Goal: Task Accomplishment & Management: Manage account settings

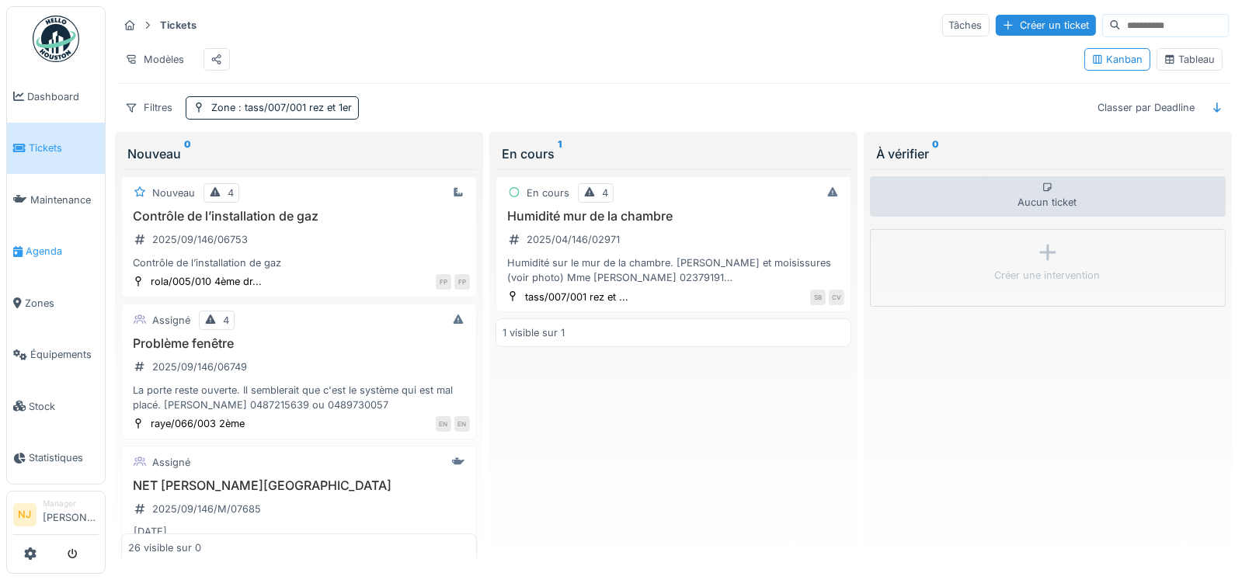
click at [40, 249] on span "Agenda" at bounding box center [62, 251] width 73 height 15
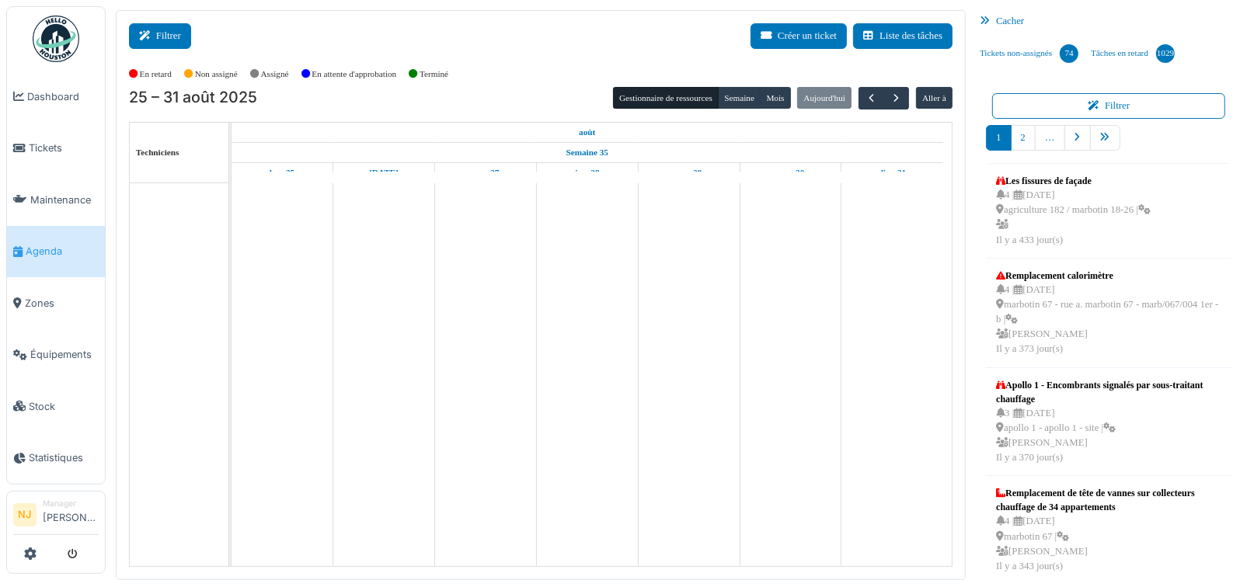
click at [165, 33] on button "Filtrer" at bounding box center [160, 36] width 62 height 26
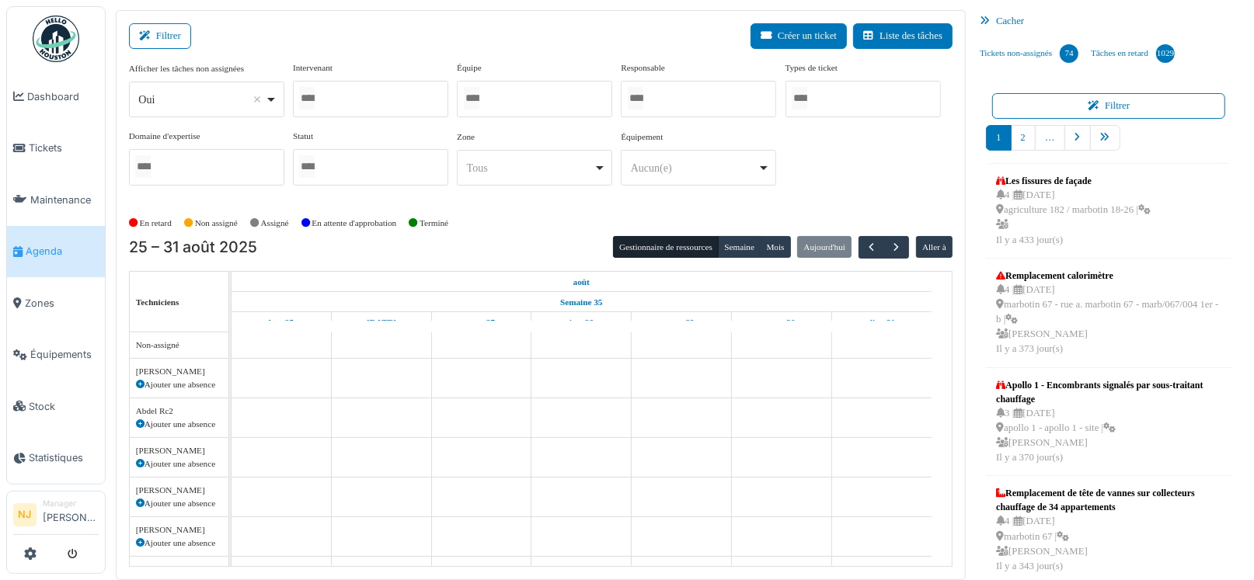
click at [479, 96] on input "Tous" at bounding box center [472, 98] width 16 height 23
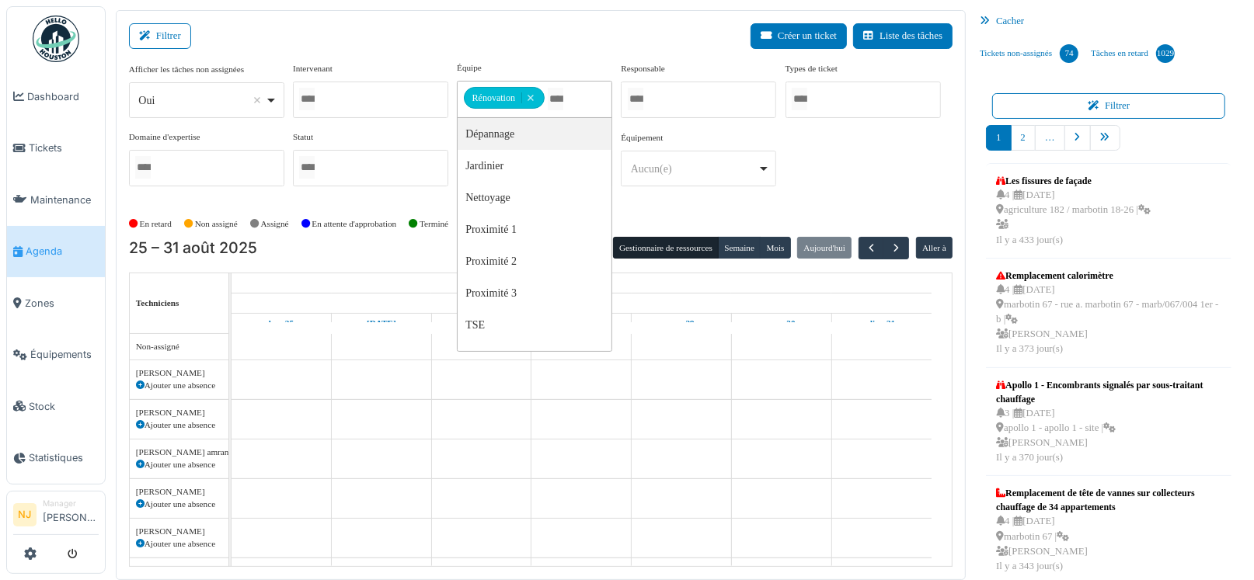
click at [531, 36] on div "Filtrer Créer un ticket Liste des tâches" at bounding box center [541, 42] width 824 height 38
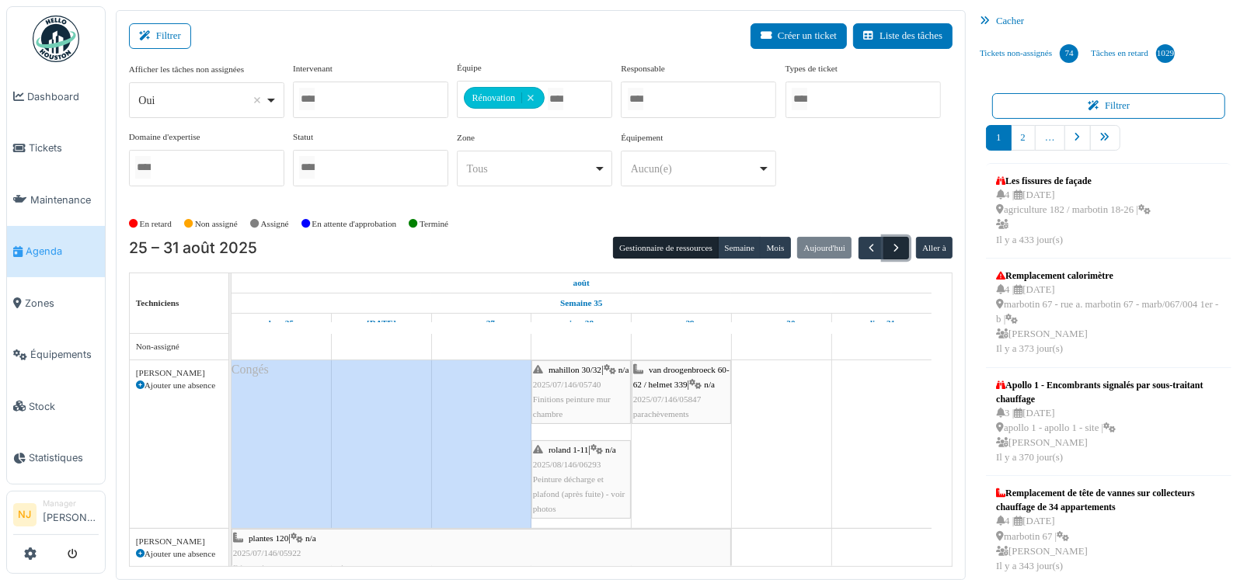
click at [890, 242] on span "button" at bounding box center [896, 248] width 13 height 13
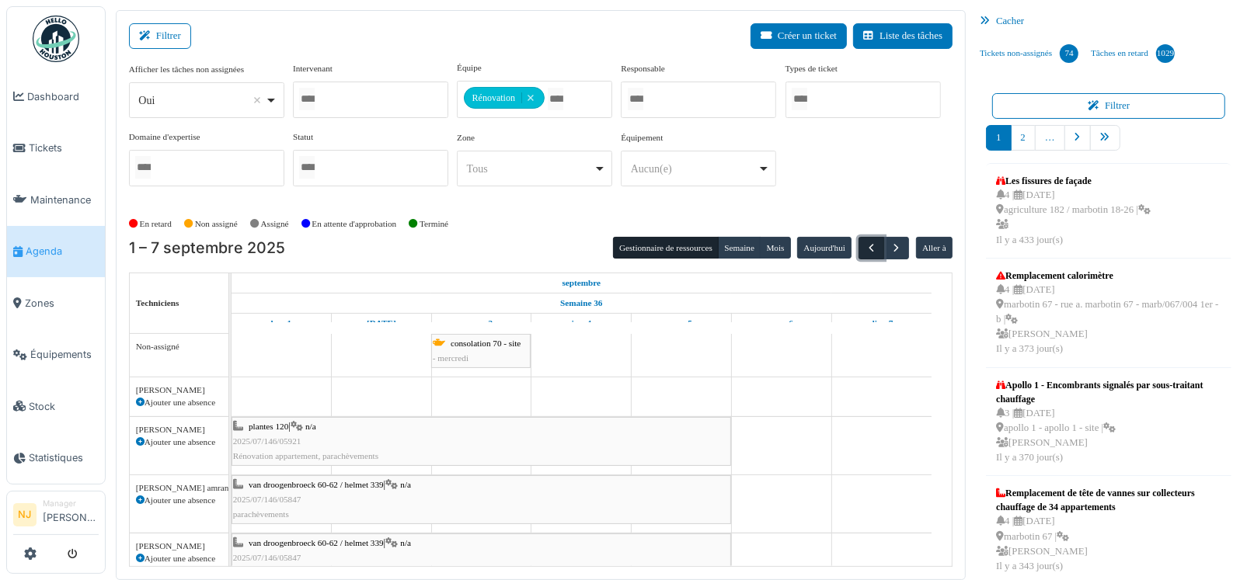
click at [865, 247] on span "button" at bounding box center [871, 248] width 13 height 13
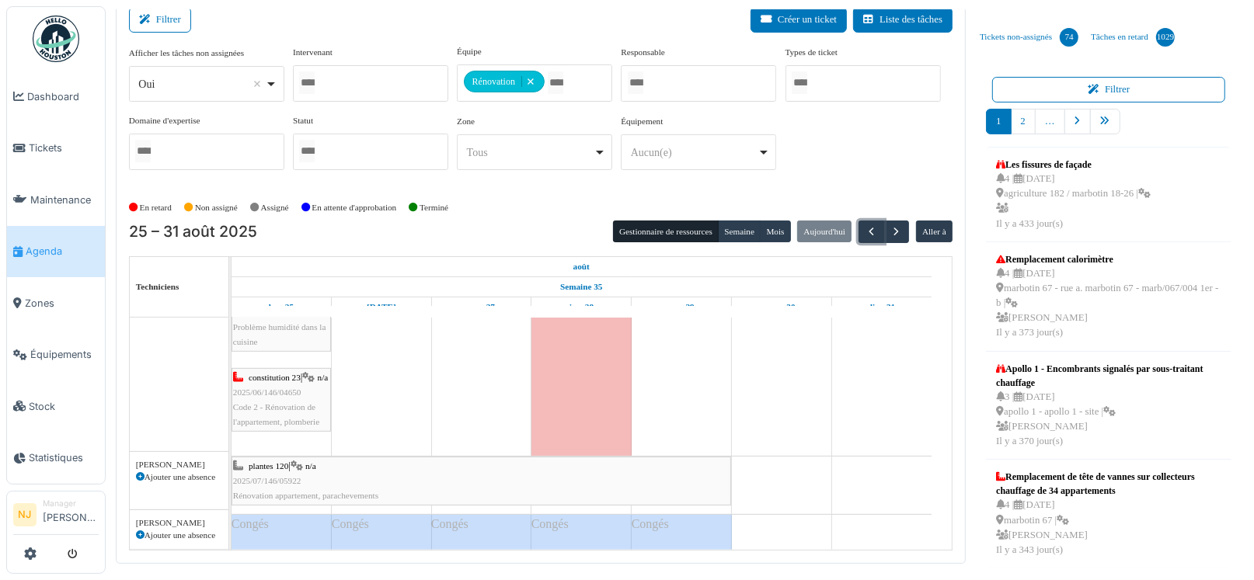
scroll to position [1096, 0]
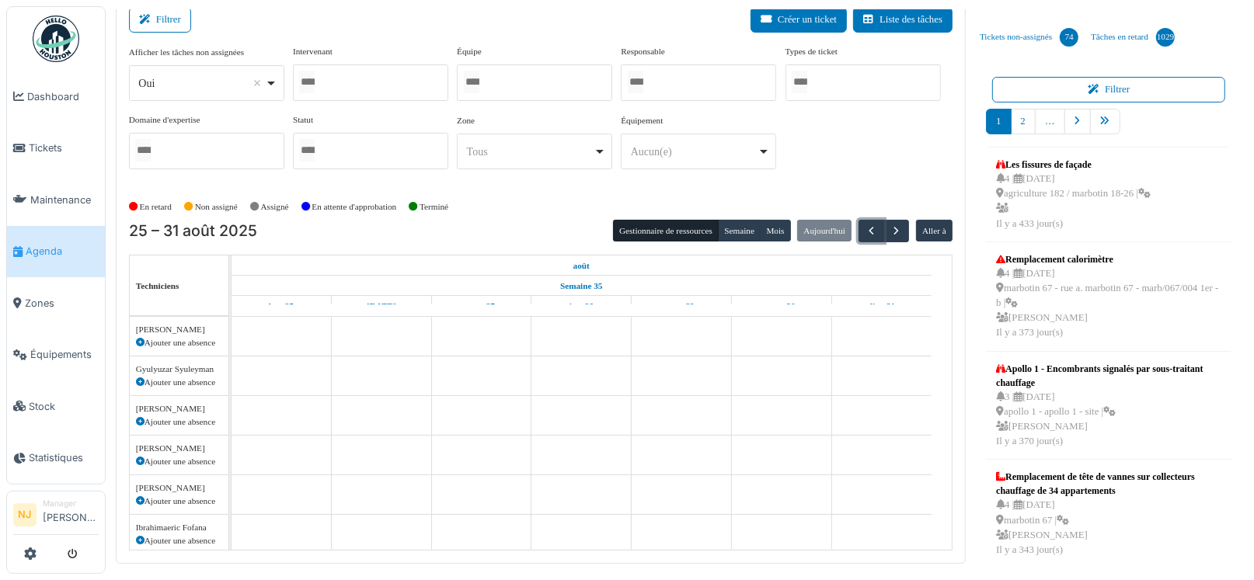
click at [350, 81] on div at bounding box center [370, 82] width 155 height 37
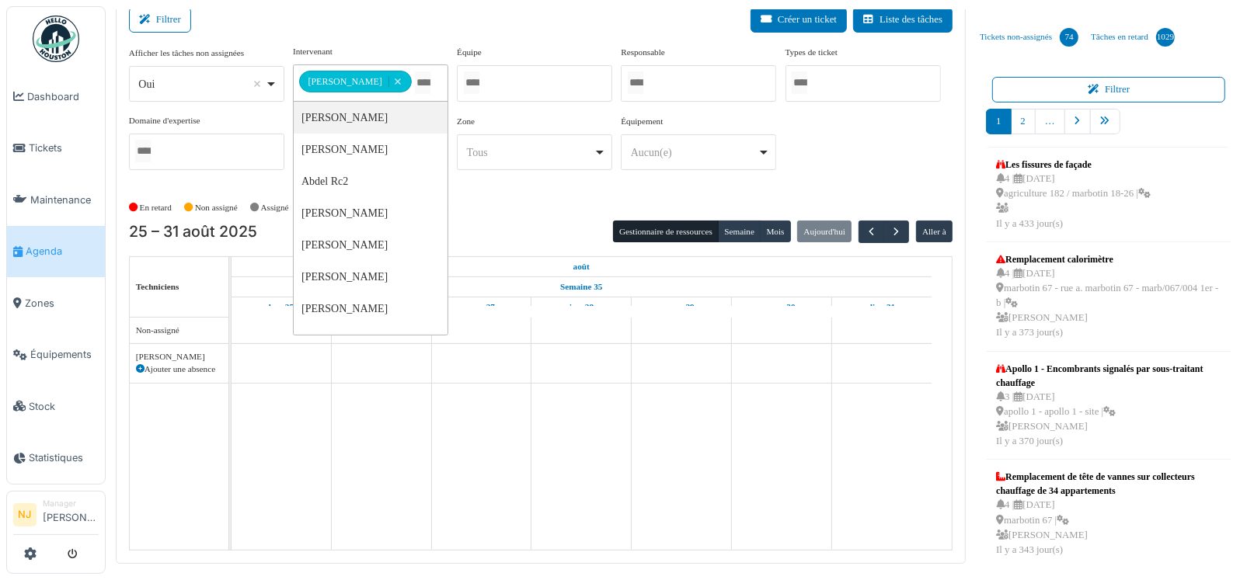
scroll to position [0, 0]
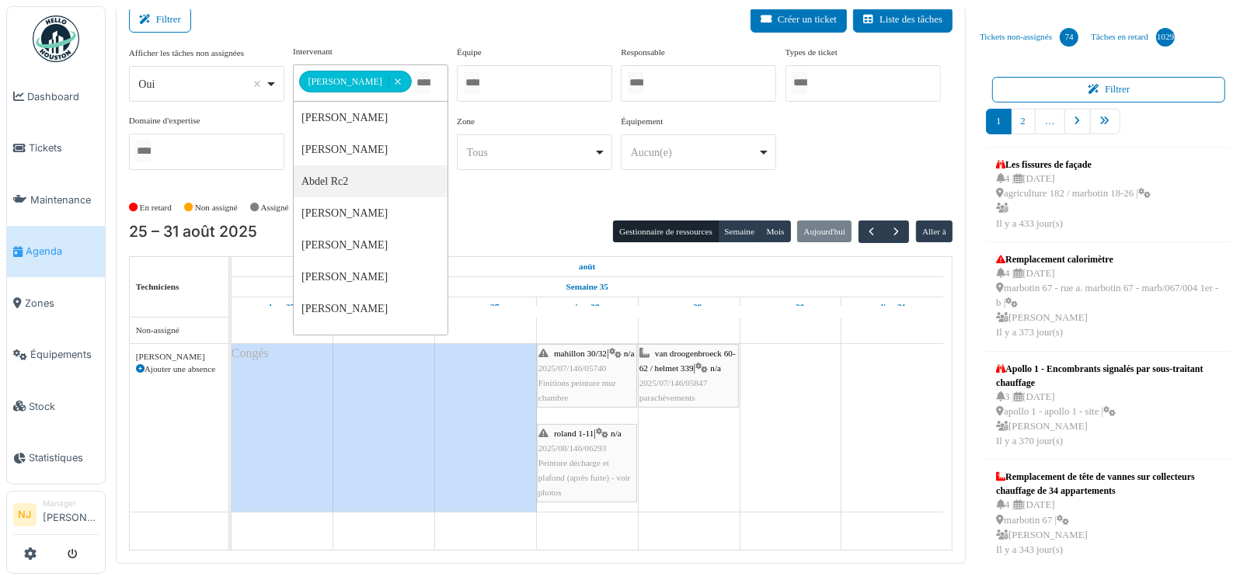
click at [420, 21] on div "Filtrer Créer un ticket Liste des tâches" at bounding box center [541, 26] width 824 height 38
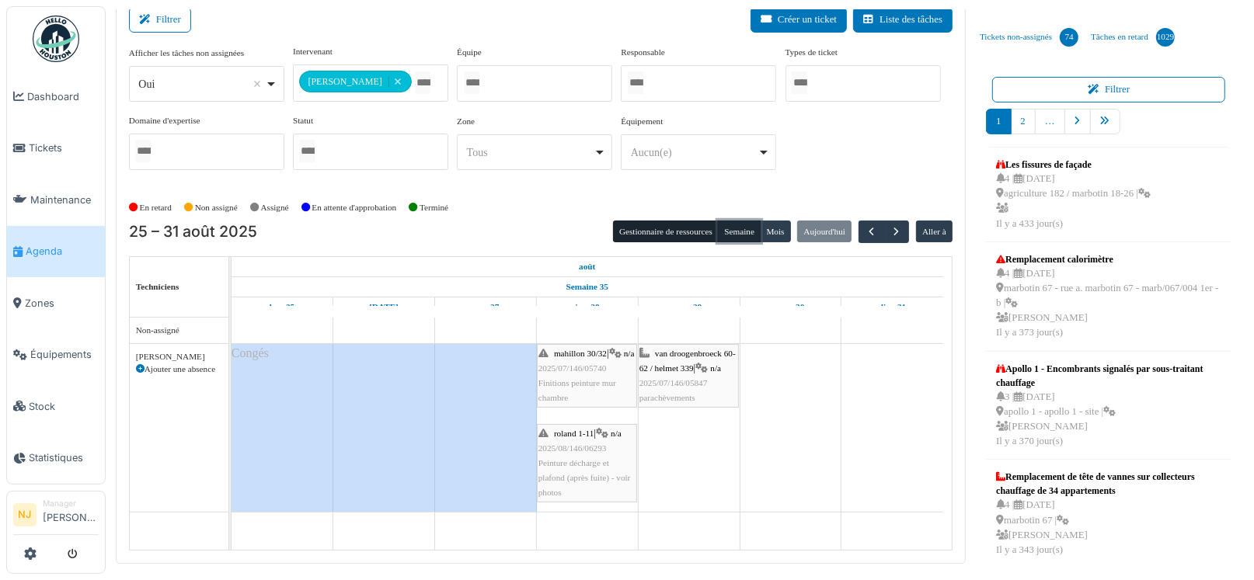
click at [724, 226] on button "Semaine" at bounding box center [739, 232] width 43 height 22
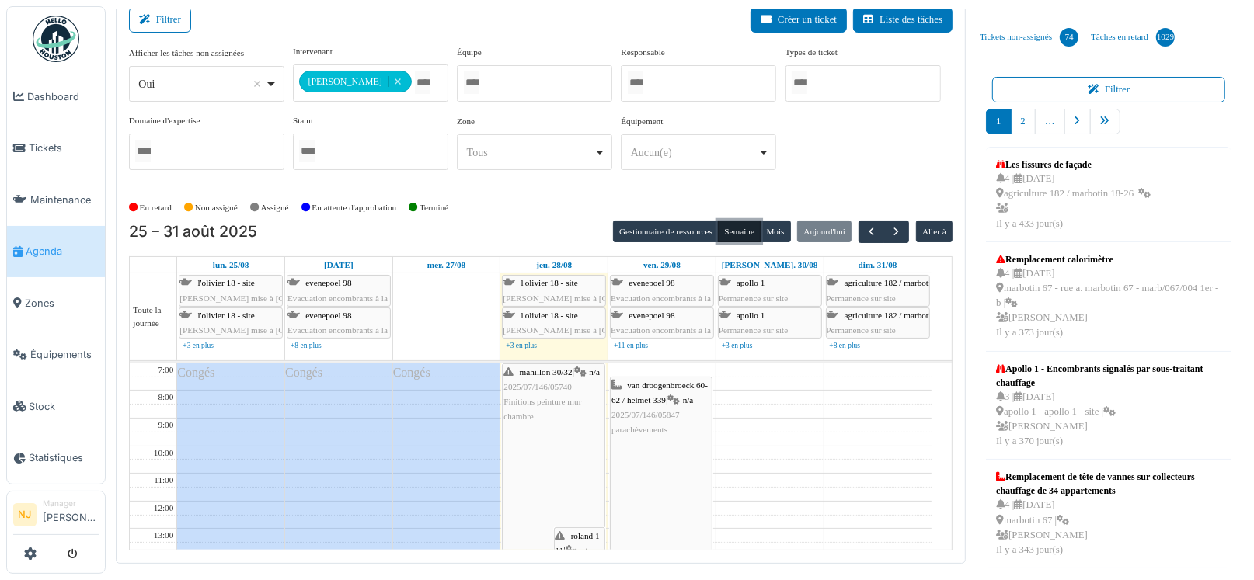
click at [532, 382] on div "mahillon 30/32 | n/a 2025/07/146/05740 Finitions peinture mur chambre" at bounding box center [552, 395] width 99 height 60
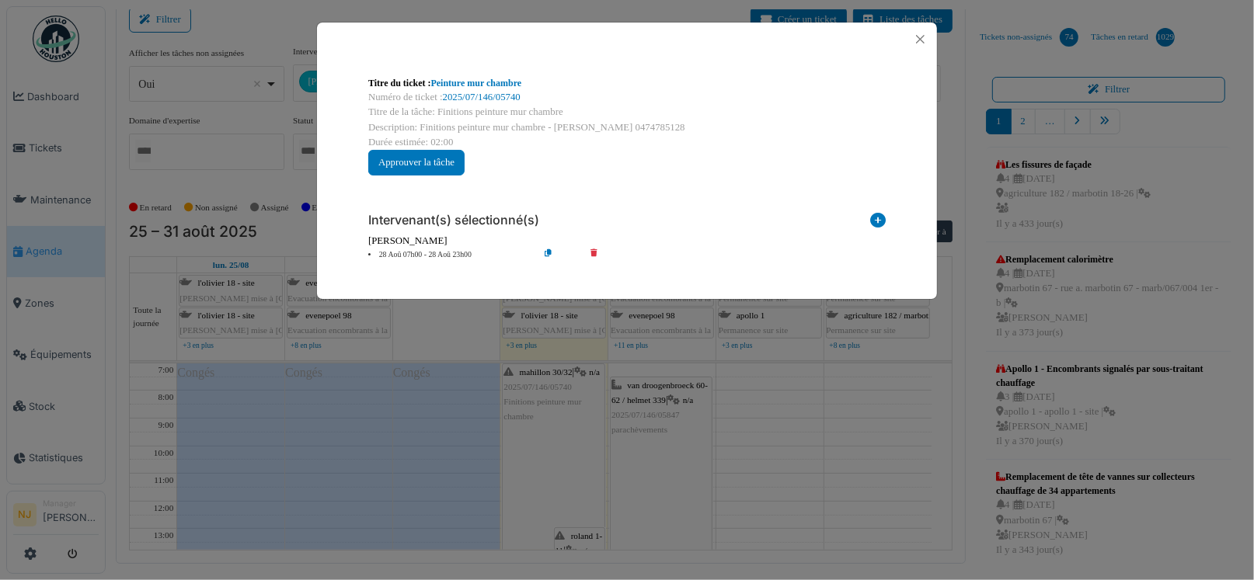
click at [487, 89] on div "Titre du ticket : Peinture mur chambre" at bounding box center [626, 83] width 517 height 14
click at [480, 82] on link "Peinture mur chambre" at bounding box center [476, 83] width 91 height 11
click at [921, 37] on button "Close" at bounding box center [920, 39] width 21 height 21
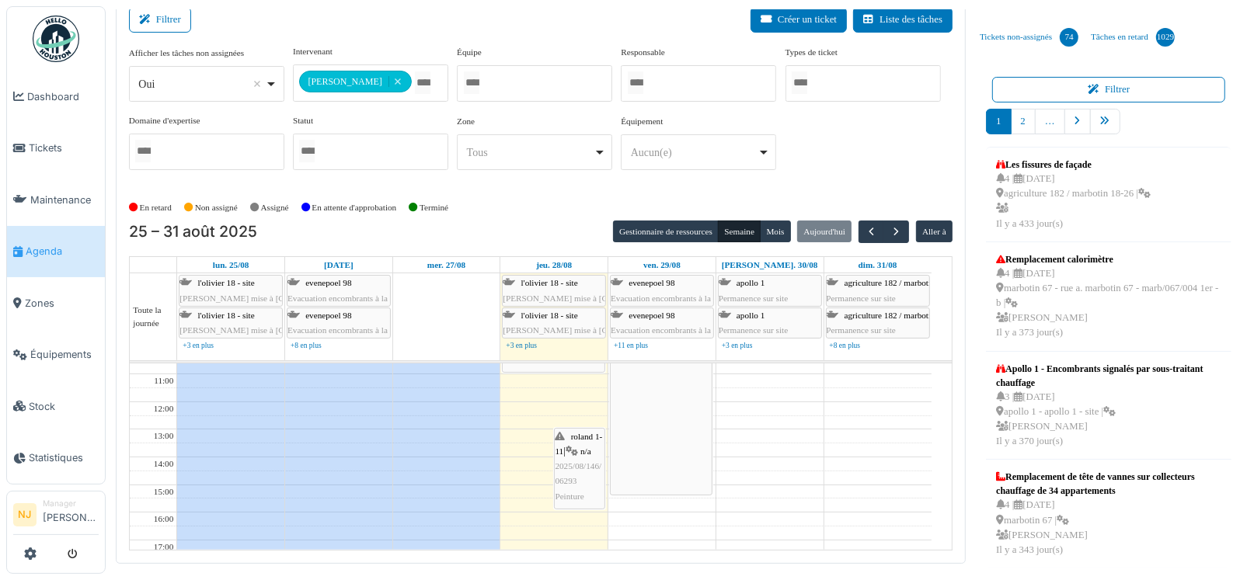
scroll to position [75, 0]
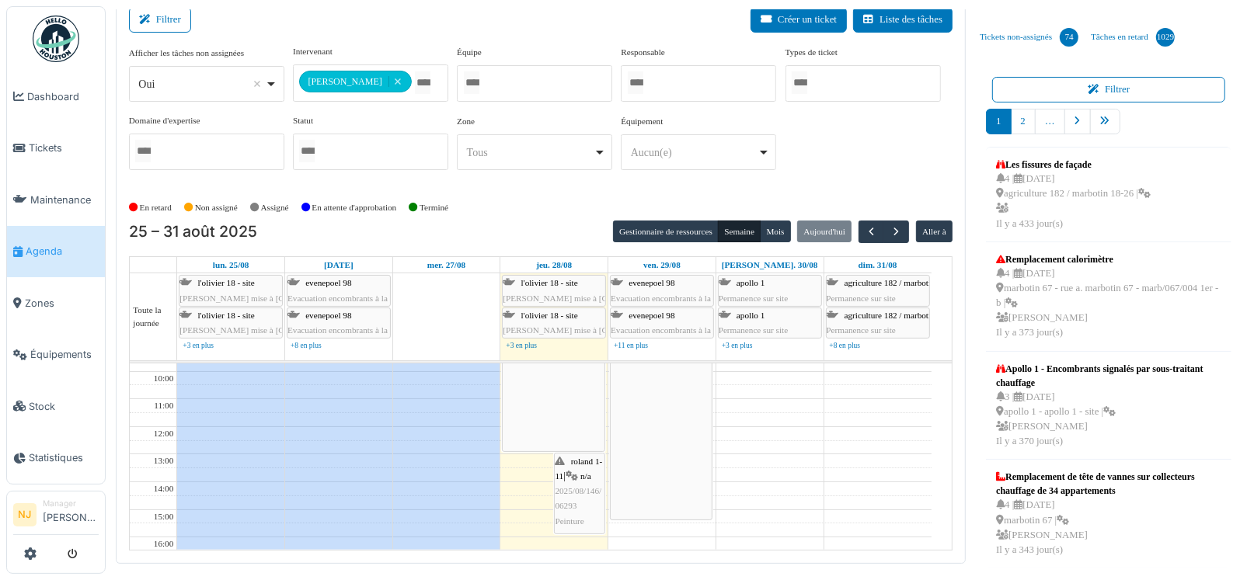
drag, startPoint x: 559, startPoint y: 521, endPoint x: 549, endPoint y: 440, distance: 82.2
click at [549, 440] on div "mahillon 30/32 | n/a 2025/07/146/05740 Finitions peinture mur chambre roland 1-…" at bounding box center [553, 523] width 107 height 469
click at [795, 462] on td at bounding box center [554, 462] width 754 height 14
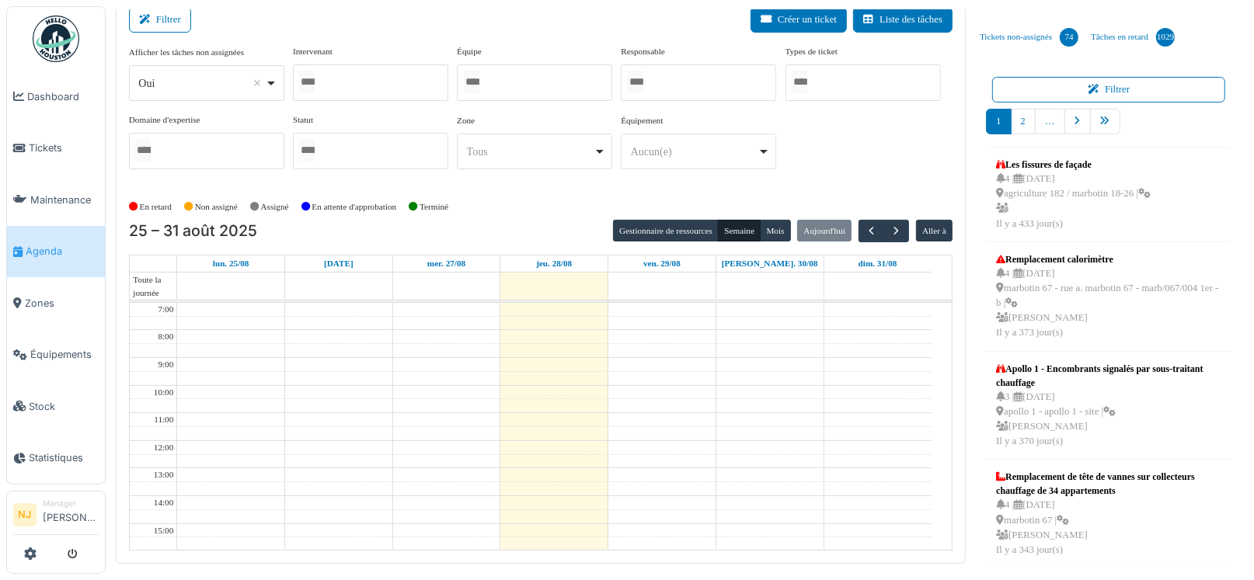
click at [360, 85] on div at bounding box center [370, 82] width 155 height 37
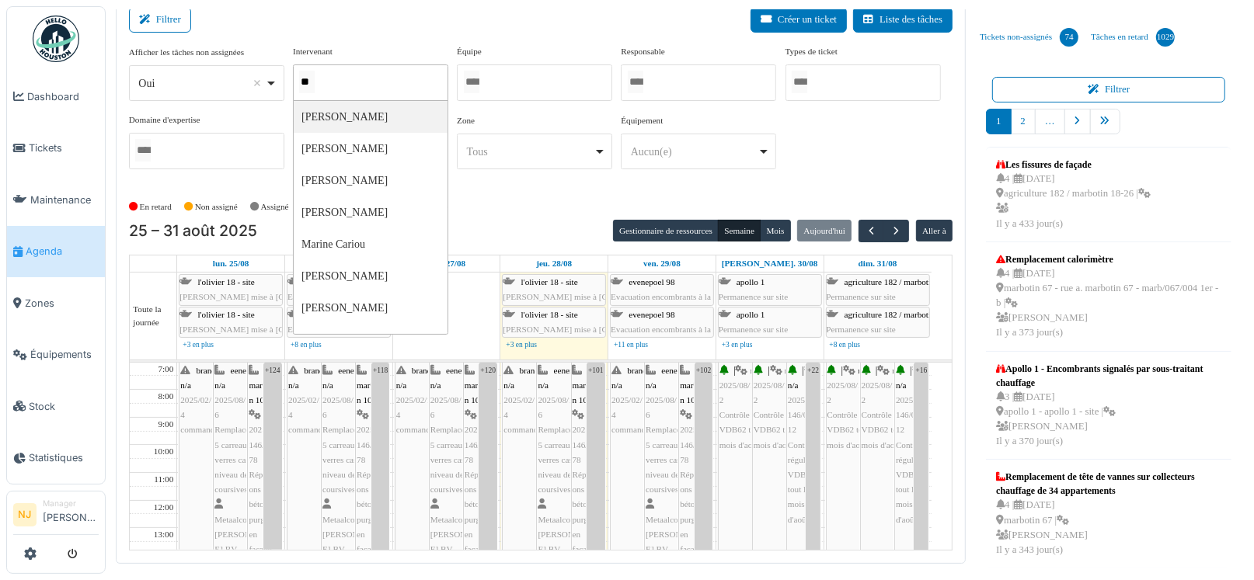
type input "***"
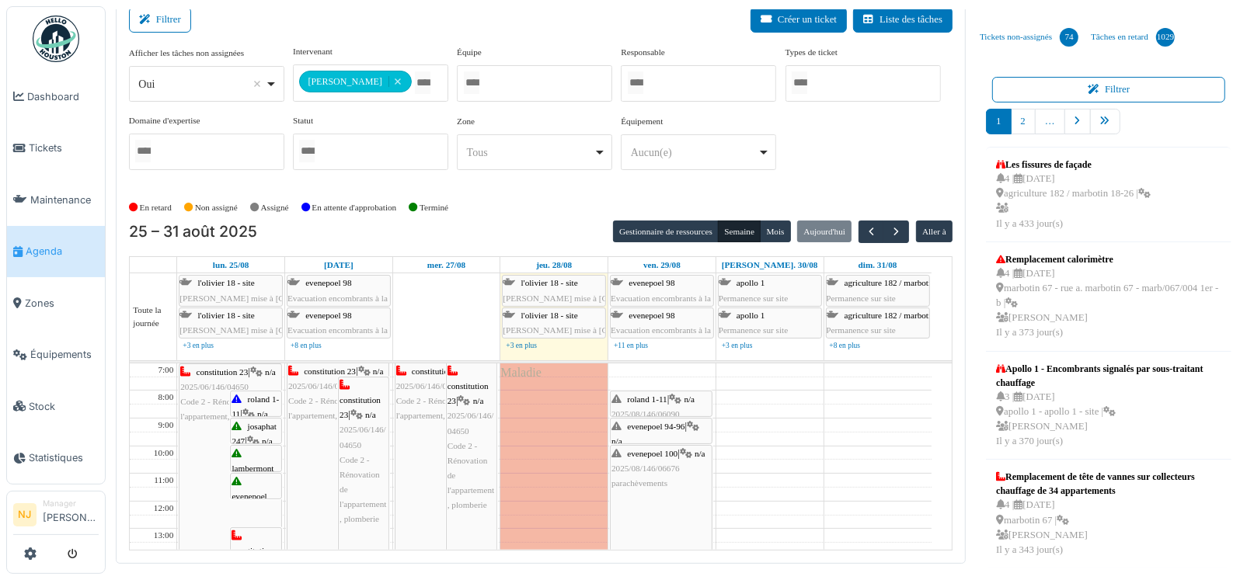
click at [381, 37] on div "Filtrer Créer un ticket Liste des tâches" at bounding box center [541, 26] width 824 height 38
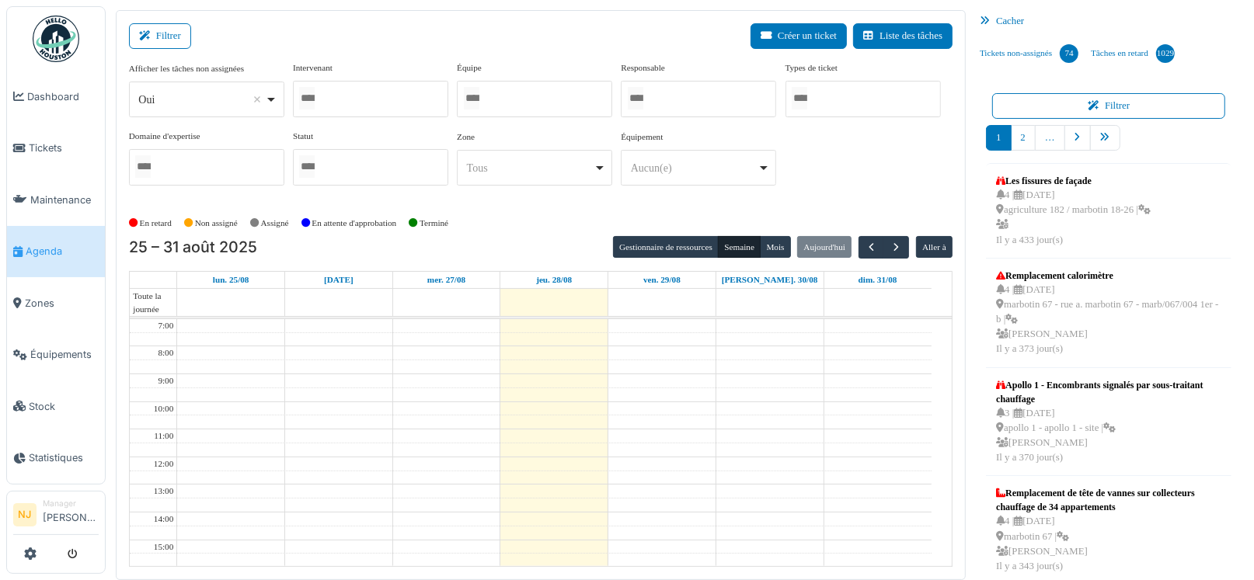
click at [374, 98] on div at bounding box center [370, 99] width 155 height 37
click at [403, 46] on div "Filtrer Créer un ticket Liste des tâches" at bounding box center [541, 42] width 824 height 38
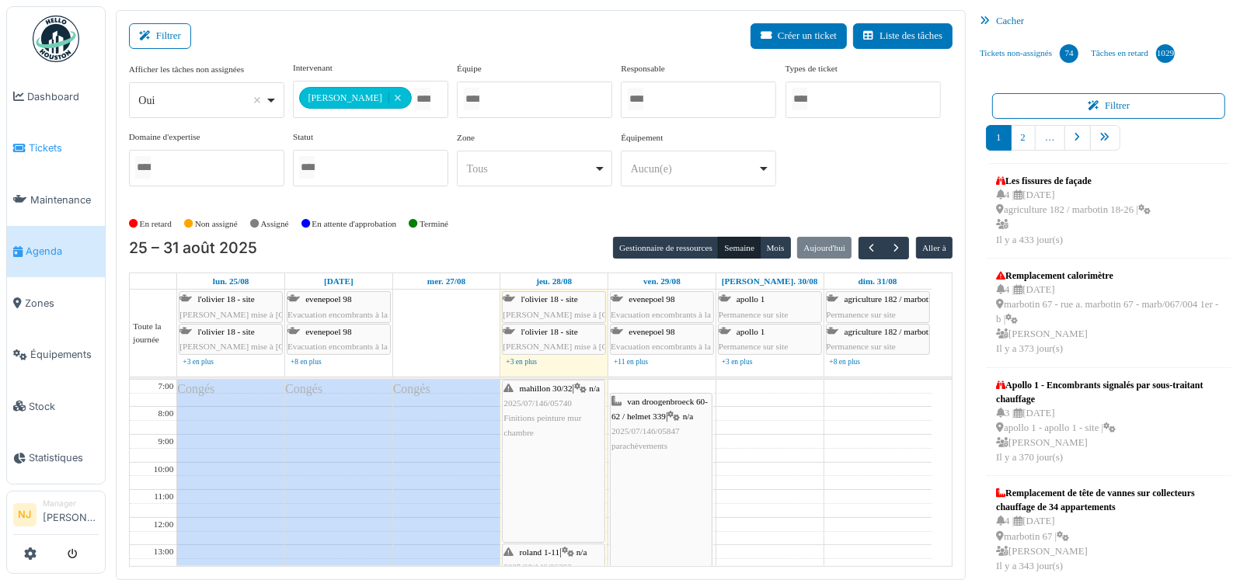
click at [47, 150] on span "Tickets" at bounding box center [64, 148] width 70 height 15
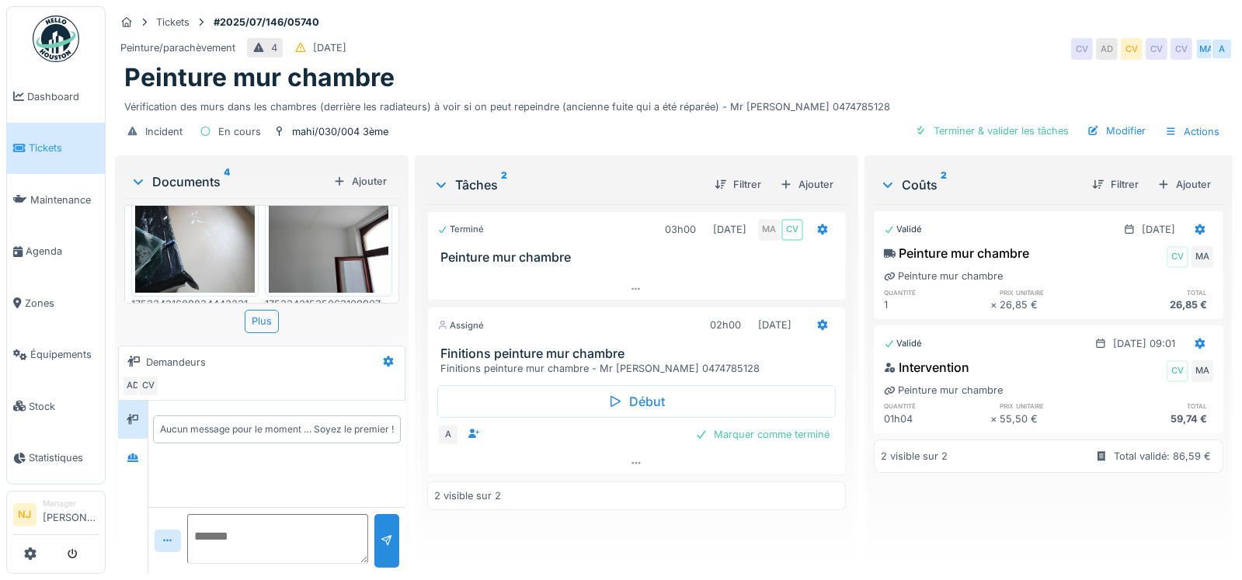
scroll to position [12, 0]
click at [138, 454] on icon at bounding box center [132, 458] width 11 height 9
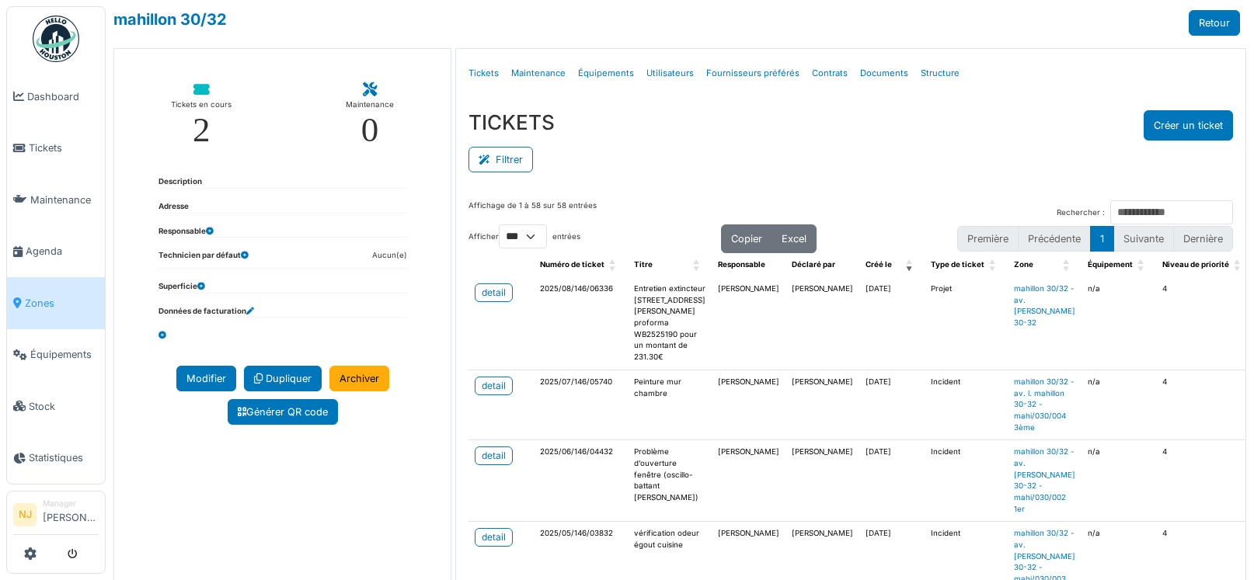
select select "***"
click at [31, 145] on span "Tickets" at bounding box center [64, 148] width 70 height 15
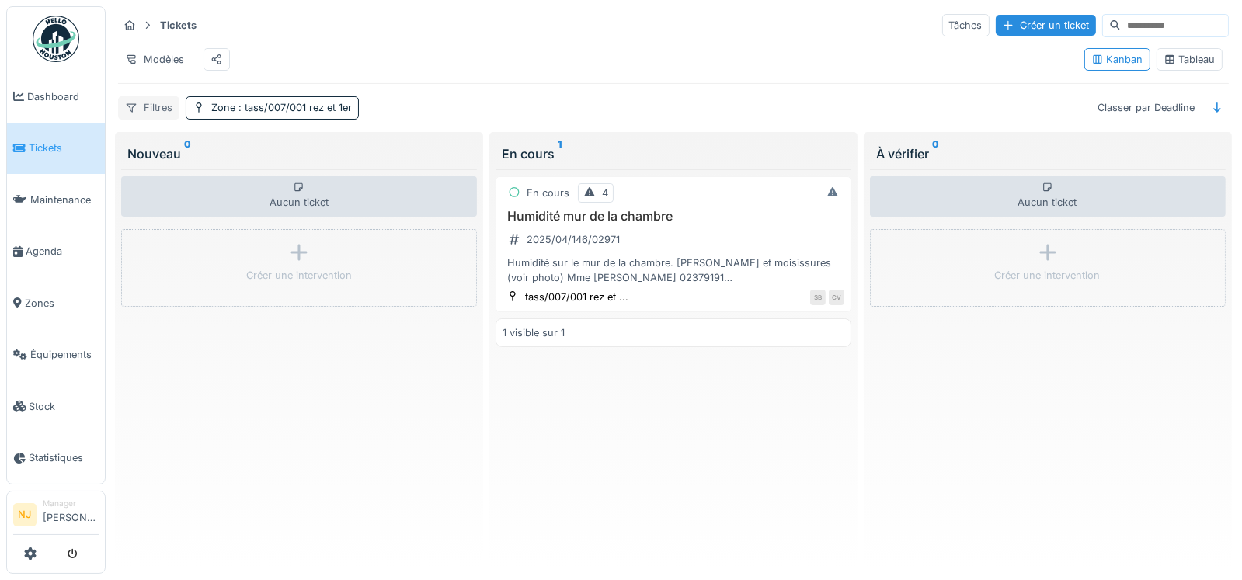
click at [154, 115] on div "Filtres" at bounding box center [148, 107] width 61 height 23
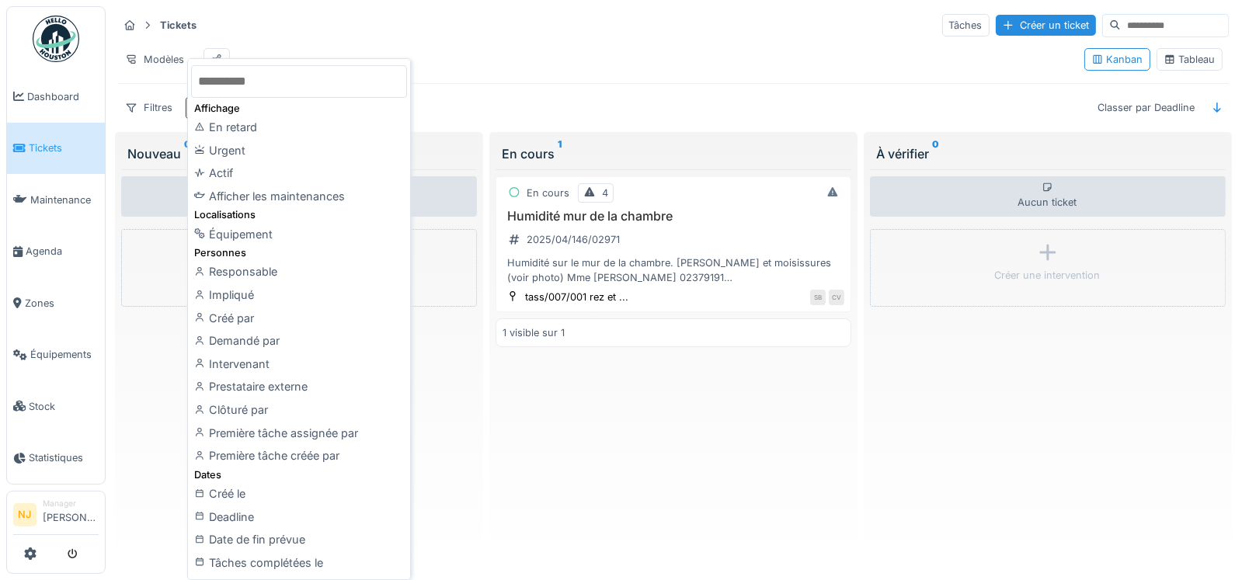
click at [485, 47] on div "Modèles" at bounding box center [595, 59] width 954 height 35
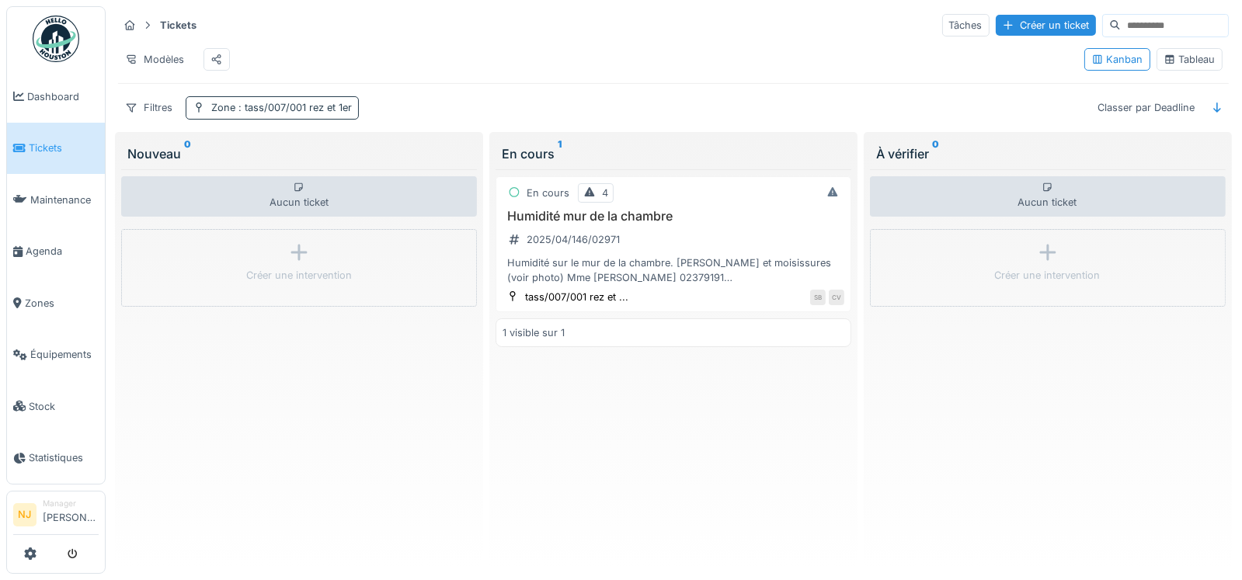
click at [264, 113] on span ": tass/007/001 rez et 1er" at bounding box center [293, 108] width 117 height 12
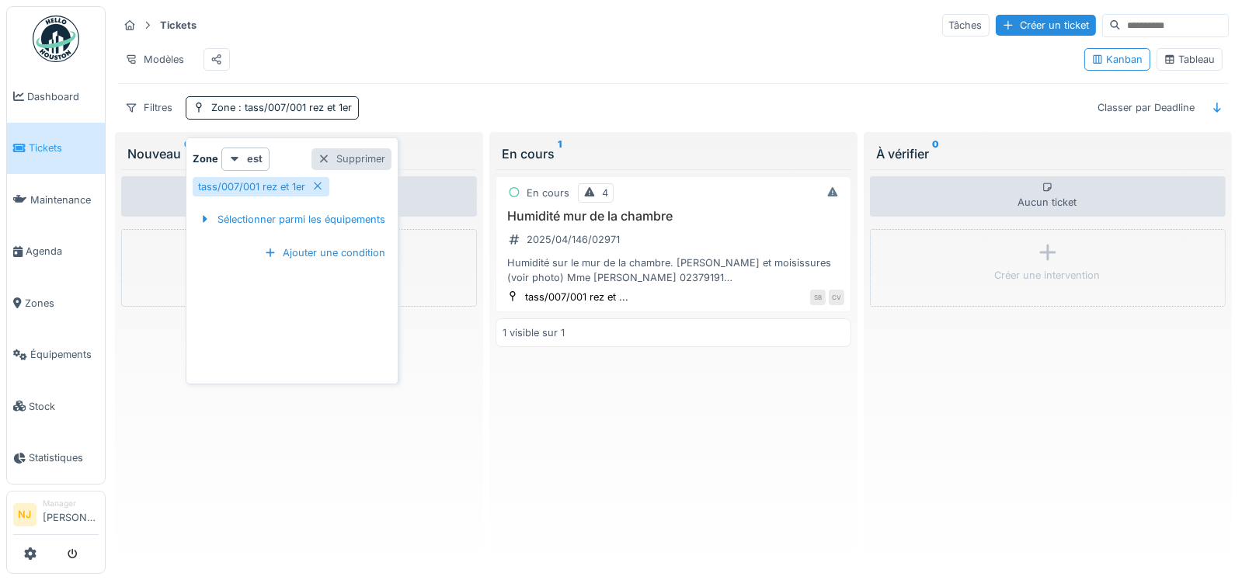
click at [350, 155] on div "Supprimer" at bounding box center [352, 158] width 80 height 21
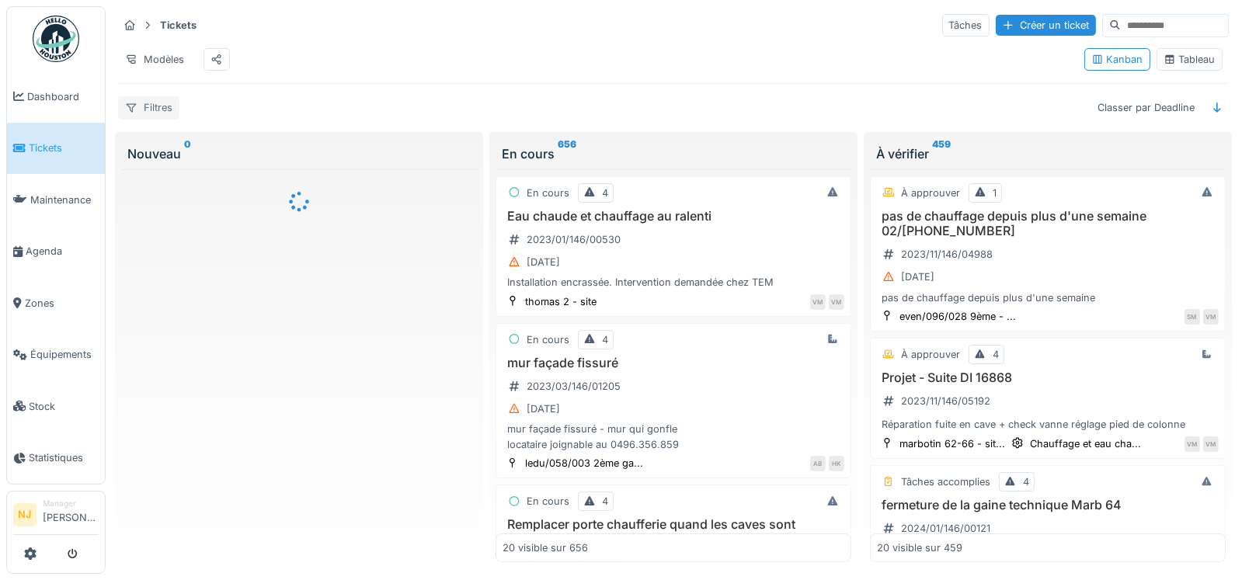
click at [157, 117] on div "Filtres" at bounding box center [148, 107] width 61 height 23
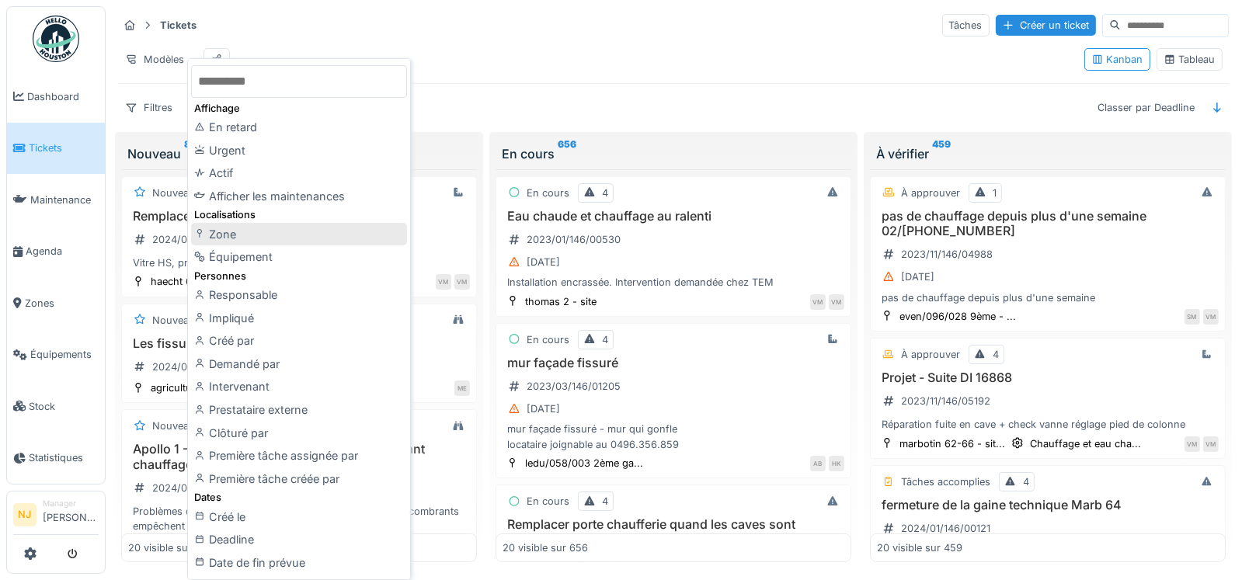
click at [228, 238] on div "Zone" at bounding box center [299, 234] width 216 height 23
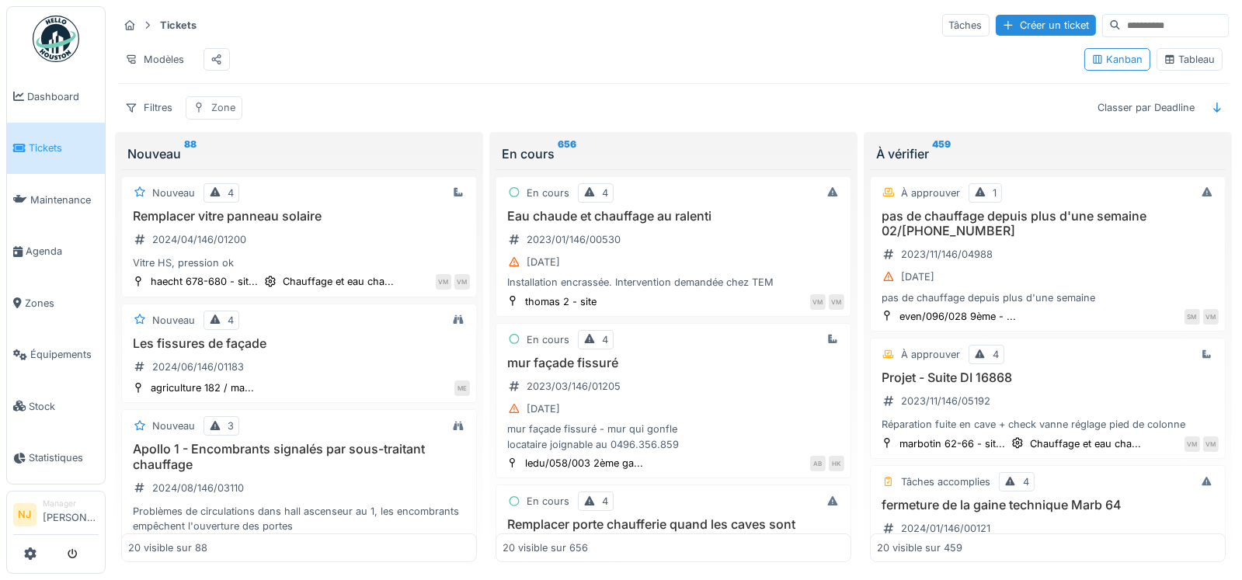
click at [227, 115] on div "Zone" at bounding box center [223, 107] width 24 height 15
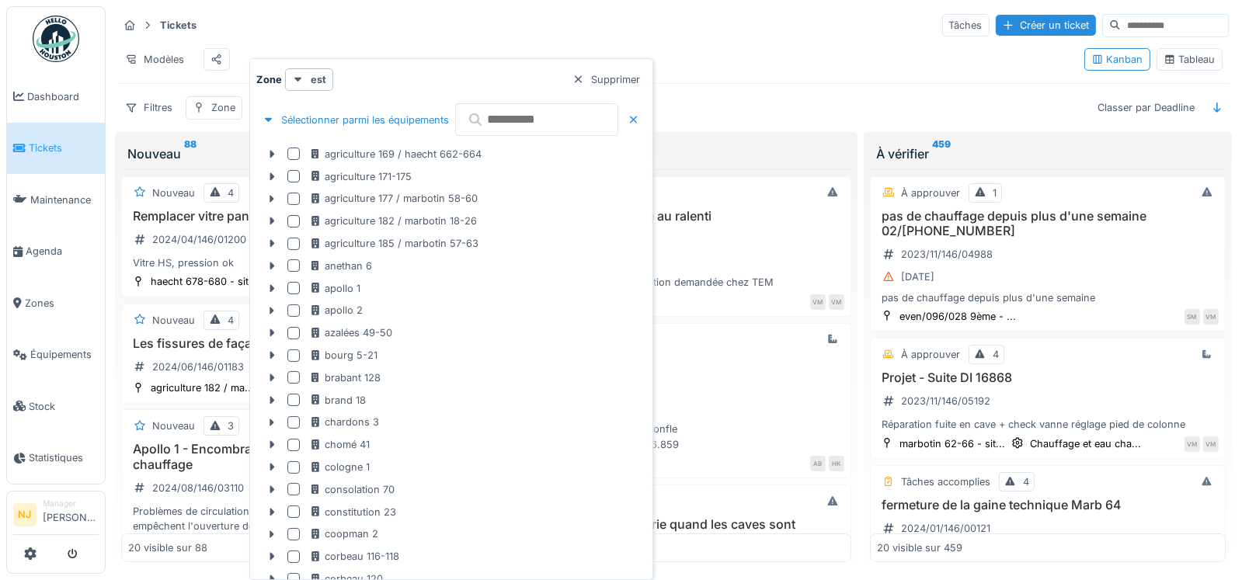
click at [554, 113] on input "text" at bounding box center [536, 119] width 163 height 33
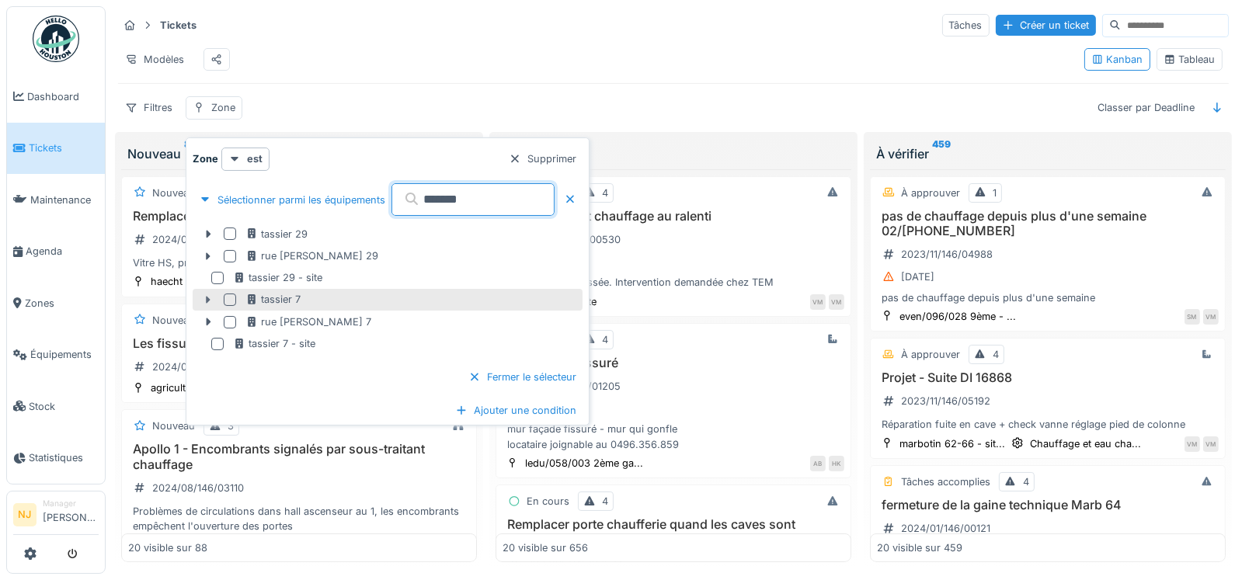
type input "*******"
click at [214, 297] on div at bounding box center [208, 300] width 25 height 16
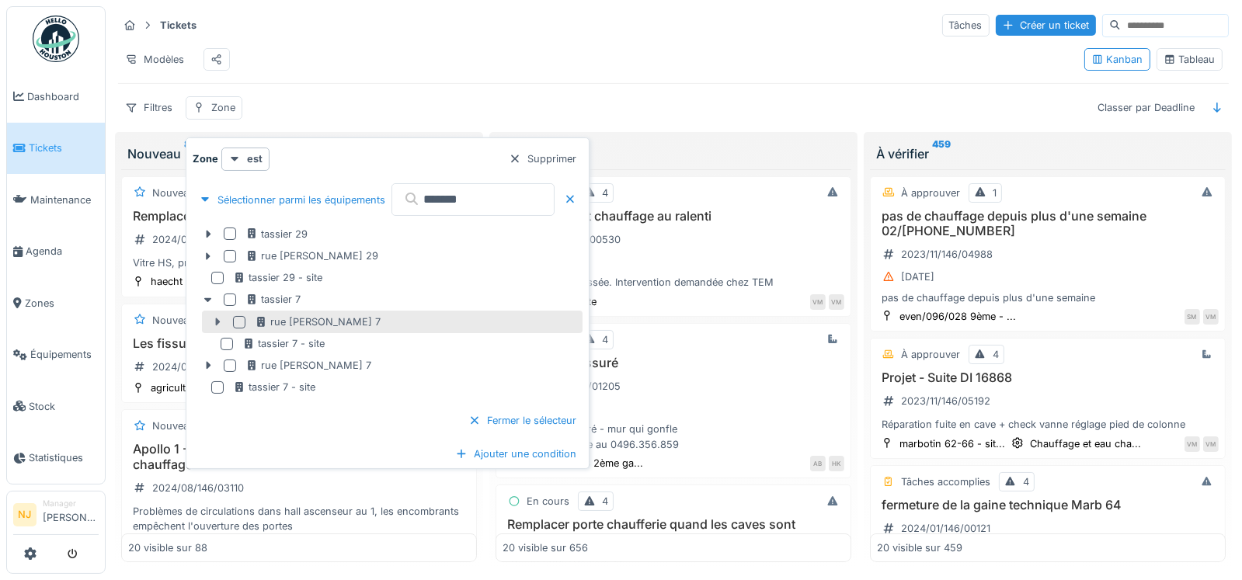
click at [218, 319] on icon at bounding box center [217, 323] width 5 height 8
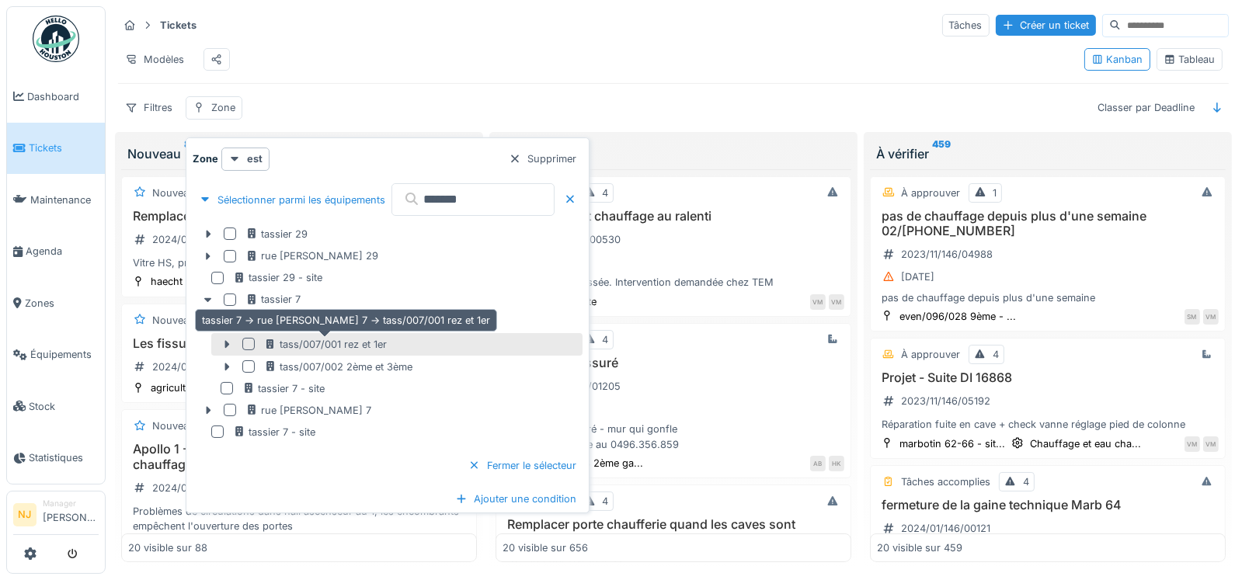
click at [272, 340] on icon at bounding box center [271, 345] width 8 height 10
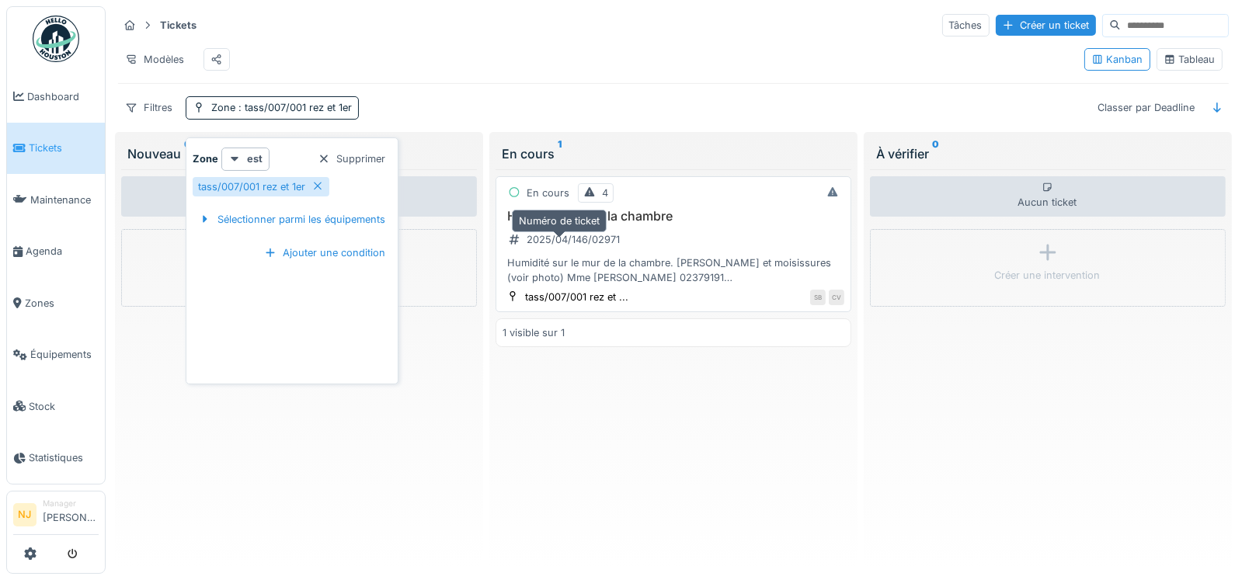
click at [575, 253] on div "2025/04/146/02971" at bounding box center [564, 240] width 123 height 26
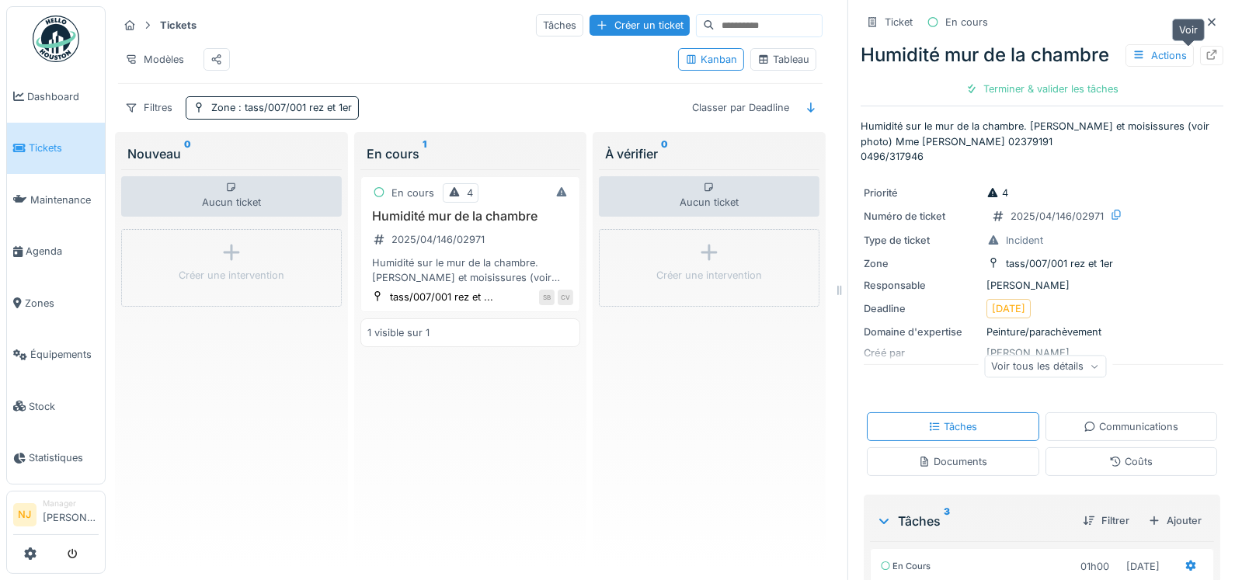
click at [1206, 61] on div at bounding box center [1212, 55] width 12 height 15
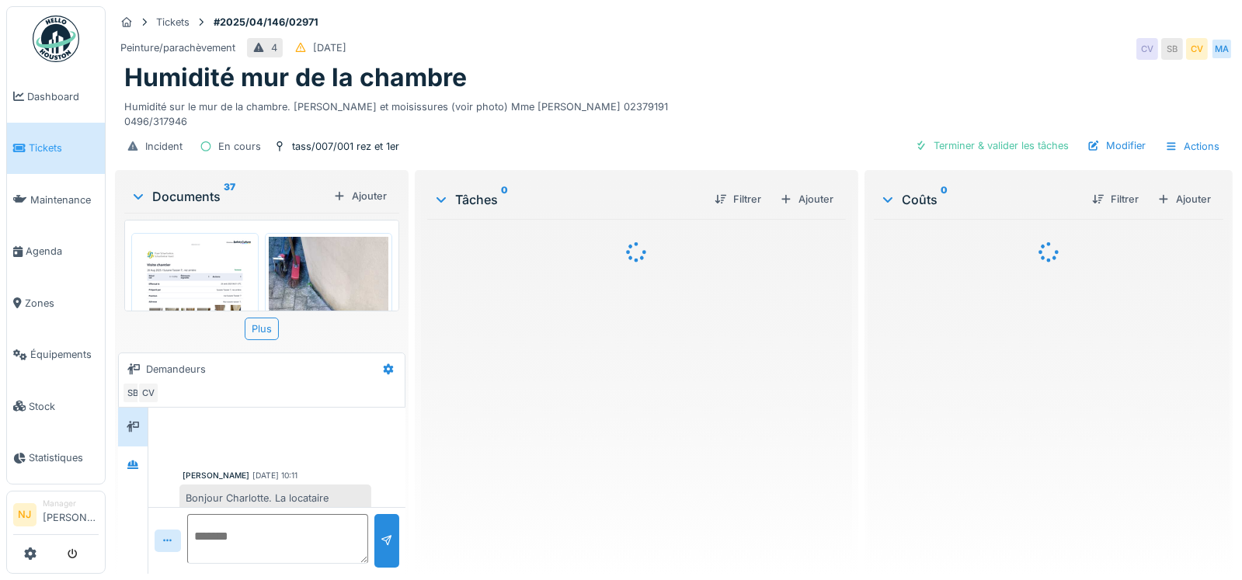
scroll to position [56, 0]
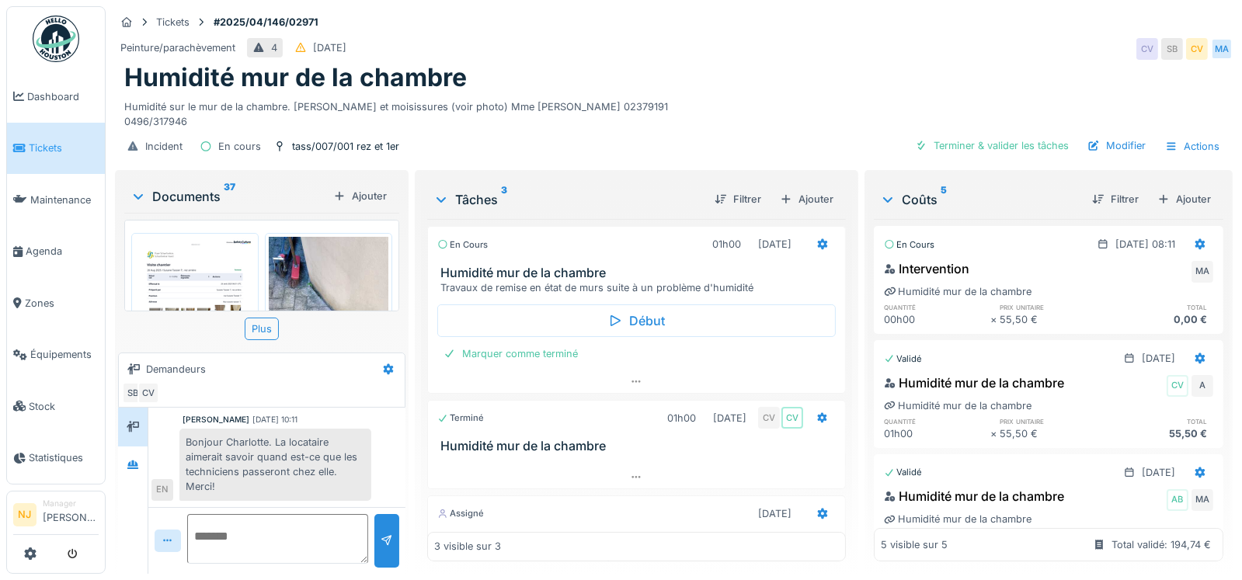
click at [196, 293] on img at bounding box center [195, 321] width 120 height 169
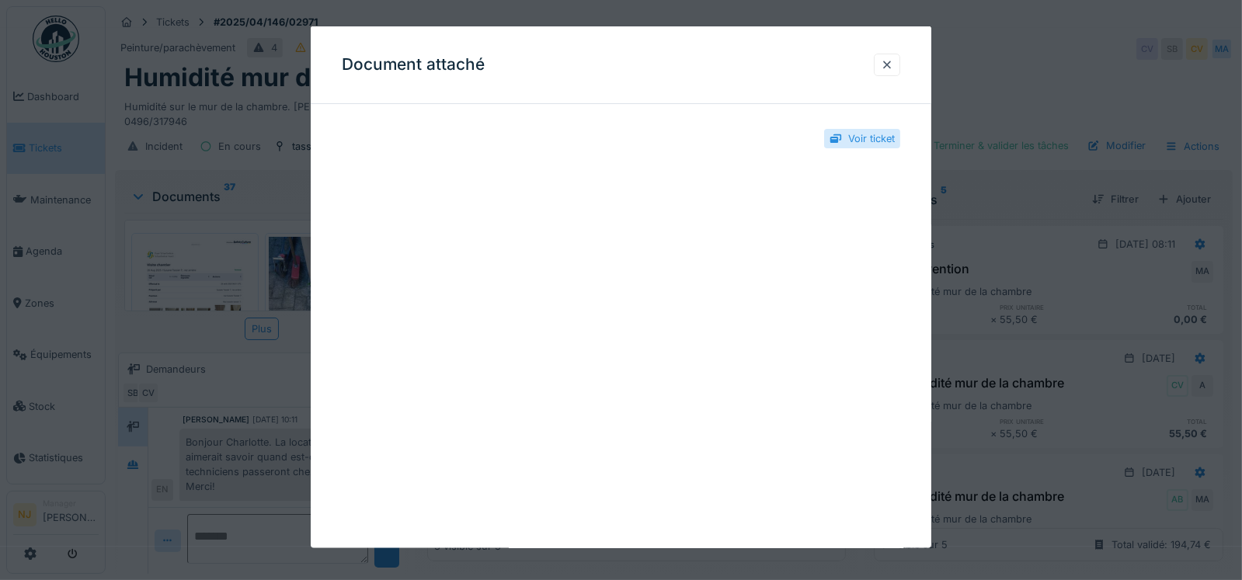
click at [1075, 77] on div at bounding box center [621, 290] width 1242 height 580
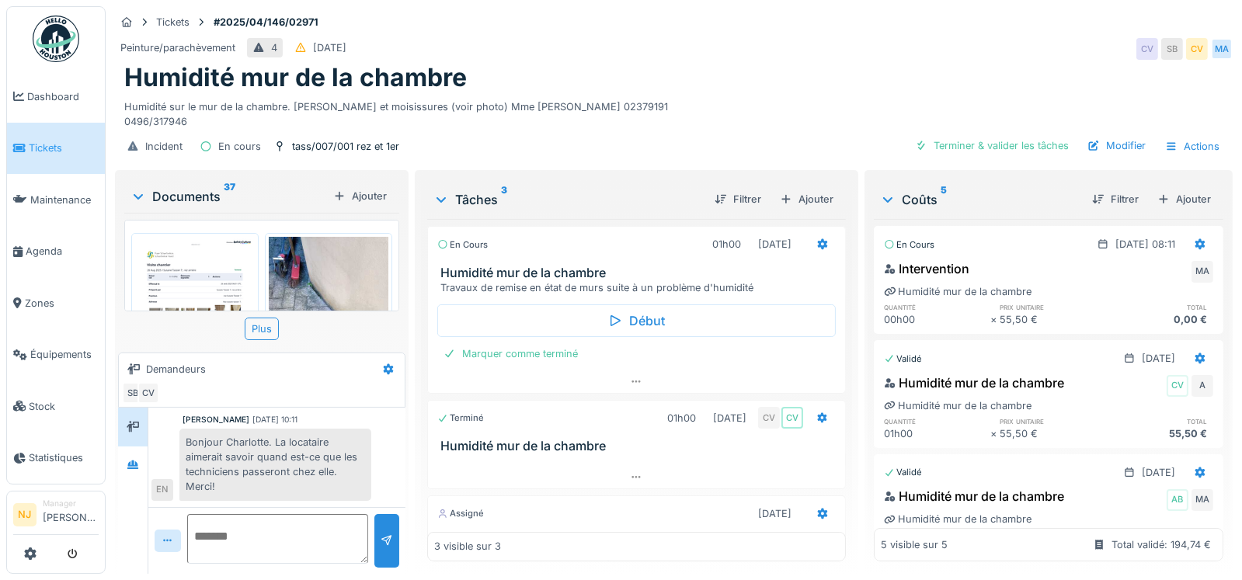
click at [214, 274] on img at bounding box center [195, 321] width 120 height 169
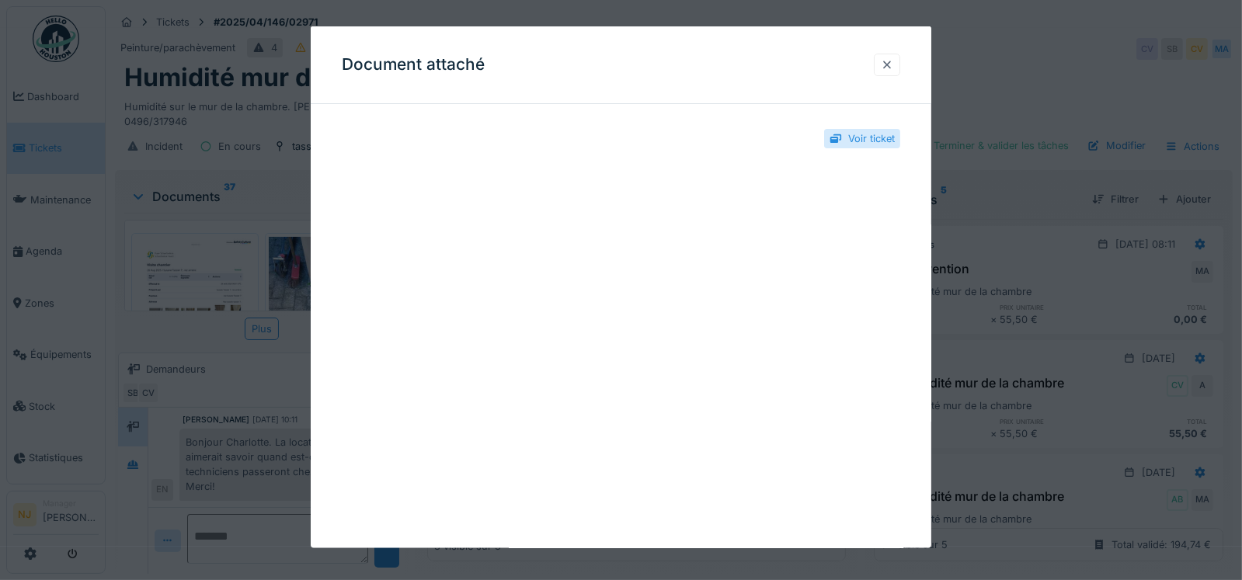
click at [893, 64] on div at bounding box center [887, 64] width 12 height 15
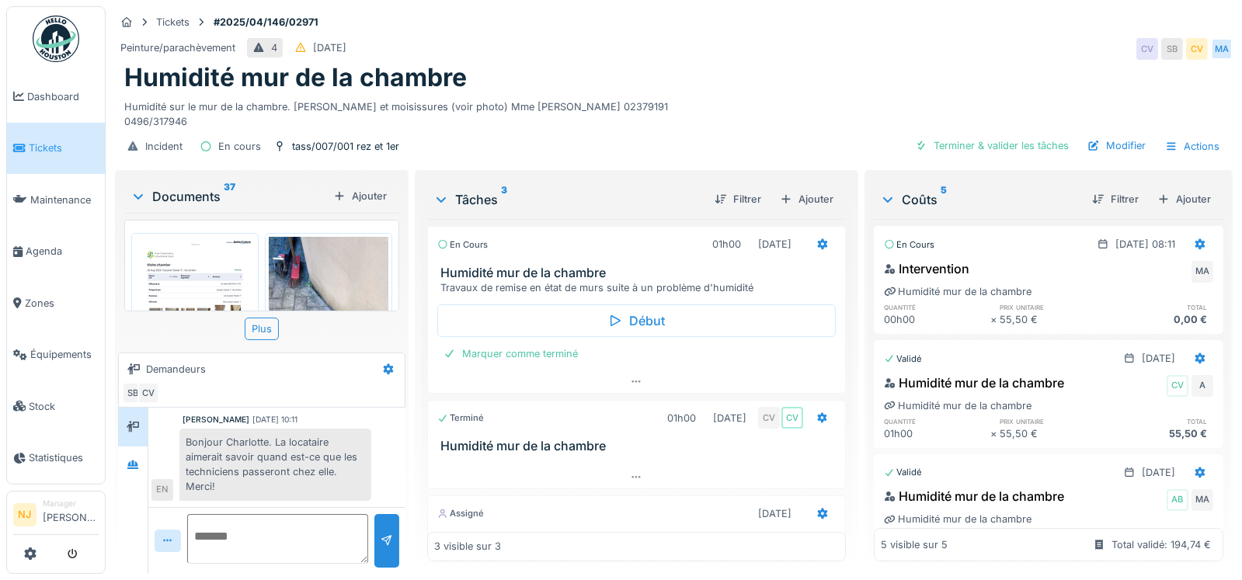
click at [206, 284] on img at bounding box center [195, 321] width 120 height 169
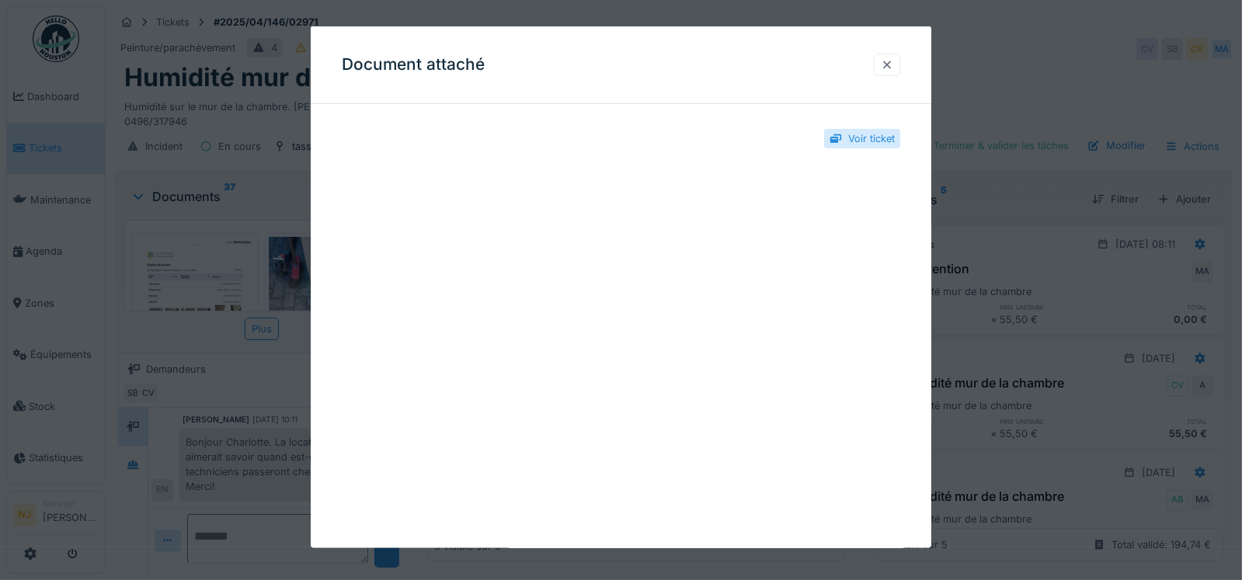
click at [889, 64] on div at bounding box center [887, 64] width 12 height 15
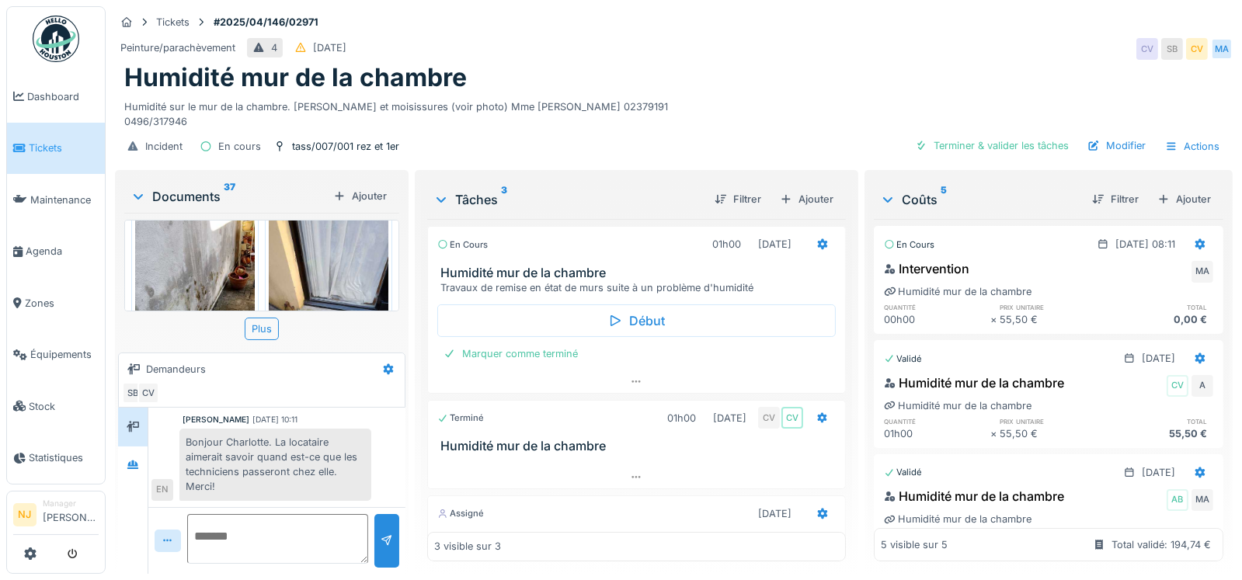
scroll to position [310, 0]
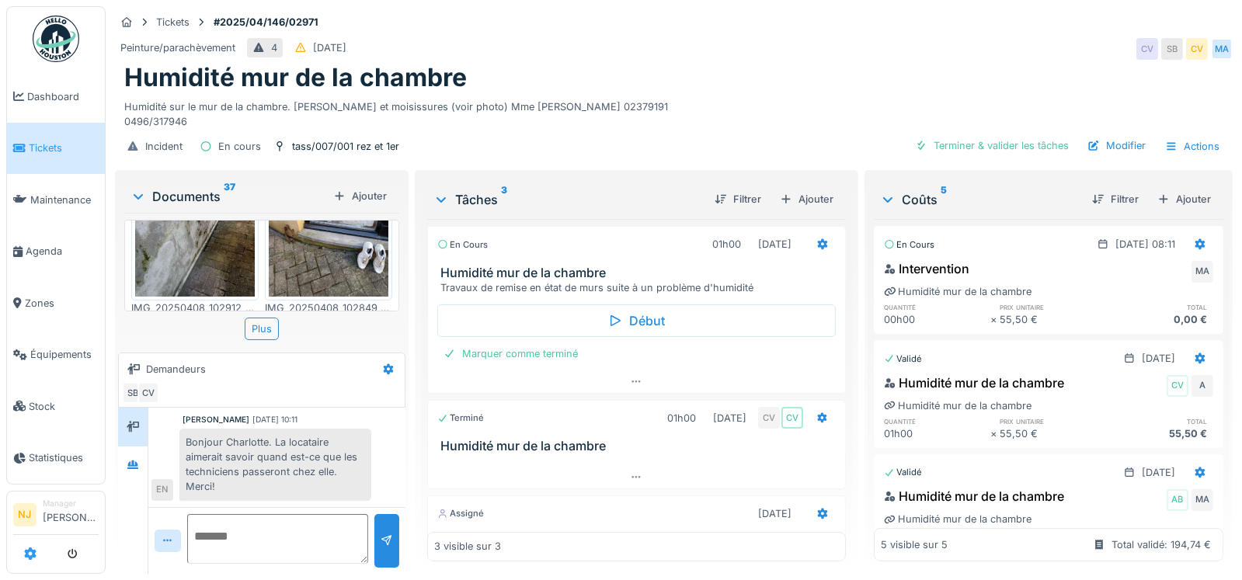
click at [30, 563] on link at bounding box center [30, 555] width 12 height 26
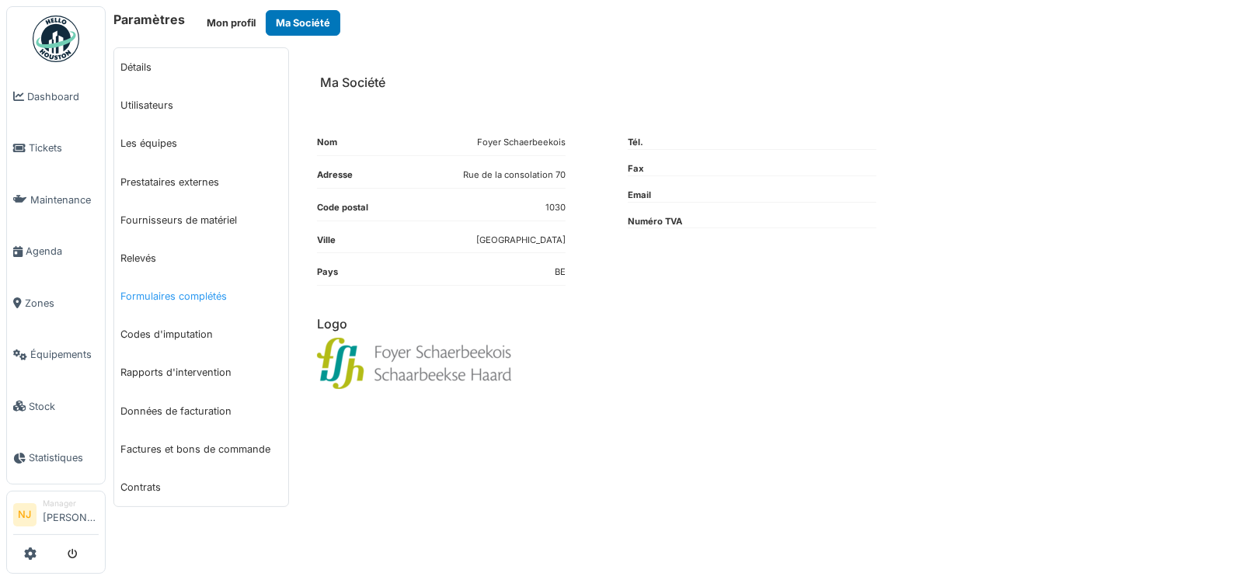
click at [156, 295] on link "Formulaires complétés" at bounding box center [201, 296] width 174 height 38
select select "***"
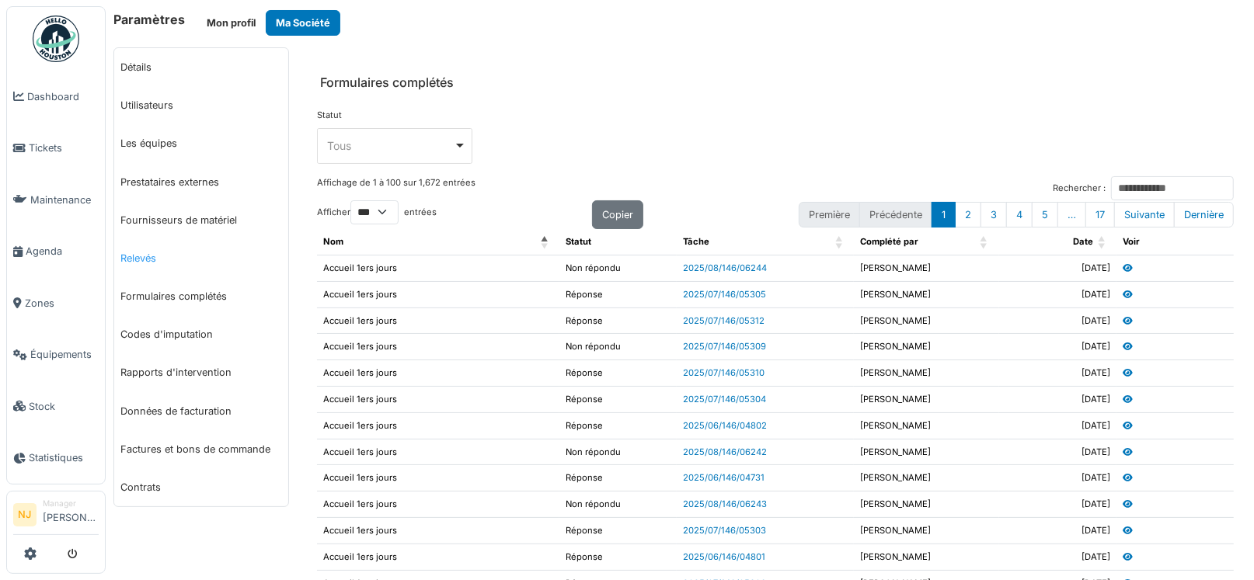
click at [145, 261] on link "Relevés" at bounding box center [201, 258] width 174 height 38
select select "***"
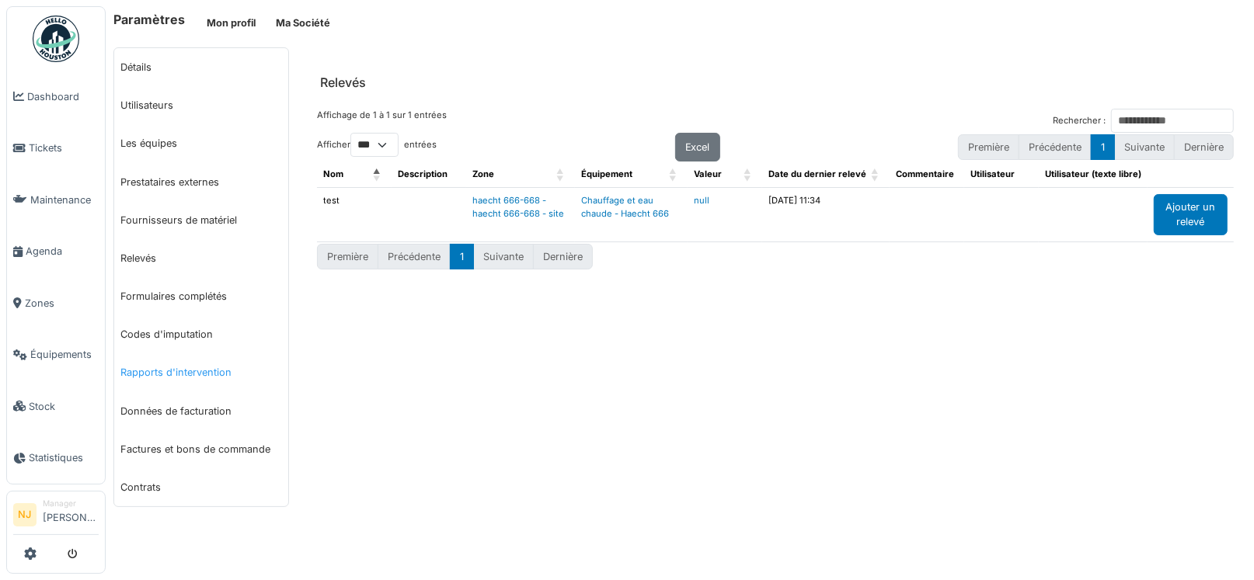
click at [158, 371] on link "Rapports d'intervention" at bounding box center [201, 373] width 174 height 38
select select "***"
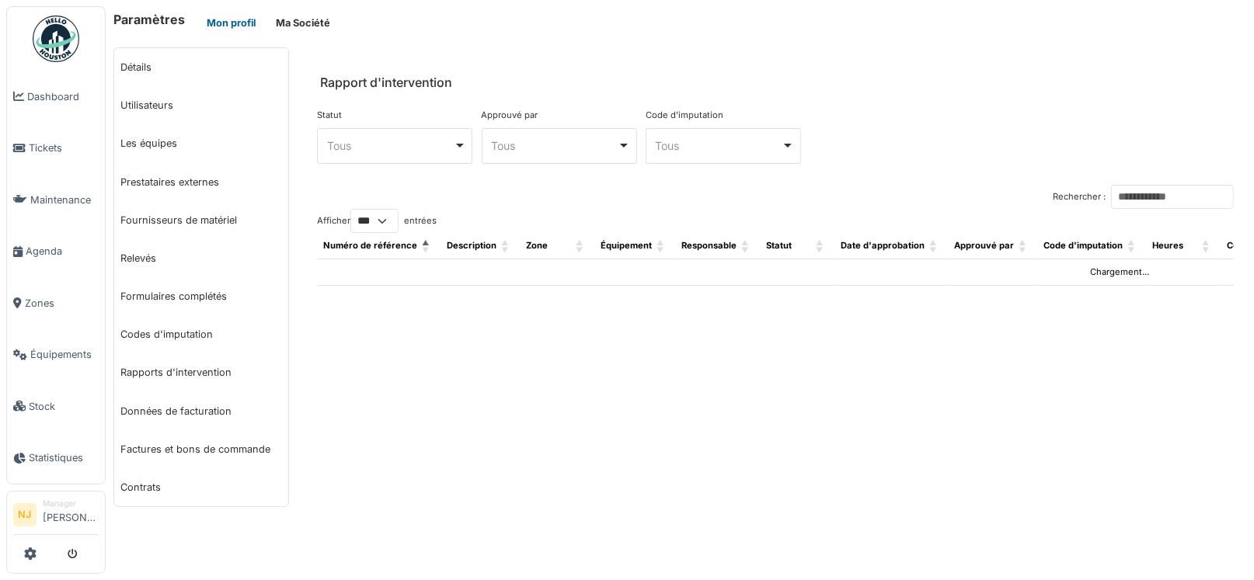
click at [220, 29] on button "Mon profil" at bounding box center [231, 23] width 69 height 26
click at [143, 69] on link "Détails" at bounding box center [201, 67] width 174 height 38
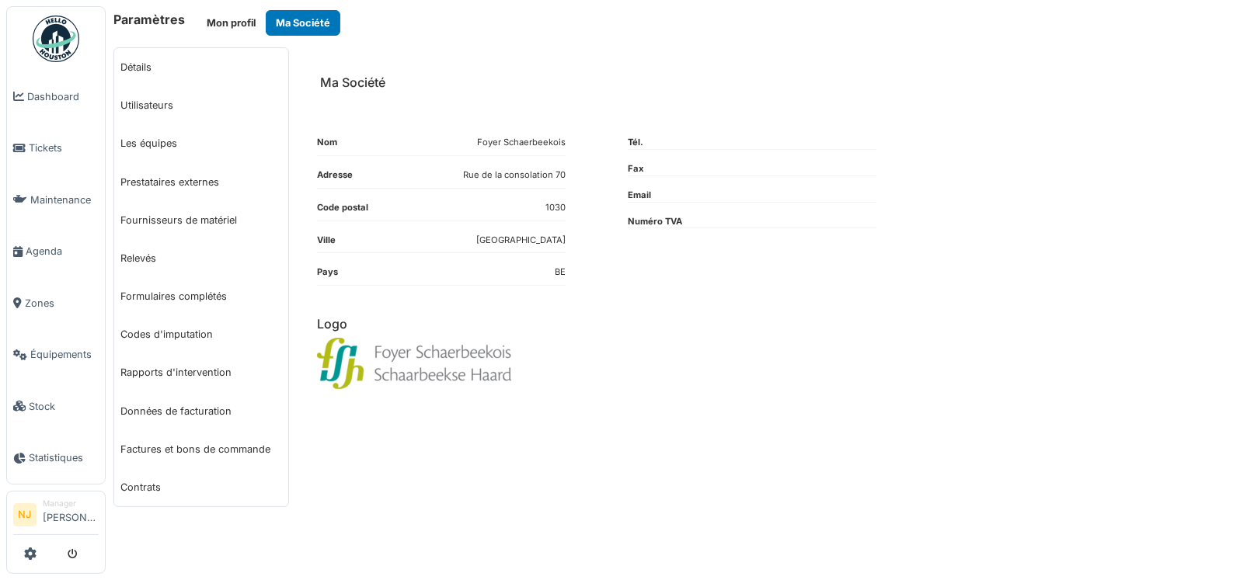
click at [159, 221] on link "Fournisseurs de matériel" at bounding box center [201, 220] width 174 height 38
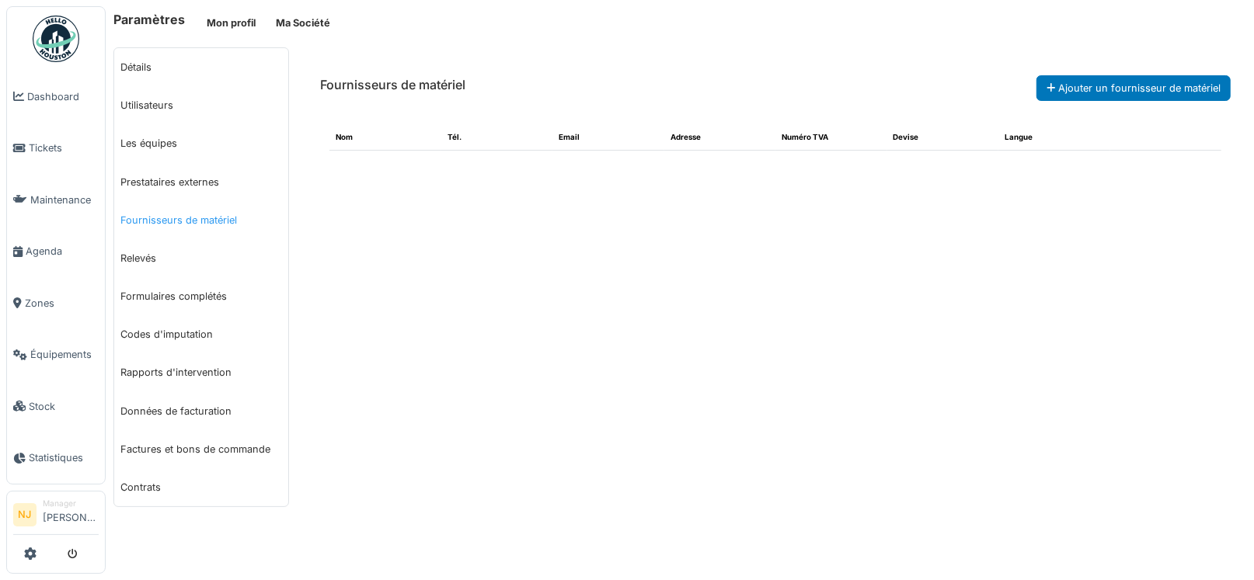
select select "***"
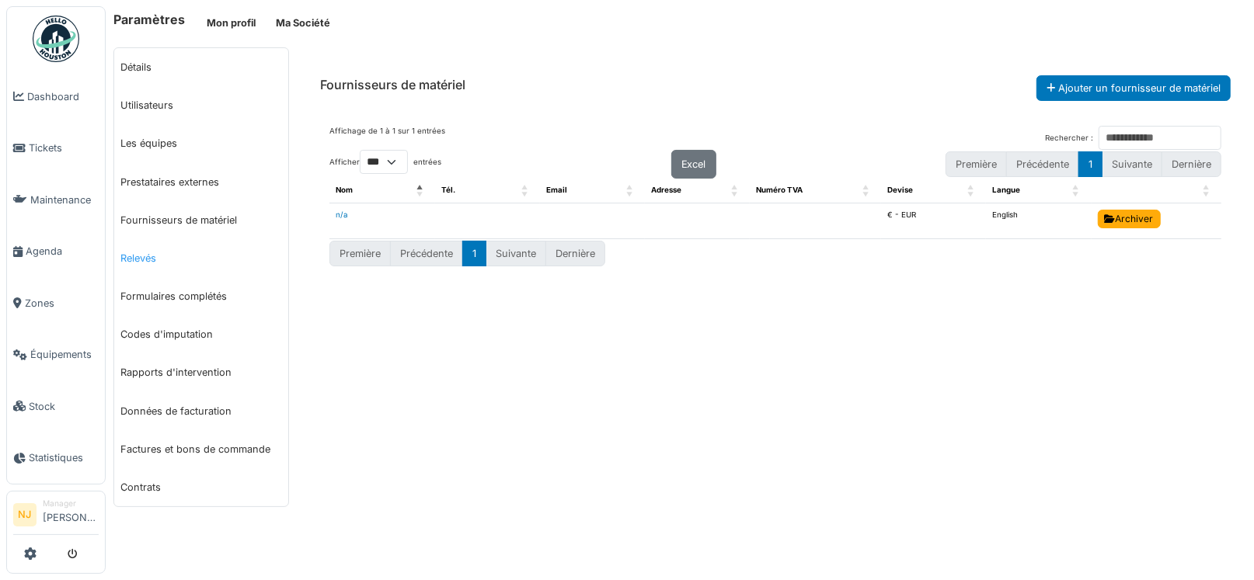
click at [138, 264] on link "Relevés" at bounding box center [201, 258] width 174 height 38
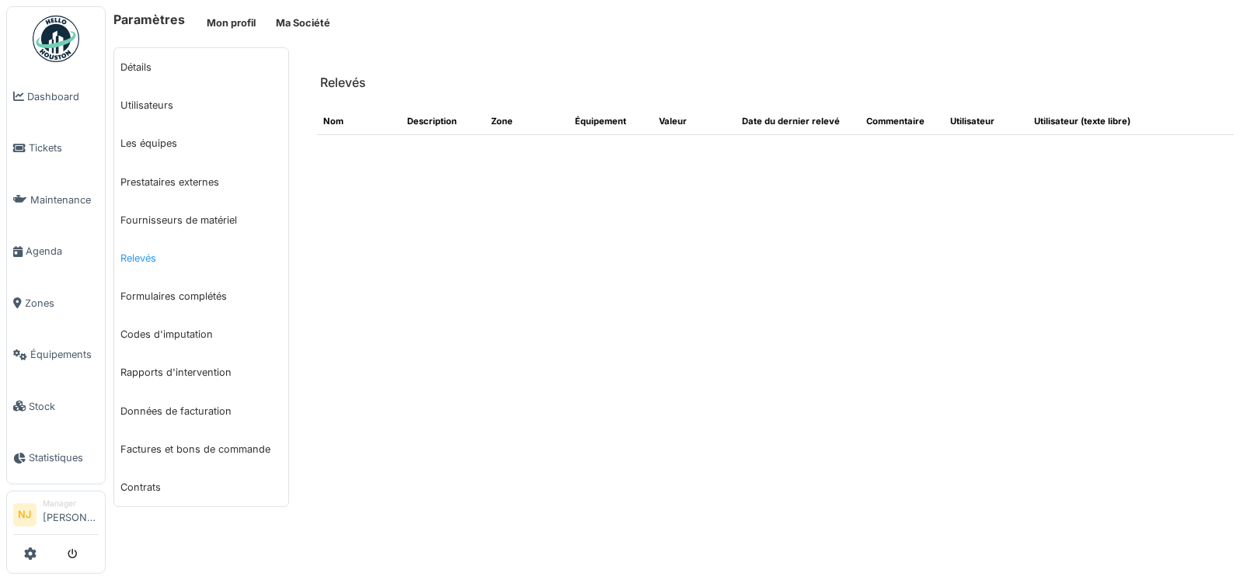
select select "***"
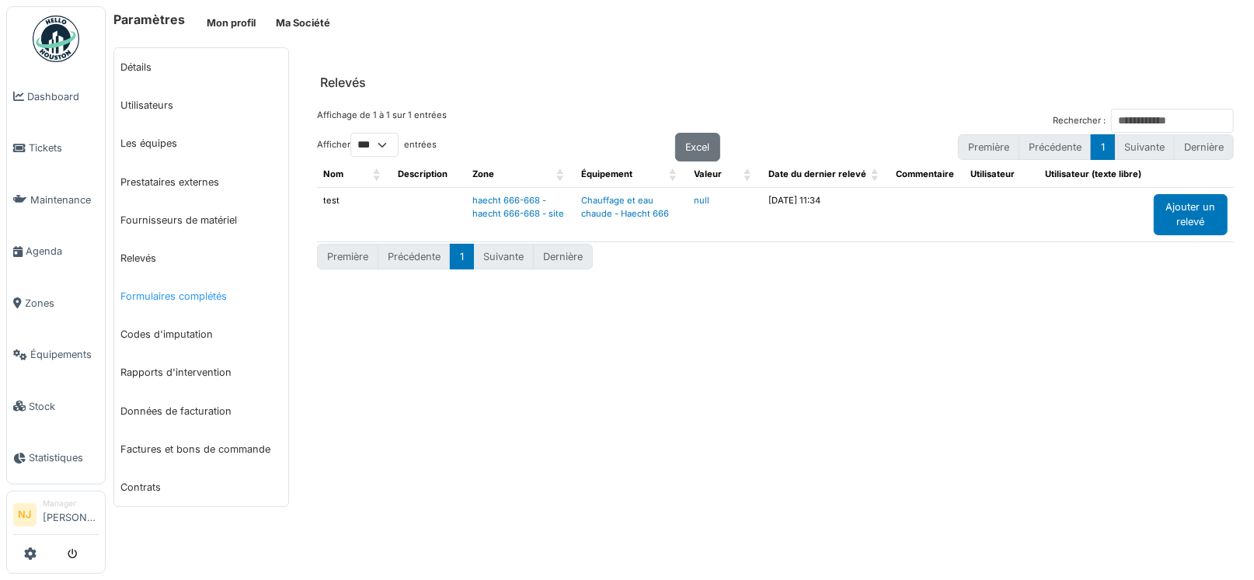
click at [156, 298] on link "Formulaires complétés" at bounding box center [201, 296] width 174 height 38
select select "***"
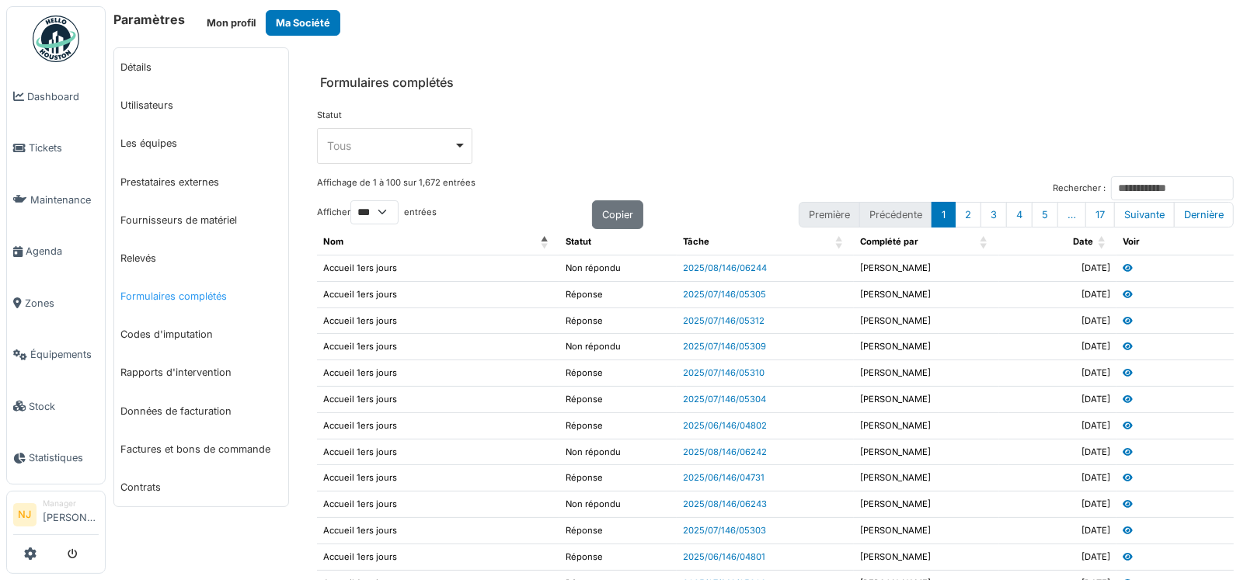
select select "***"
click at [188, 376] on link "Rapports d'intervention" at bounding box center [201, 373] width 174 height 38
select select "***"
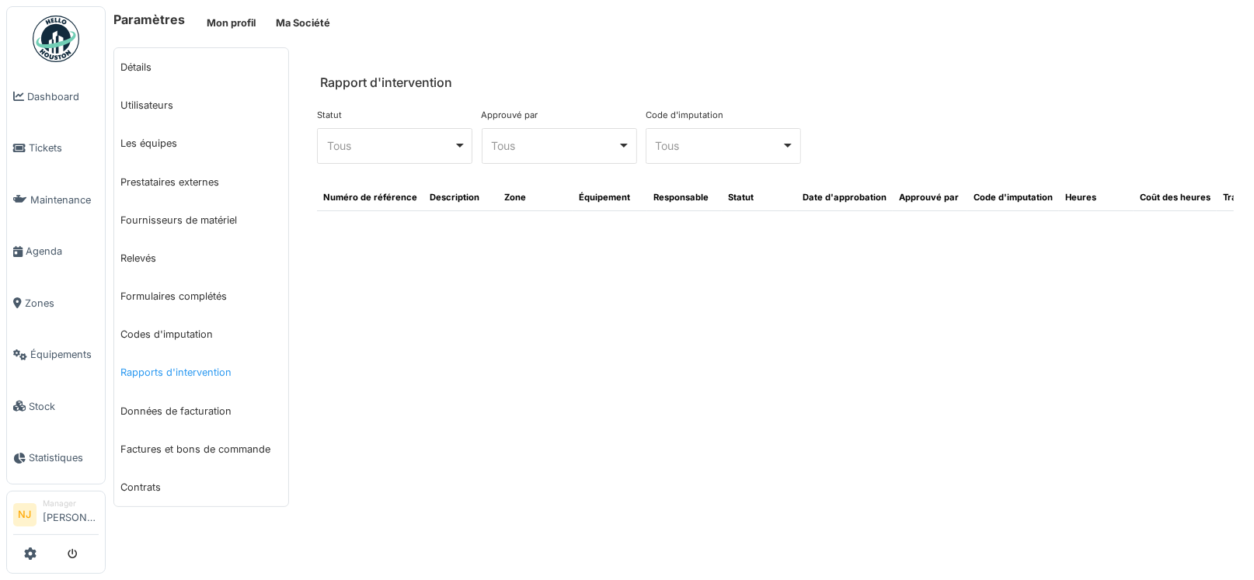
select select "***"
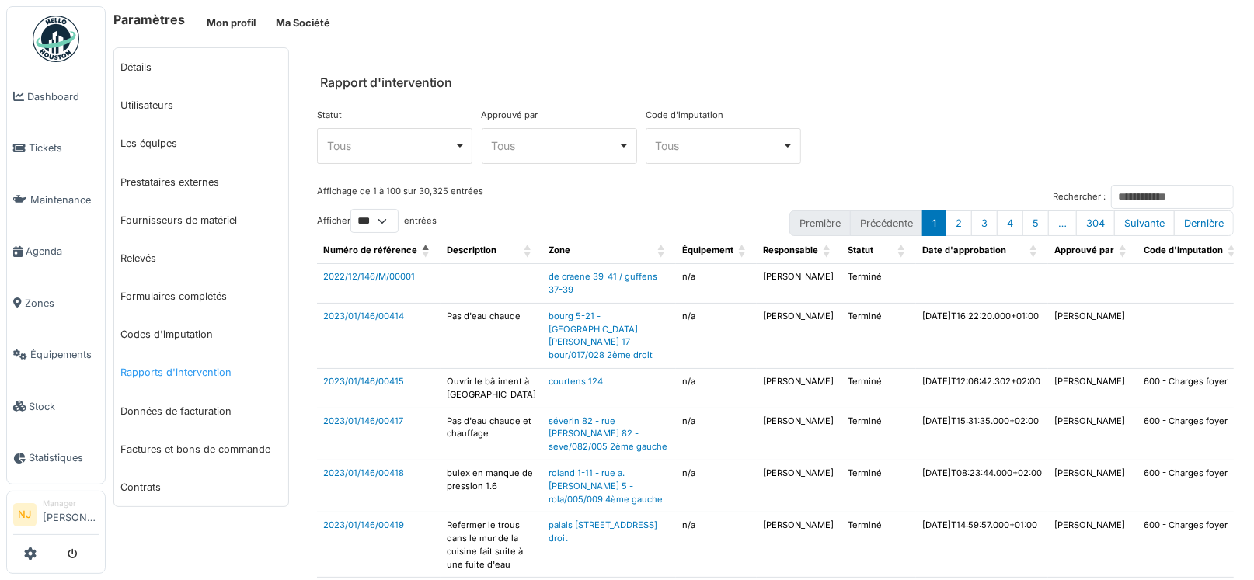
click at [147, 378] on link "Rapports d'intervention" at bounding box center [201, 373] width 174 height 38
select select "***"
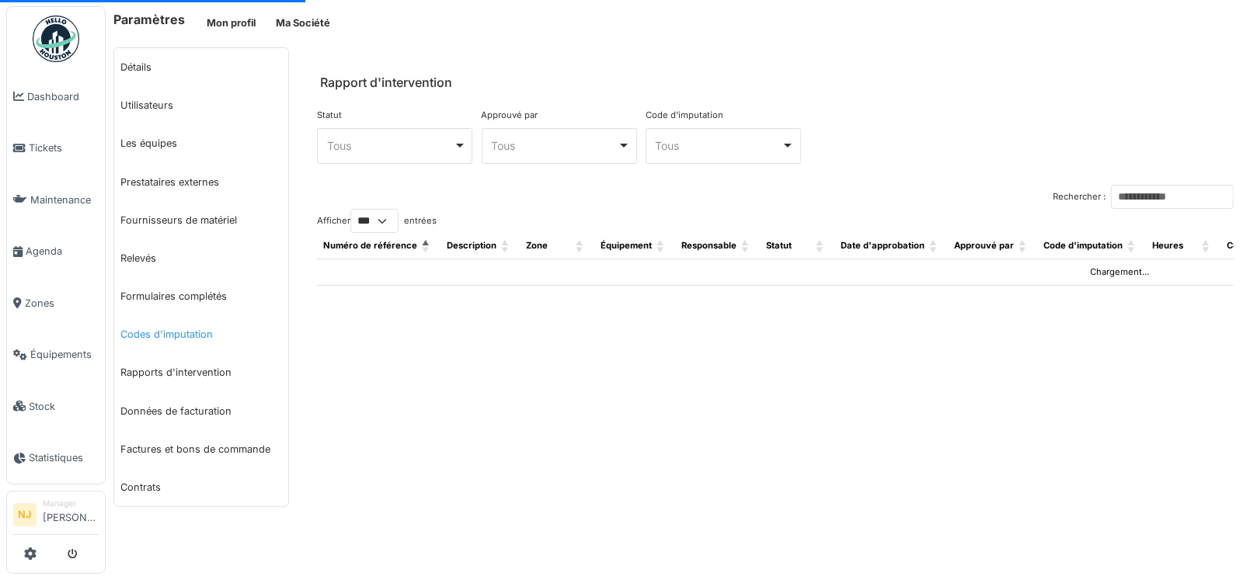
select select "***"
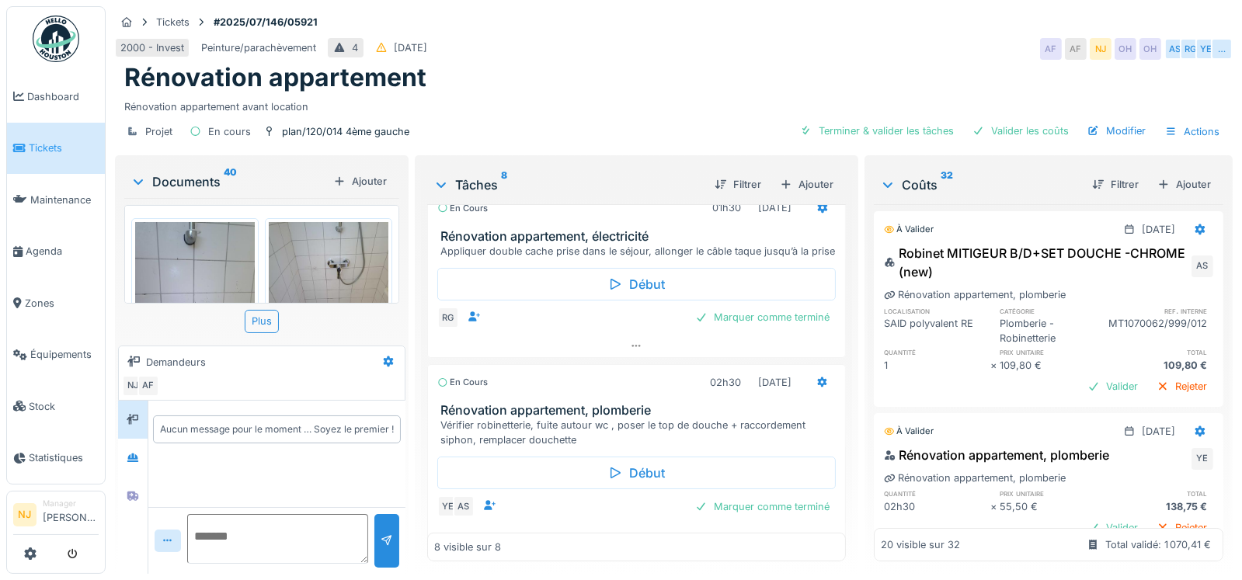
scroll to position [543, 0]
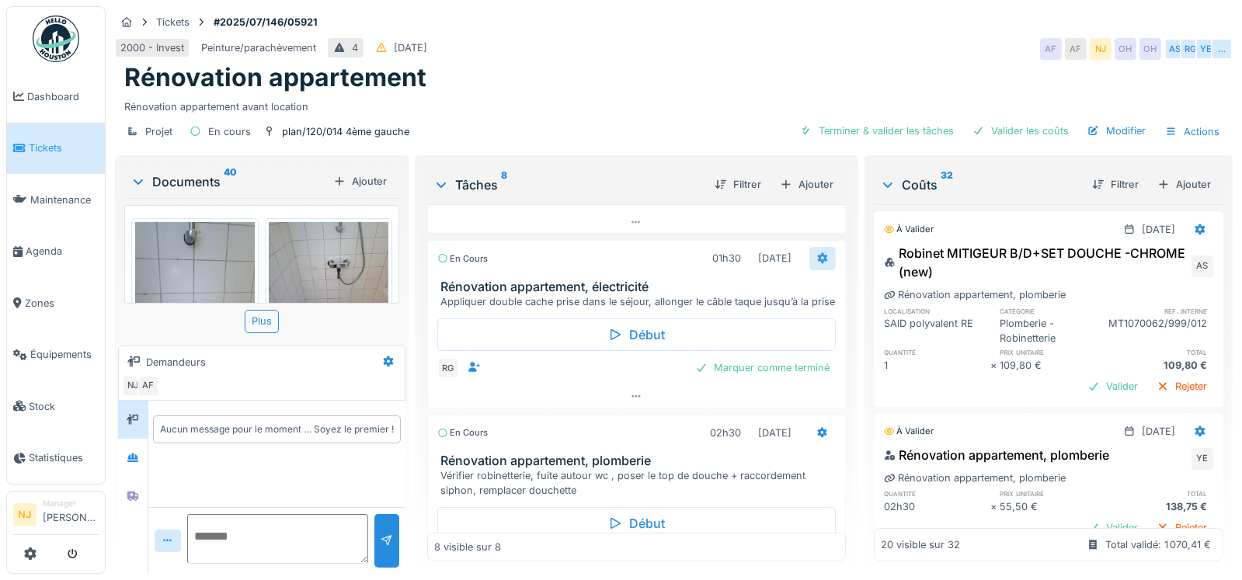
click at [817, 256] on icon at bounding box center [822, 258] width 10 height 11
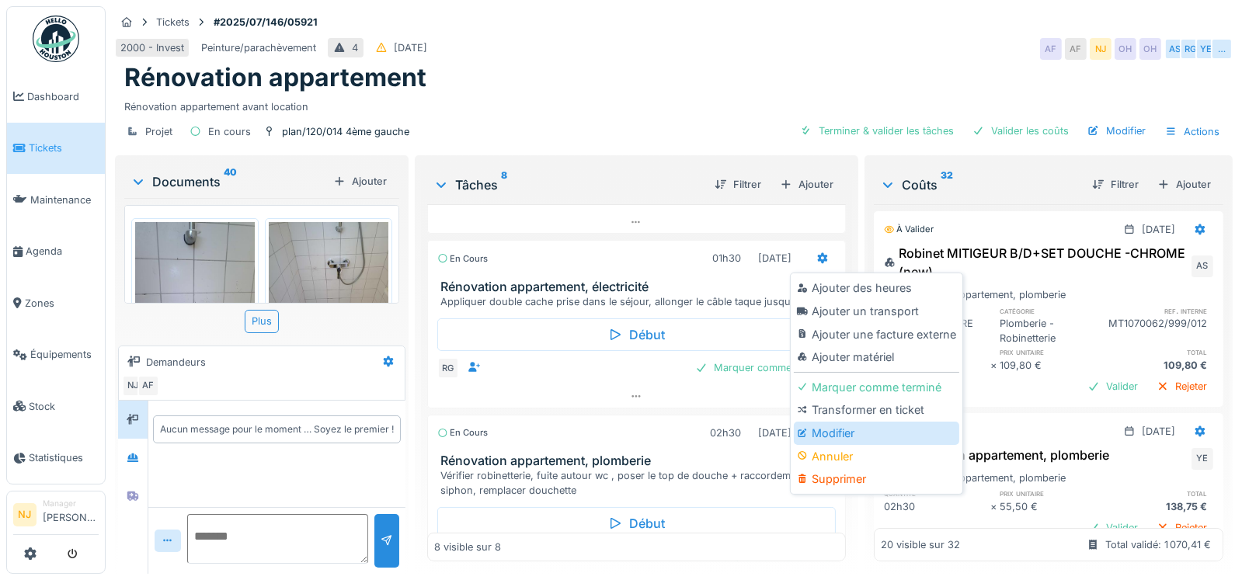
click at [835, 438] on div "Modifier" at bounding box center [877, 433] width 166 height 23
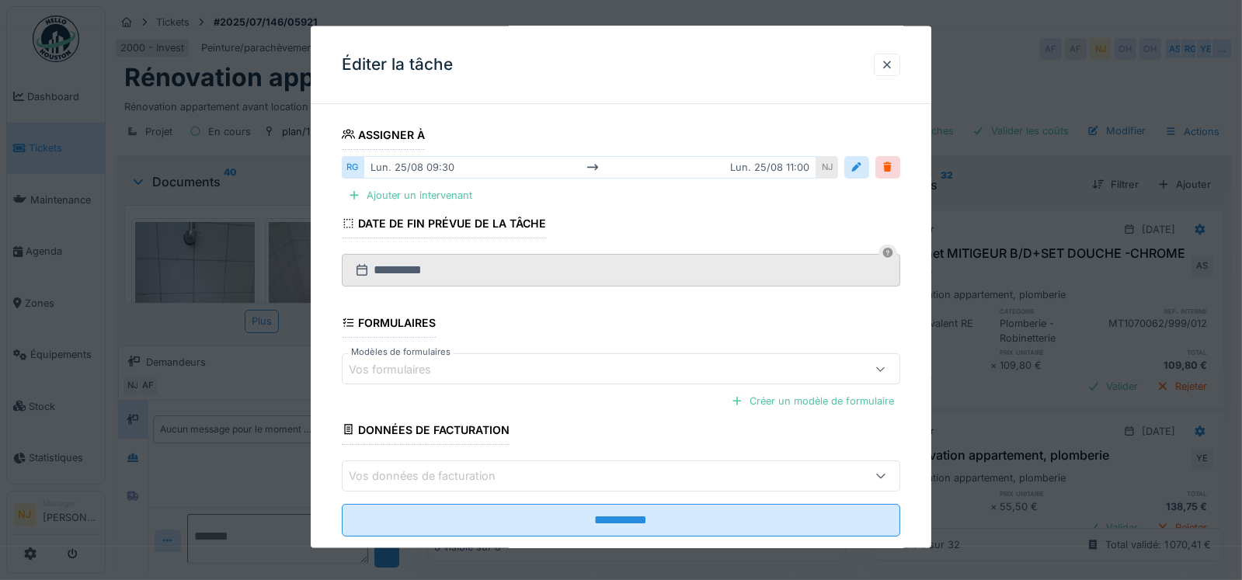
scroll to position [274, 0]
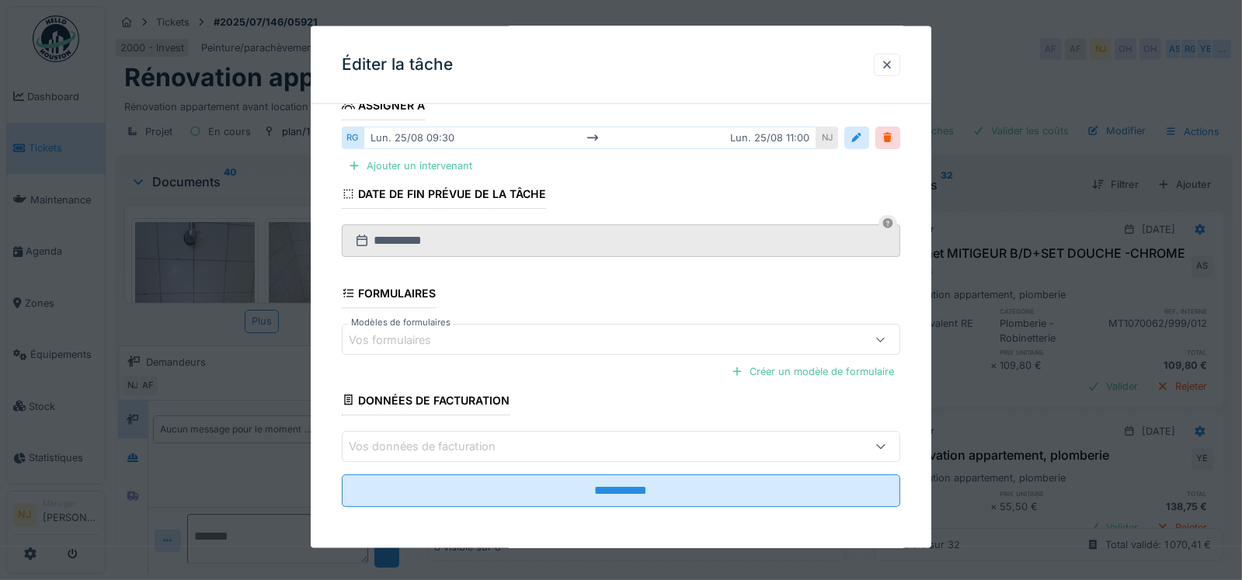
click at [430, 339] on div "Vos formulaires" at bounding box center [401, 339] width 104 height 17
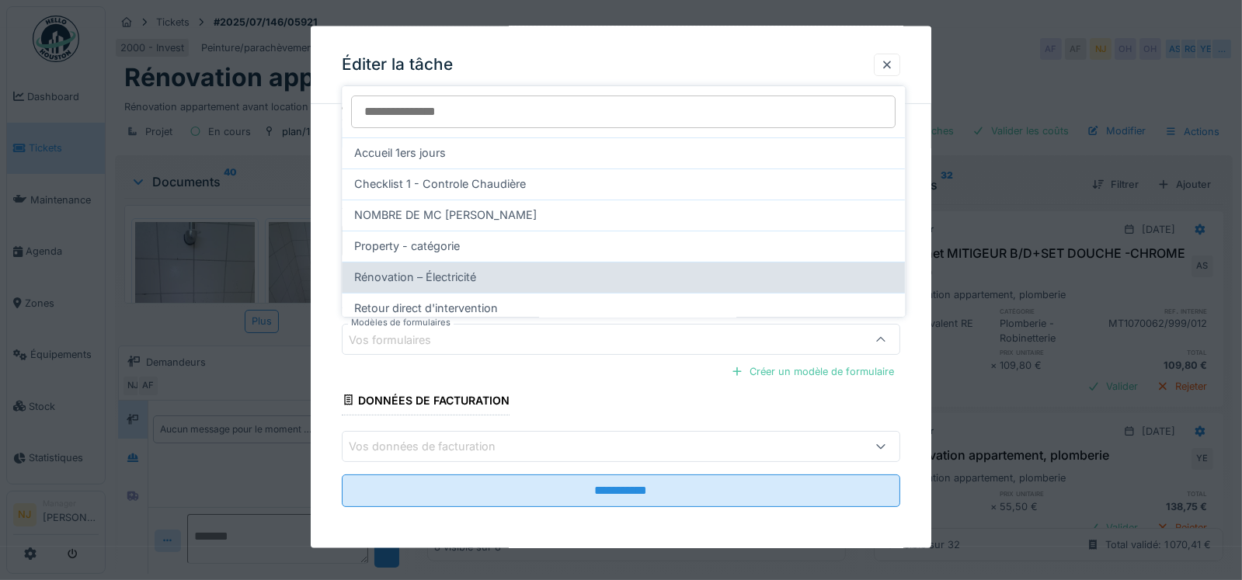
click at [430, 279] on span "Rénovation – Électricité" at bounding box center [415, 277] width 122 height 17
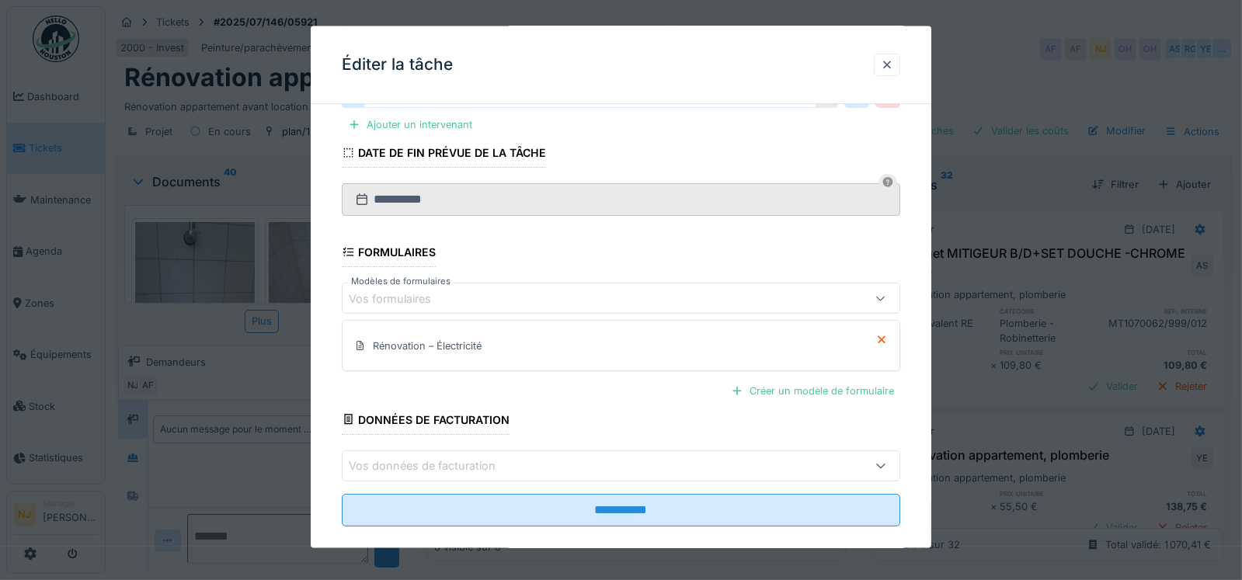
scroll to position [333, 0]
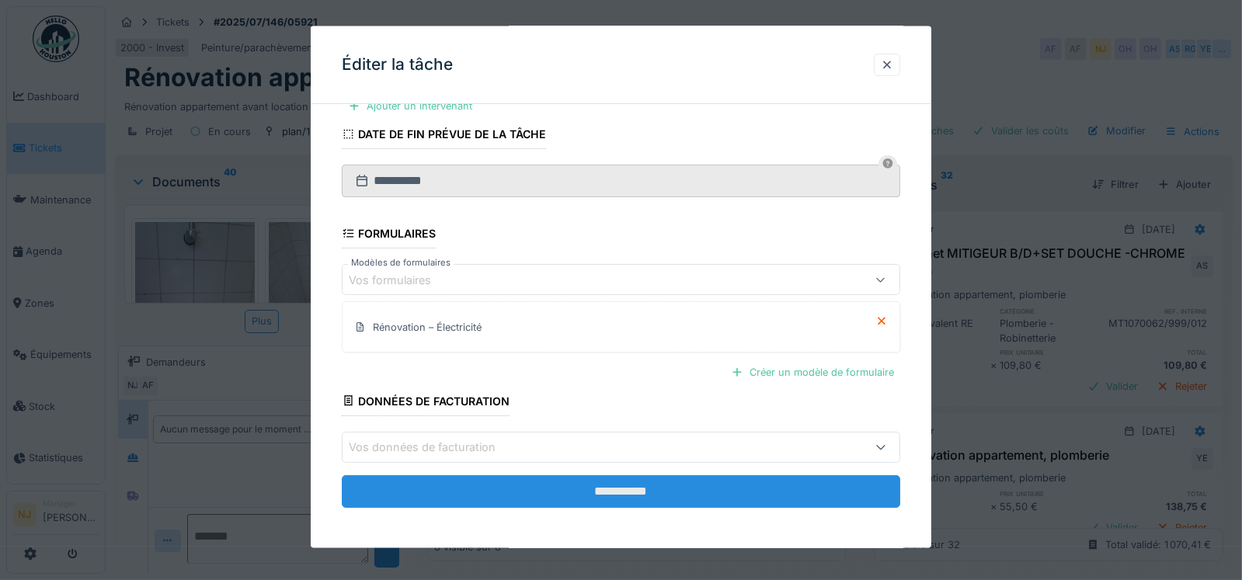
click at [639, 493] on input "**********" at bounding box center [621, 491] width 559 height 33
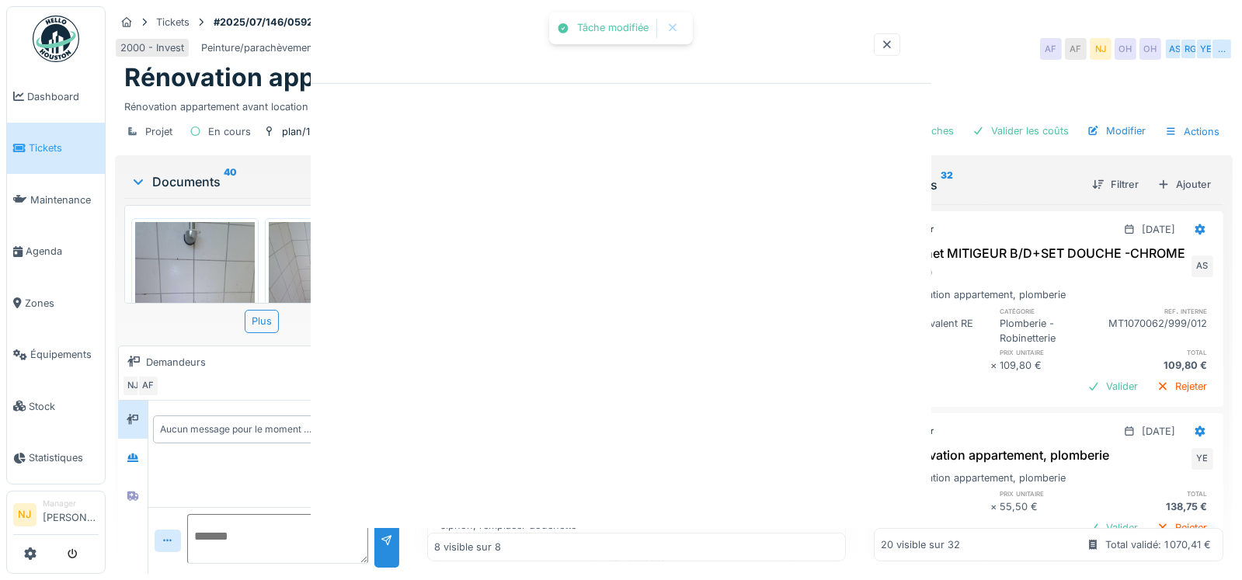
scroll to position [0, 0]
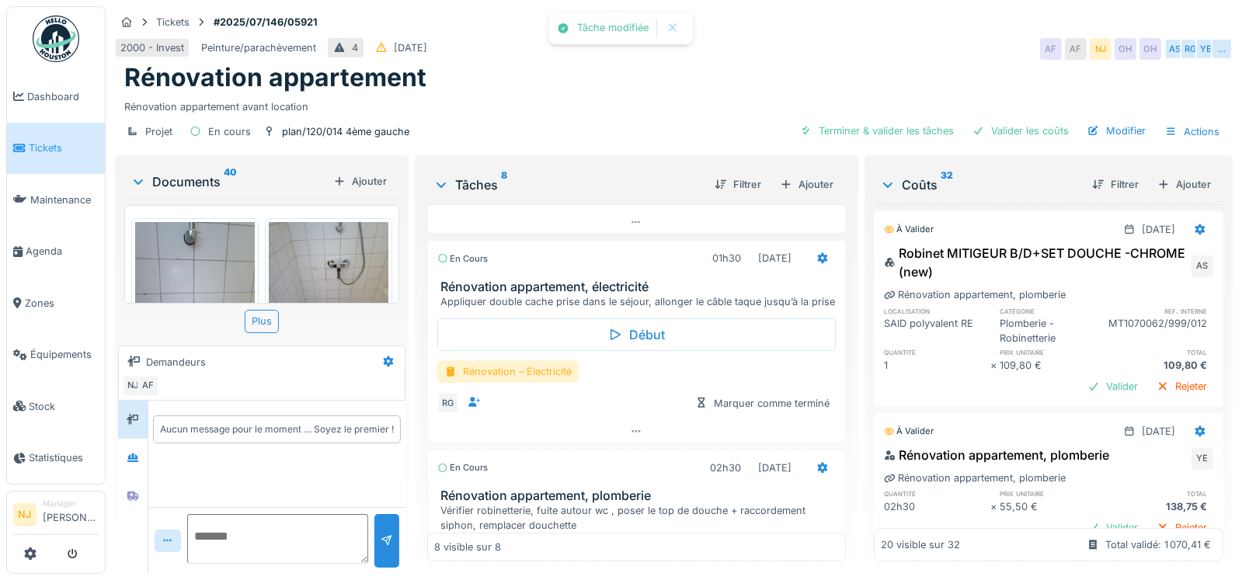
click at [514, 378] on div "Rénovation – Électricité" at bounding box center [507, 372] width 141 height 23
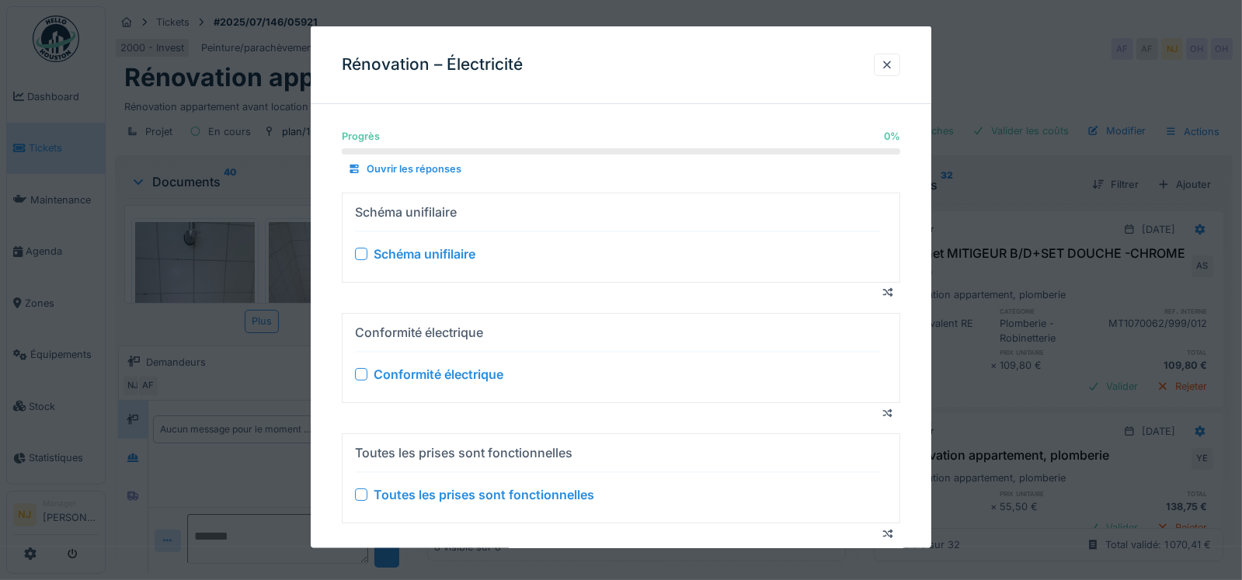
click at [363, 255] on div at bounding box center [361, 253] width 12 height 12
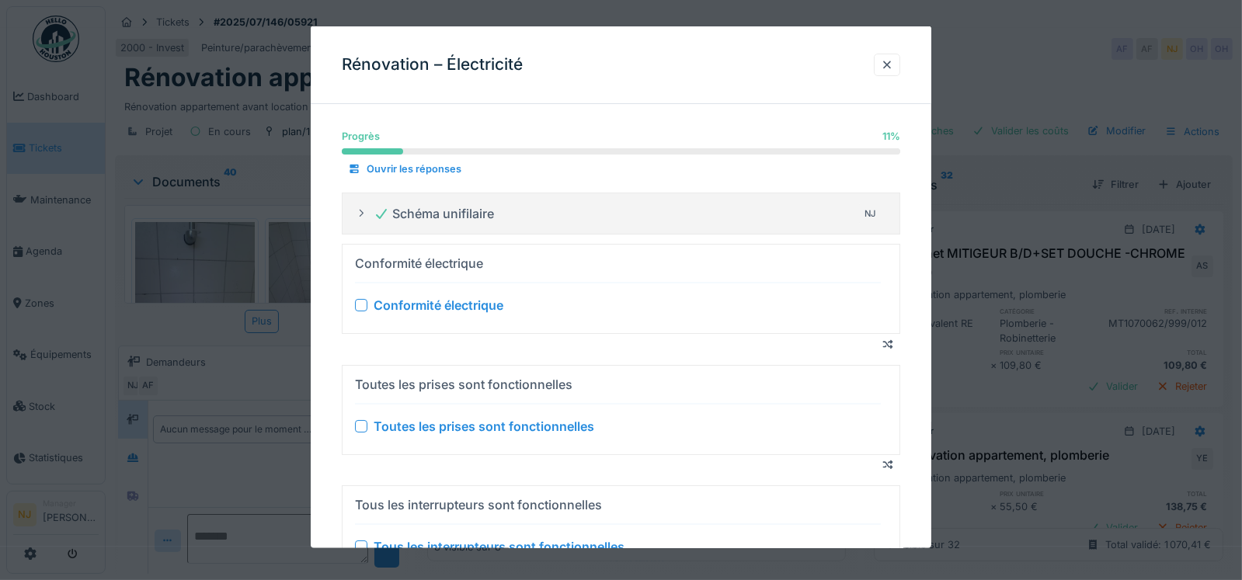
click at [360, 308] on div at bounding box center [361, 305] width 12 height 12
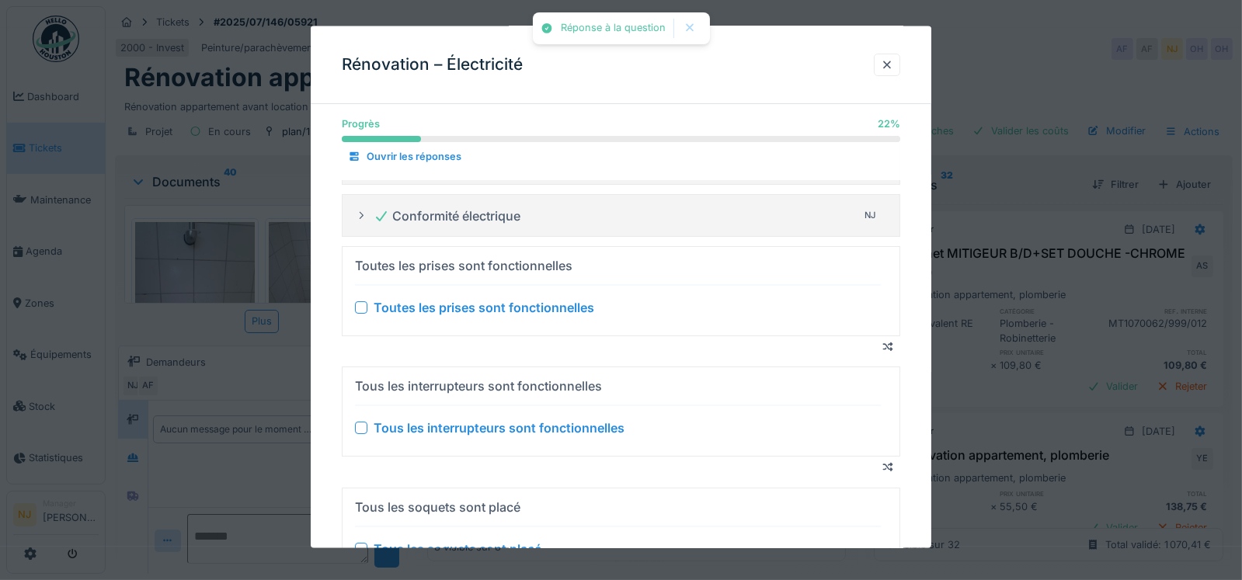
scroll to position [77, 0]
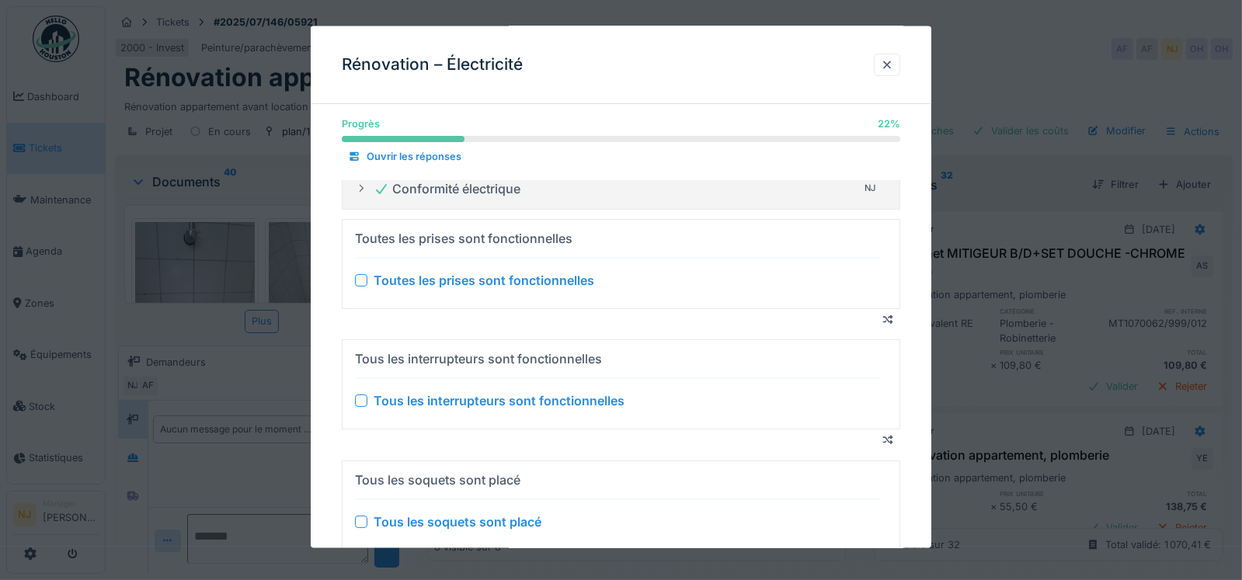
click at [364, 278] on div at bounding box center [361, 280] width 12 height 12
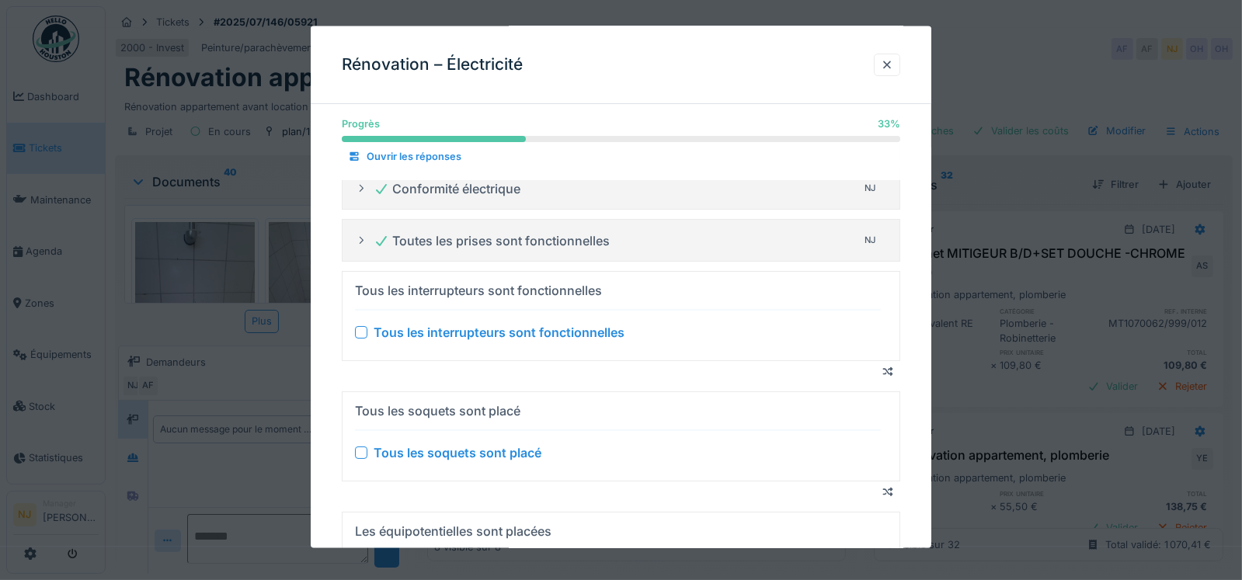
click at [362, 330] on div at bounding box center [361, 332] width 12 height 12
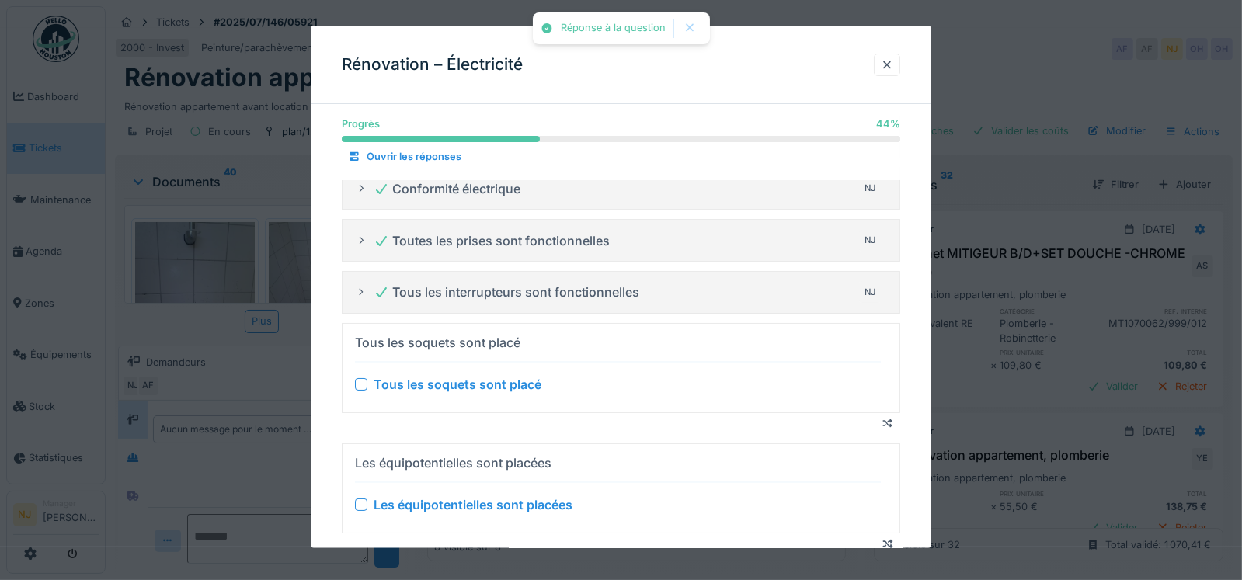
scroll to position [155, 0]
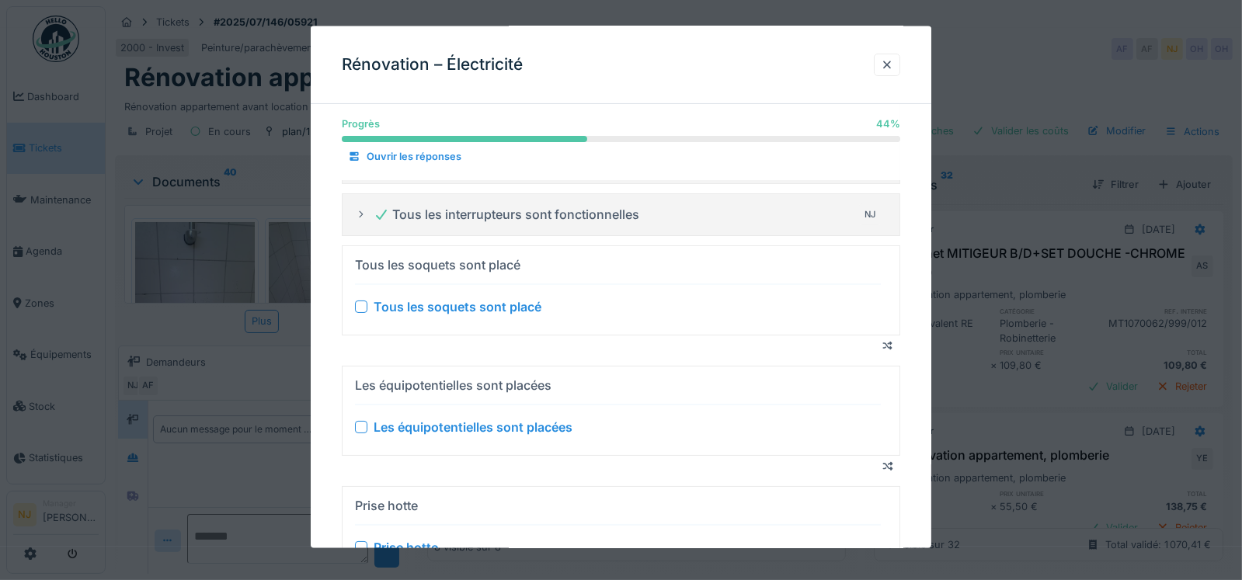
click at [363, 308] on div at bounding box center [361, 306] width 12 height 12
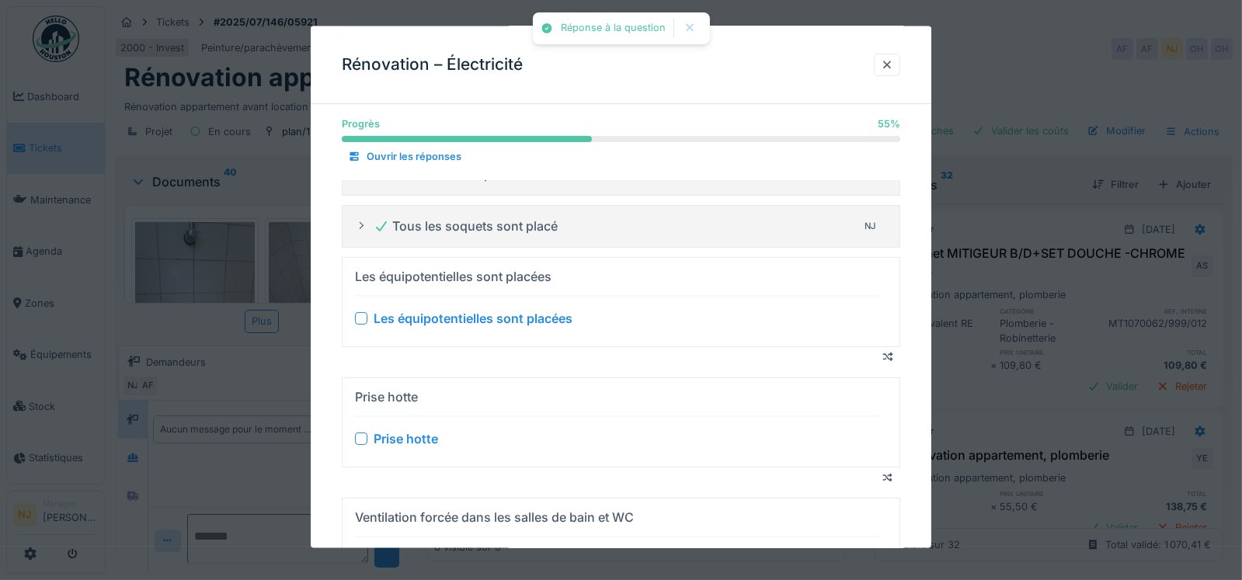
scroll to position [233, 0]
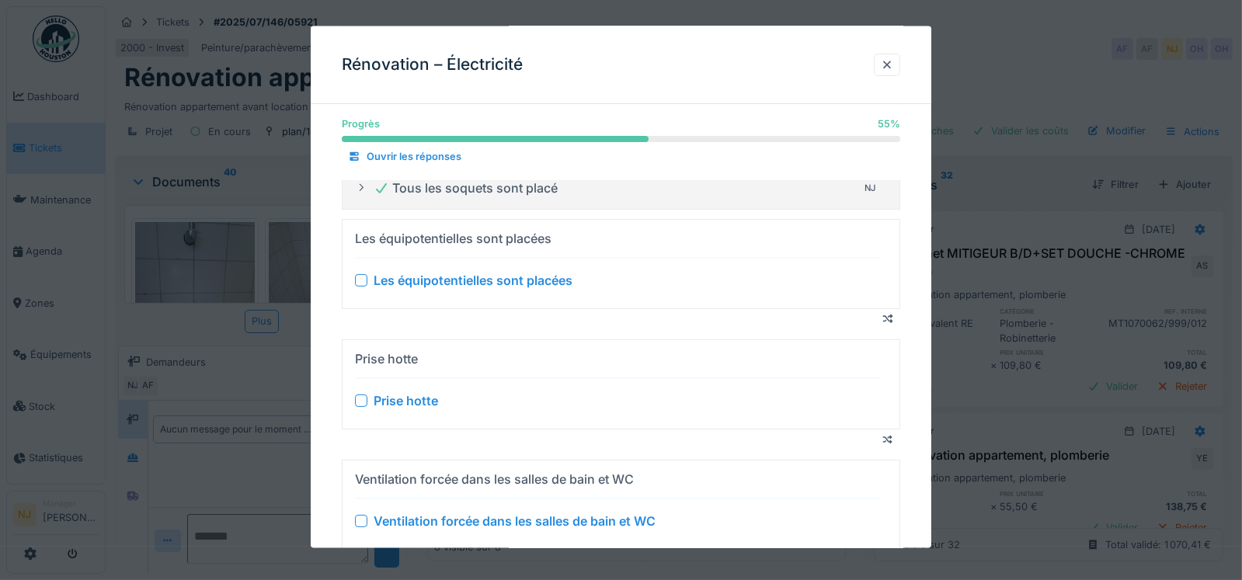
click at [361, 279] on div at bounding box center [361, 280] width 12 height 12
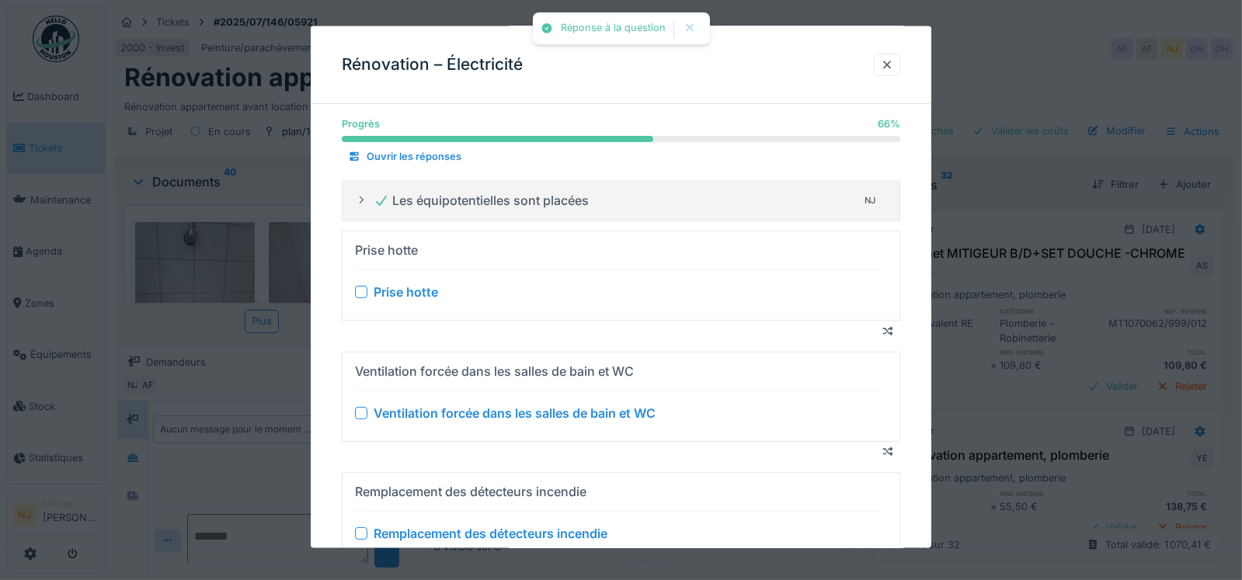
scroll to position [310, 0]
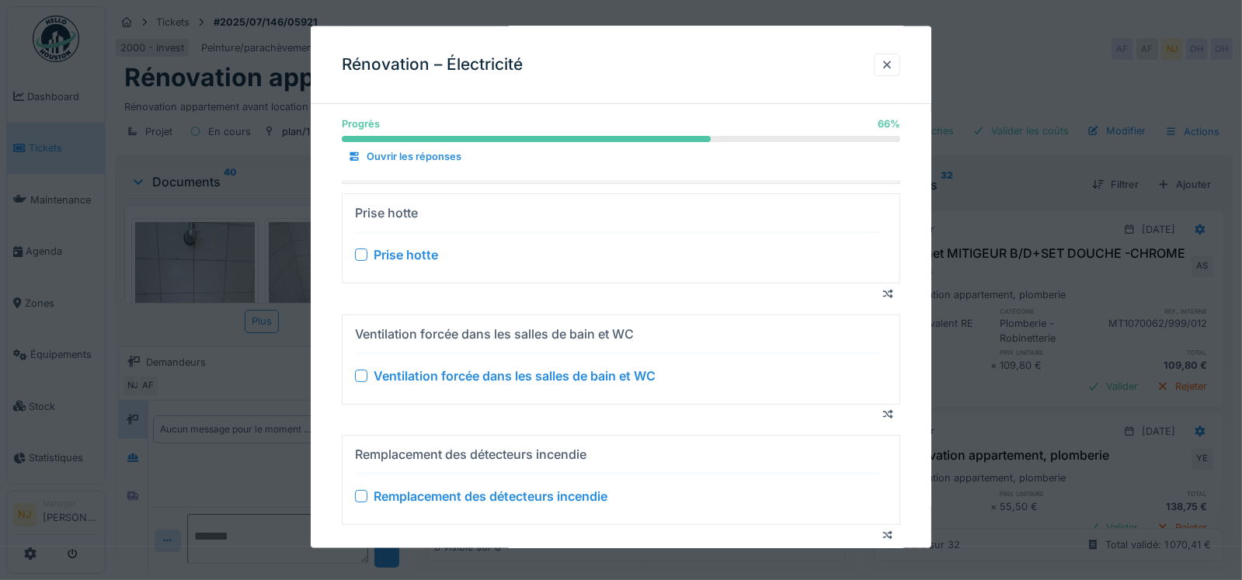
click at [361, 249] on div at bounding box center [361, 255] width 12 height 12
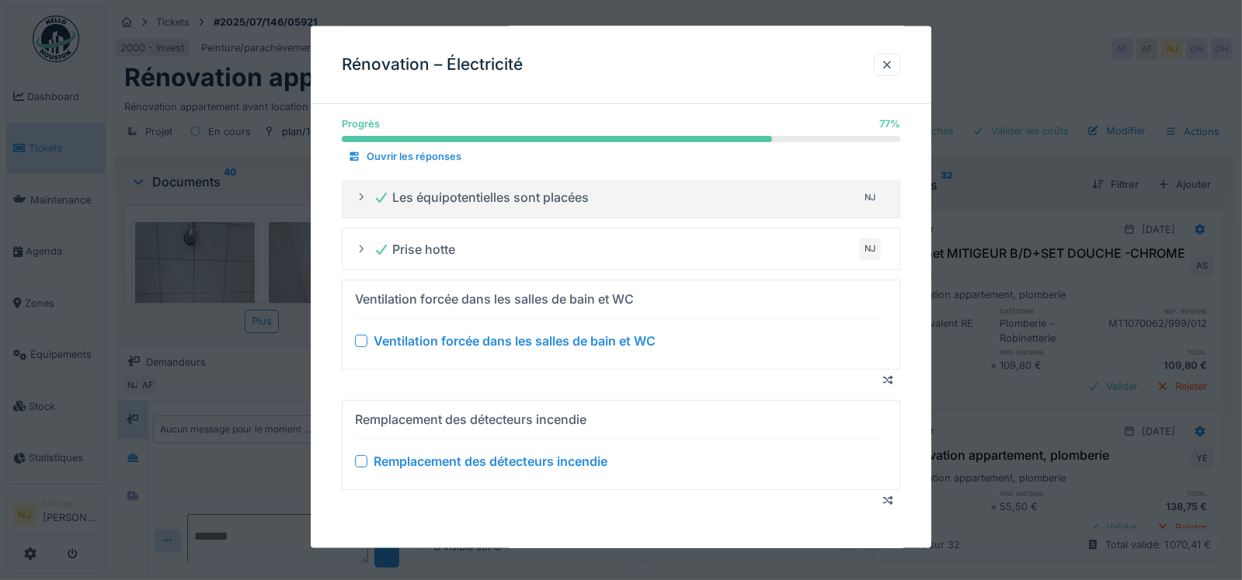
click at [366, 339] on div at bounding box center [361, 341] width 12 height 12
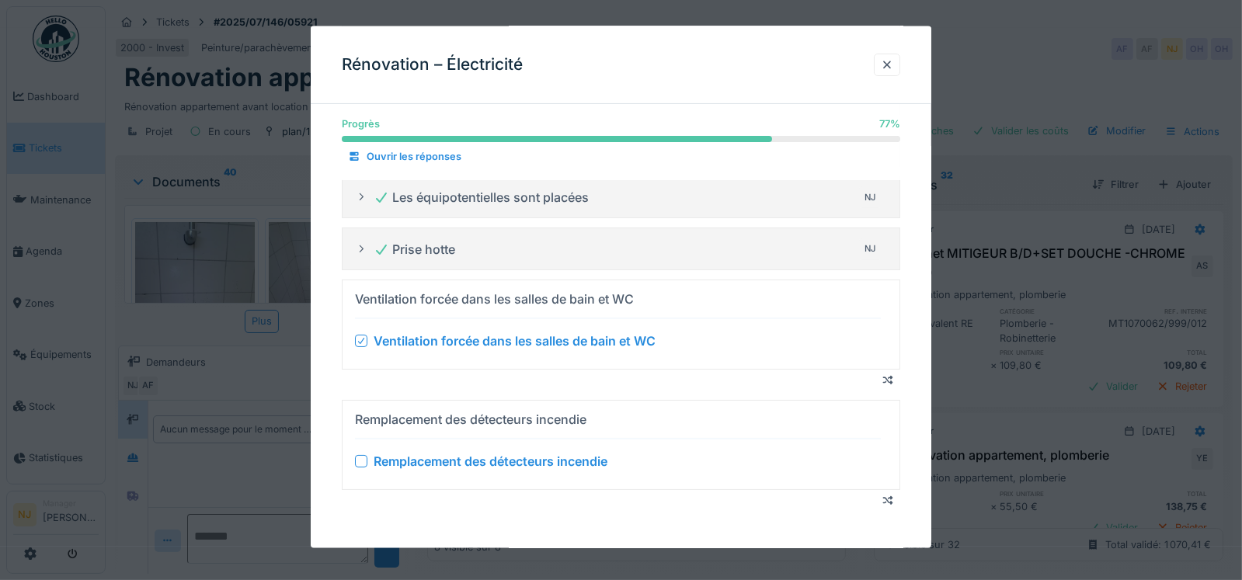
scroll to position [207, 0]
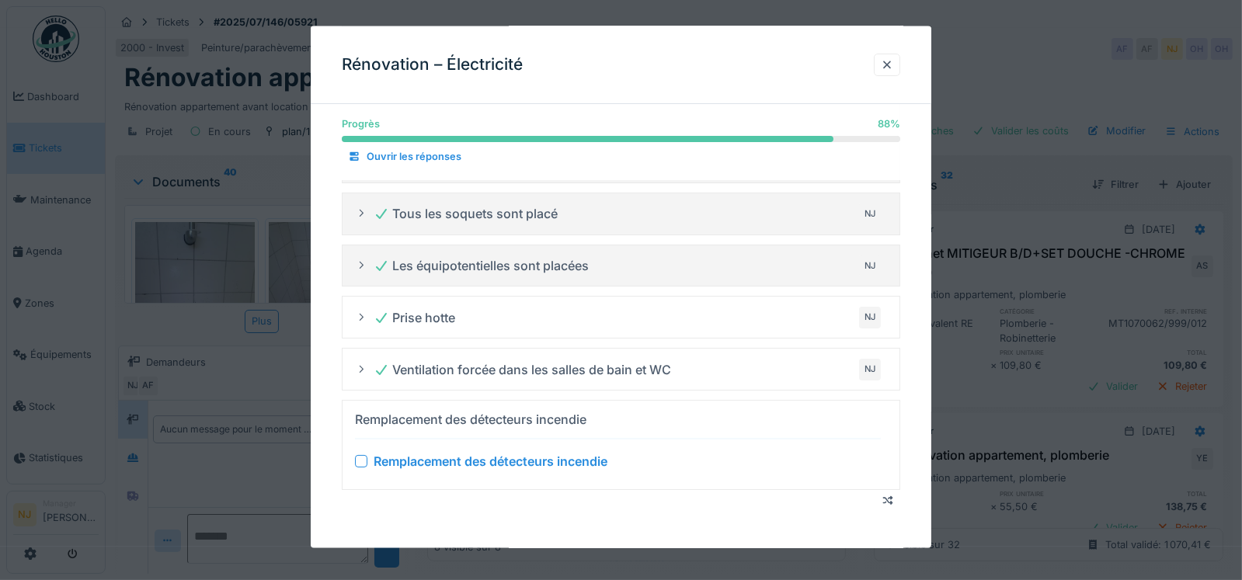
click at [357, 462] on div at bounding box center [361, 461] width 12 height 12
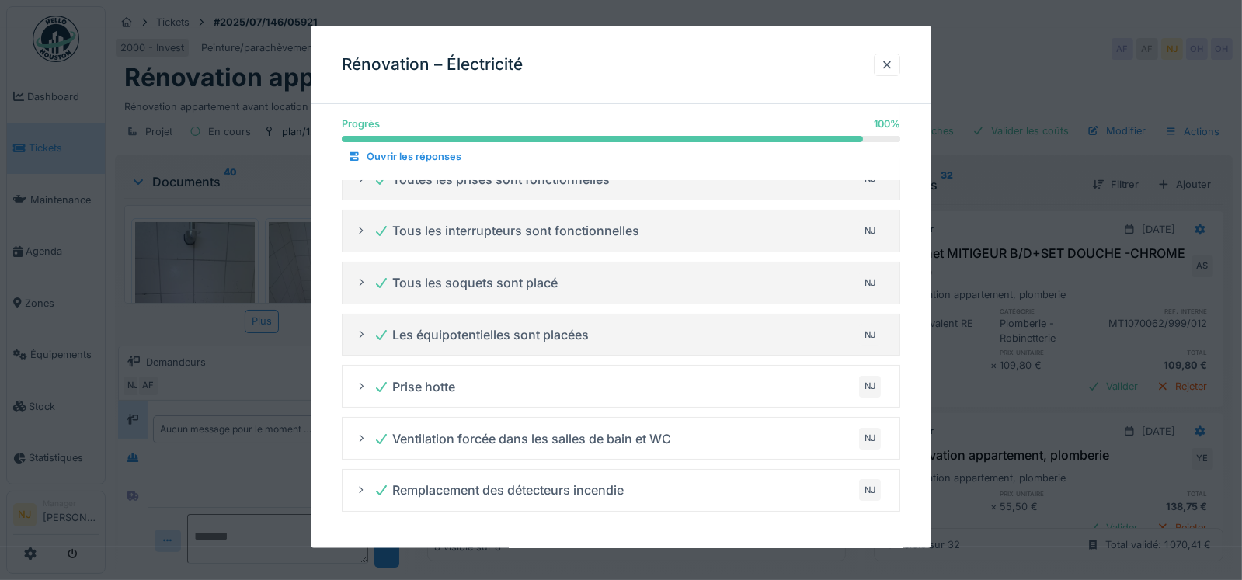
scroll to position [12, 0]
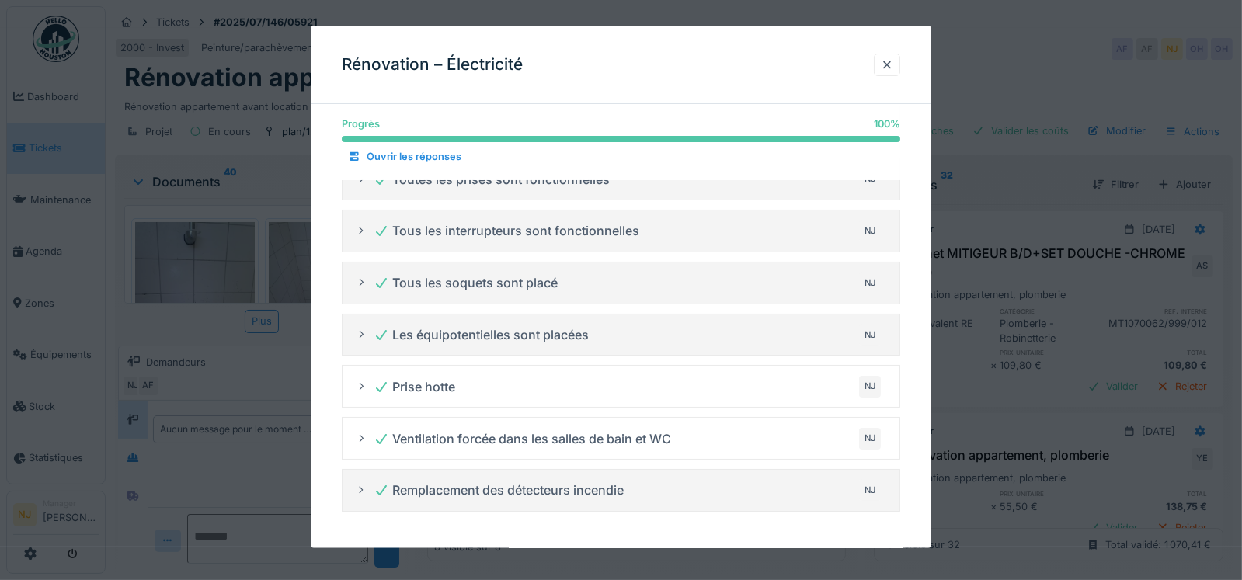
click at [356, 485] on icon at bounding box center [361, 490] width 12 height 10
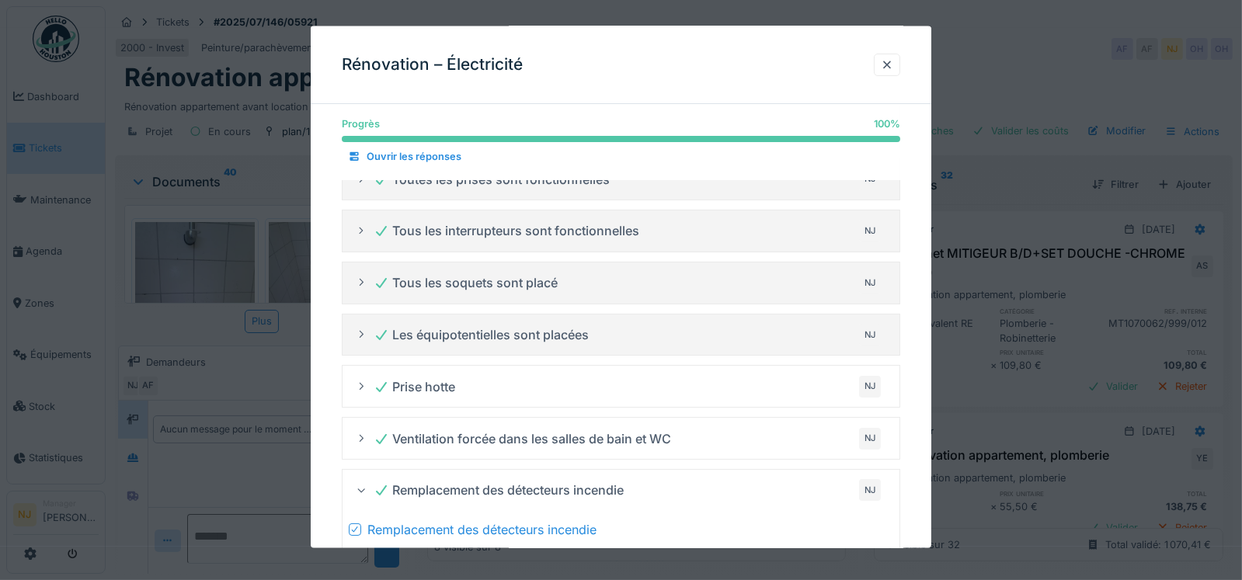
click at [356, 528] on icon at bounding box center [354, 529] width 9 height 8
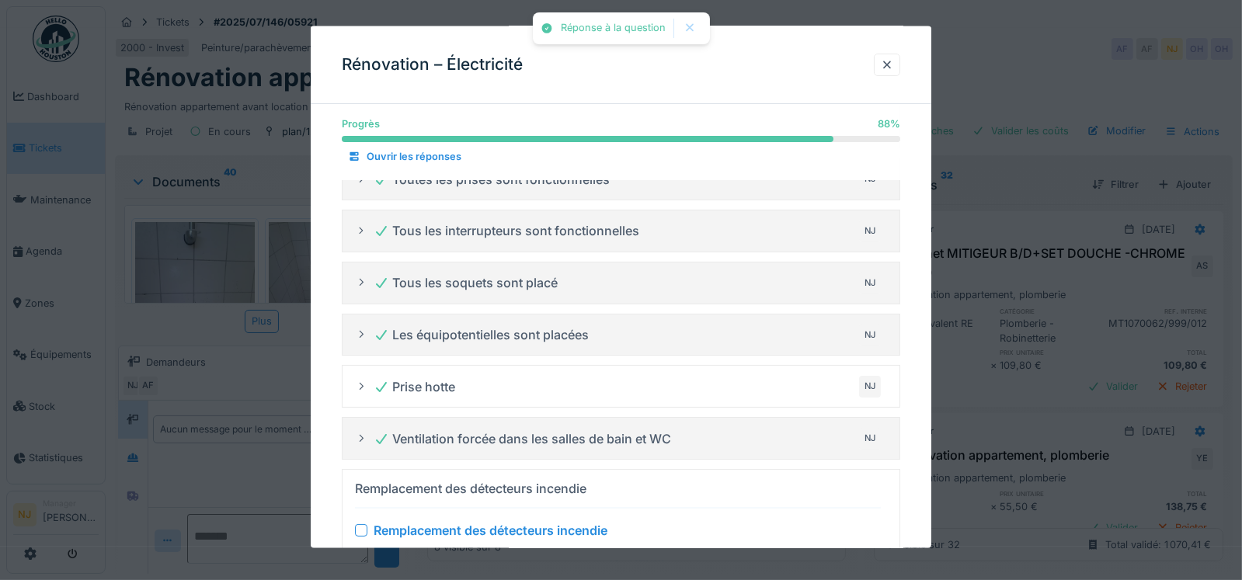
click at [361, 435] on icon at bounding box center [361, 438] width 12 height 10
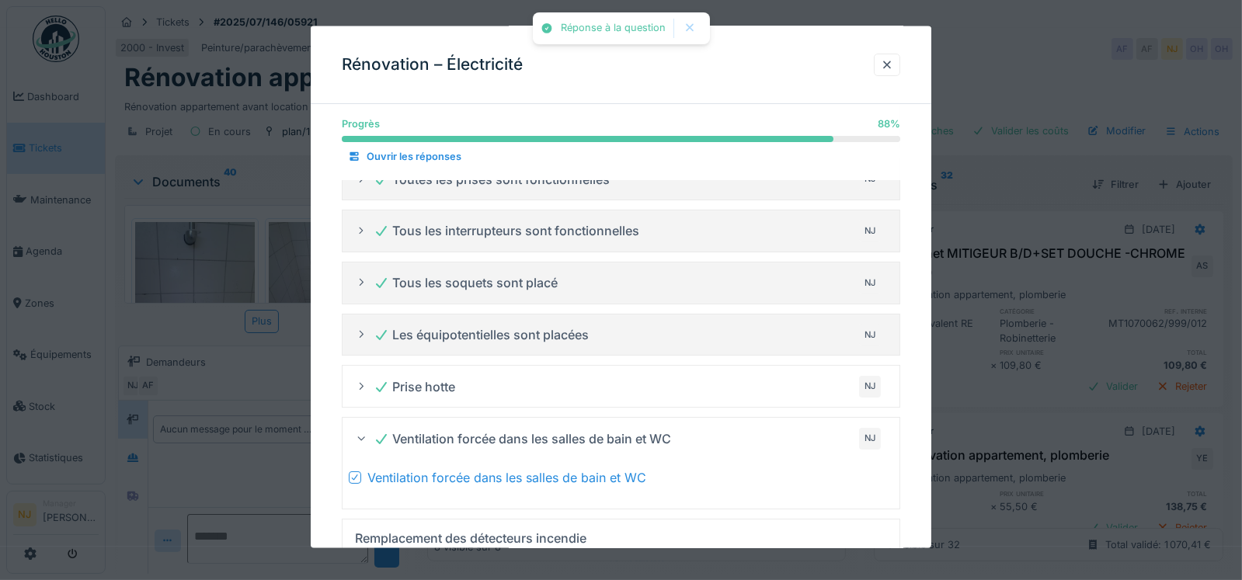
click at [359, 477] on icon at bounding box center [354, 477] width 9 height 8
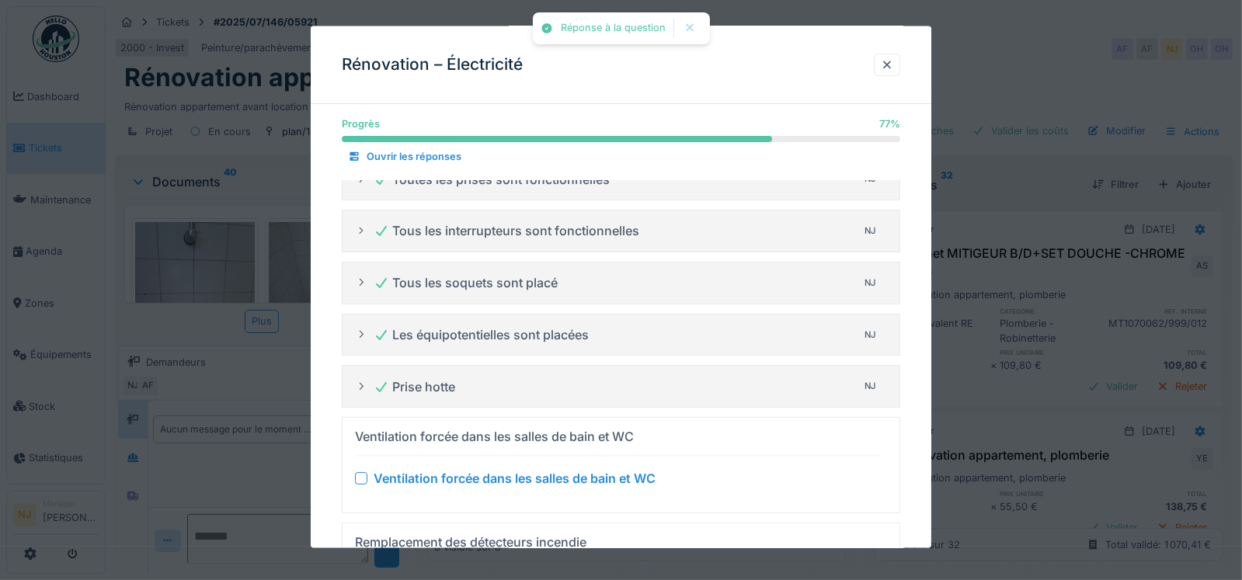
click at [360, 391] on div at bounding box center [361, 386] width 12 height 15
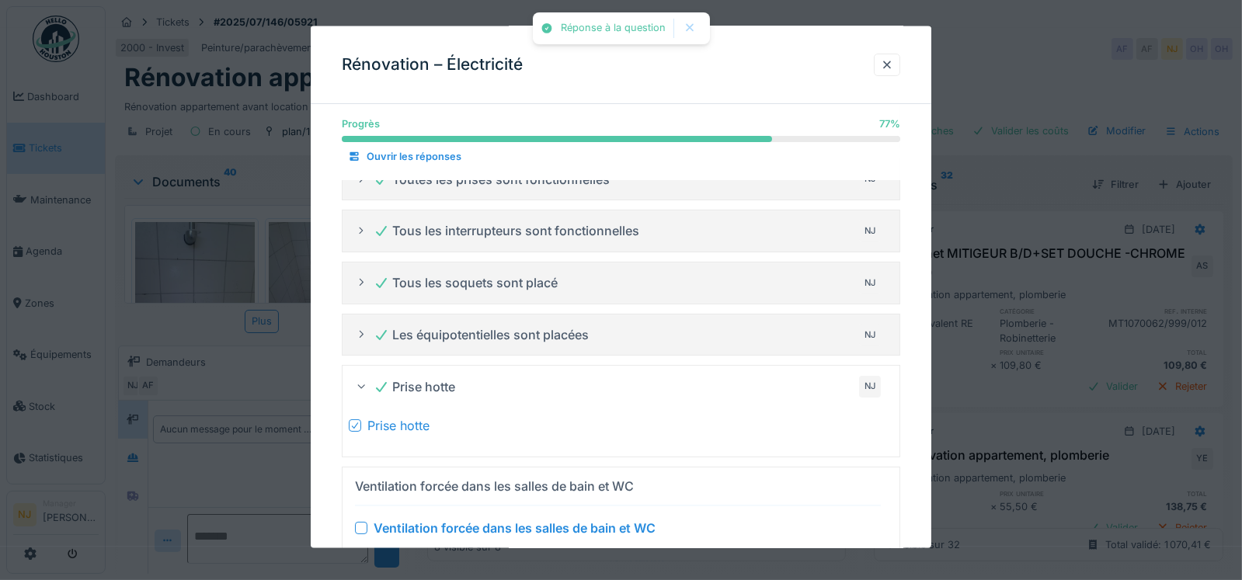
click at [355, 423] on icon at bounding box center [355, 426] width 6 height 6
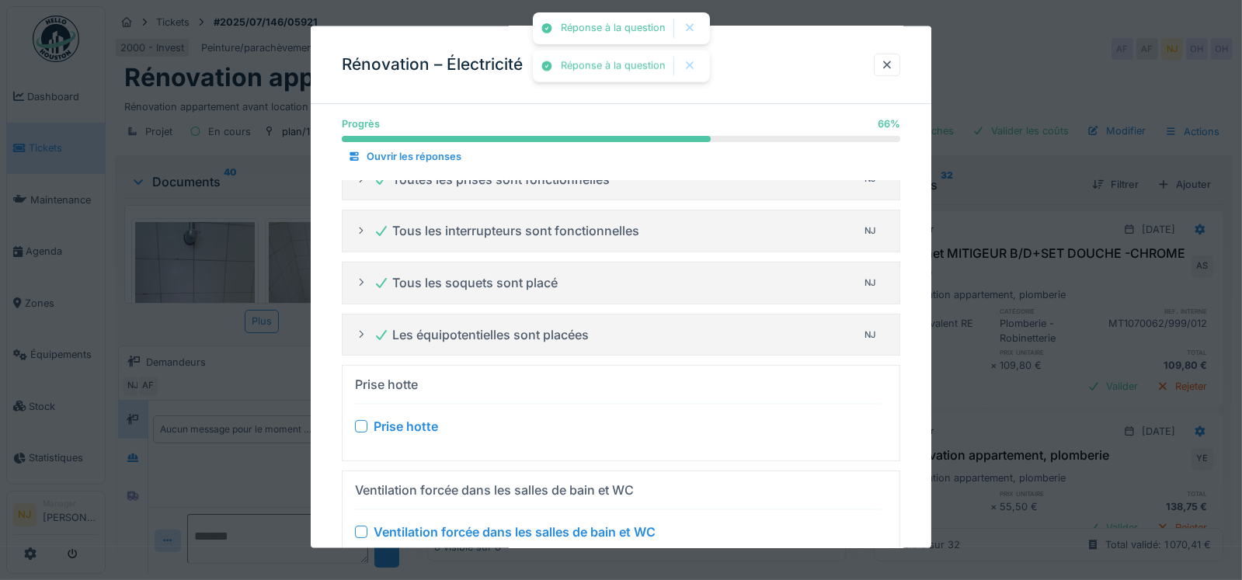
drag, startPoint x: 357, startPoint y: 331, endPoint x: 360, endPoint y: 341, distance: 10.6
click at [356, 331] on icon at bounding box center [361, 334] width 12 height 10
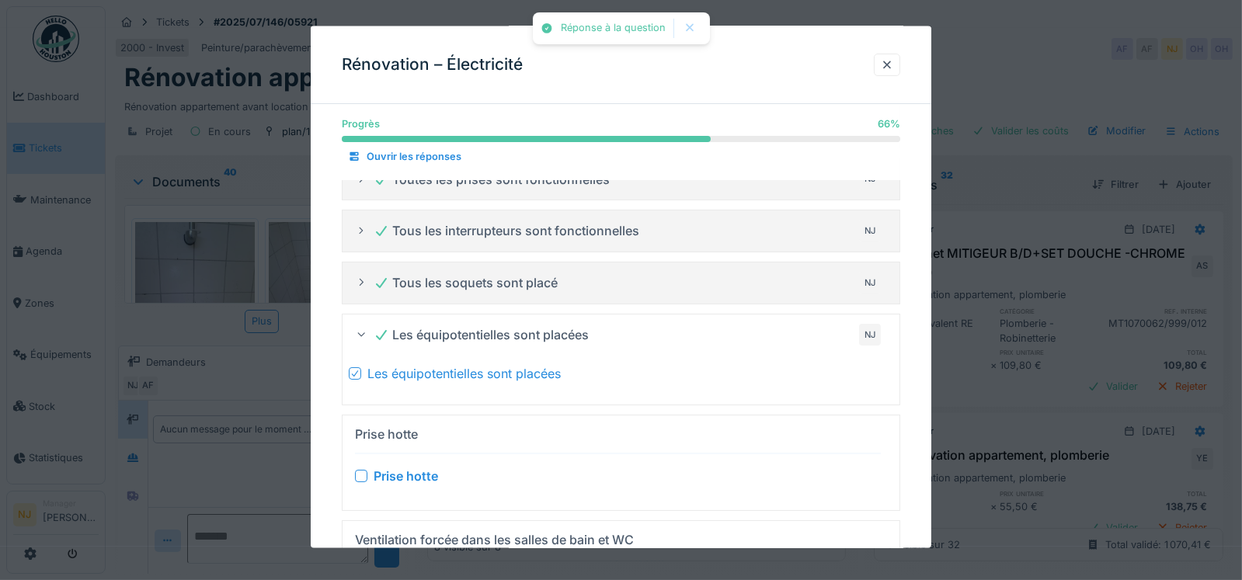
click at [355, 371] on icon at bounding box center [354, 374] width 9 height 8
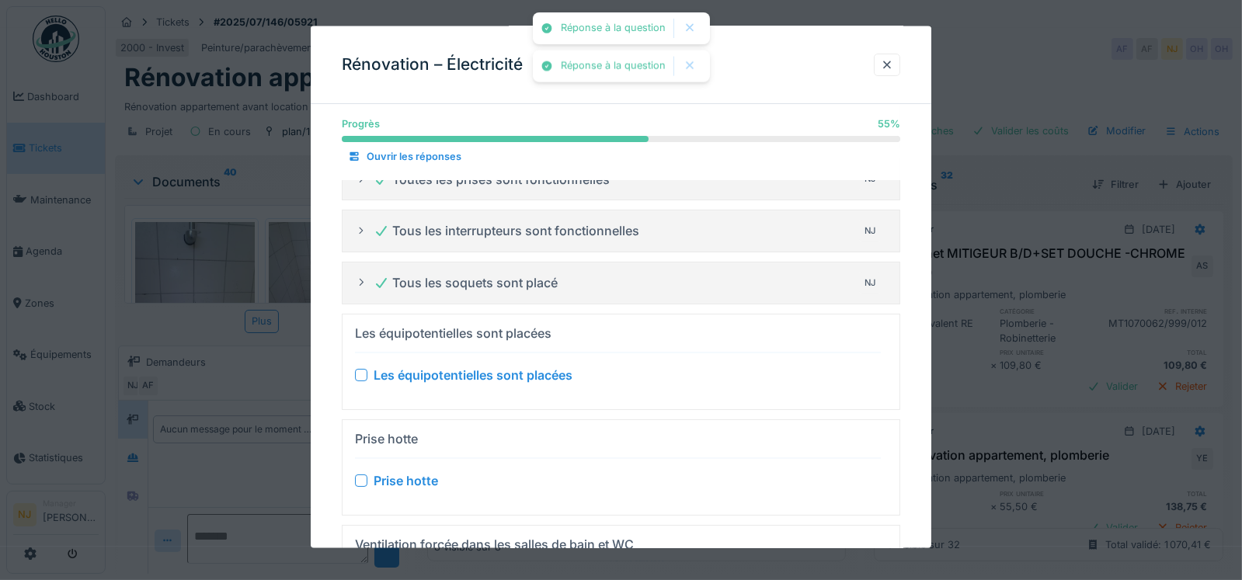
click at [364, 277] on icon at bounding box center [361, 282] width 12 height 10
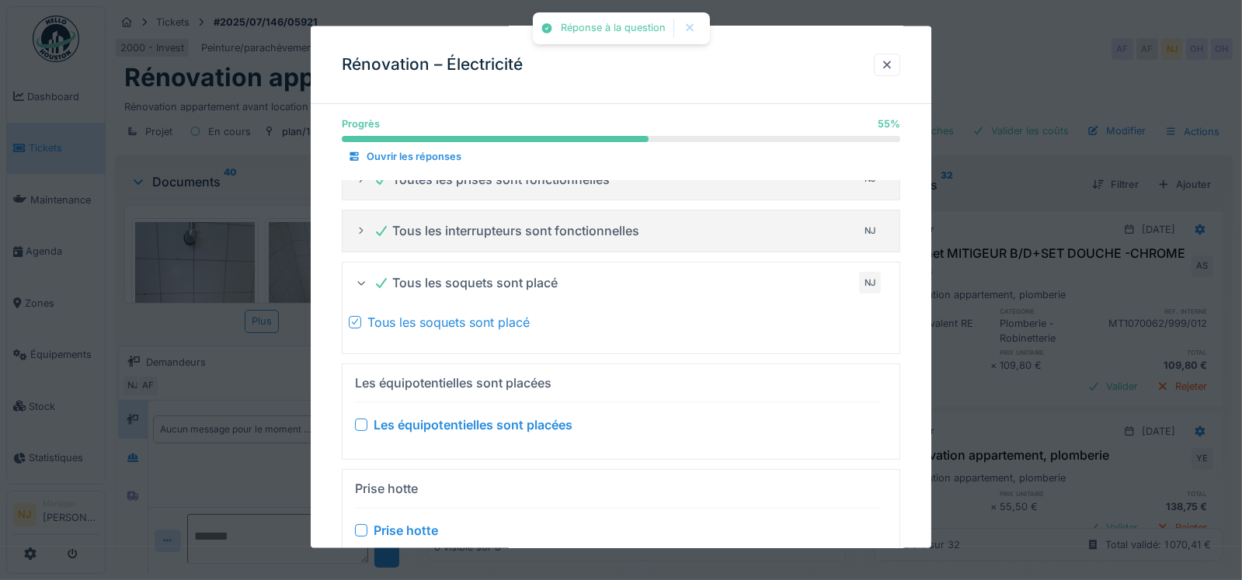
click at [354, 322] on icon at bounding box center [355, 322] width 6 height 6
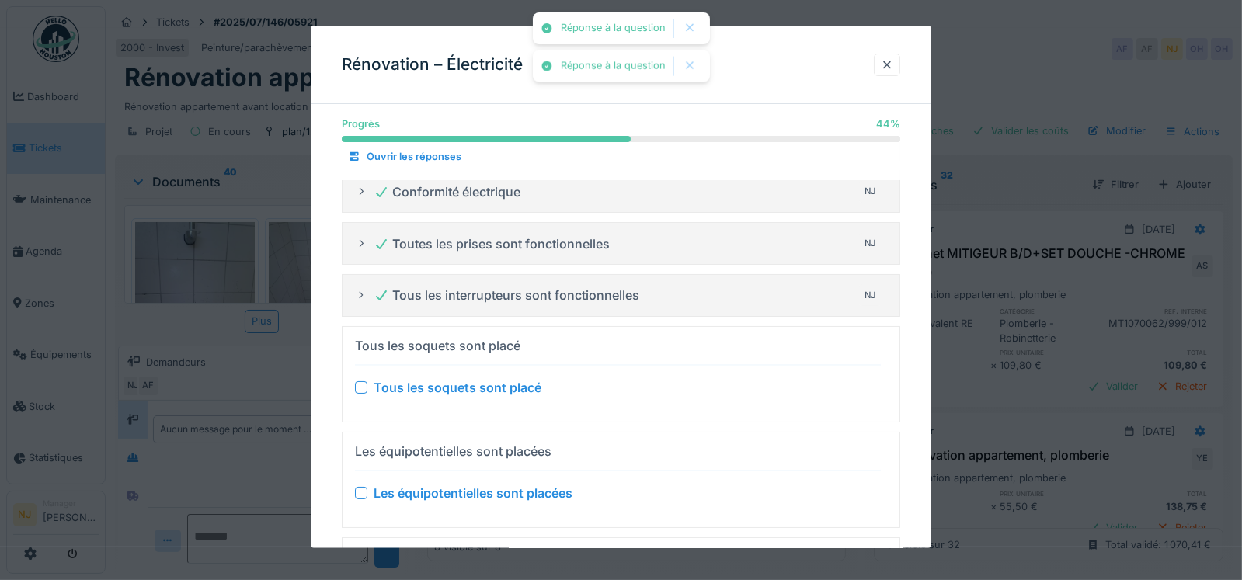
scroll to position [0, 0]
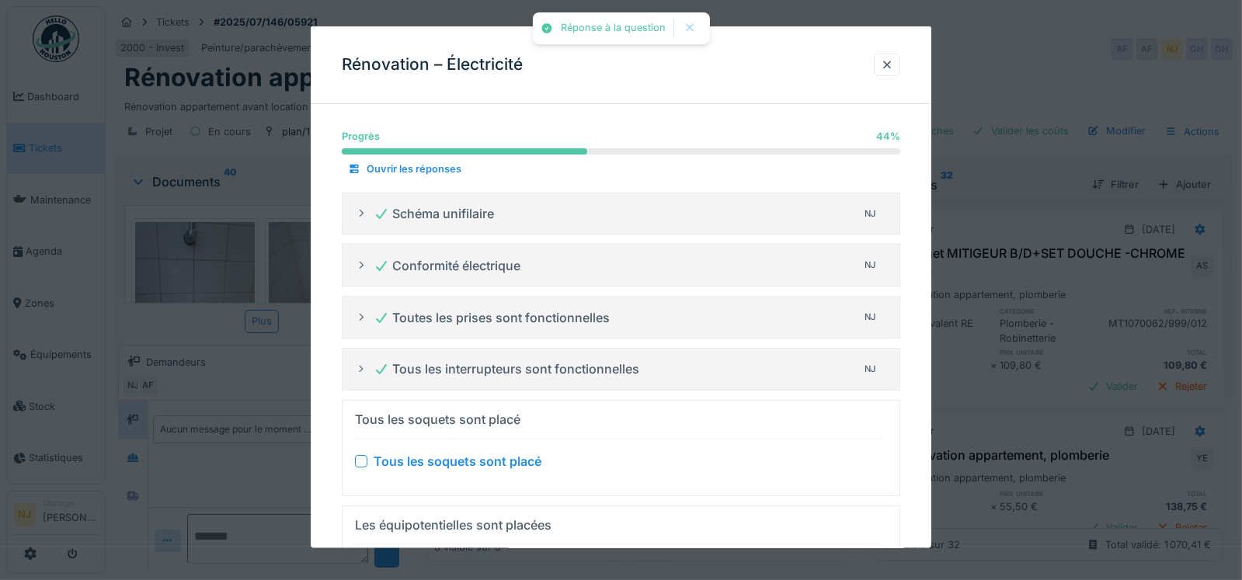
click at [355, 364] on icon at bounding box center [361, 369] width 12 height 10
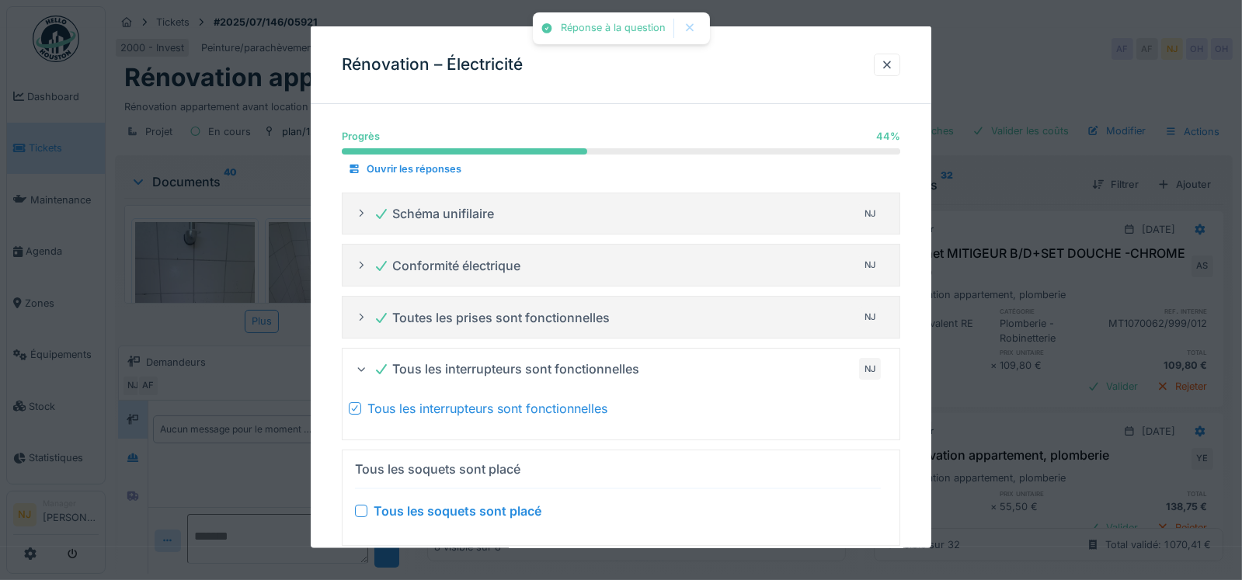
click at [353, 407] on icon at bounding box center [354, 408] width 9 height 8
click at [364, 322] on div at bounding box center [361, 317] width 12 height 15
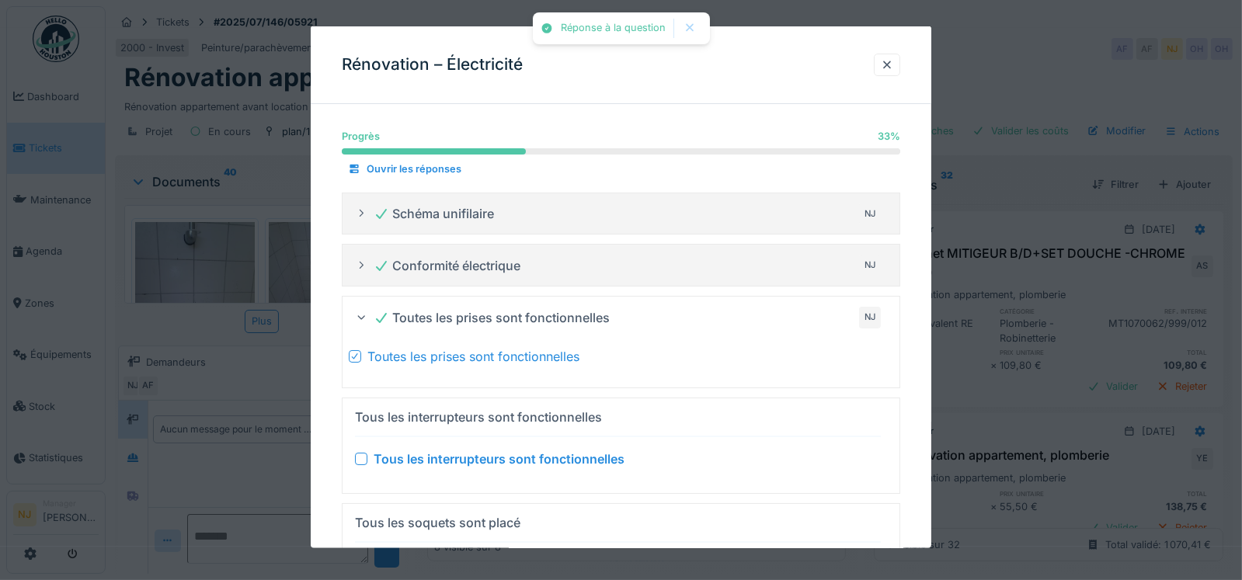
click at [352, 354] on icon at bounding box center [354, 356] width 9 height 8
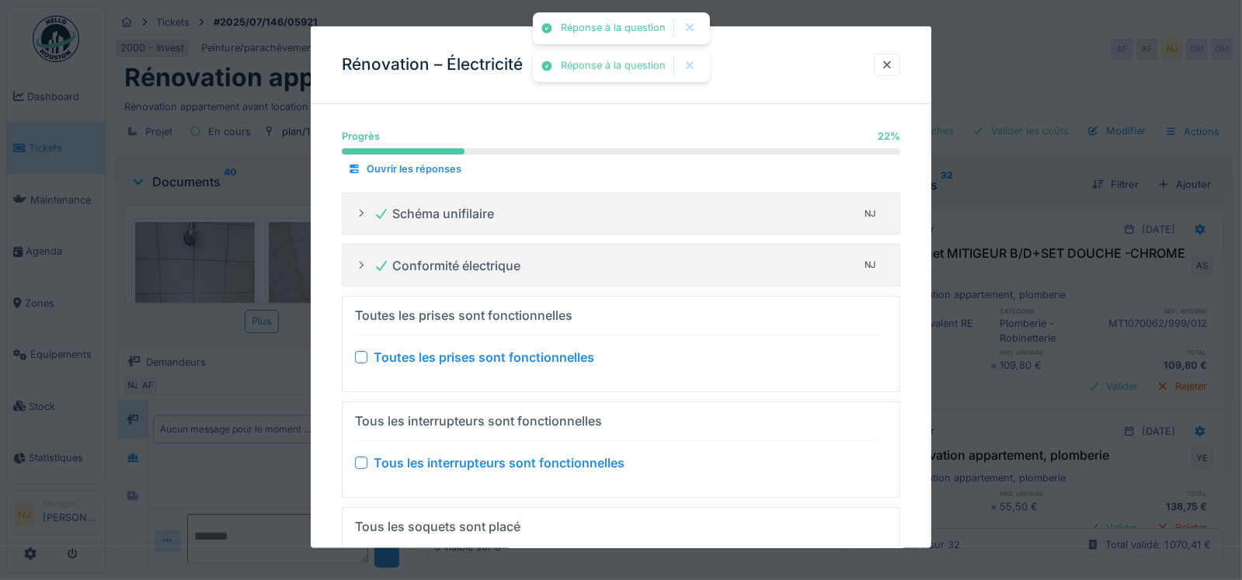
click at [363, 269] on icon at bounding box center [361, 265] width 12 height 10
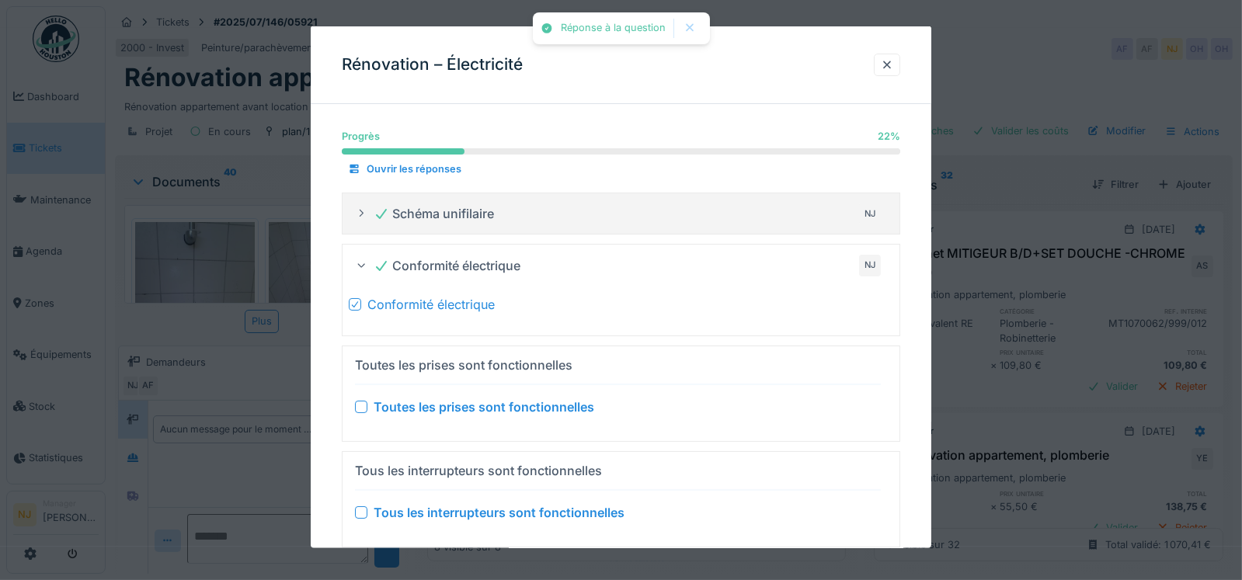
click at [355, 305] on icon at bounding box center [355, 304] width 6 height 6
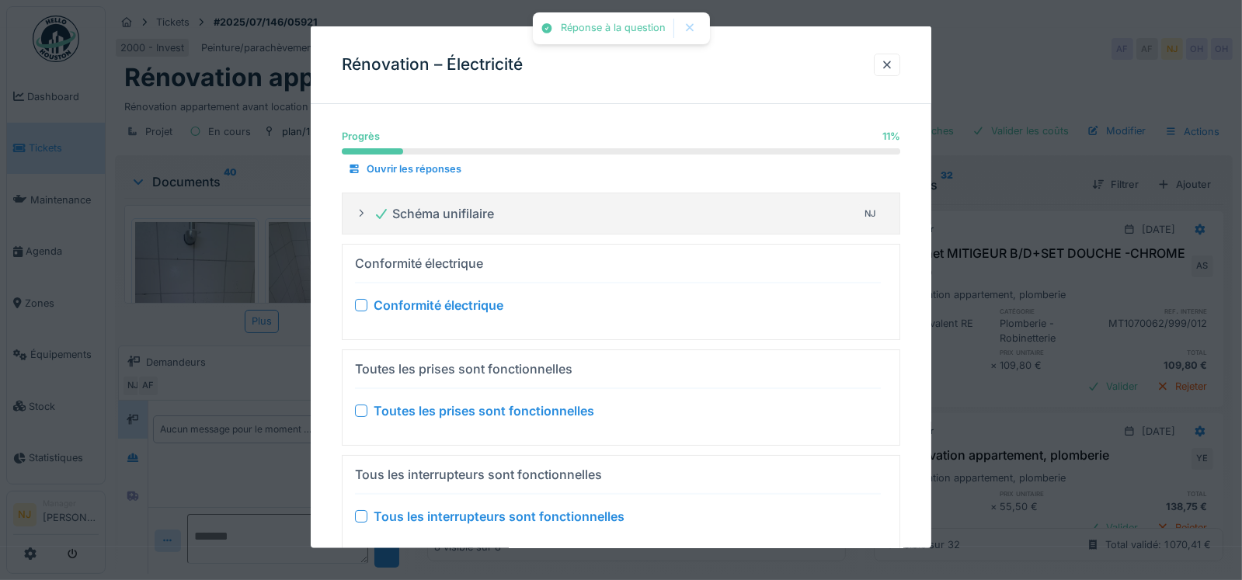
click at [355, 214] on icon at bounding box center [361, 213] width 12 height 10
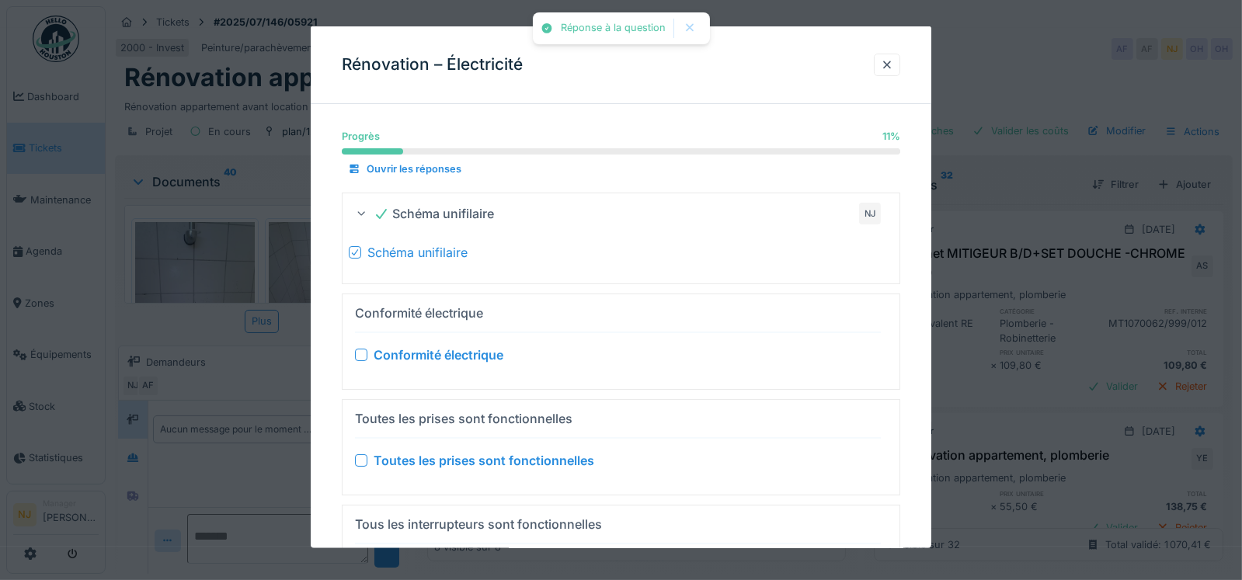
click at [355, 252] on icon at bounding box center [355, 252] width 6 height 6
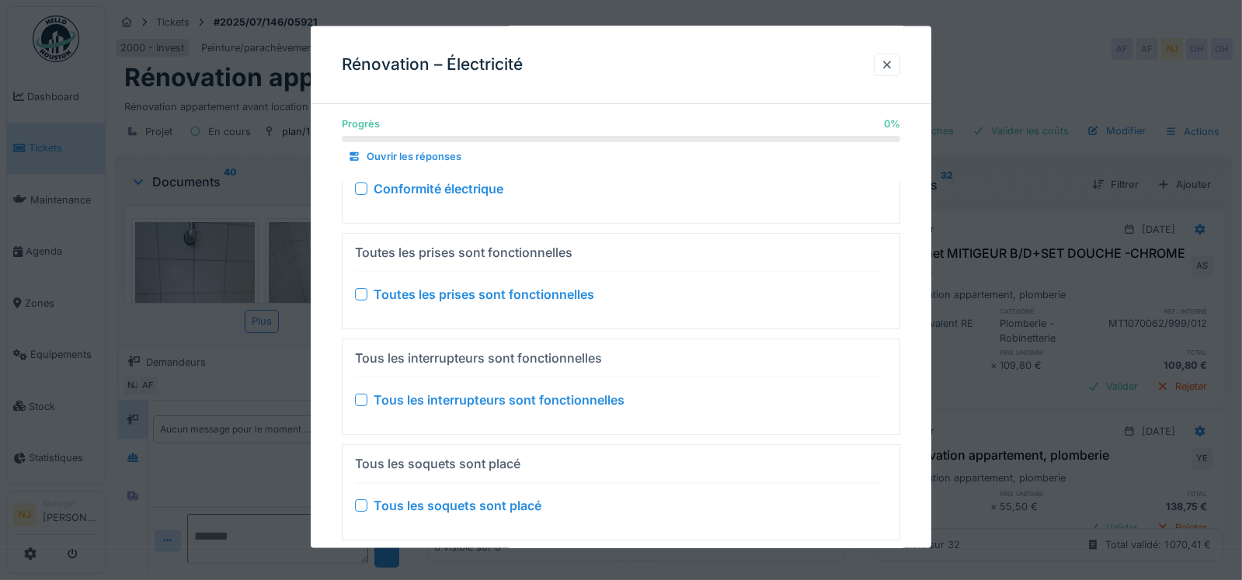
scroll to position [388, 0]
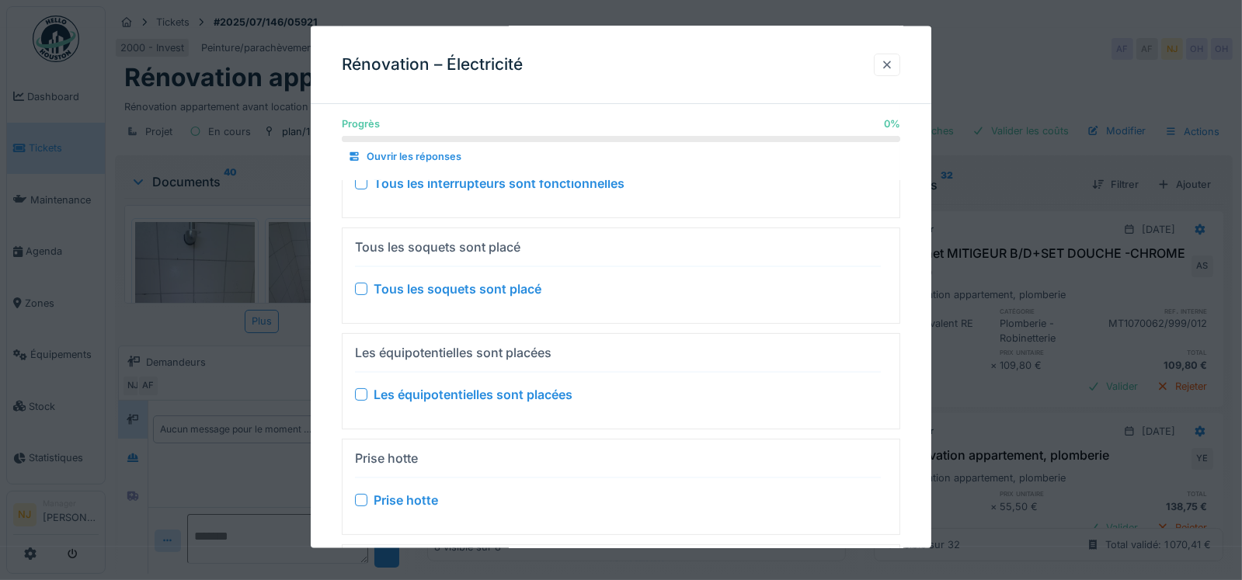
click at [891, 63] on div at bounding box center [887, 64] width 12 height 15
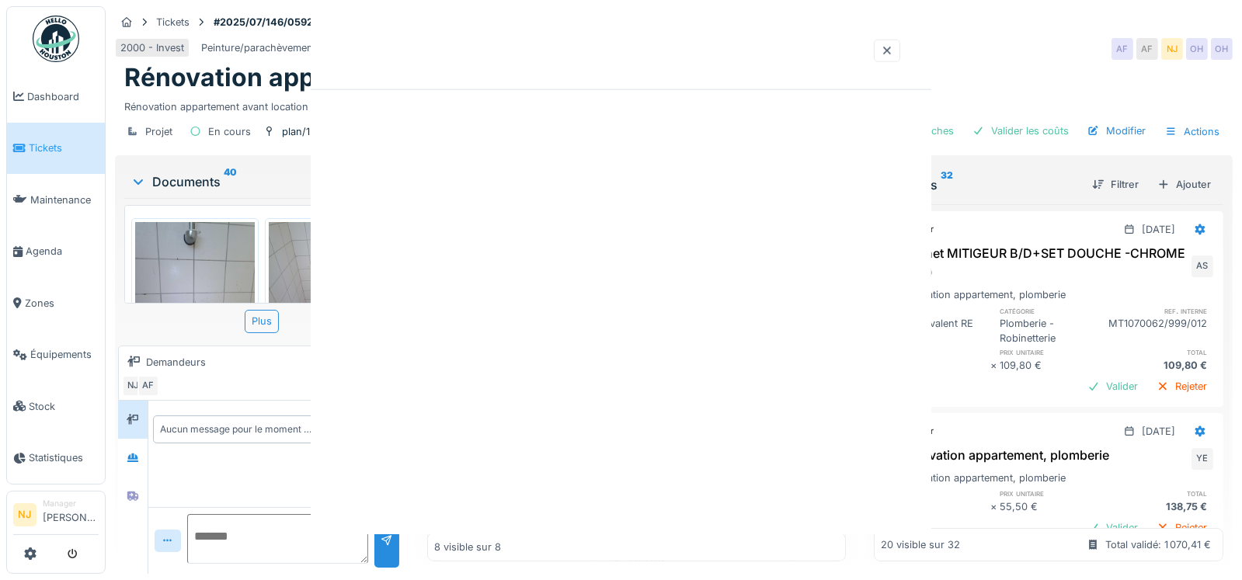
scroll to position [0, 0]
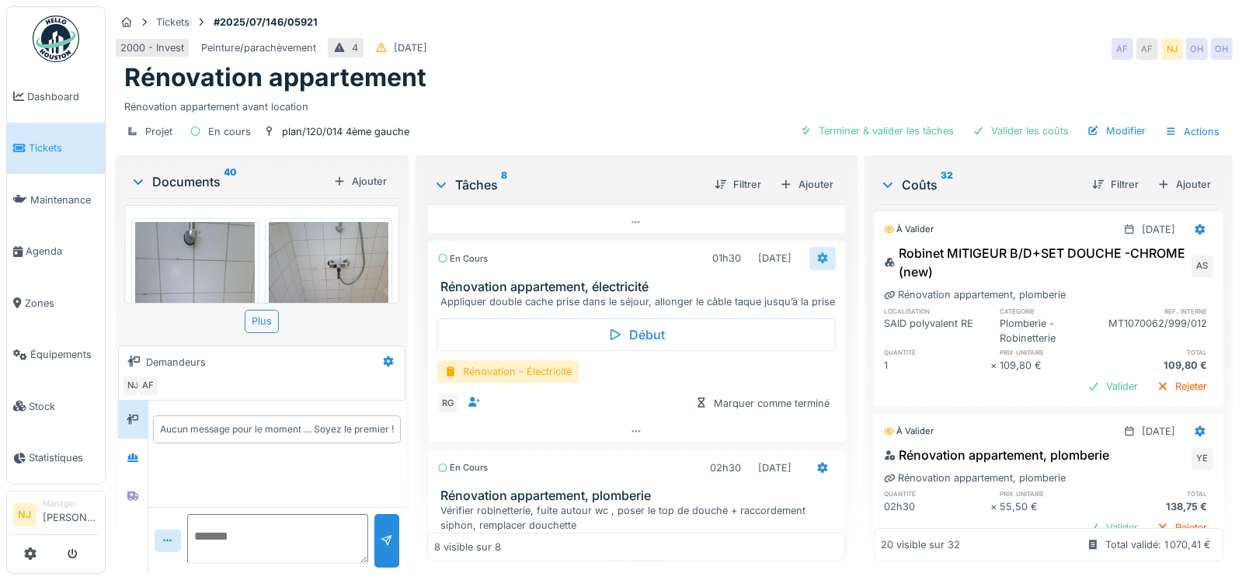
click at [817, 253] on icon at bounding box center [823, 258] width 12 height 10
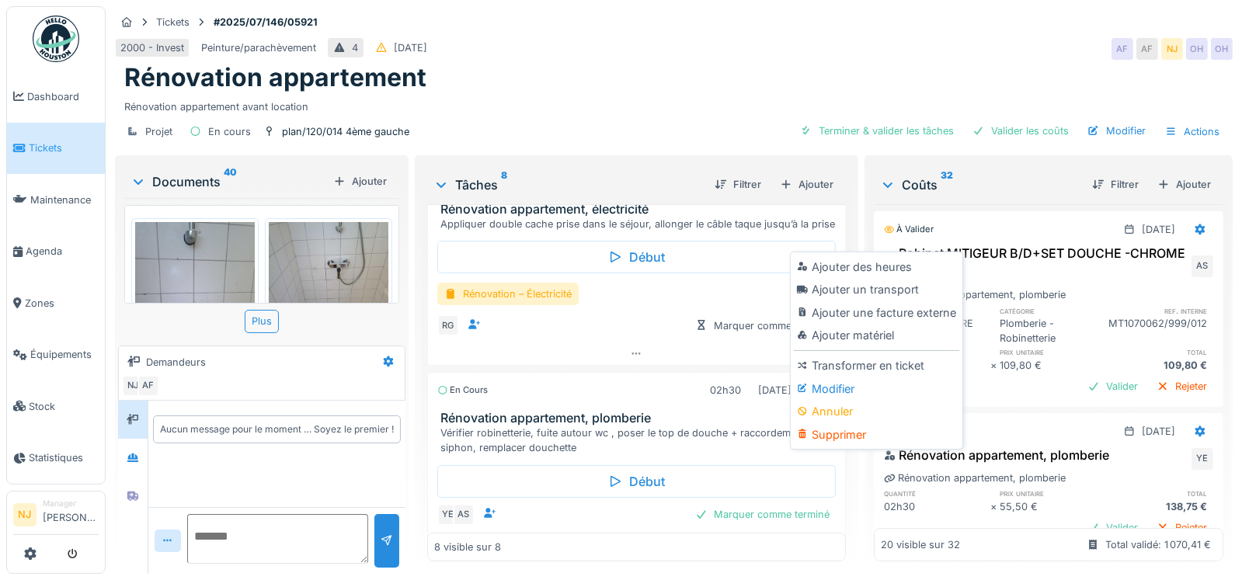
scroll to position [466, 0]
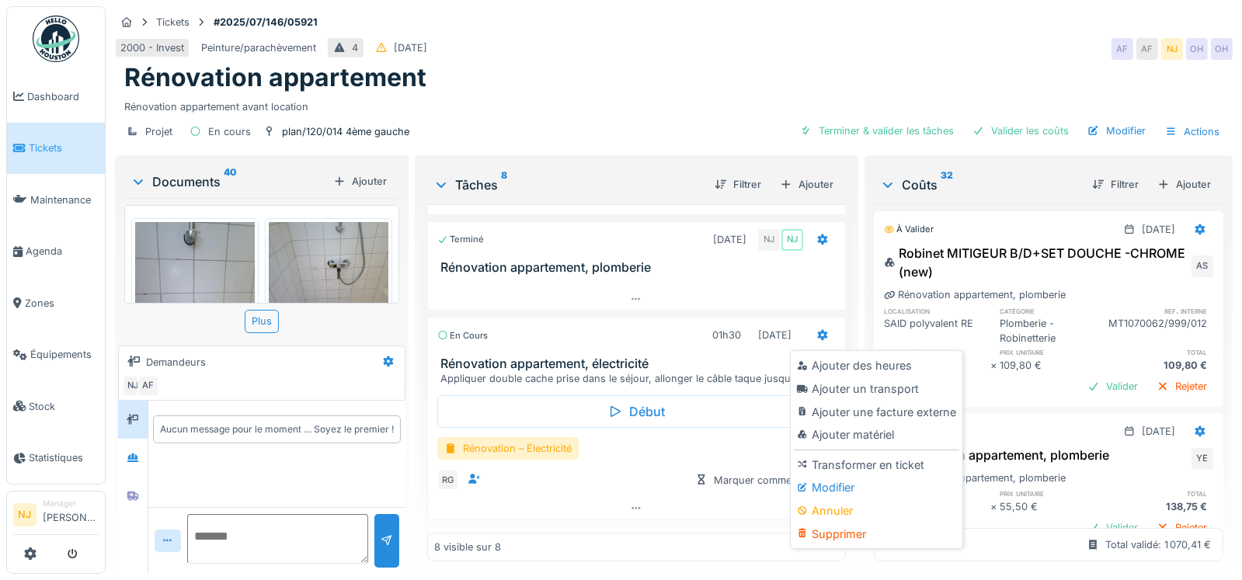
click at [884, 490] on div "Modifier" at bounding box center [877, 487] width 166 height 23
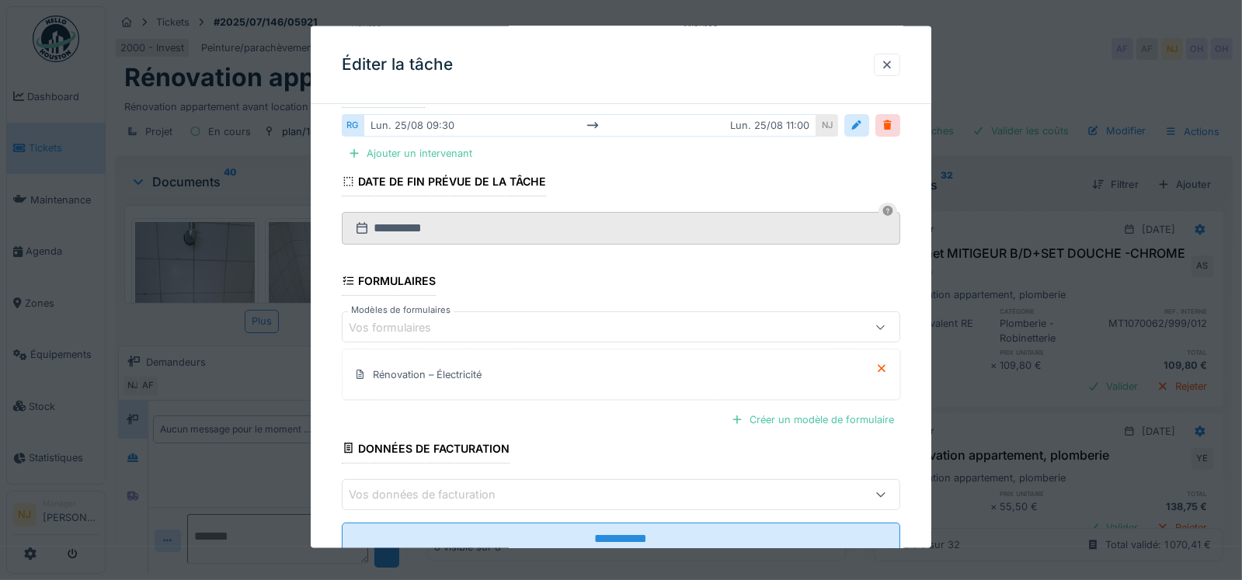
scroll to position [333, 0]
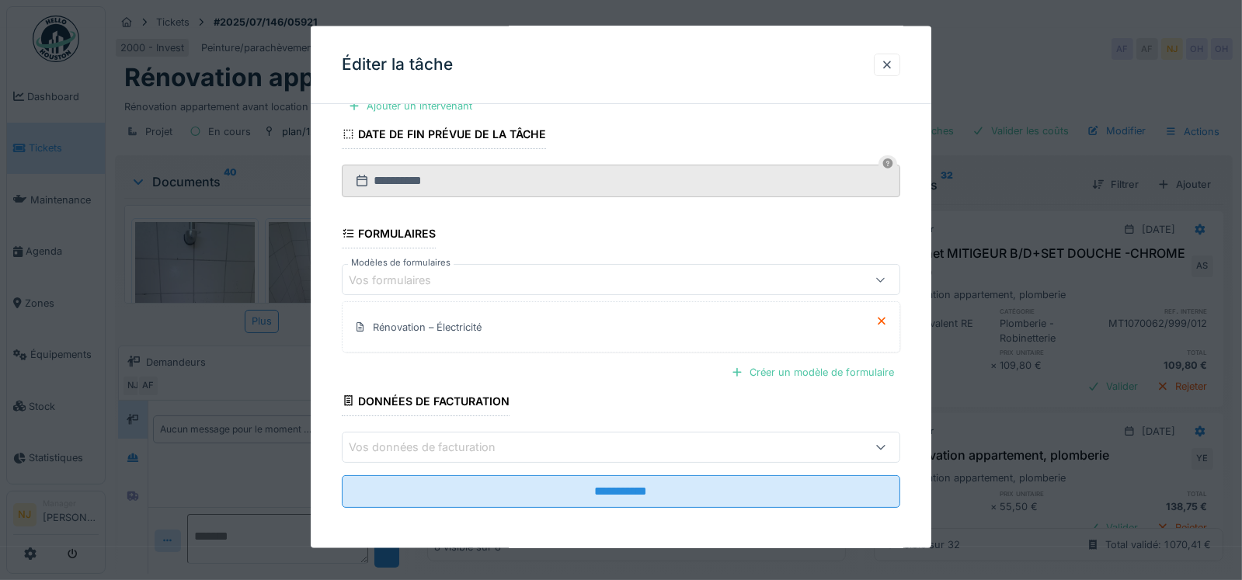
click at [887, 275] on icon at bounding box center [881, 279] width 12 height 10
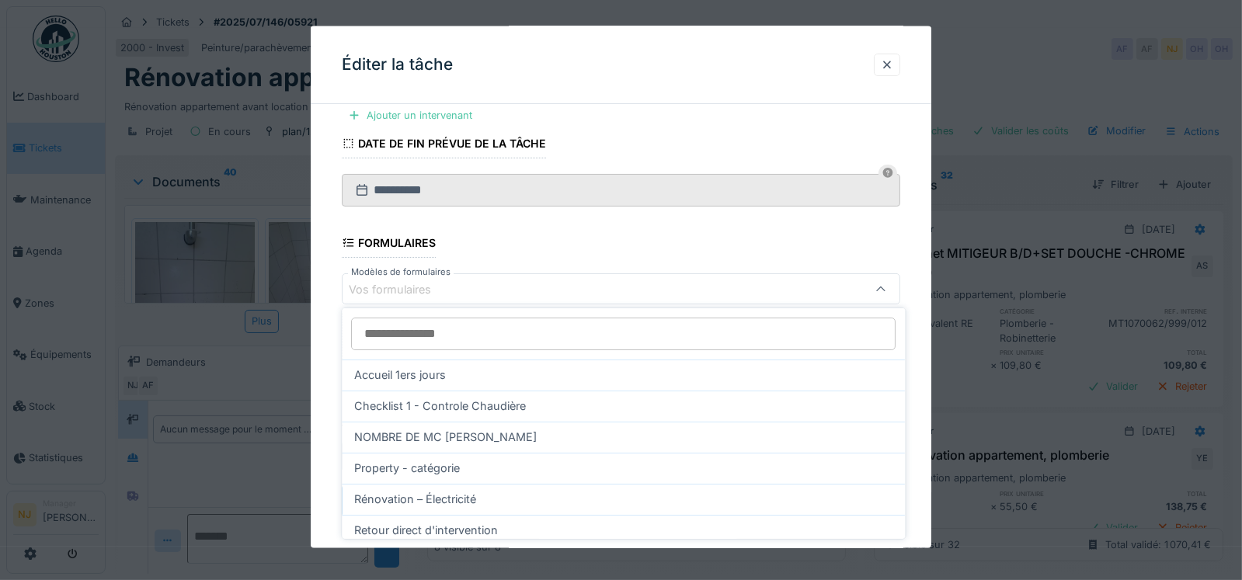
click at [329, 324] on div "**********" at bounding box center [622, 177] width 622 height 768
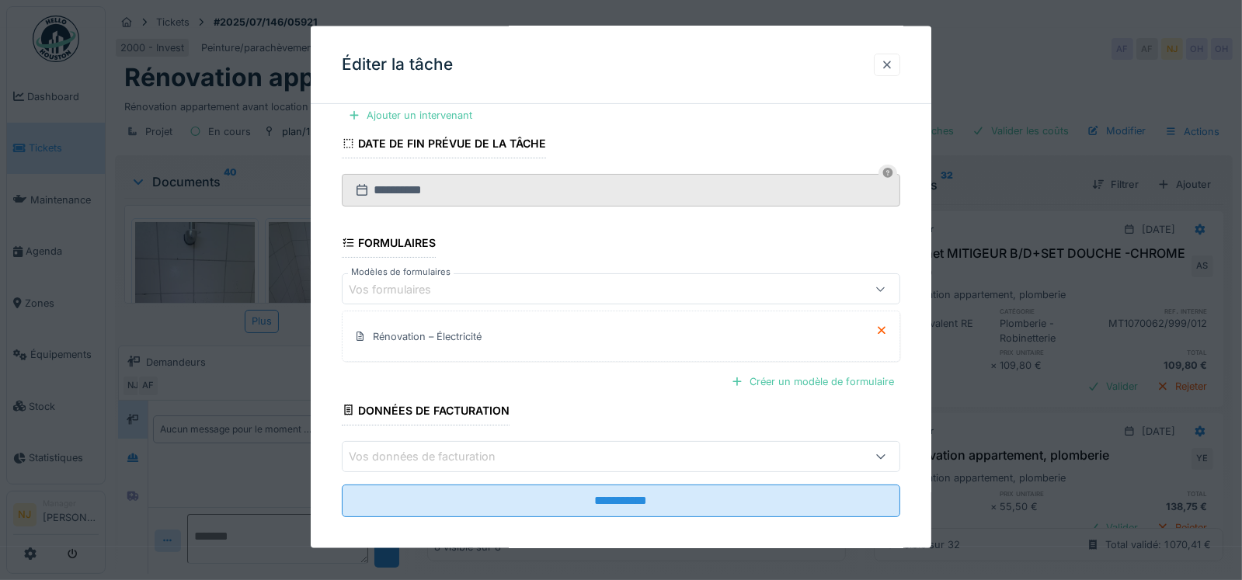
click at [894, 61] on div at bounding box center [887, 64] width 12 height 15
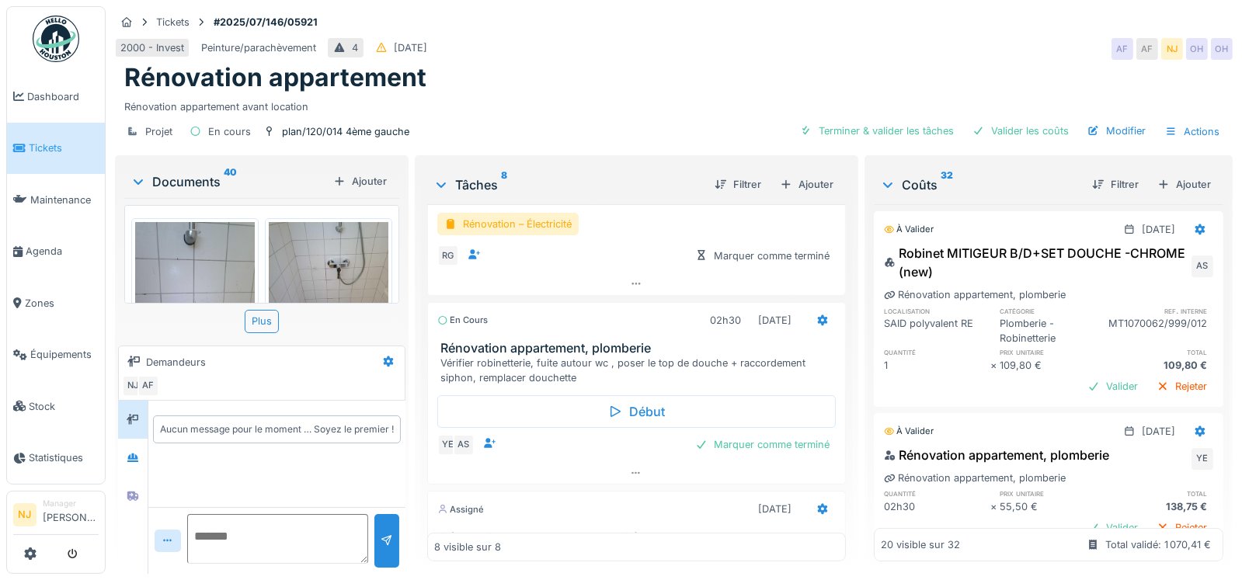
scroll to position [699, 0]
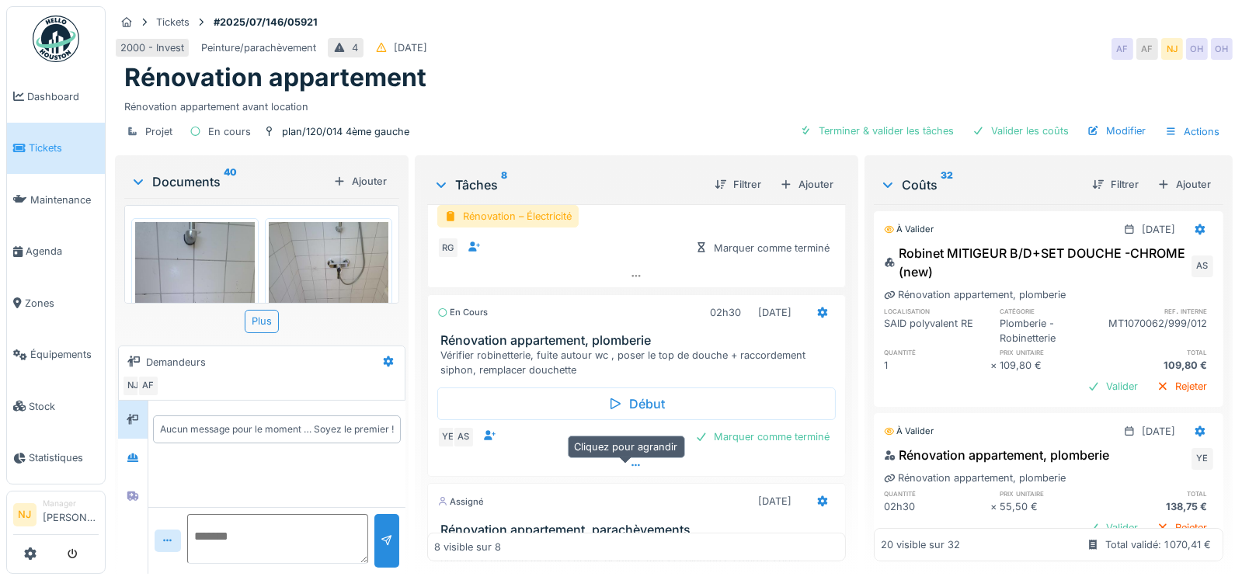
click at [630, 471] on icon at bounding box center [636, 466] width 12 height 10
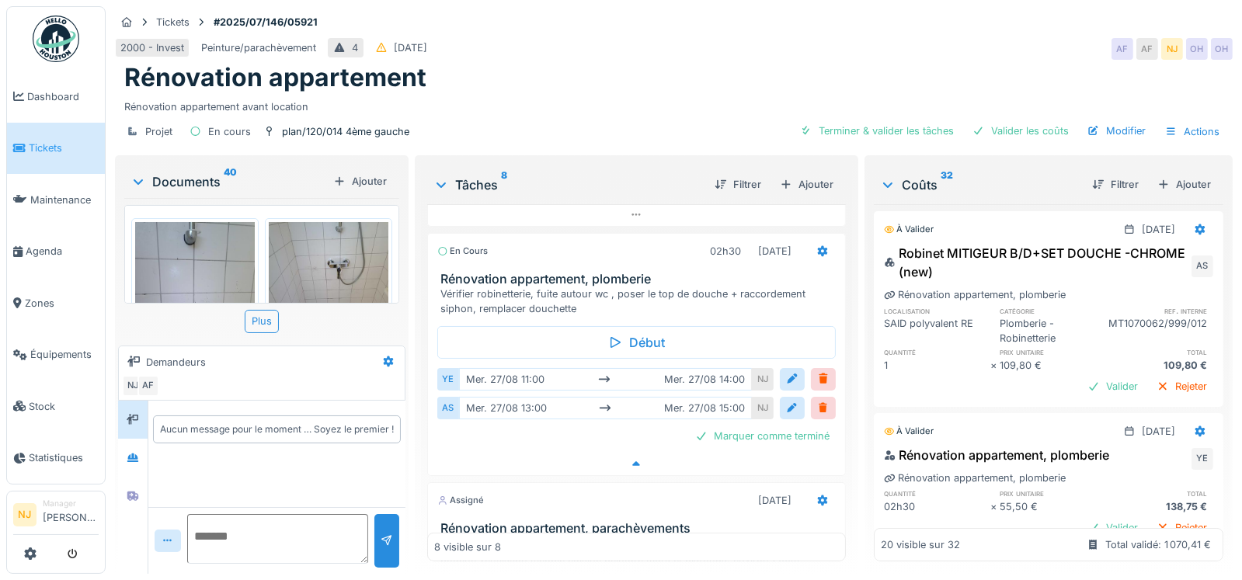
scroll to position [798, 0]
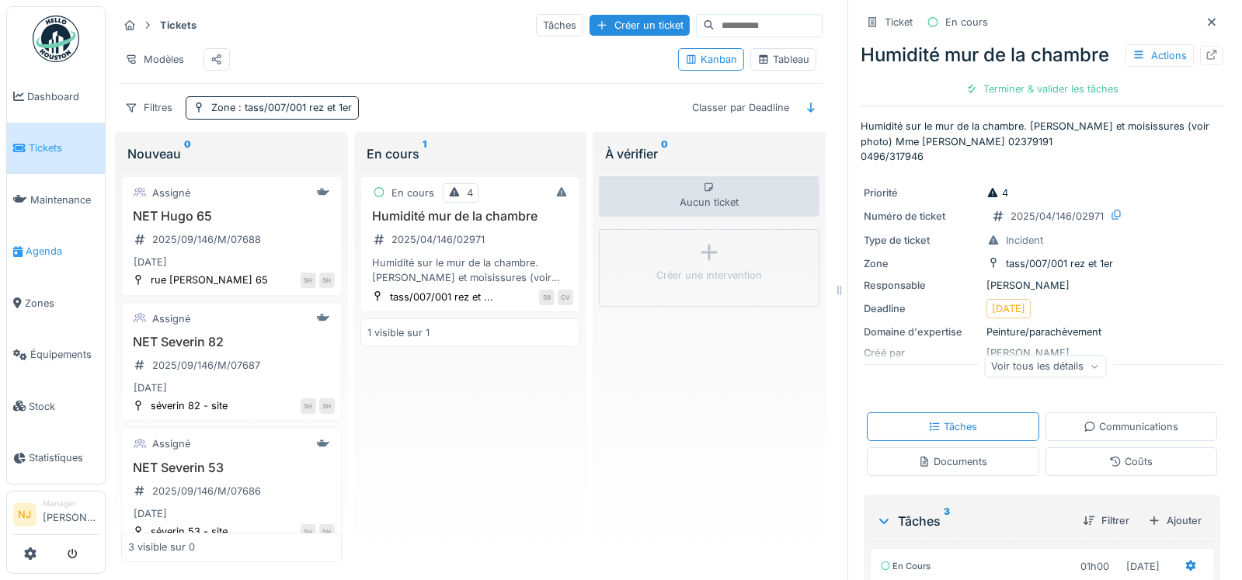
click at [41, 244] on span "Agenda" at bounding box center [62, 251] width 73 height 15
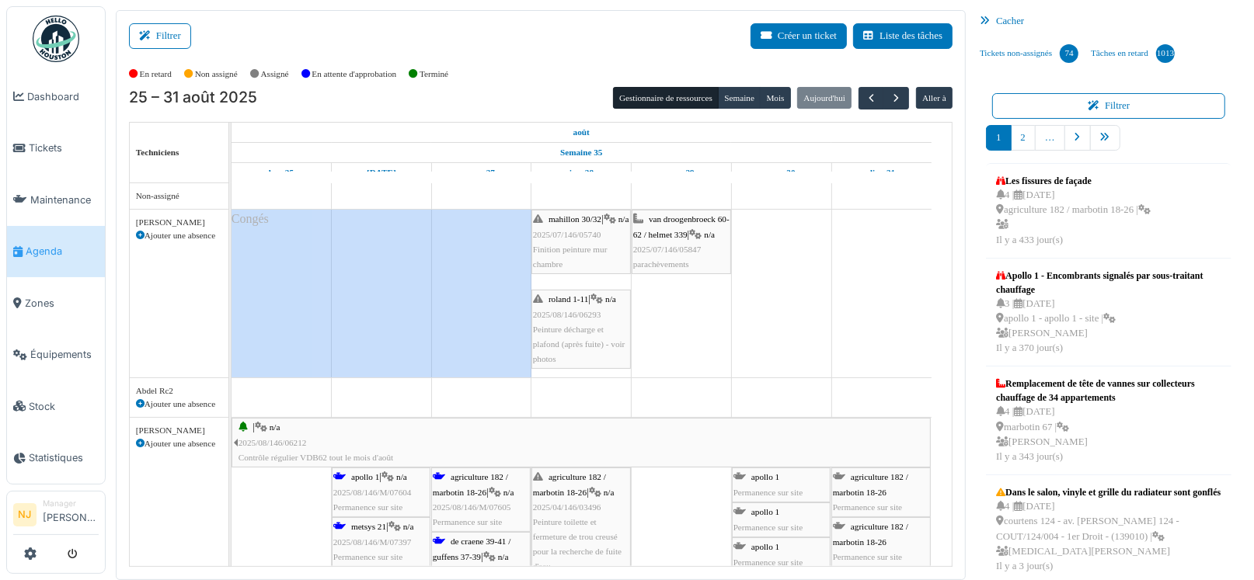
scroll to position [16, 0]
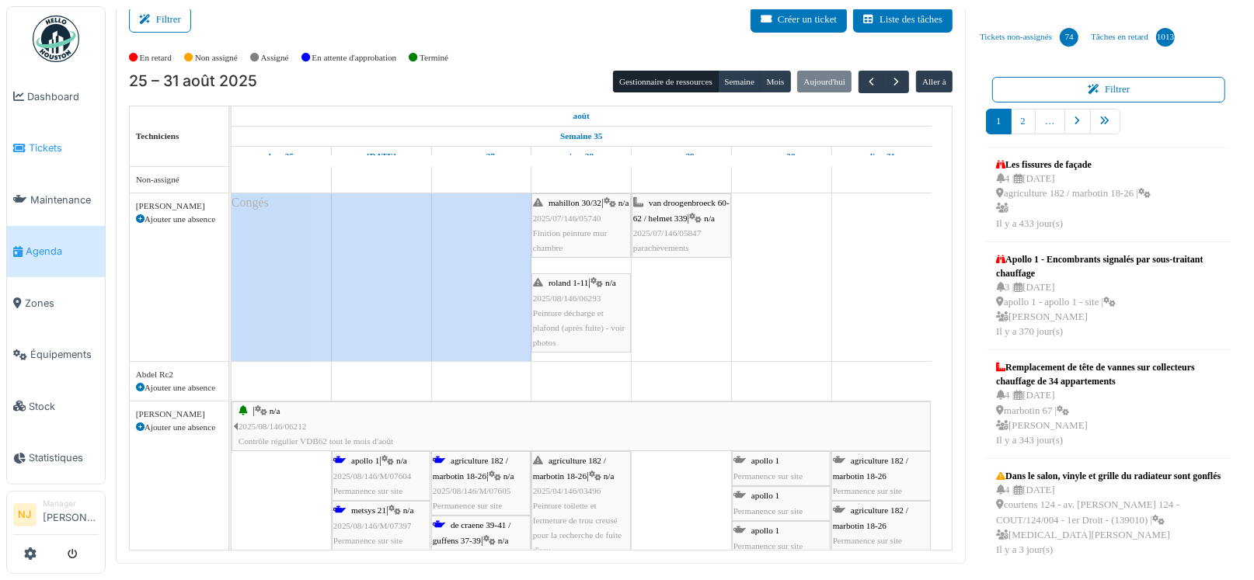
click at [53, 141] on span "Tickets" at bounding box center [64, 148] width 70 height 15
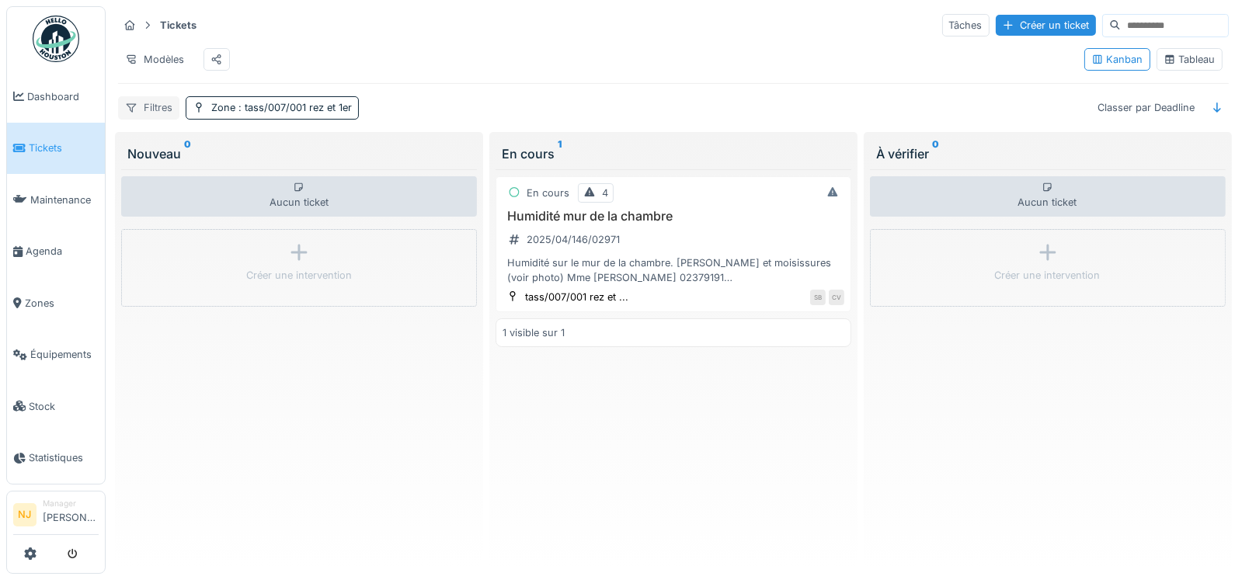
click at [156, 119] on div "Filtres" at bounding box center [148, 107] width 61 height 23
click at [335, 113] on span ": tass/007/001 rez et 1er" at bounding box center [293, 108] width 117 height 12
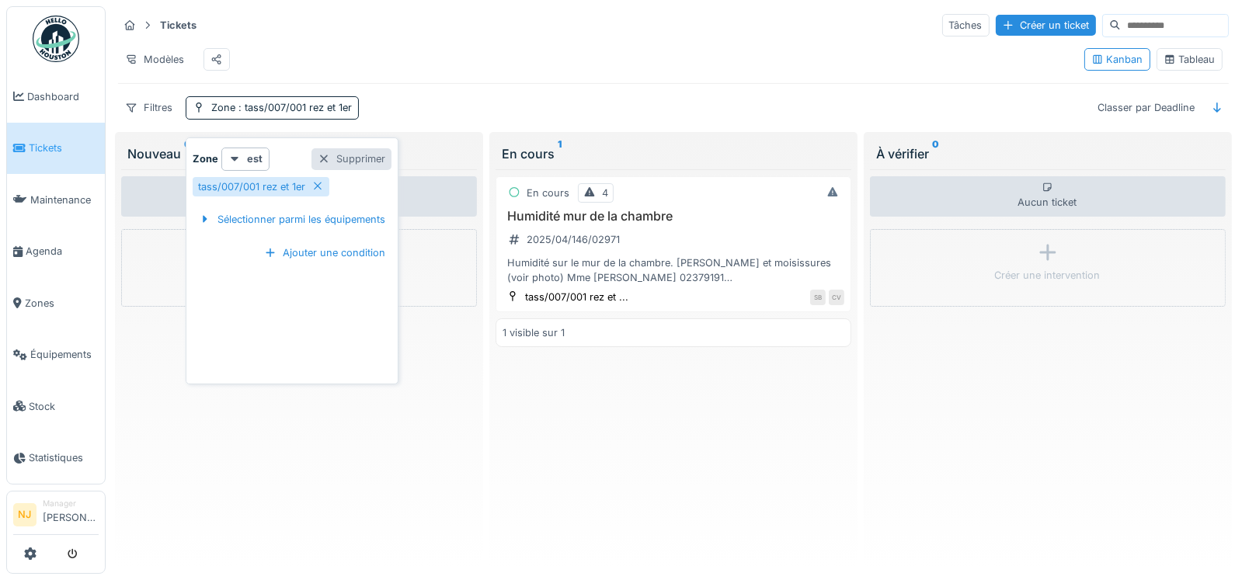
click at [361, 155] on div "Supprimer" at bounding box center [352, 158] width 80 height 21
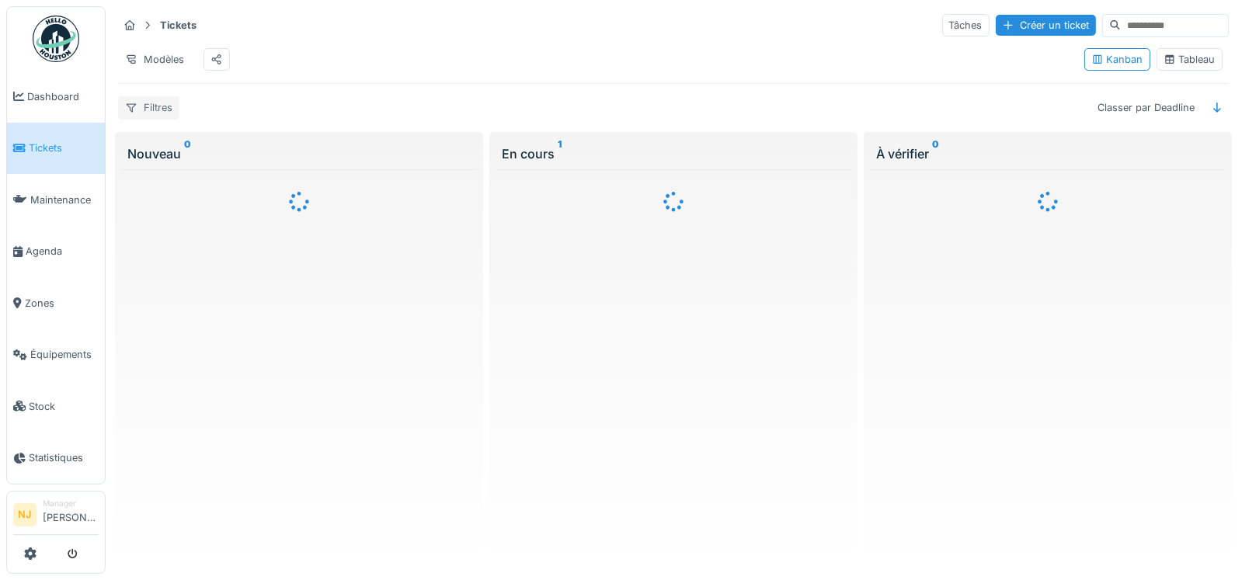
click at [152, 117] on div "Filtres" at bounding box center [148, 107] width 61 height 23
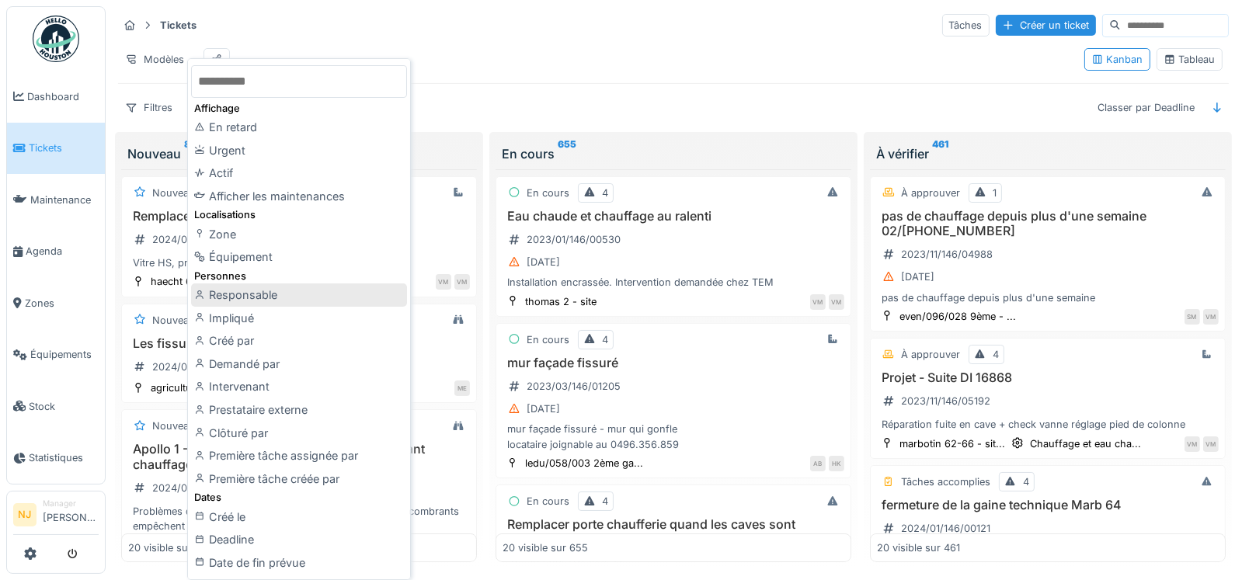
click at [228, 293] on div "Responsable" at bounding box center [299, 295] width 216 height 23
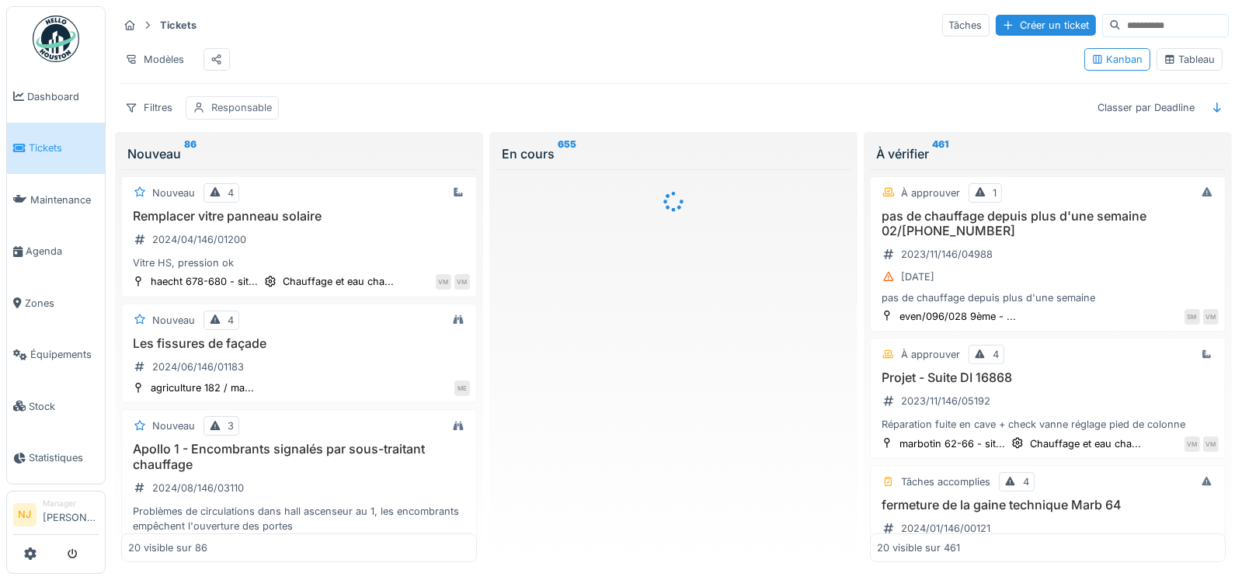
click at [241, 115] on div "Responsable" at bounding box center [241, 107] width 61 height 15
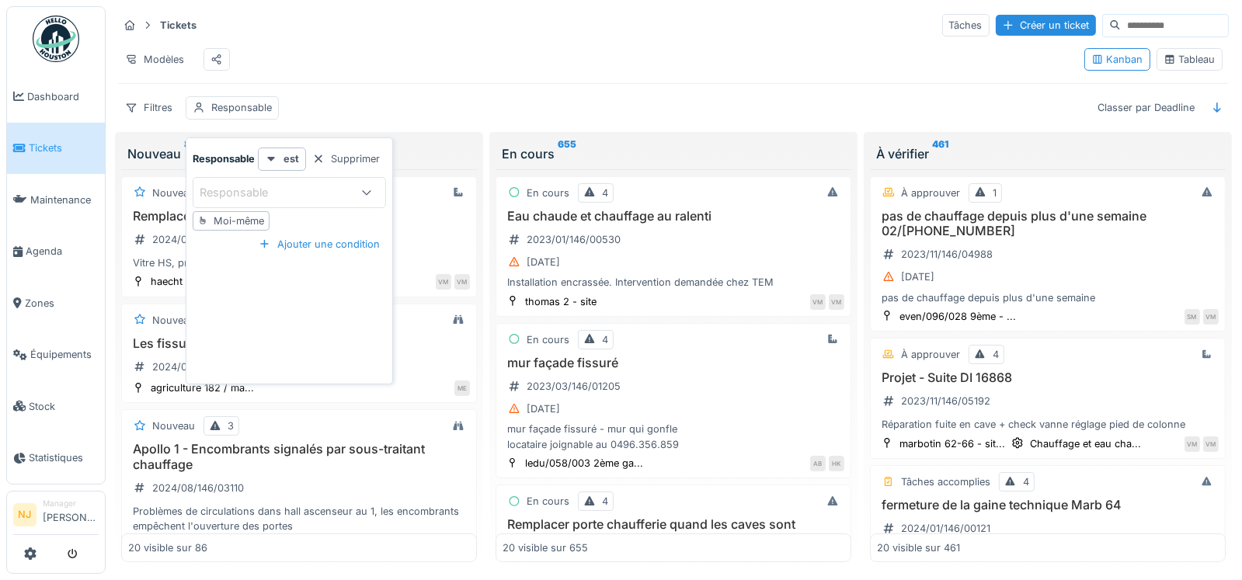
click at [234, 221] on div "Moi-même" at bounding box center [239, 221] width 51 height 15
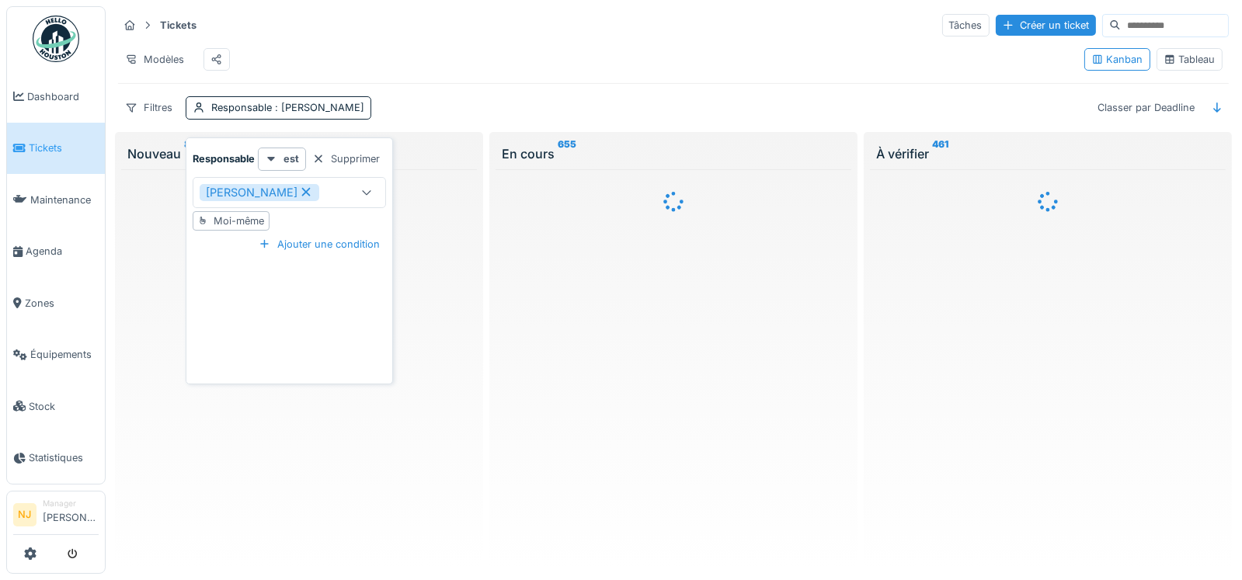
type input "*****"
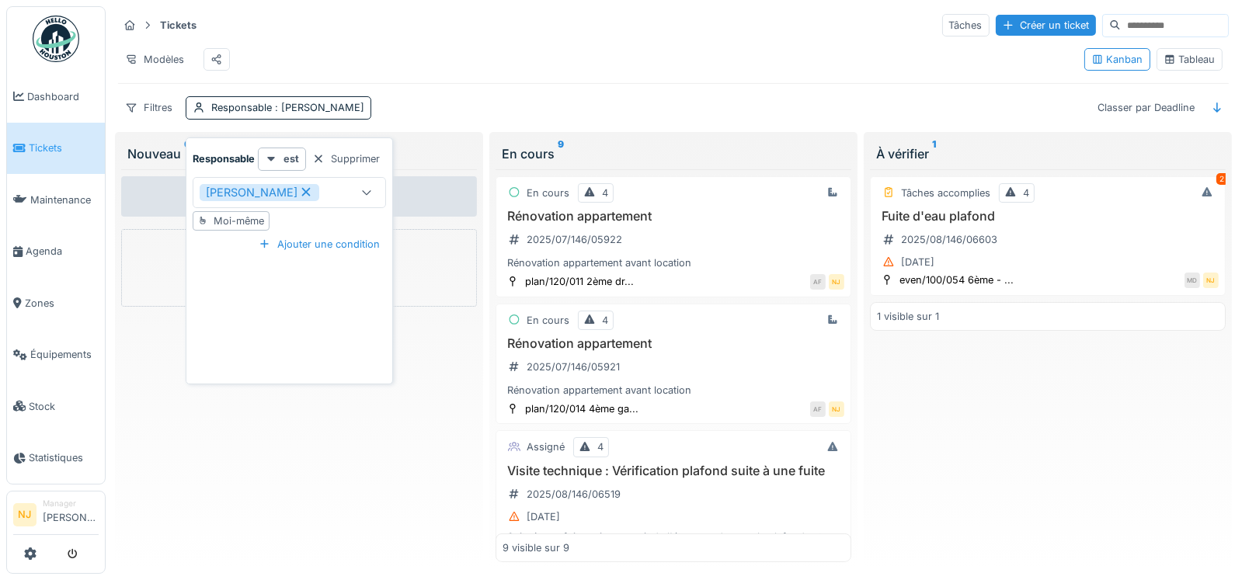
click at [485, 44] on div "Modèles" at bounding box center [595, 59] width 954 height 35
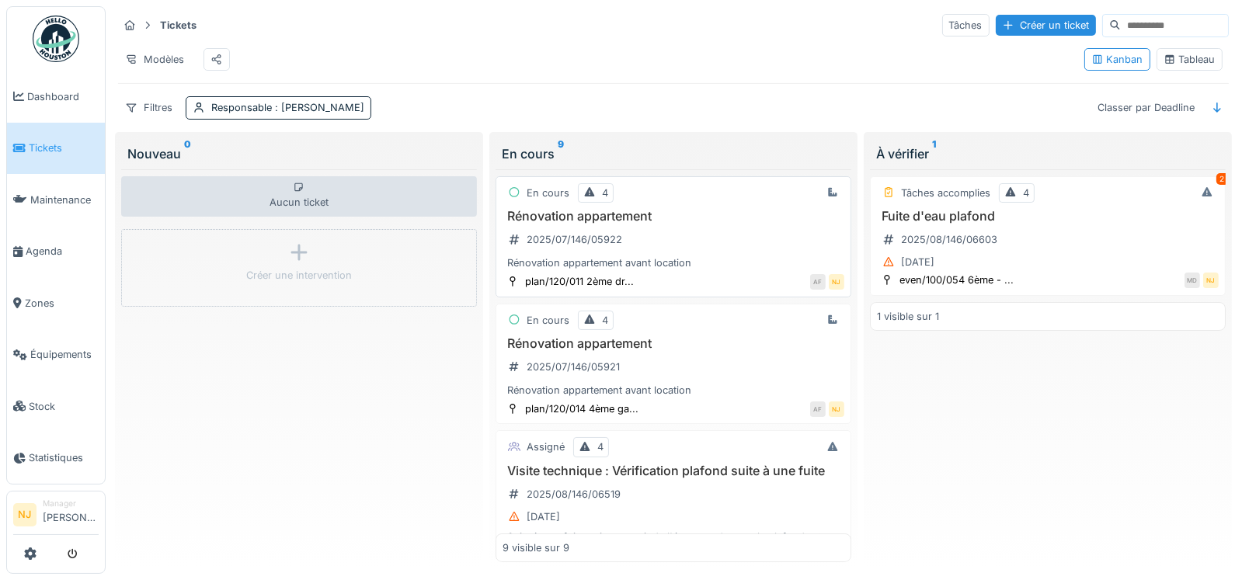
click at [583, 224] on h3 "Rénovation appartement" at bounding box center [674, 216] width 342 height 15
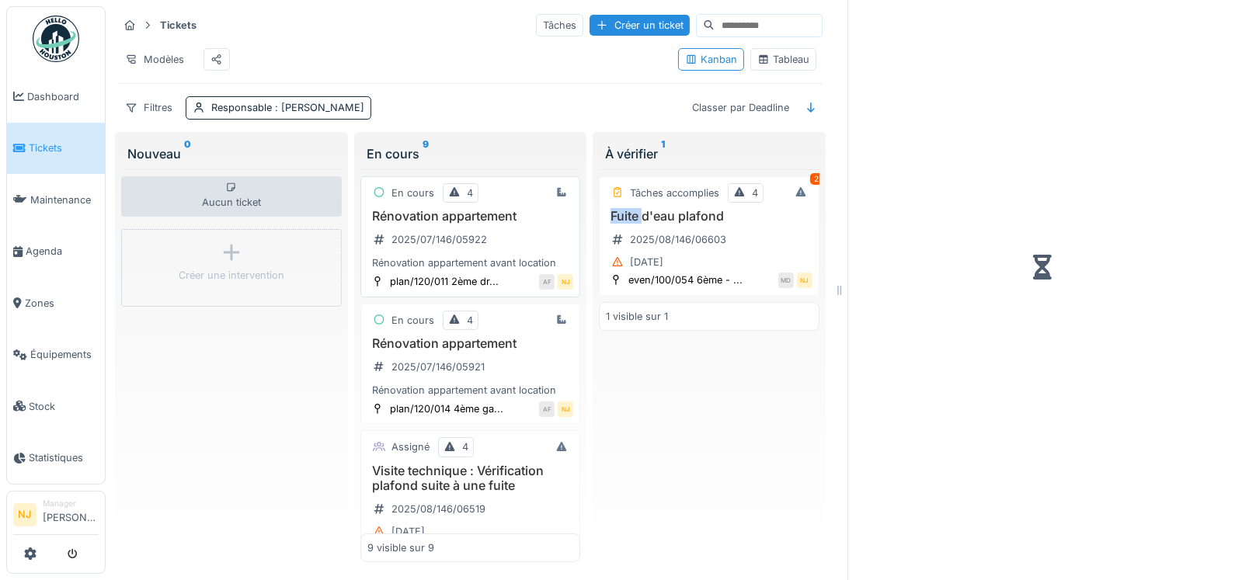
click at [590, 232] on div "À vérifier 1 Tâches accomplies 4 2 Fuite d'eau plafond 2025/08/146/06603 [DATE]…" at bounding box center [709, 353] width 239 height 443
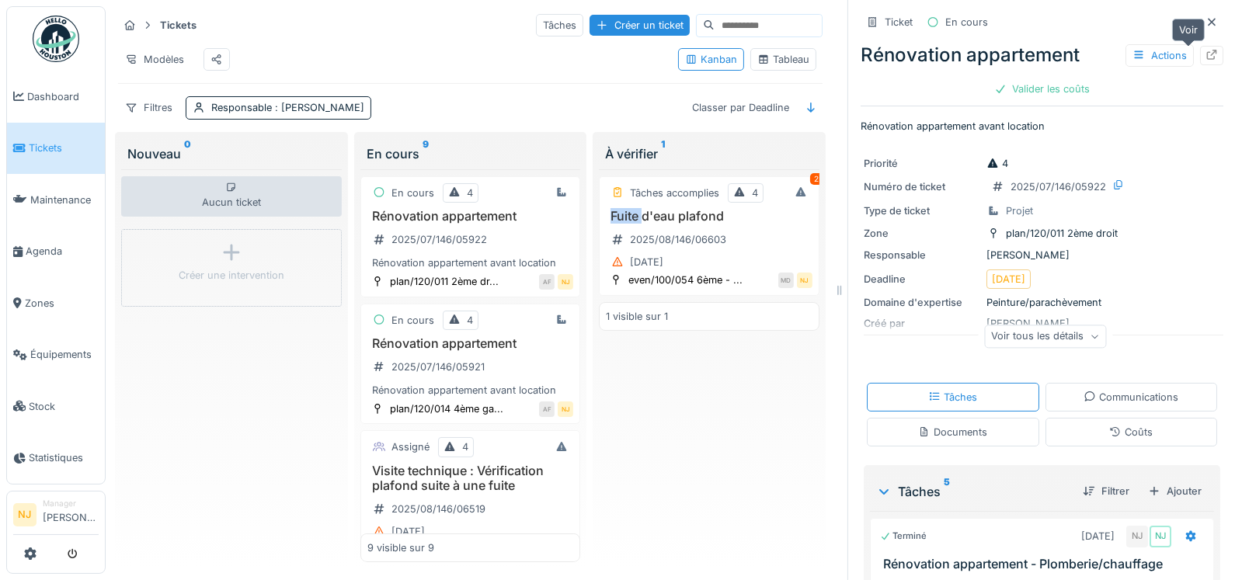
click at [1206, 61] on div at bounding box center [1212, 55] width 12 height 15
click at [38, 253] on link "Agenda" at bounding box center [56, 252] width 98 height 52
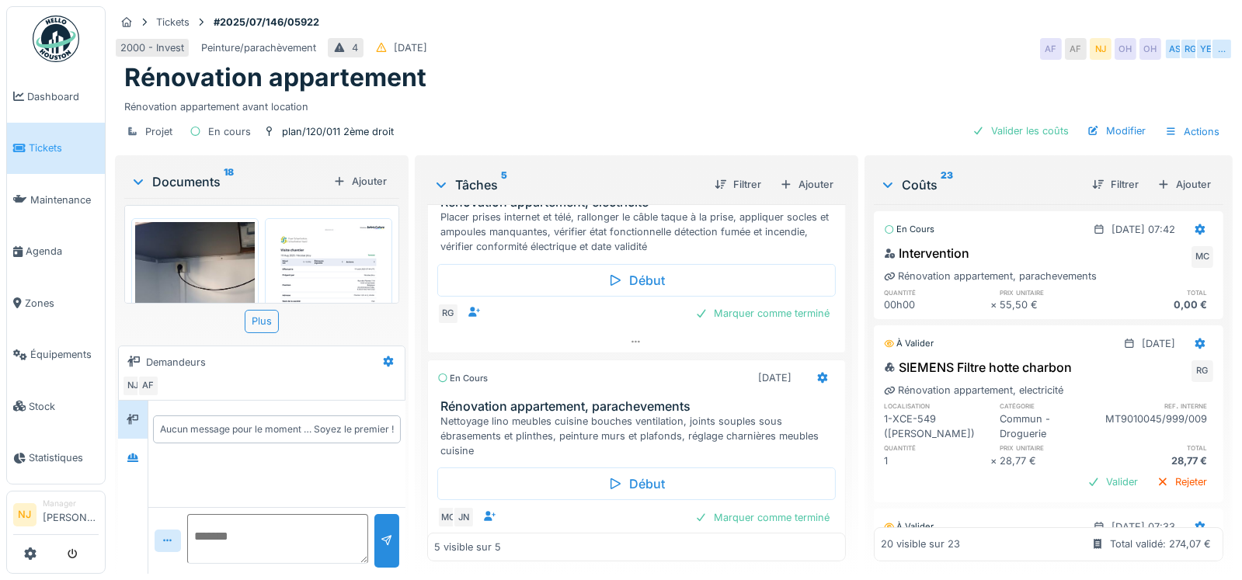
scroll to position [370, 0]
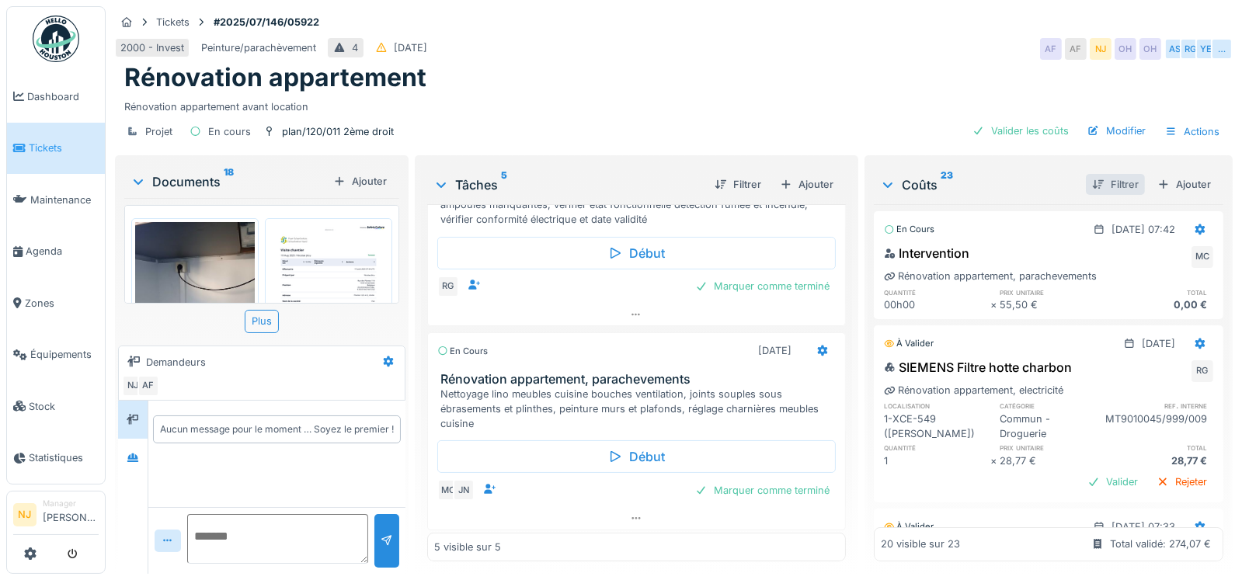
click at [1092, 183] on div "Filtrer" at bounding box center [1115, 184] width 59 height 21
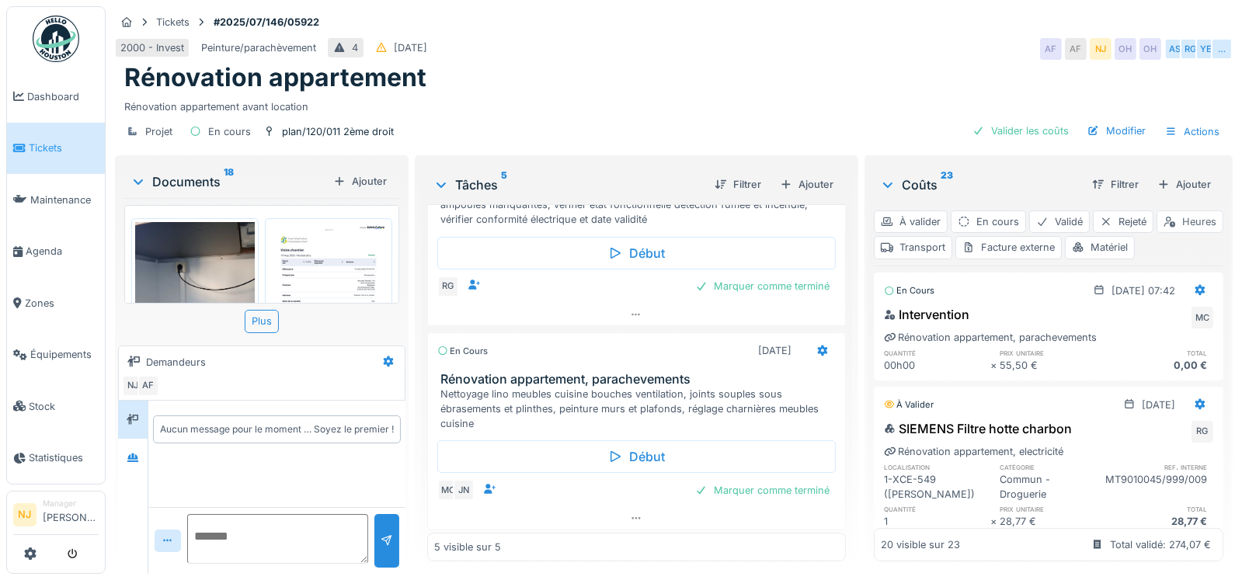
click at [1157, 233] on div "Heures" at bounding box center [1190, 222] width 67 height 23
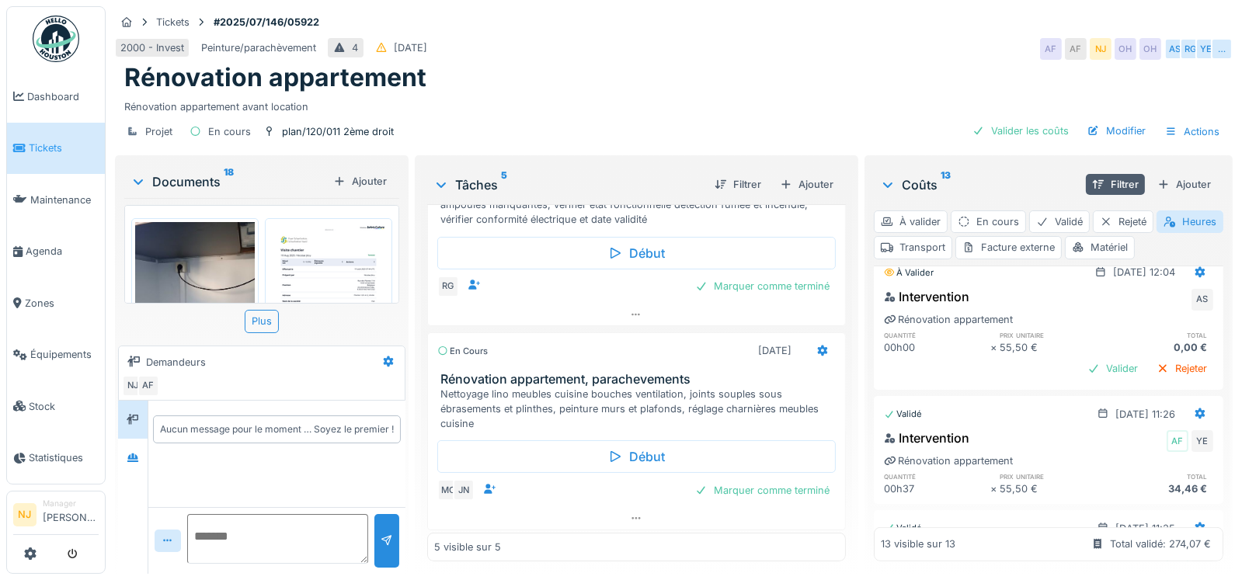
scroll to position [1114, 0]
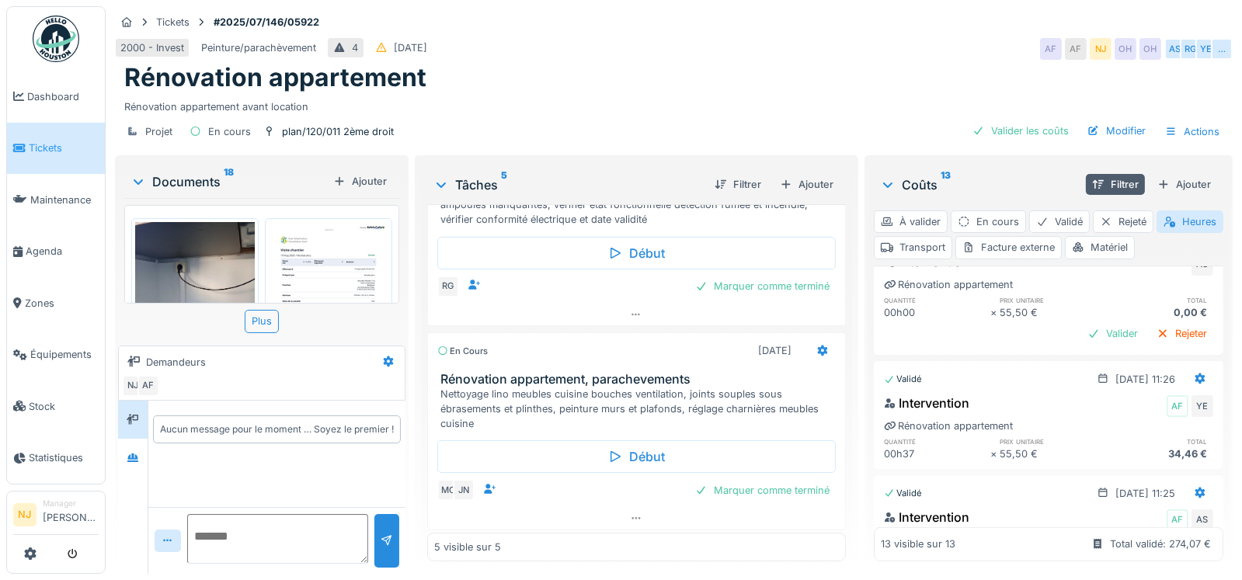
click at [1192, 403] on div "YE" at bounding box center [1203, 406] width 22 height 22
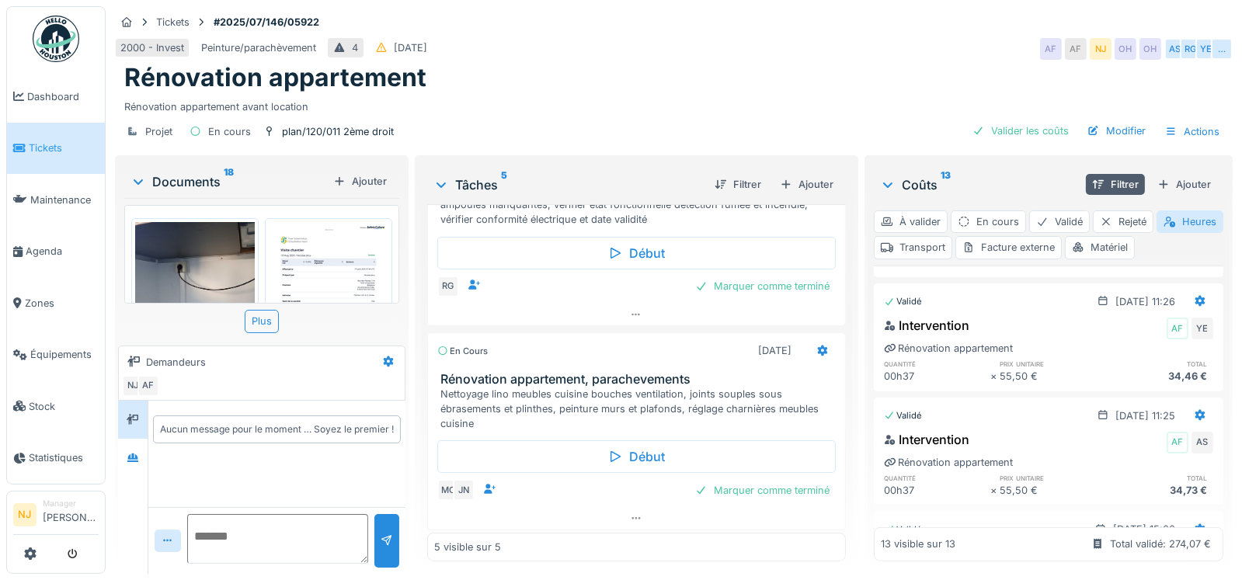
click at [1192, 441] on div "AS" at bounding box center [1203, 443] width 22 height 22
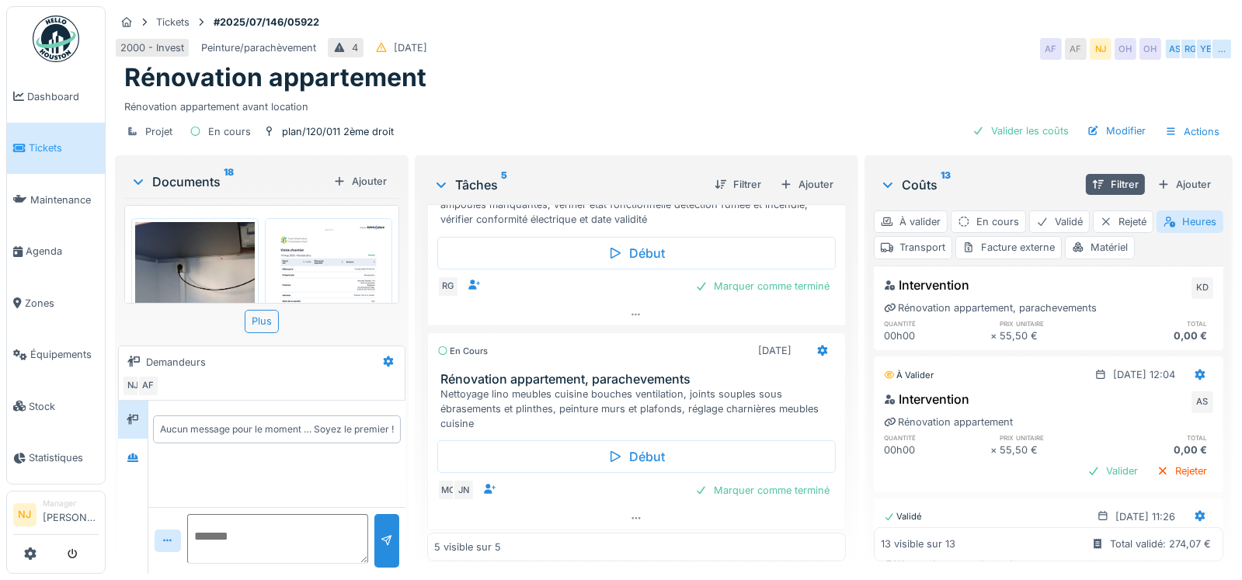
scroll to position [946, 0]
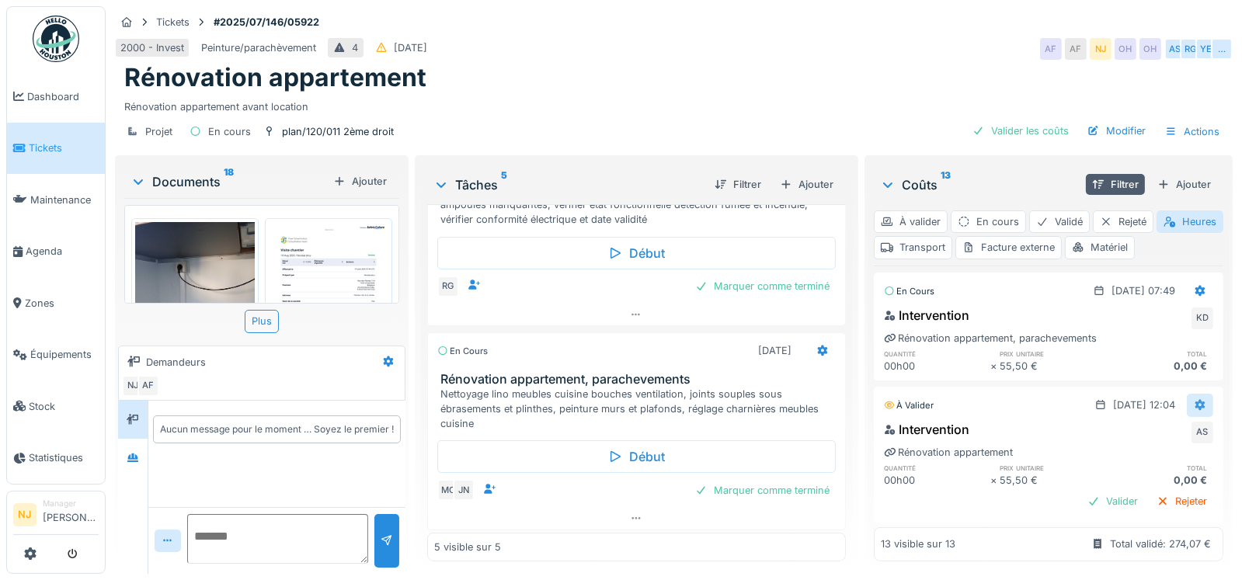
click at [1194, 398] on div at bounding box center [1200, 405] width 12 height 15
click at [1148, 458] on div "Supprimer" at bounding box center [1124, 460] width 75 height 23
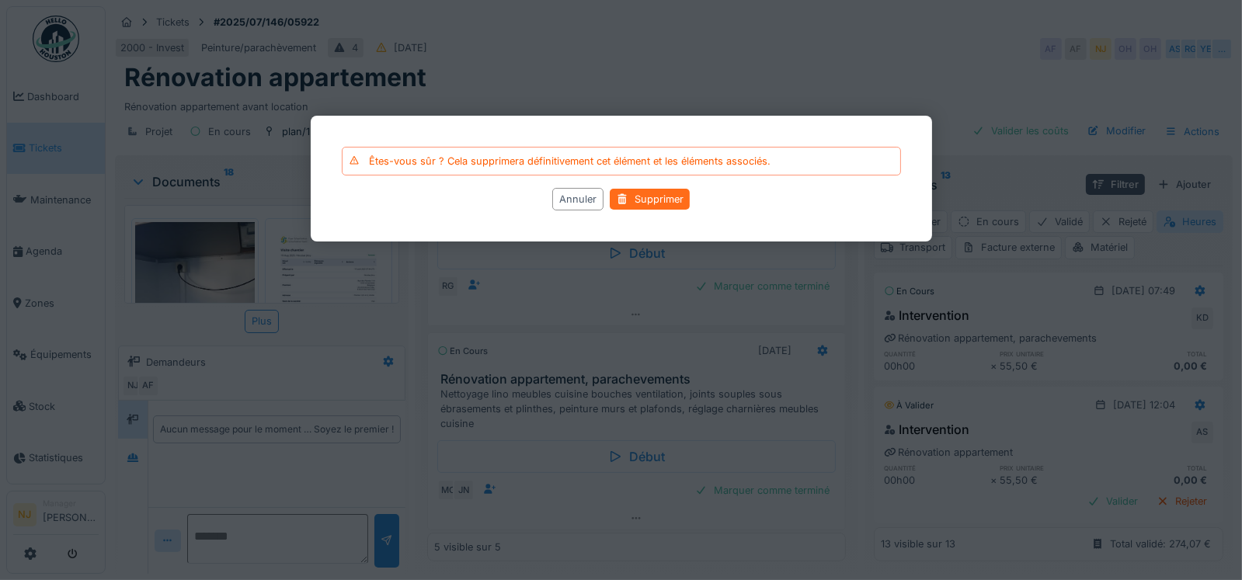
click at [658, 200] on div "Supprimer" at bounding box center [650, 200] width 80 height 21
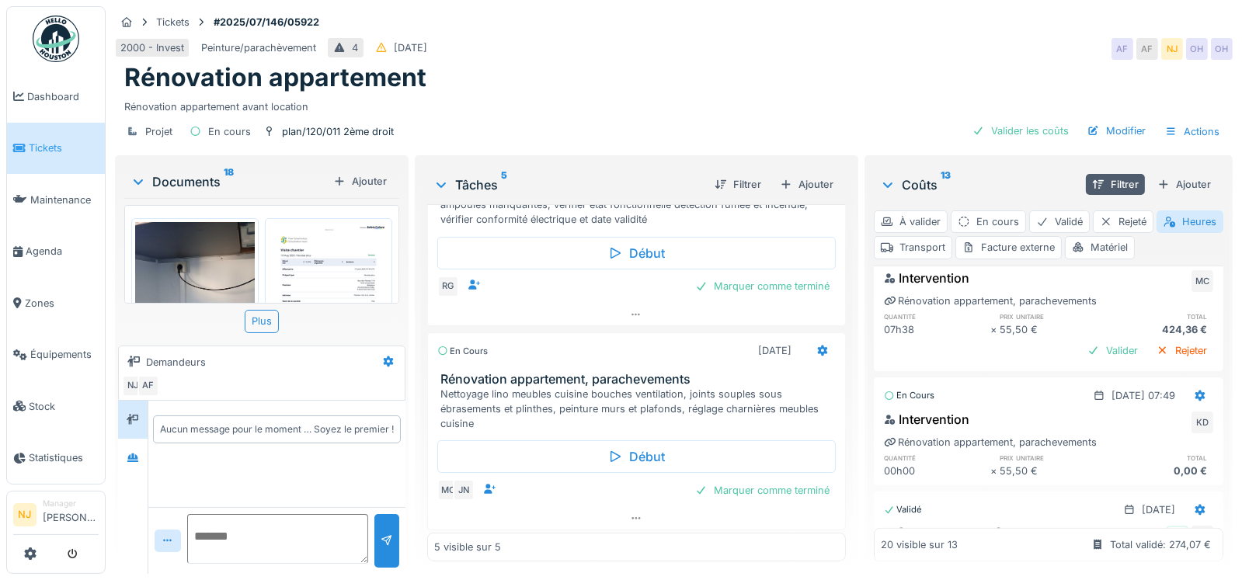
scroll to position [1948, 0]
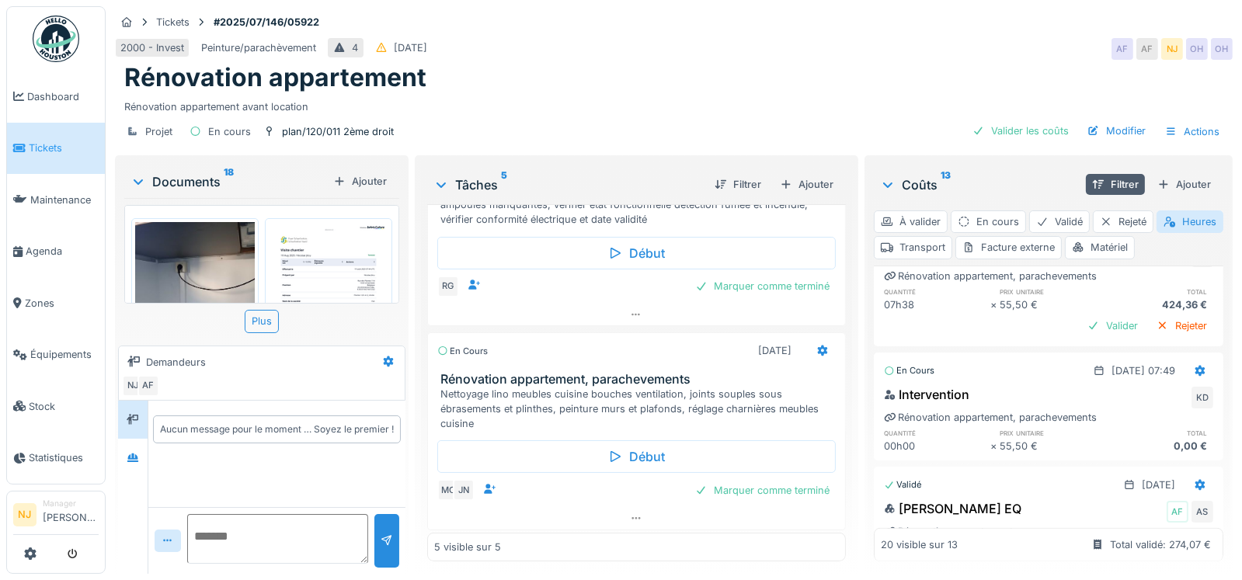
click at [1192, 393] on div "KD" at bounding box center [1203, 398] width 22 height 22
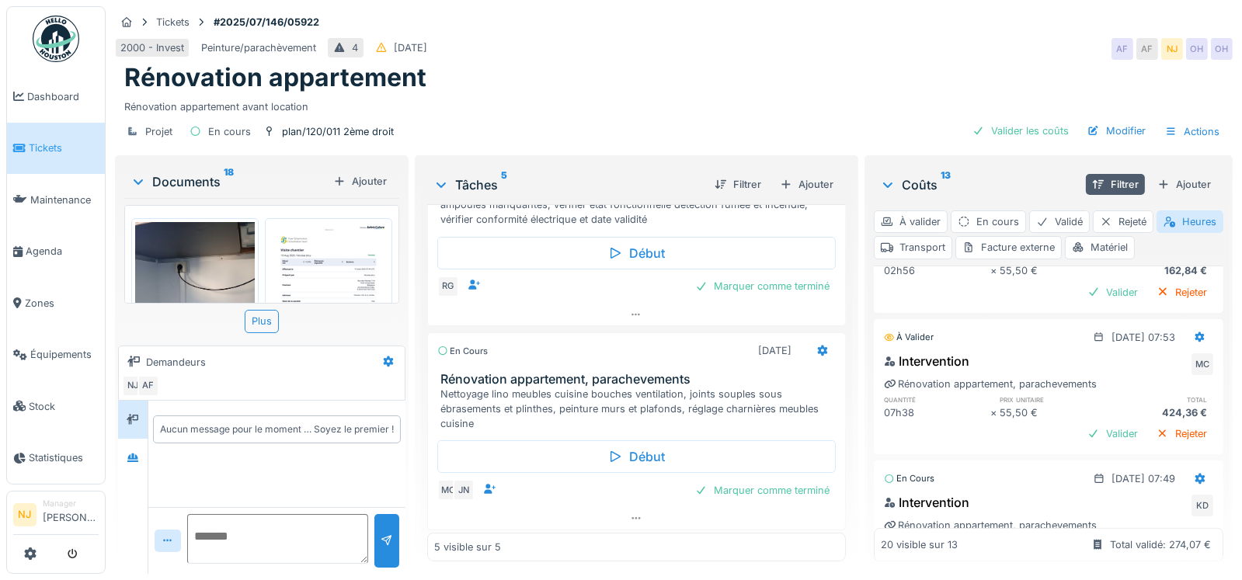
scroll to position [1841, 0]
click at [1192, 363] on div "MC" at bounding box center [1203, 364] width 22 height 22
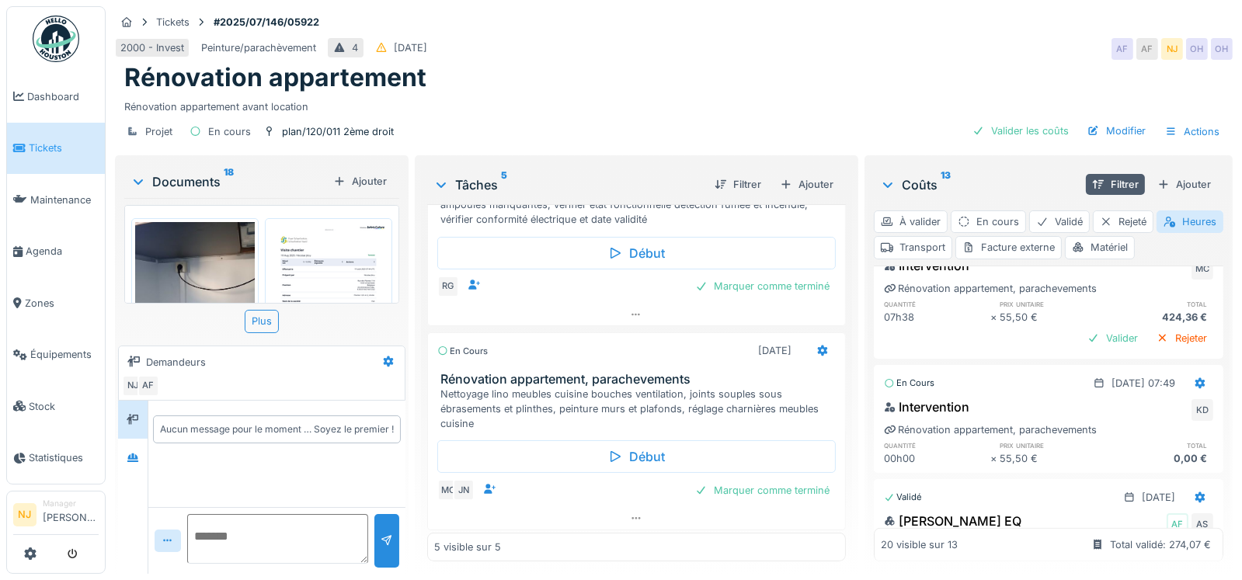
scroll to position [2013, 0]
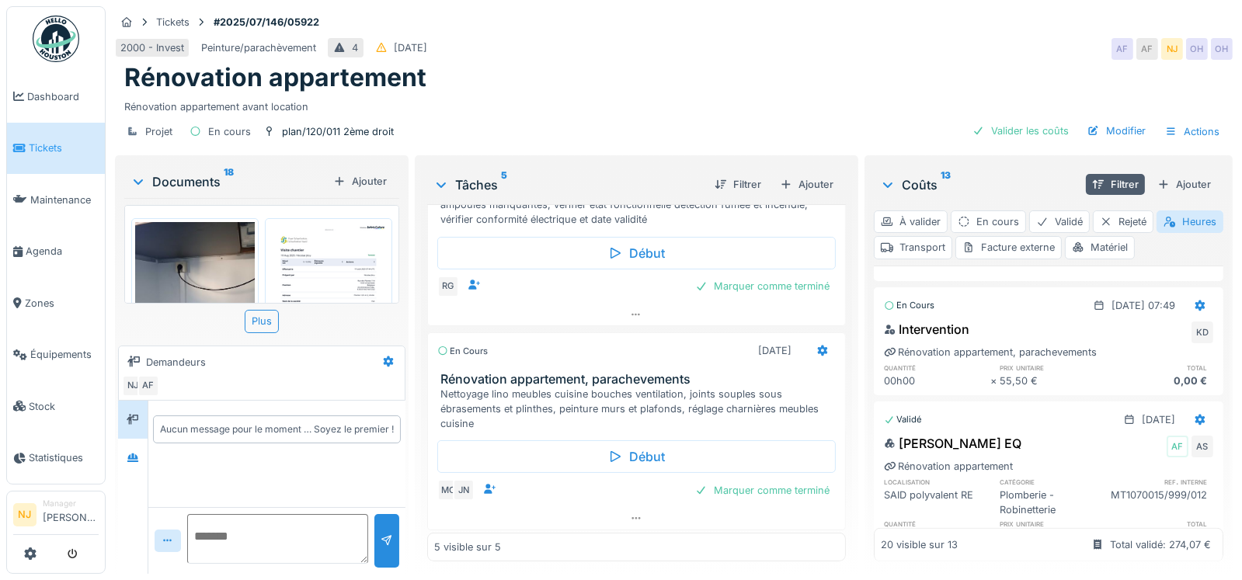
click at [1161, 378] on div "0,00 €" at bounding box center [1160, 381] width 106 height 15
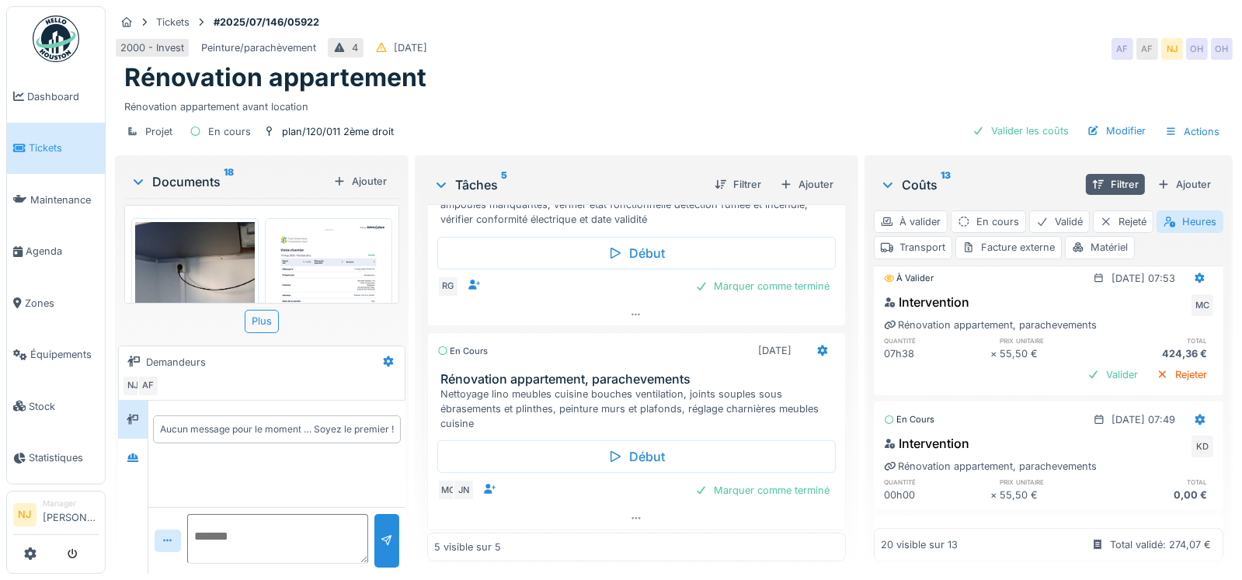
scroll to position [1900, 0]
click at [1196, 413] on icon at bounding box center [1201, 418] width 10 height 11
click at [1009, 445] on div "Intervention KD" at bounding box center [1048, 446] width 329 height 25
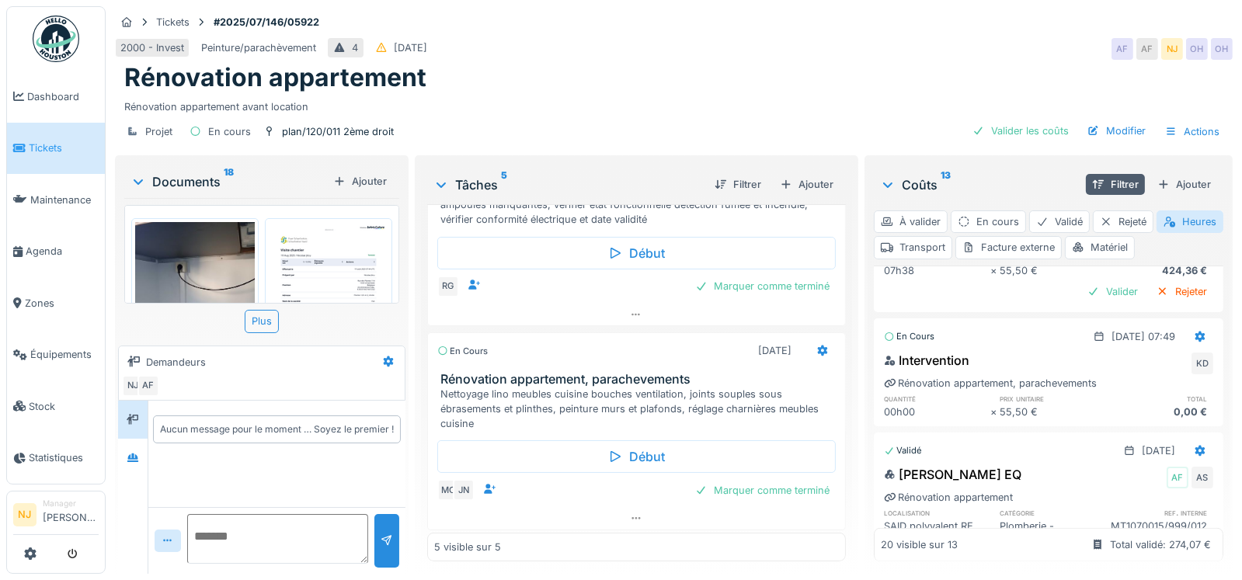
scroll to position [1984, 0]
click at [1194, 329] on icon at bounding box center [1200, 334] width 12 height 10
click at [1138, 356] on div "Supprimer" at bounding box center [1124, 364] width 75 height 23
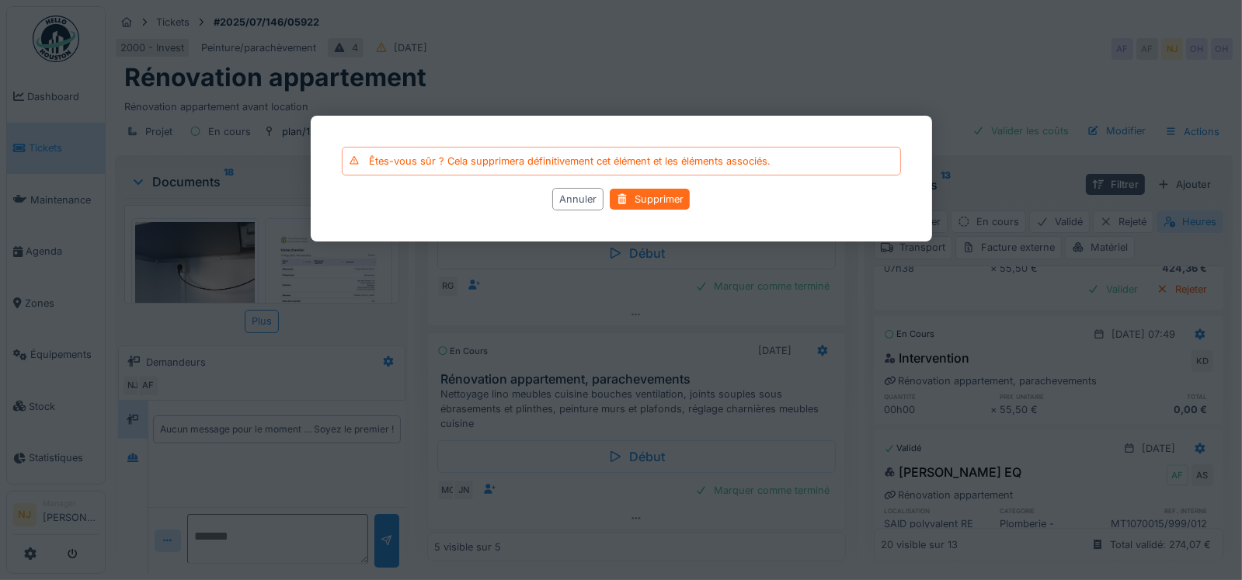
click at [662, 193] on div "Supprimer" at bounding box center [650, 200] width 80 height 21
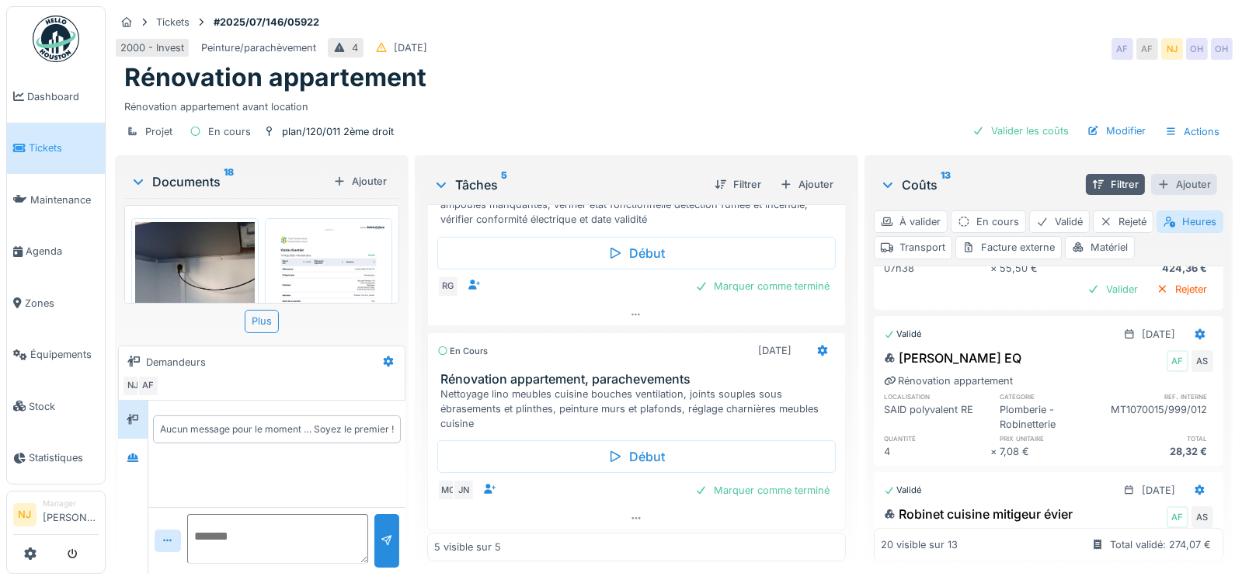
click at [1164, 181] on div "Ajouter" at bounding box center [1185, 184] width 66 height 21
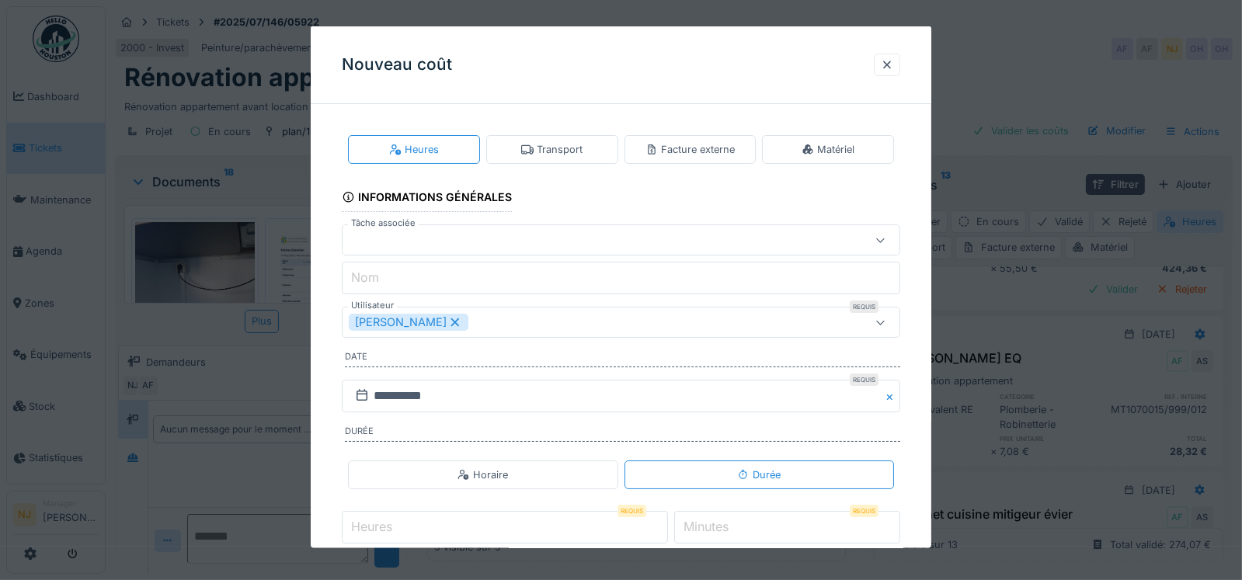
click at [448, 317] on icon at bounding box center [455, 322] width 14 height 11
click at [407, 324] on div "Utilisateurs" at bounding box center [389, 322] width 81 height 17
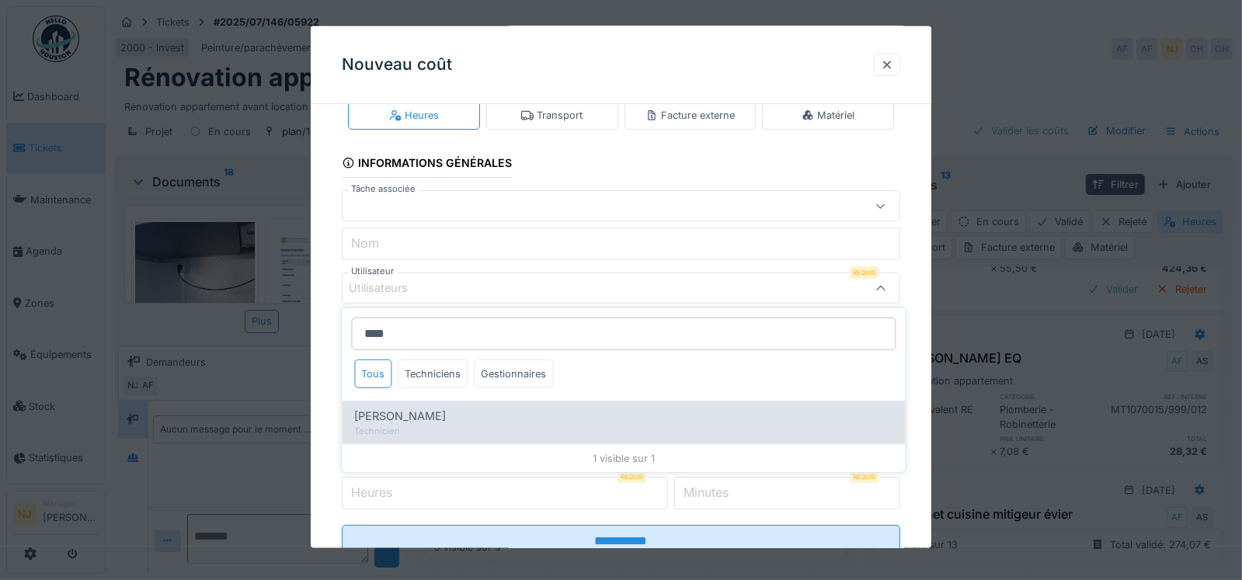
type input "****"
click at [390, 432] on div "Technicien" at bounding box center [623, 431] width 538 height 13
type input "****"
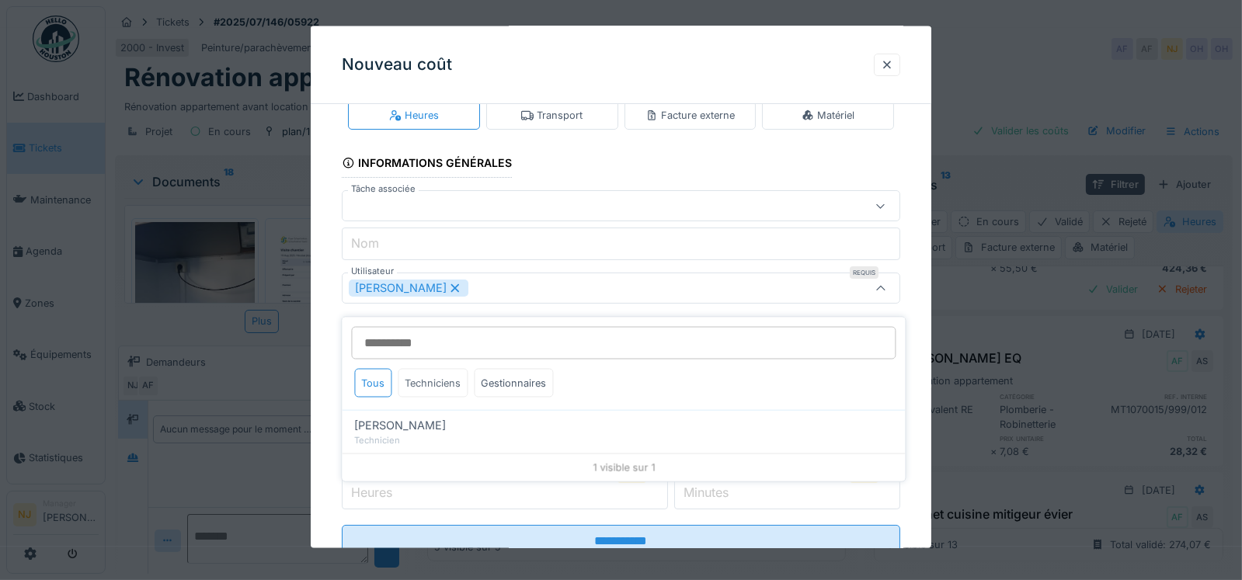
scroll to position [12, 0]
click at [294, 427] on div at bounding box center [621, 290] width 1242 height 580
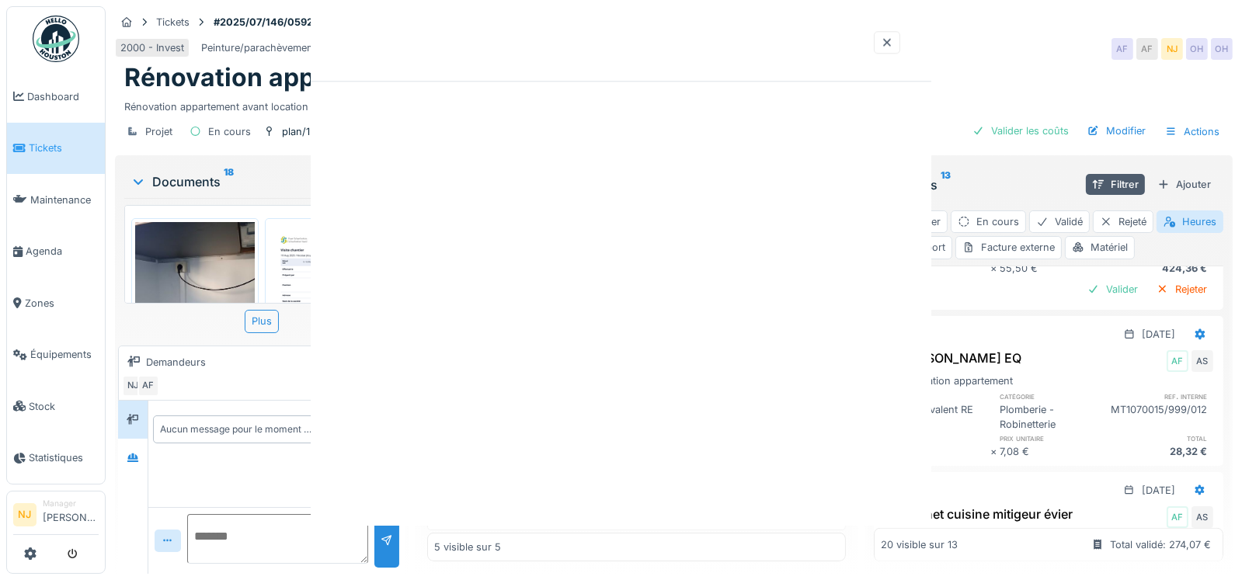
scroll to position [0, 0]
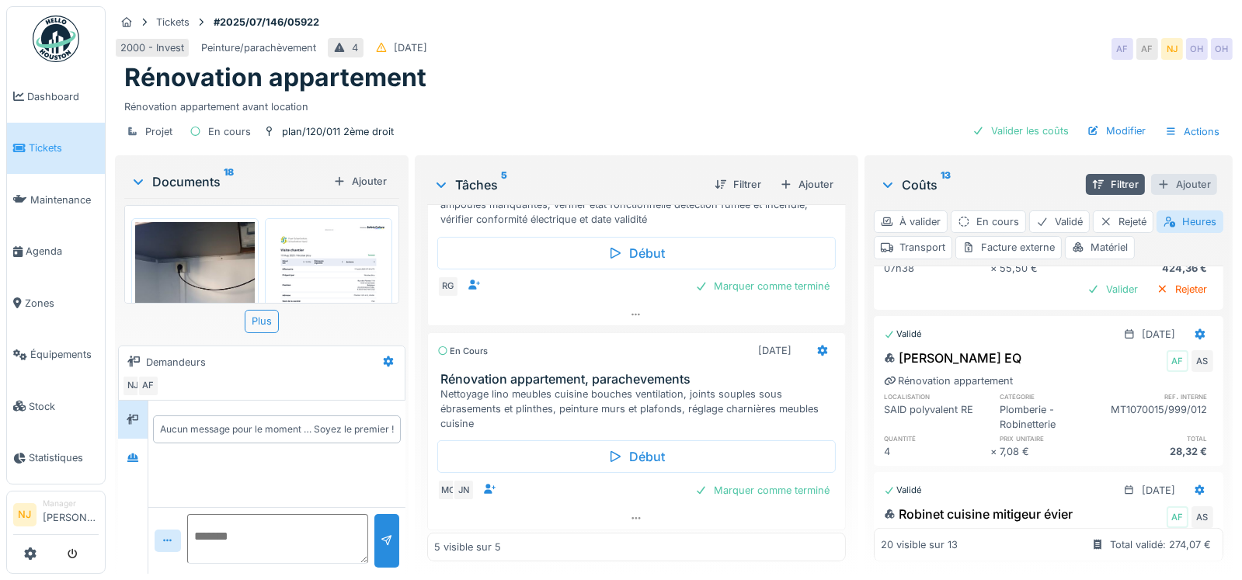
click at [1169, 174] on div "Ajouter" at bounding box center [1185, 184] width 66 height 21
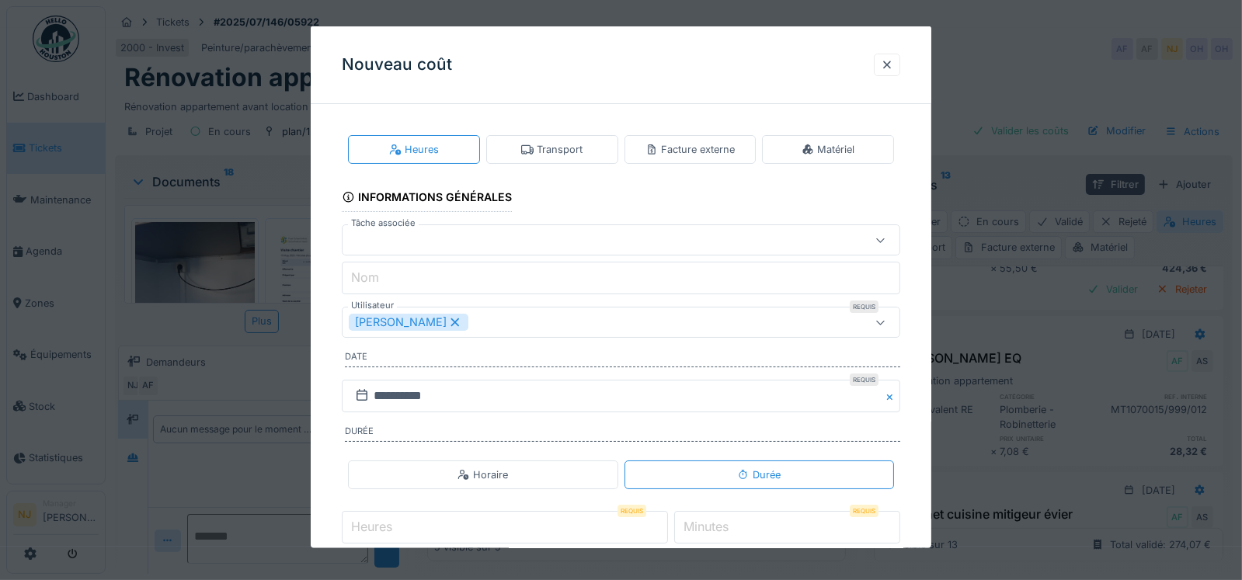
click at [420, 319] on div "[PERSON_NAME]" at bounding box center [409, 322] width 120 height 17
click at [415, 308] on div "Utilisateurs" at bounding box center [621, 322] width 559 height 31
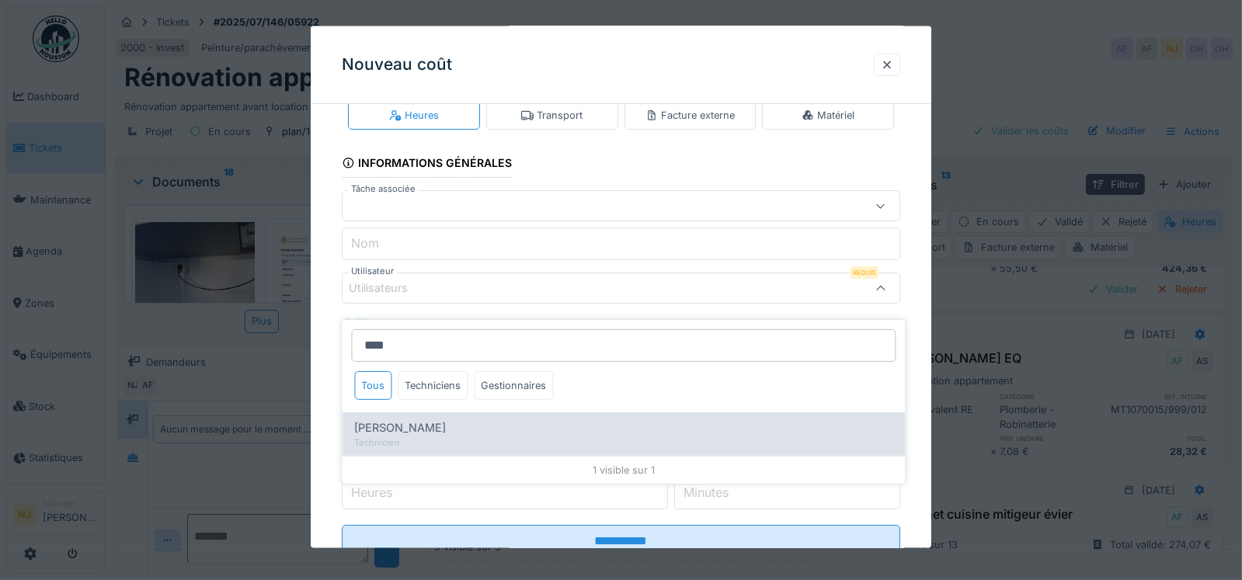
type input "****"
click at [386, 420] on span "[PERSON_NAME]" at bounding box center [400, 428] width 92 height 17
type input "****"
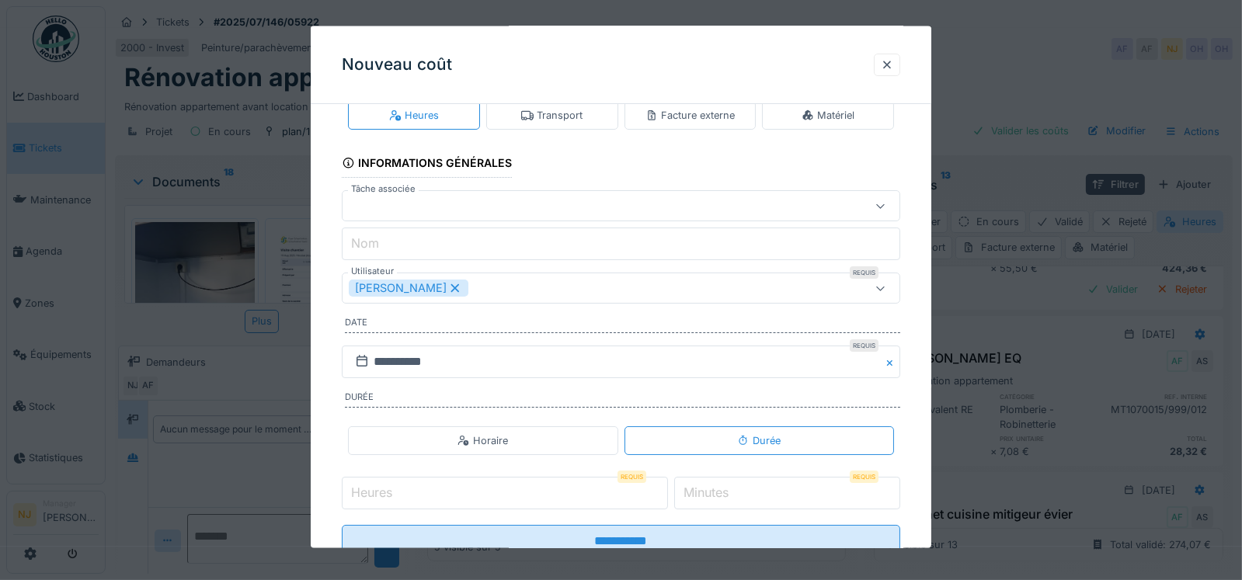
click at [326, 323] on div "**********" at bounding box center [622, 341] width 622 height 519
click at [411, 358] on input "**********" at bounding box center [621, 362] width 559 height 33
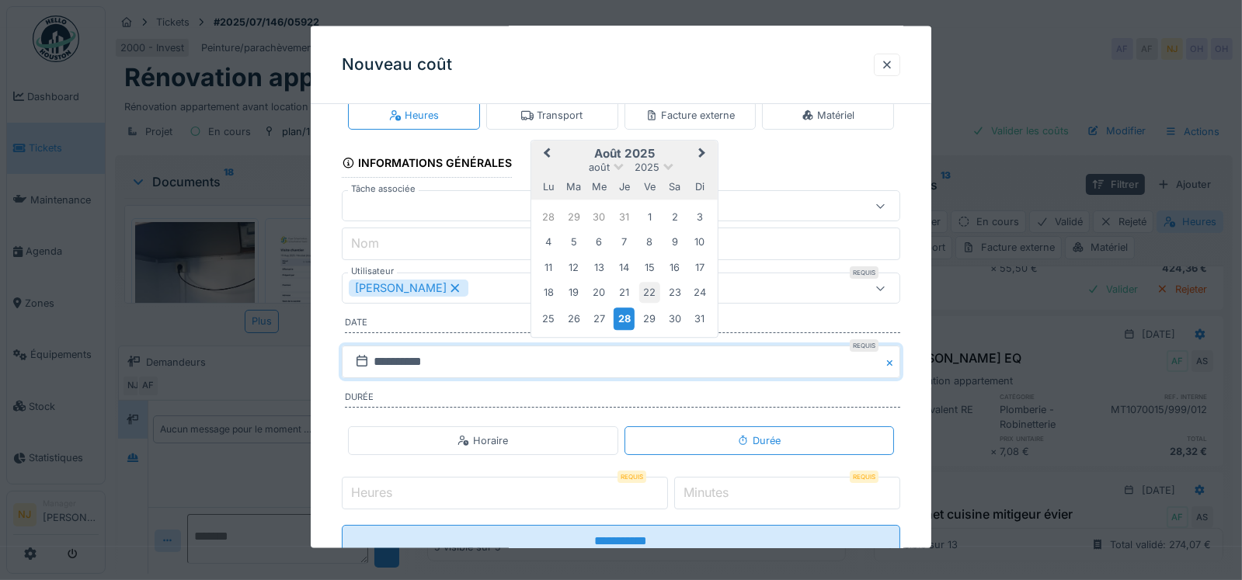
click at [657, 292] on div "22" at bounding box center [649, 292] width 21 height 21
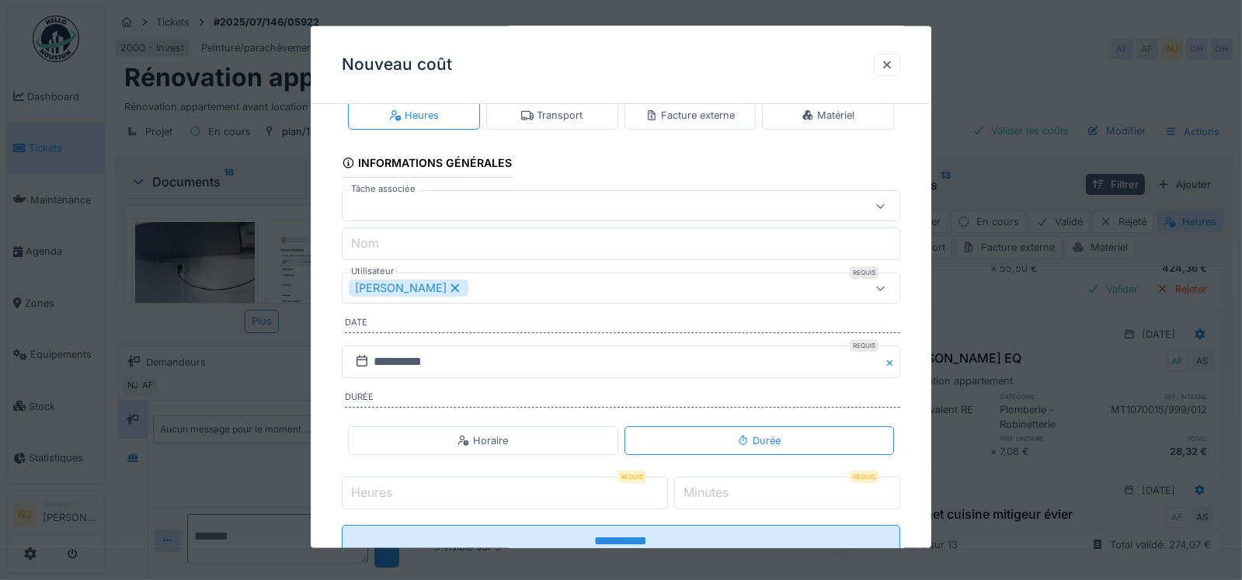
click at [470, 435] on icon at bounding box center [464, 440] width 12 height 10
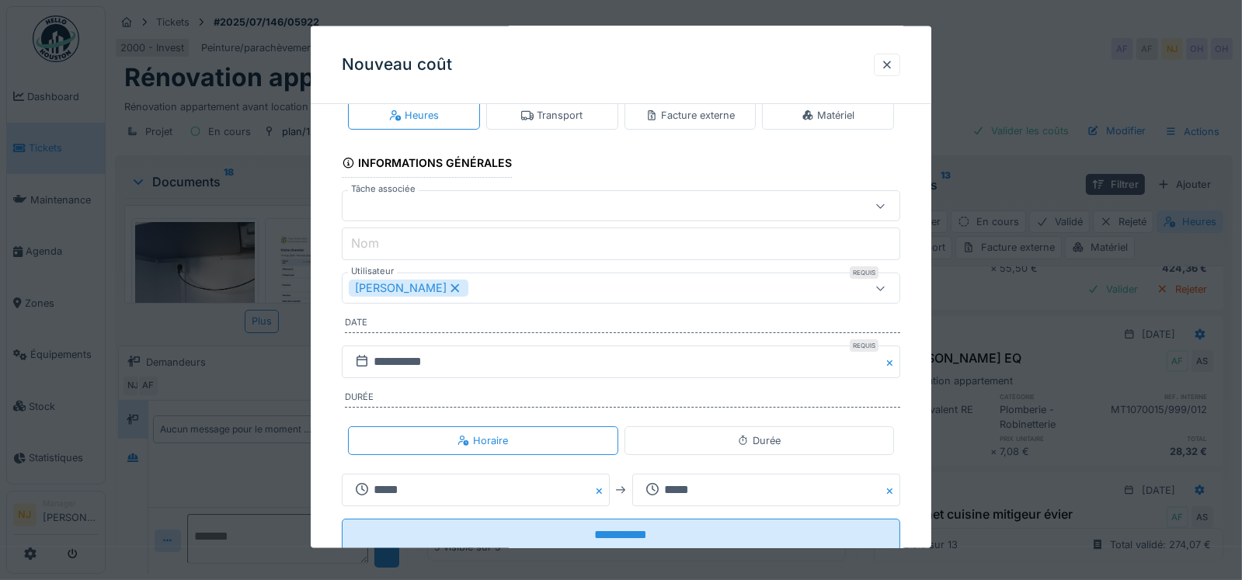
click at [754, 437] on div "Durée" at bounding box center [759, 441] width 44 height 15
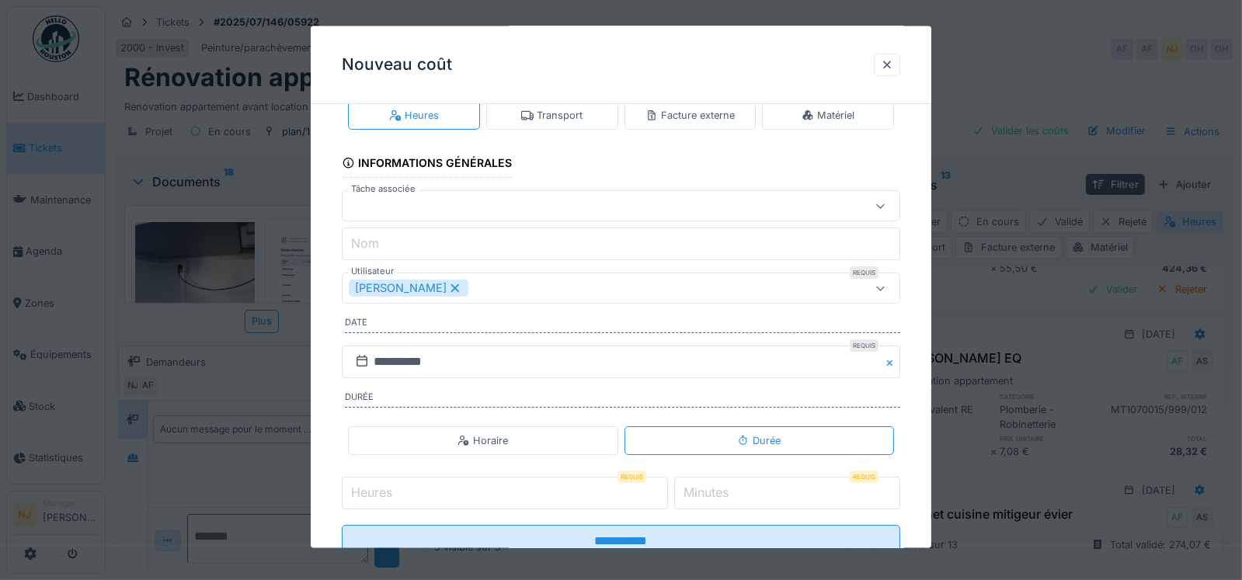
click at [402, 490] on input "Heures" at bounding box center [505, 493] width 326 height 33
type input "*"
click at [743, 490] on input "*" at bounding box center [787, 493] width 226 height 33
type input "*"
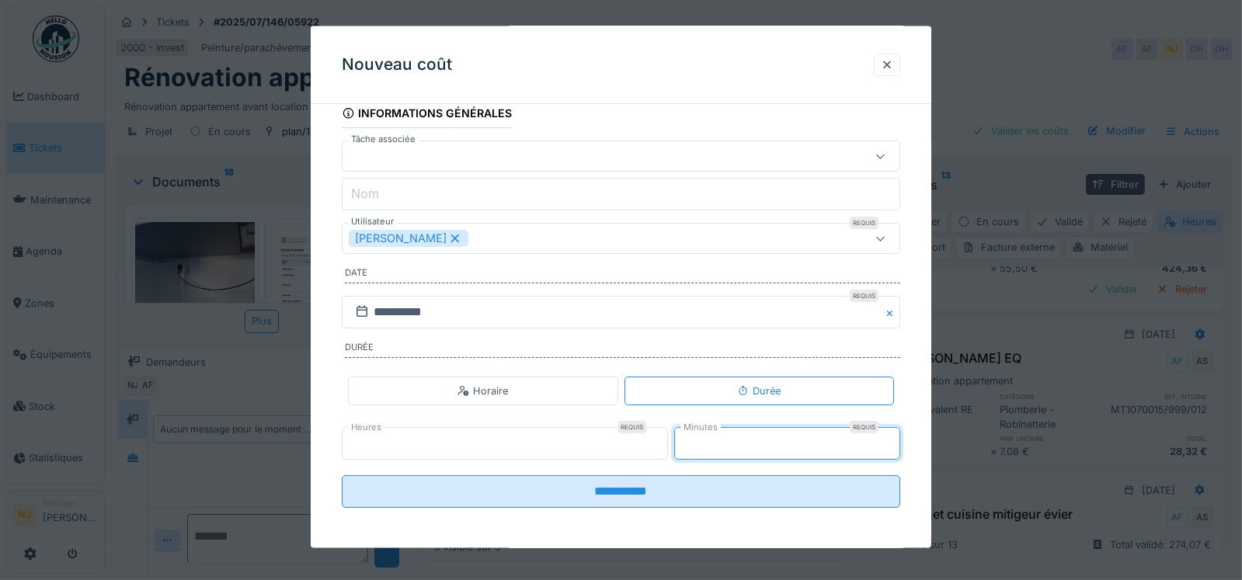
scroll to position [85, 0]
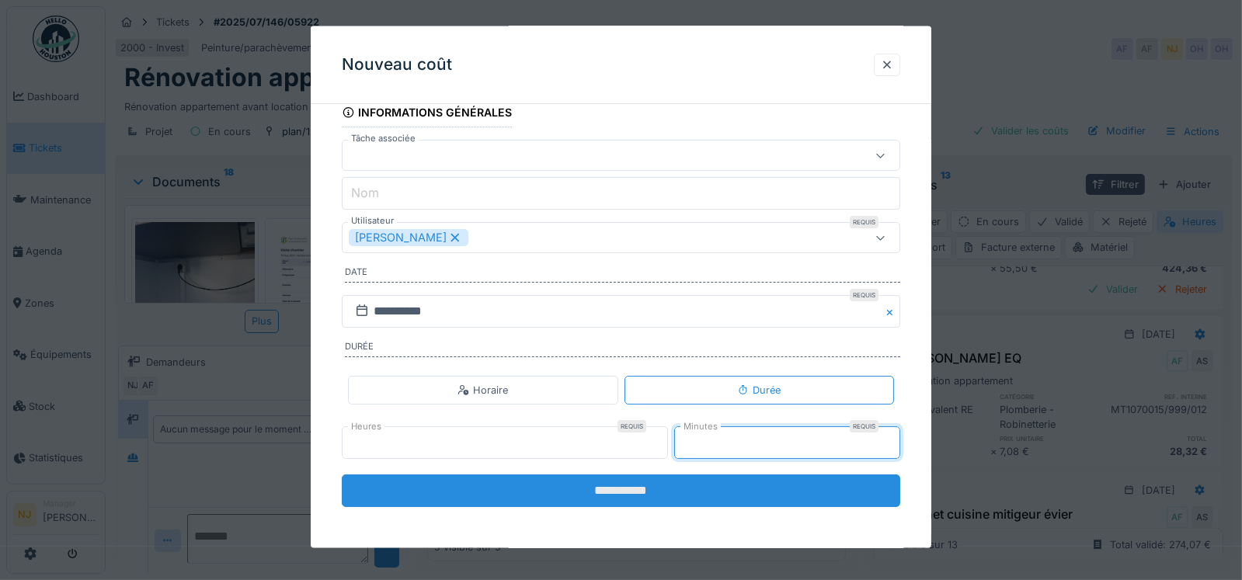
type input "**"
click at [597, 490] on input "**********" at bounding box center [621, 491] width 559 height 33
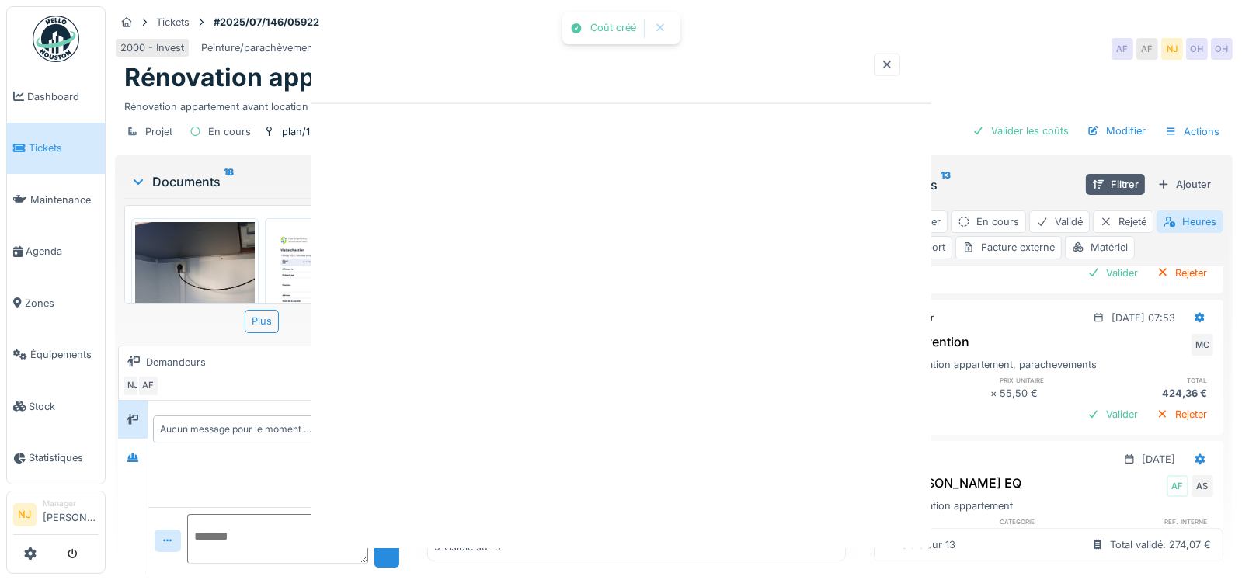
scroll to position [2110, 0]
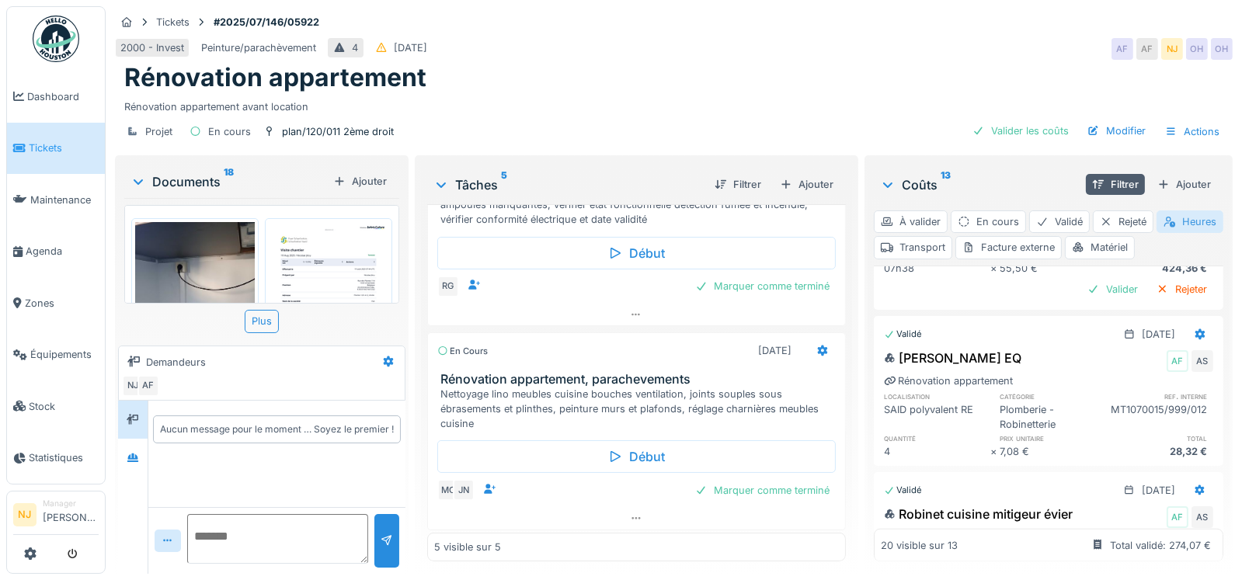
click at [1157, 233] on div "Heures" at bounding box center [1190, 222] width 67 height 23
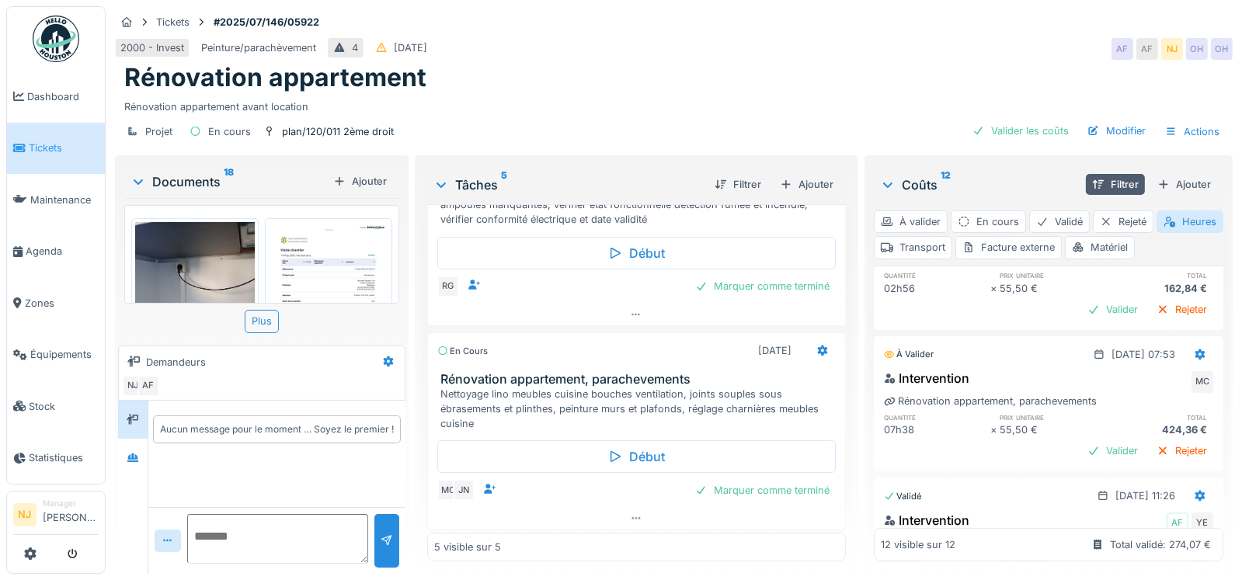
scroll to position [893, 0]
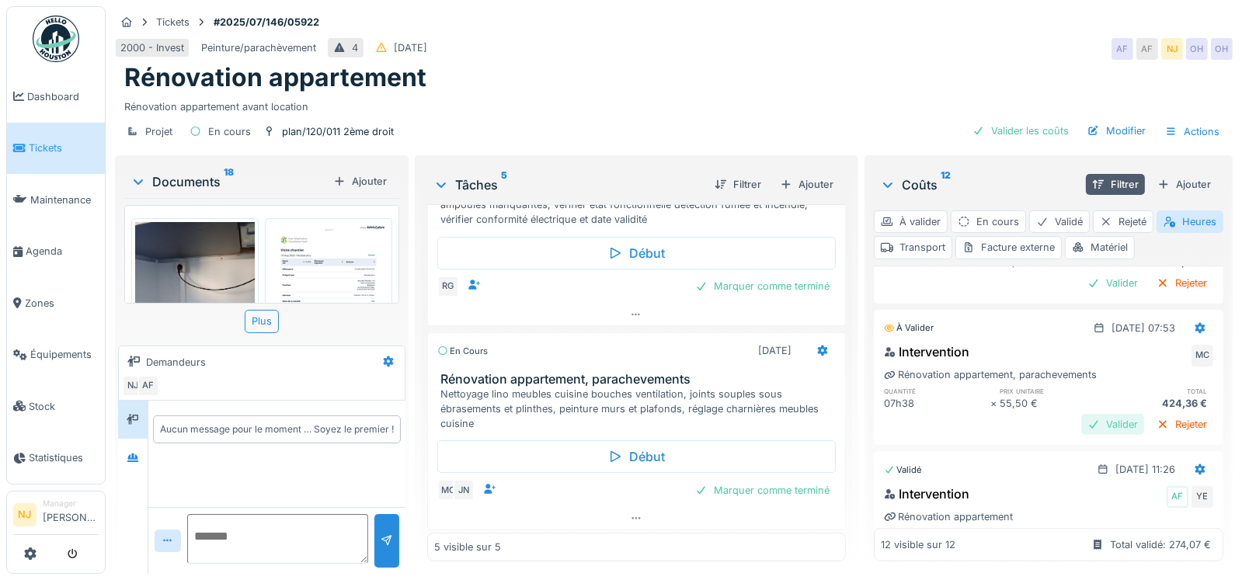
click at [1089, 414] on div "Valider" at bounding box center [1113, 424] width 63 height 21
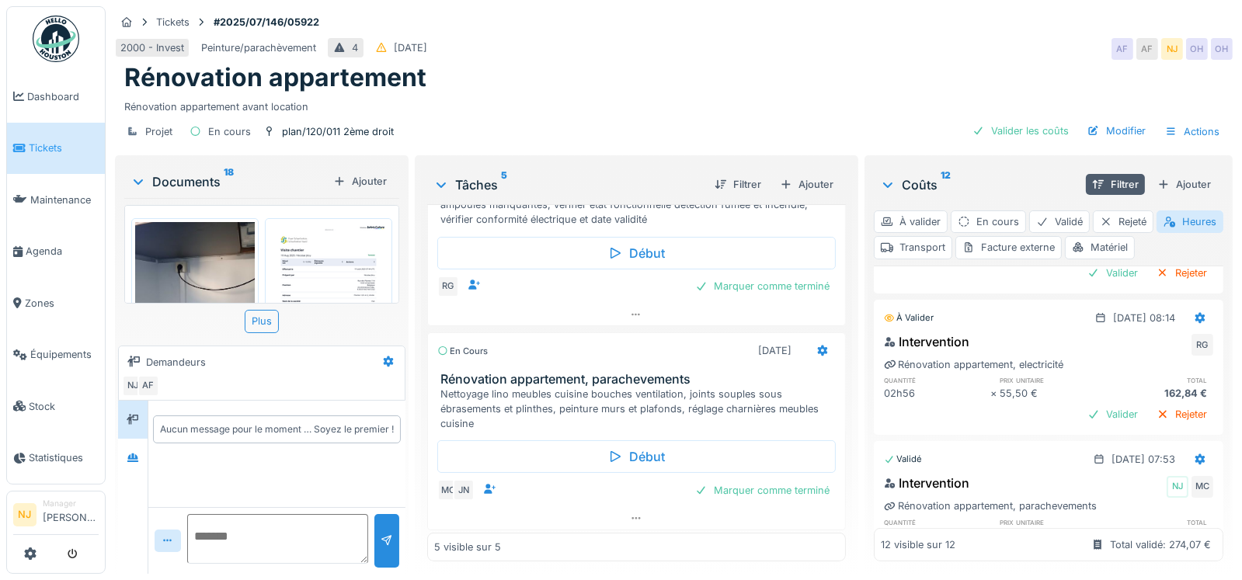
scroll to position [737, 0]
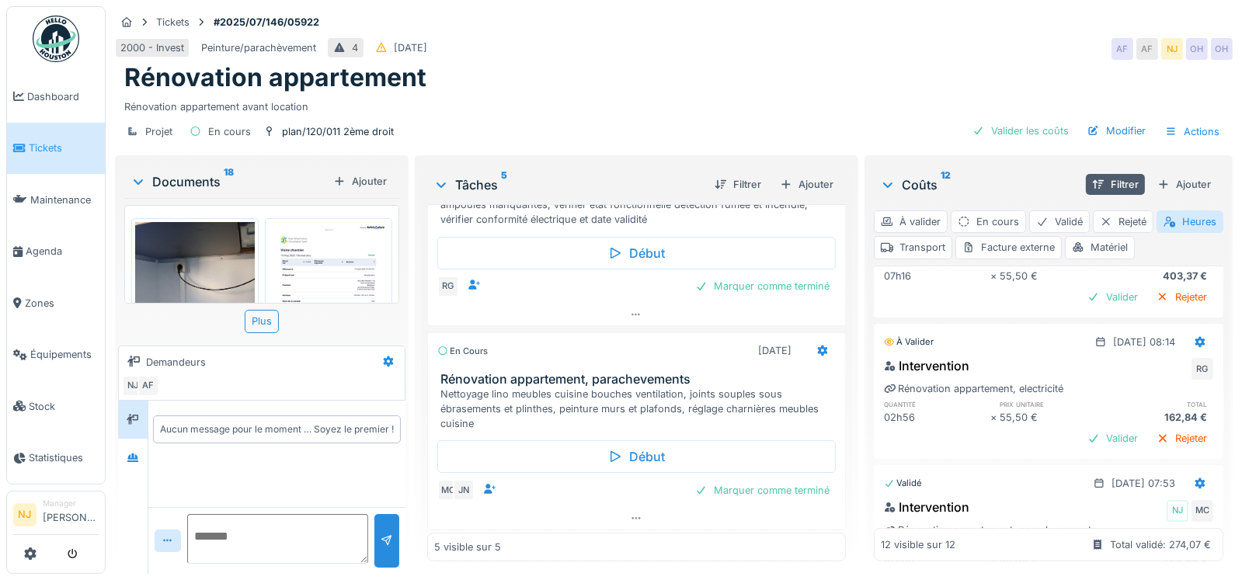
click at [1192, 358] on div "RG" at bounding box center [1203, 369] width 22 height 22
click at [1082, 428] on div "Valider" at bounding box center [1113, 438] width 63 height 21
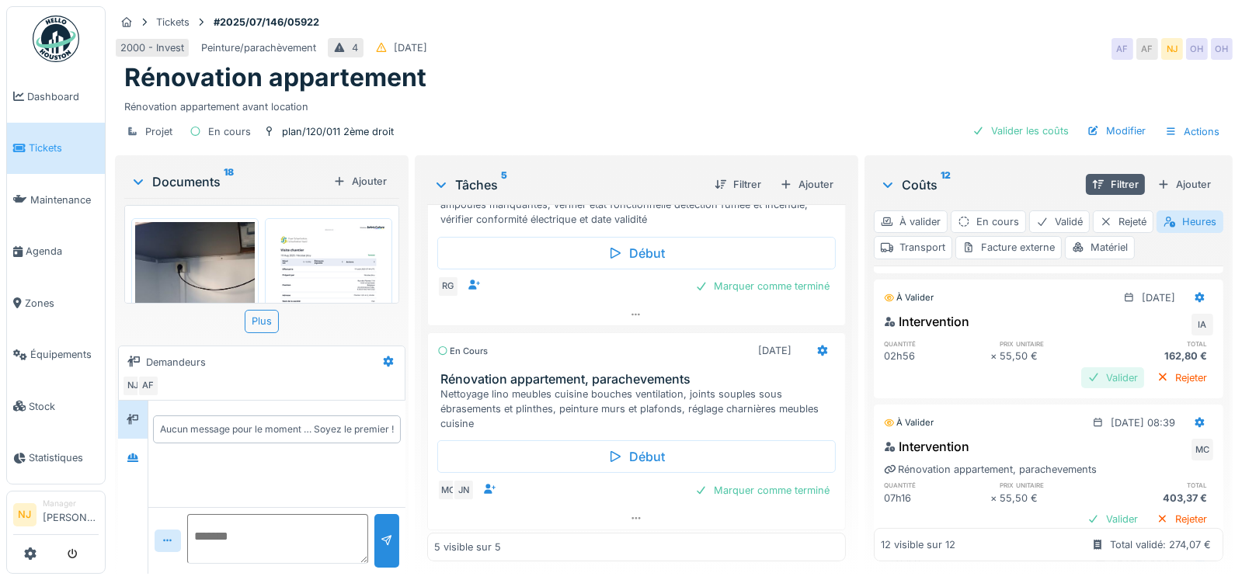
scroll to position [505, 0]
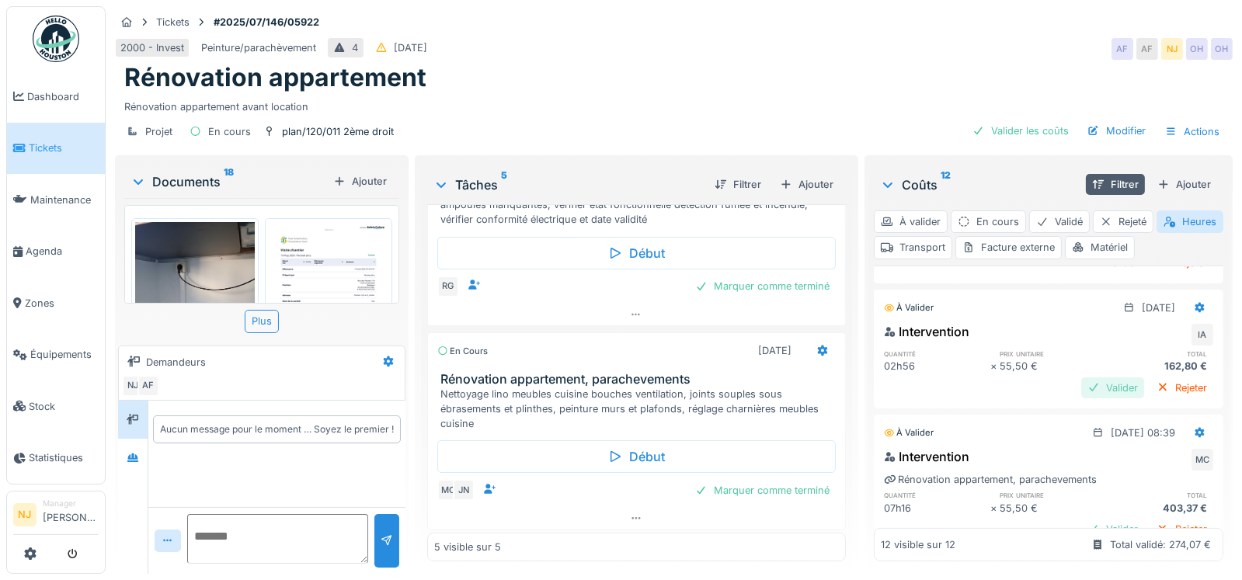
click at [1082, 378] on div "Valider" at bounding box center [1113, 388] width 63 height 21
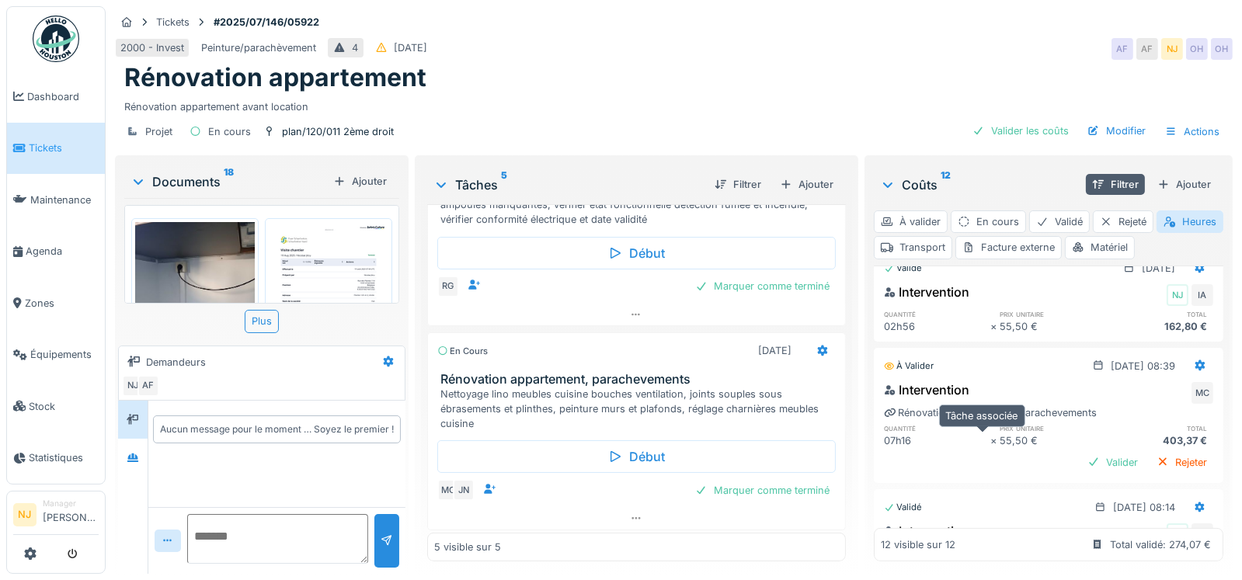
scroll to position [583, 0]
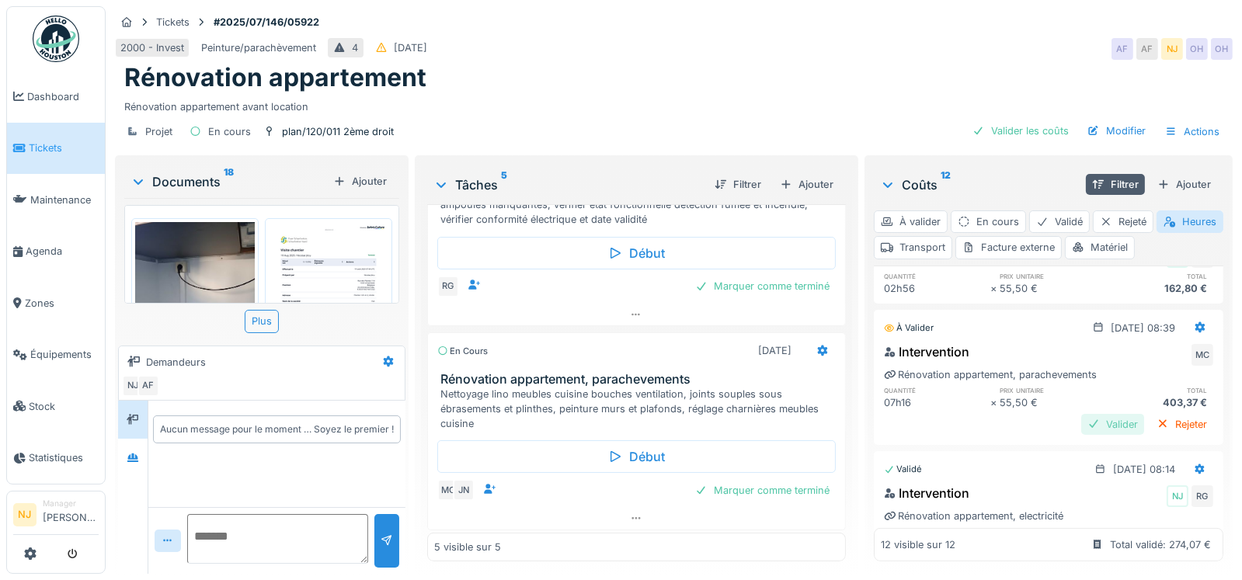
click at [1082, 414] on div "Valider" at bounding box center [1113, 424] width 63 height 21
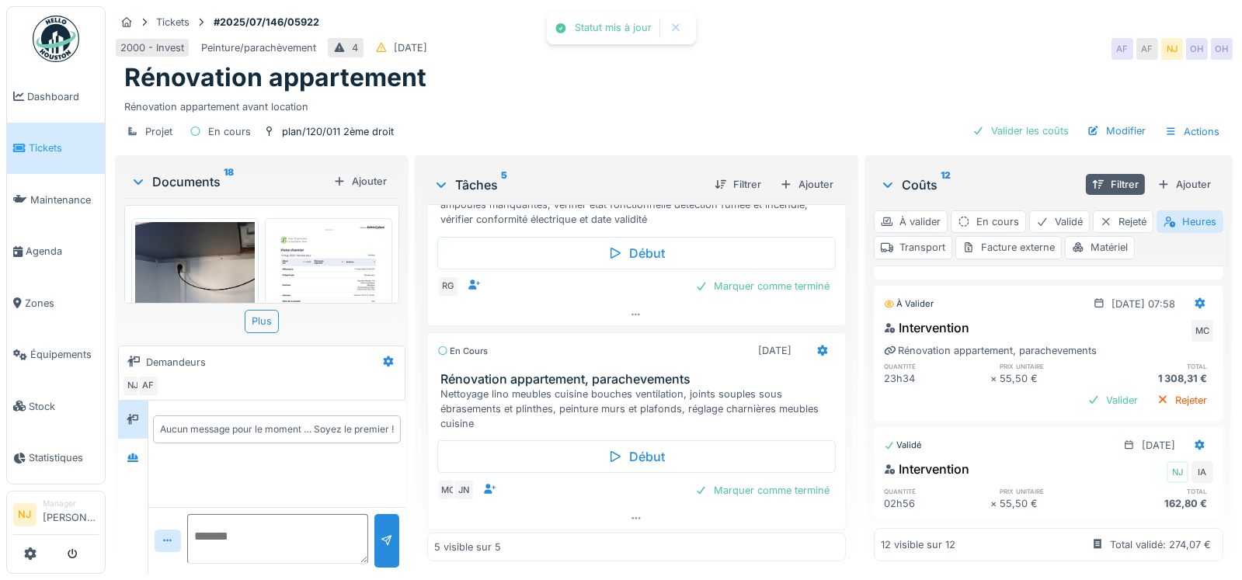
scroll to position [350, 0]
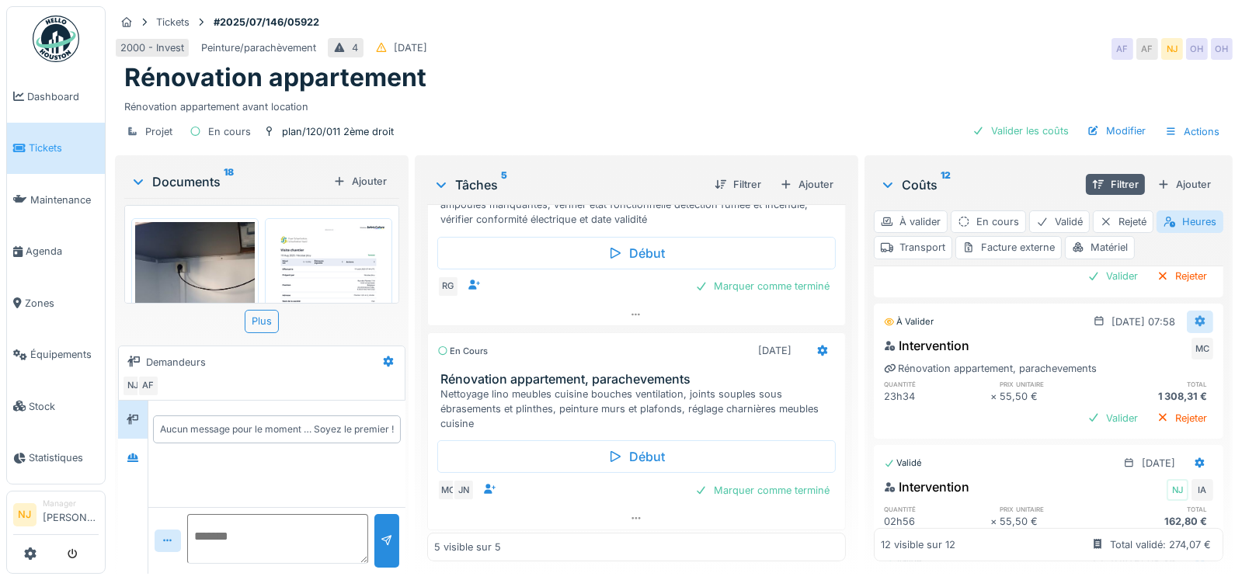
click at [1196, 316] on icon at bounding box center [1201, 321] width 10 height 11
click at [1116, 343] on div "Modifier" at bounding box center [1124, 354] width 75 height 23
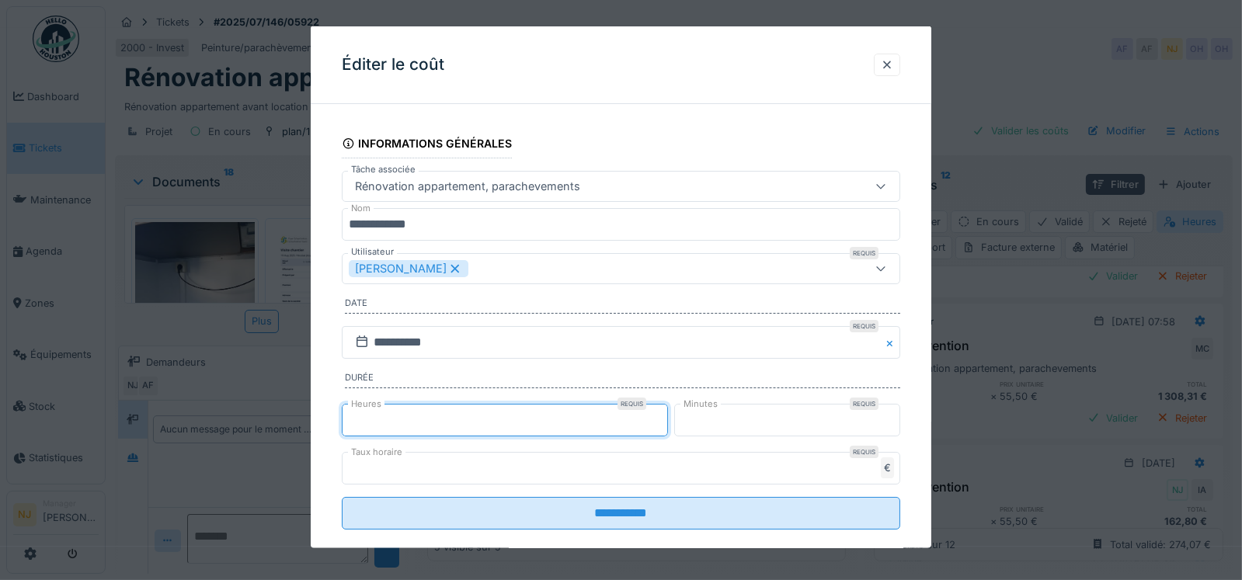
click at [383, 410] on input "**" at bounding box center [505, 419] width 326 height 33
type input "*"
click at [711, 417] on input "**" at bounding box center [787, 419] width 226 height 33
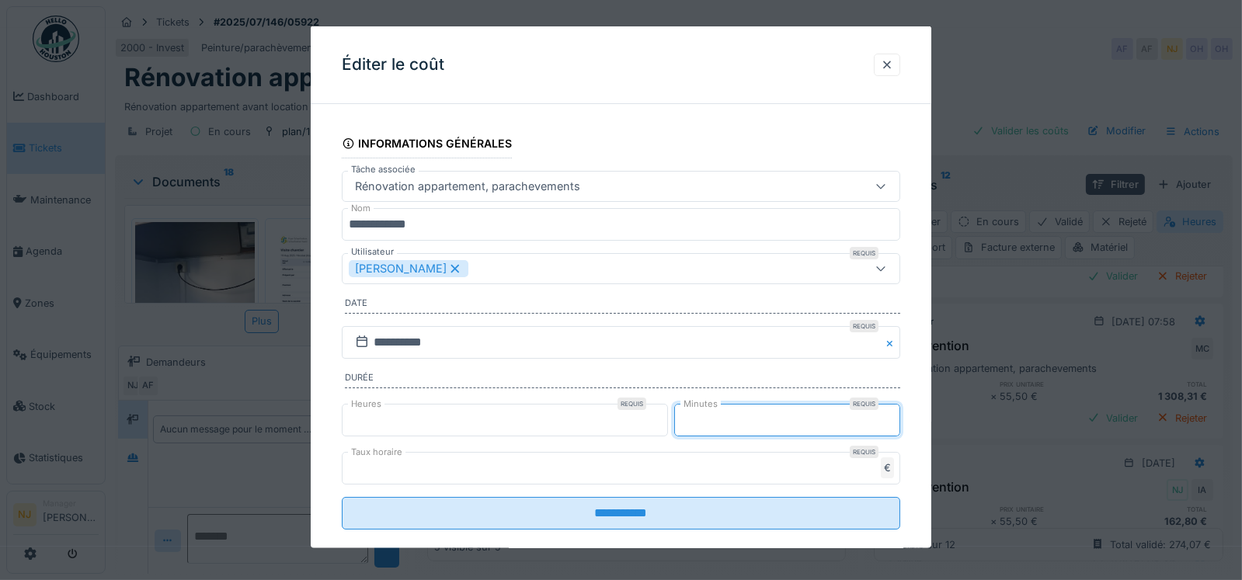
type input "*"
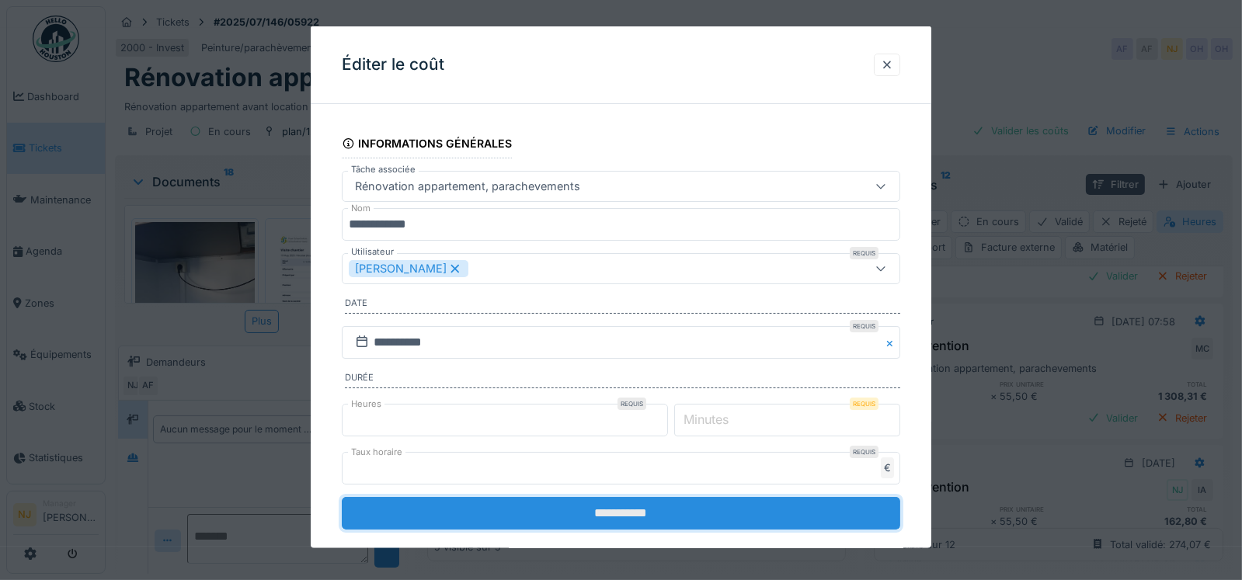
click at [616, 507] on input "**********" at bounding box center [621, 513] width 559 height 33
type input "*"
click at [651, 510] on input "**********" at bounding box center [621, 513] width 559 height 33
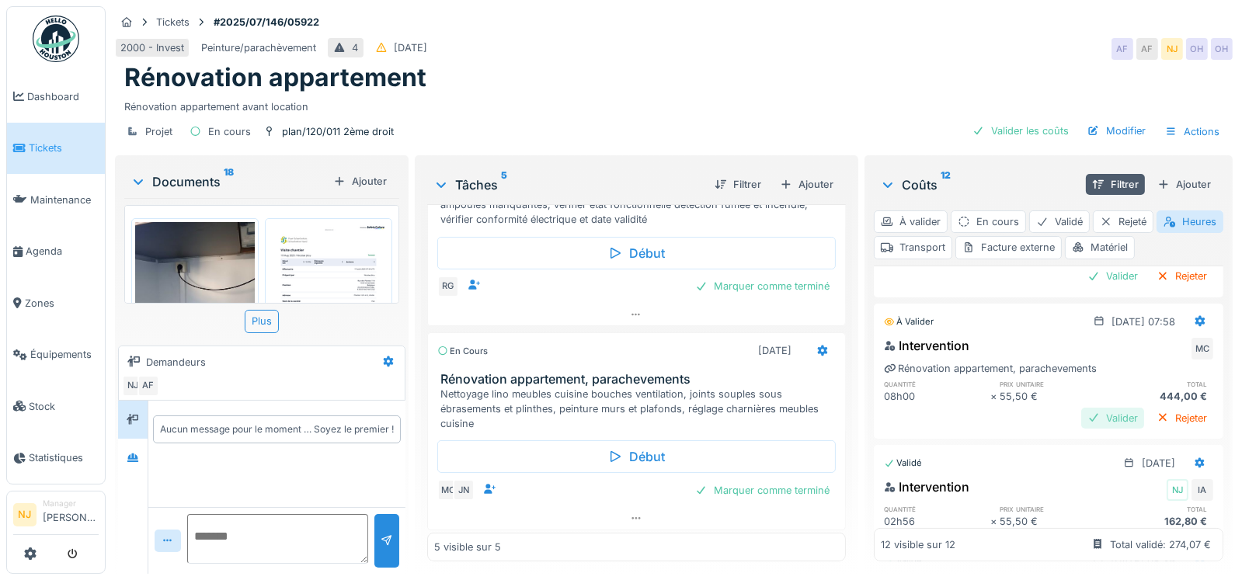
click at [1082, 409] on div "Valider" at bounding box center [1113, 418] width 63 height 21
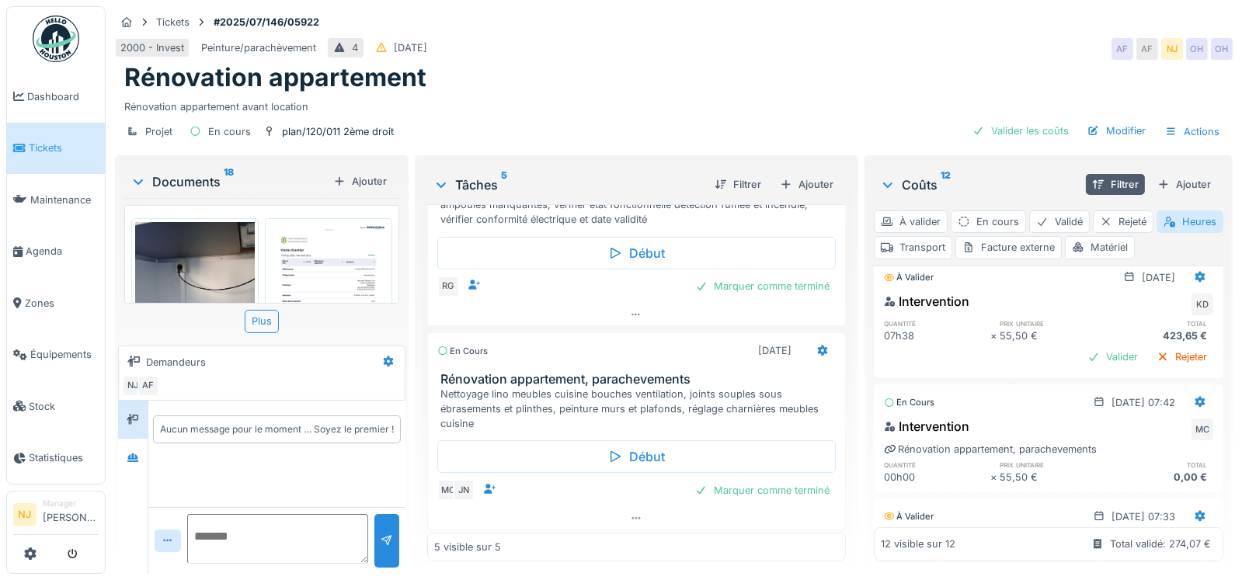
scroll to position [0, 0]
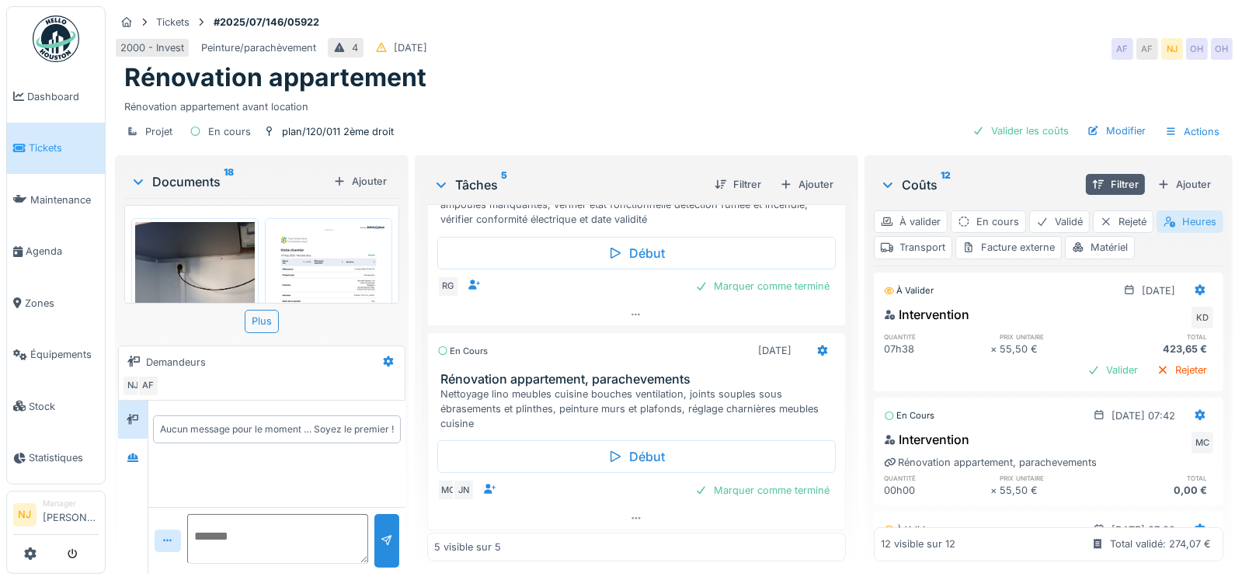
click at [1157, 232] on div "Heures" at bounding box center [1190, 222] width 67 height 23
click at [1157, 233] on div "Heures" at bounding box center [1190, 222] width 67 height 23
click at [953, 236] on div "Transport" at bounding box center [913, 247] width 78 height 23
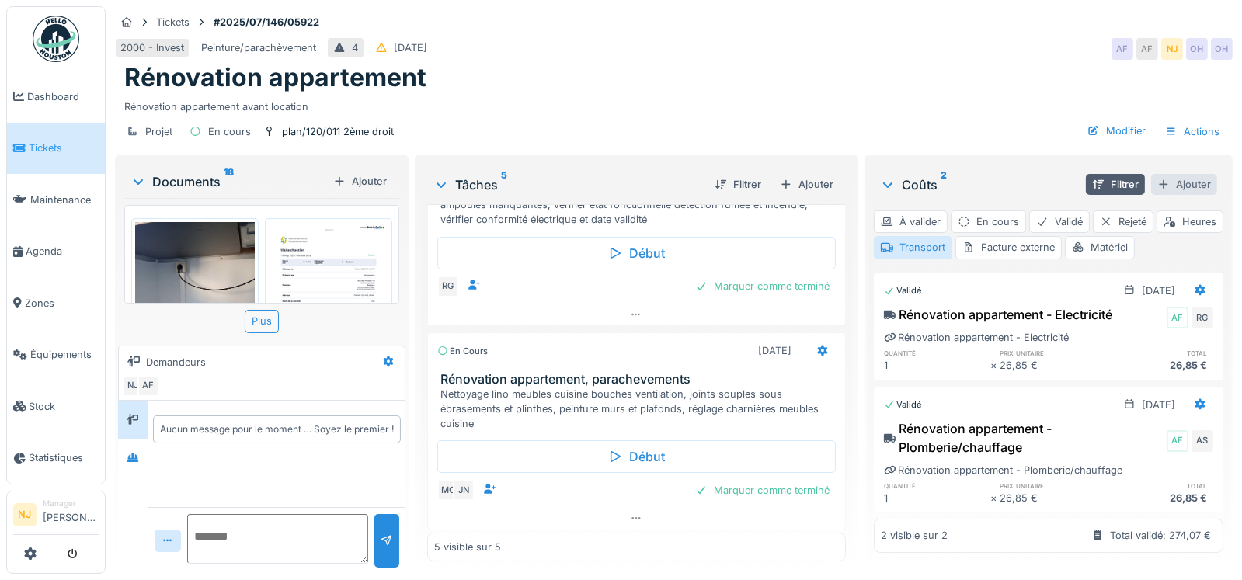
click at [1176, 174] on div "Ajouter" at bounding box center [1185, 184] width 66 height 21
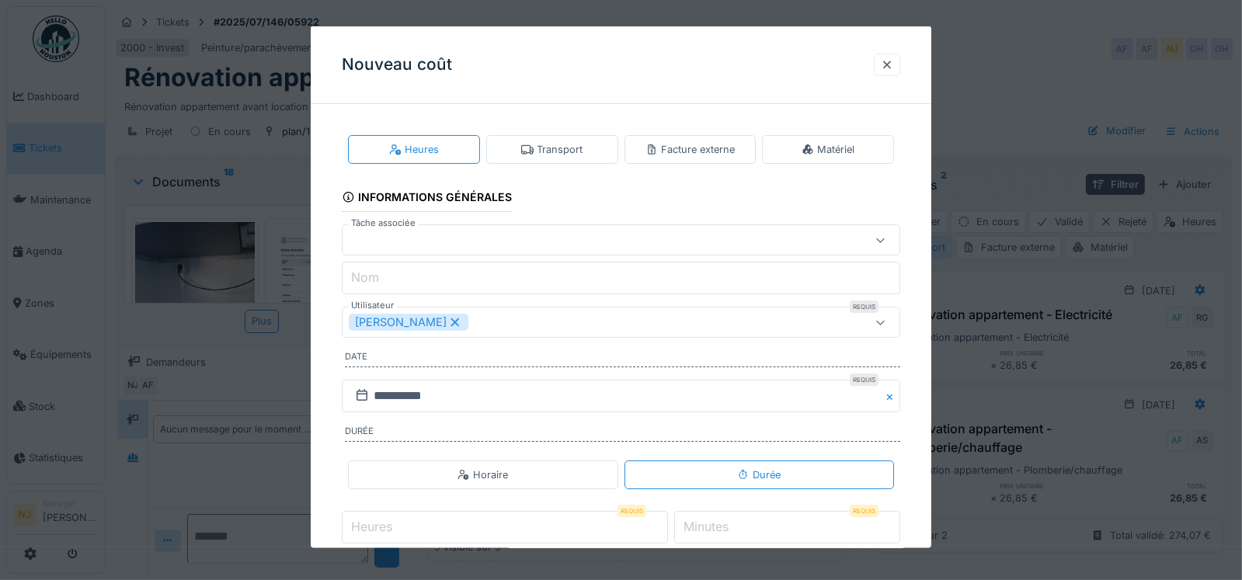
click at [574, 159] on div "Transport" at bounding box center [552, 149] width 132 height 29
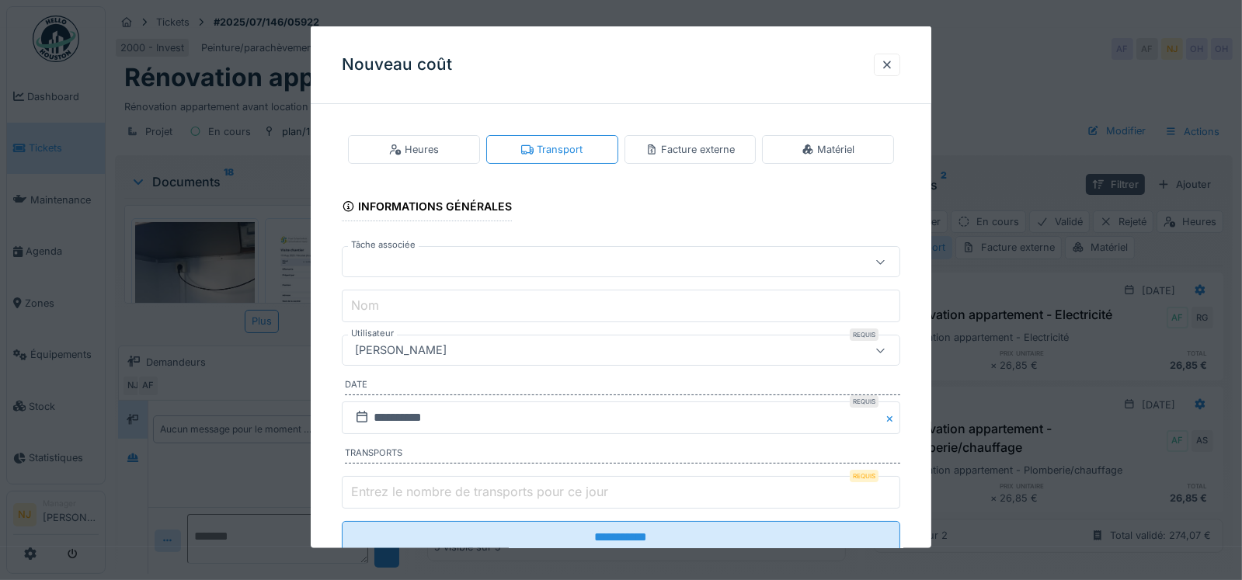
click at [459, 343] on div "[PERSON_NAME]" at bounding box center [588, 350] width 478 height 17
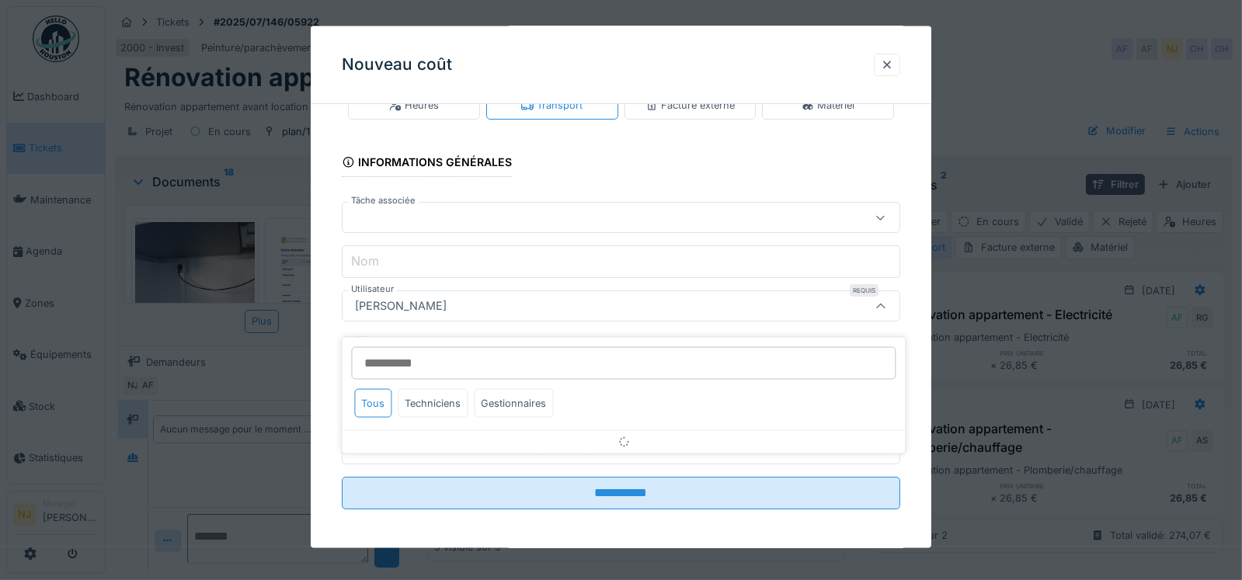
scroll to position [47, 0]
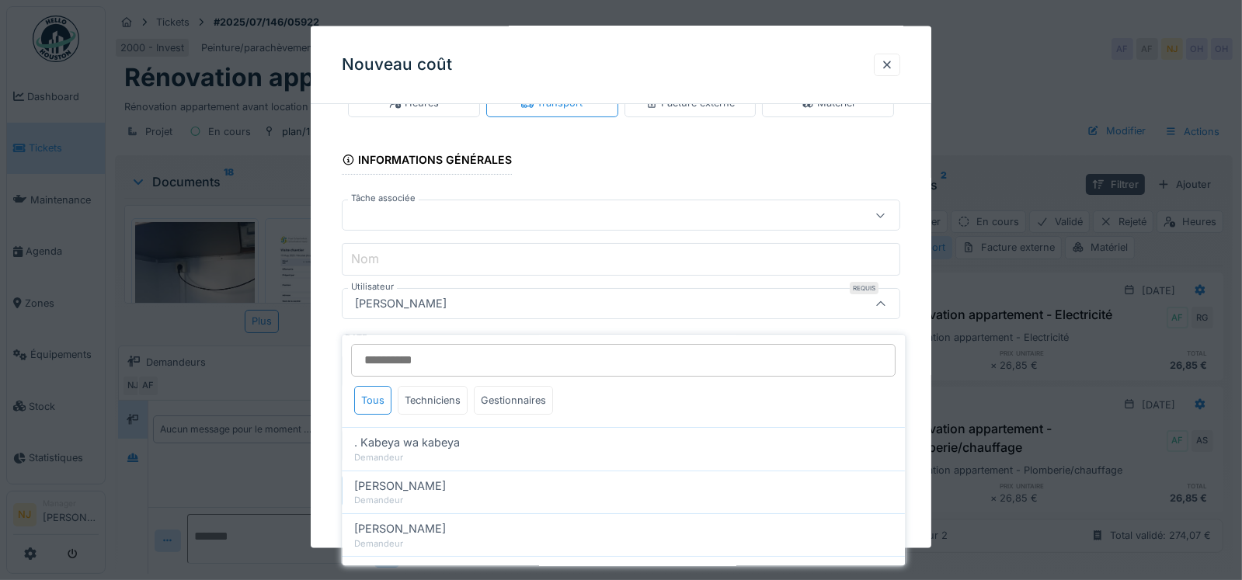
click at [632, 405] on div "Tous Techniciens Gestionnaires" at bounding box center [623, 406] width 563 height 41
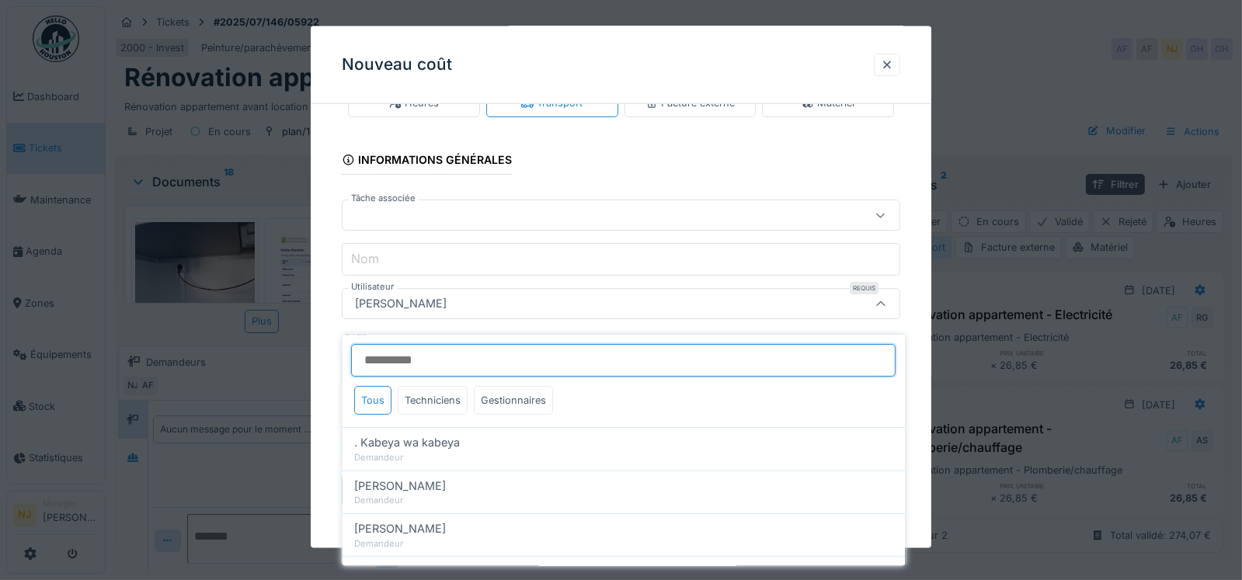
click at [408, 345] on input "Utilisateur" at bounding box center [623, 360] width 545 height 33
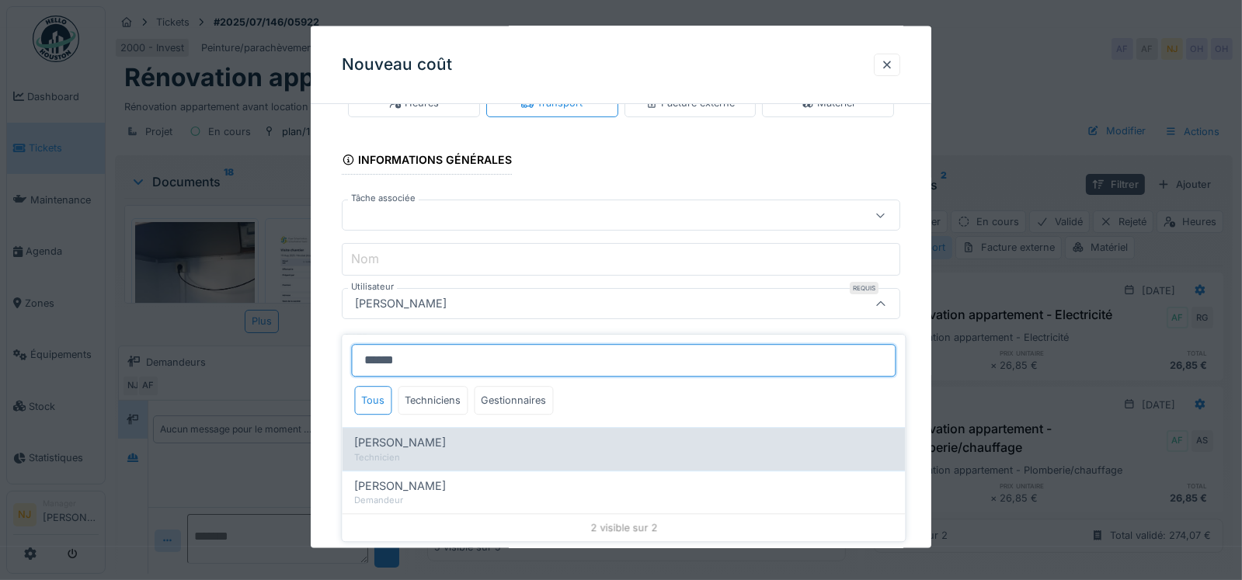
type input "******"
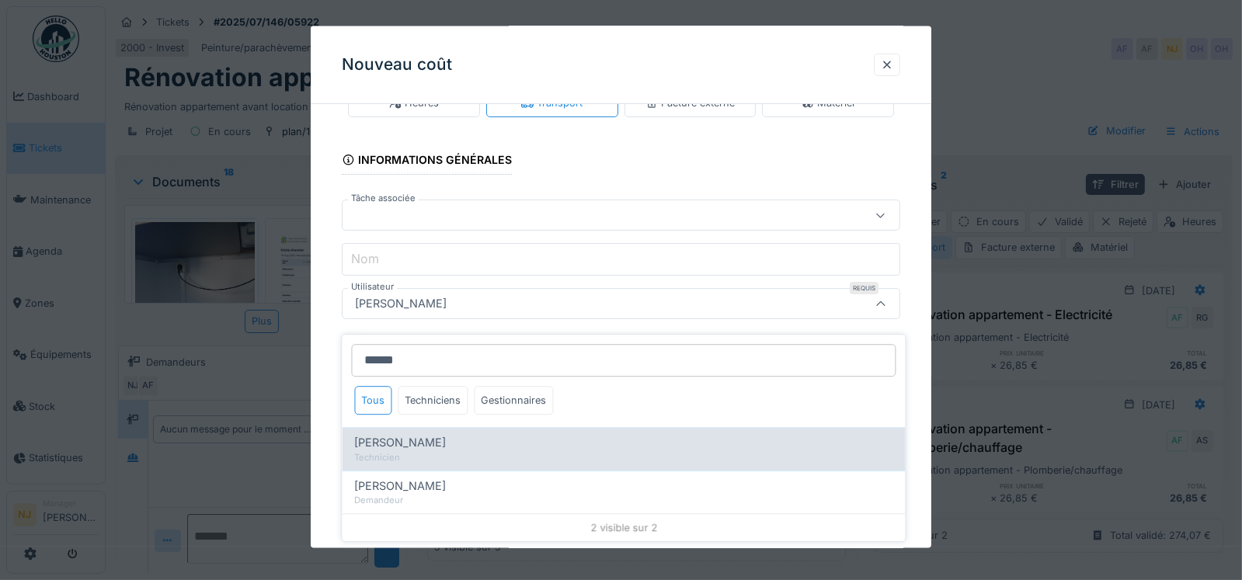
click at [400, 434] on span "Robert Gaspar" at bounding box center [400, 442] width 92 height 17
type input "****"
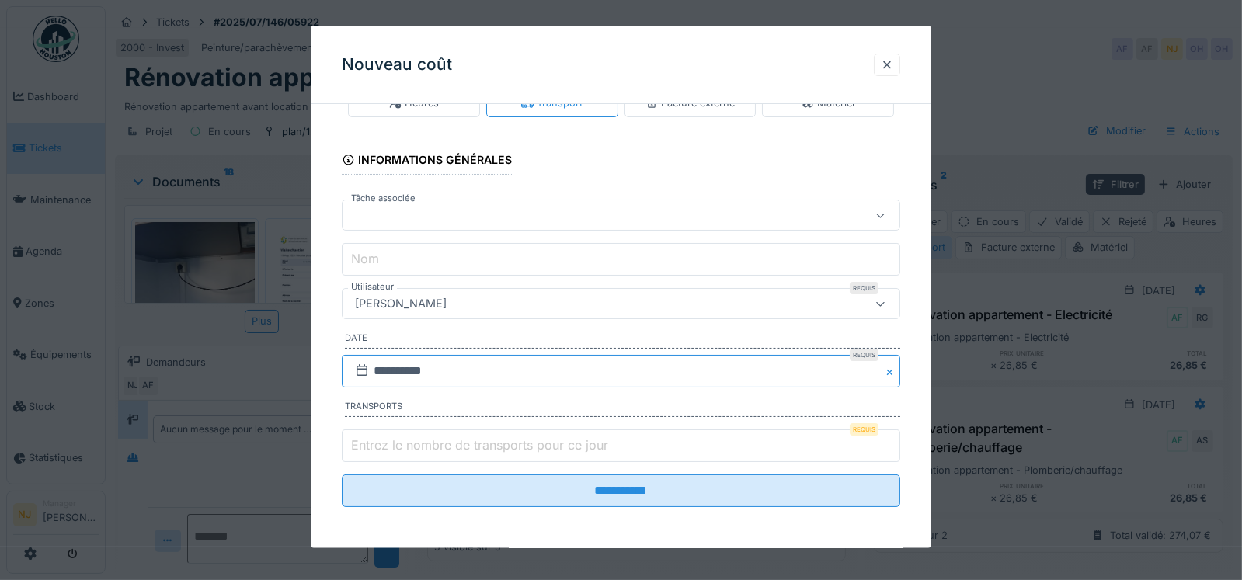
click at [470, 368] on input "**********" at bounding box center [621, 371] width 559 height 33
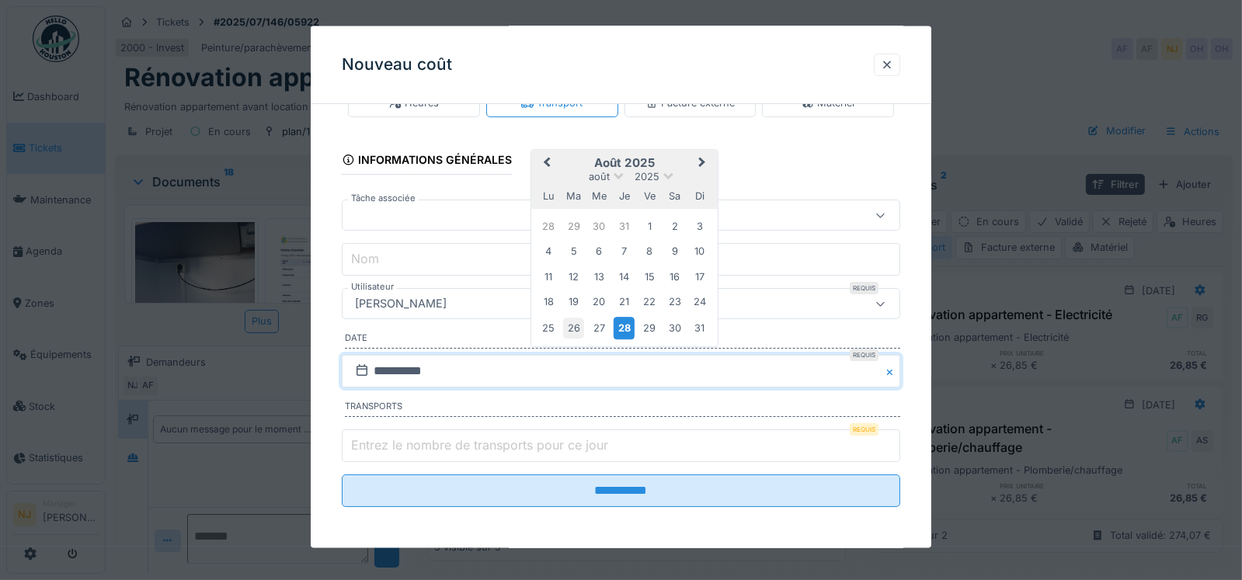
click at [577, 329] on div "26" at bounding box center [573, 328] width 21 height 21
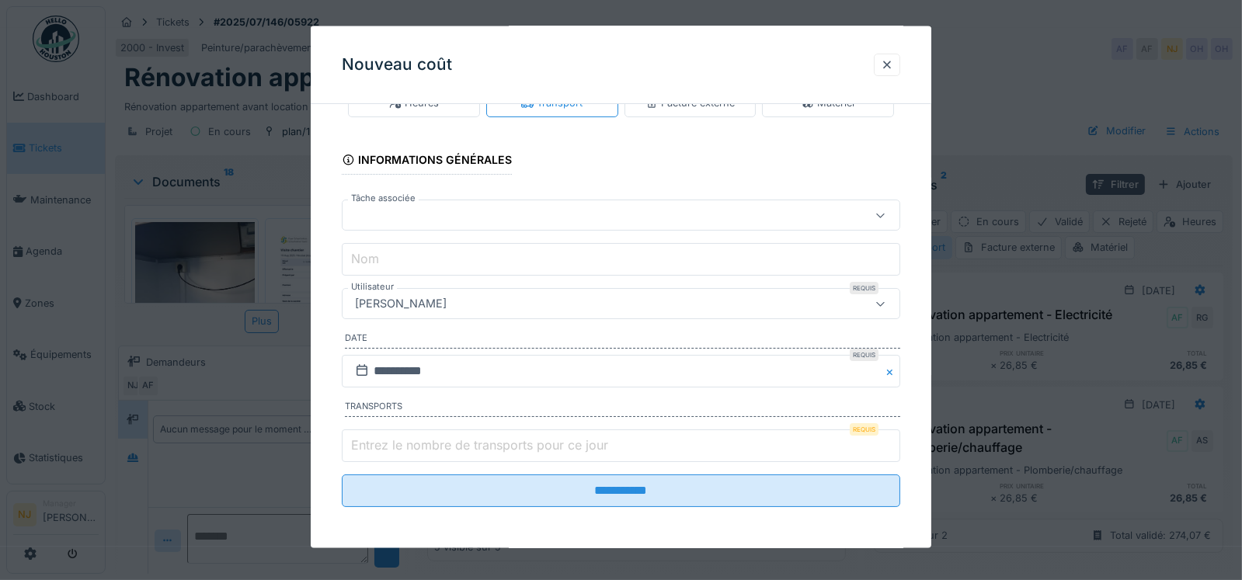
click at [868, 449] on input "Entrez le nombre de transports pour ce jour" at bounding box center [621, 446] width 559 height 33
type input "*"
click at [890, 437] on input "*" at bounding box center [621, 446] width 559 height 33
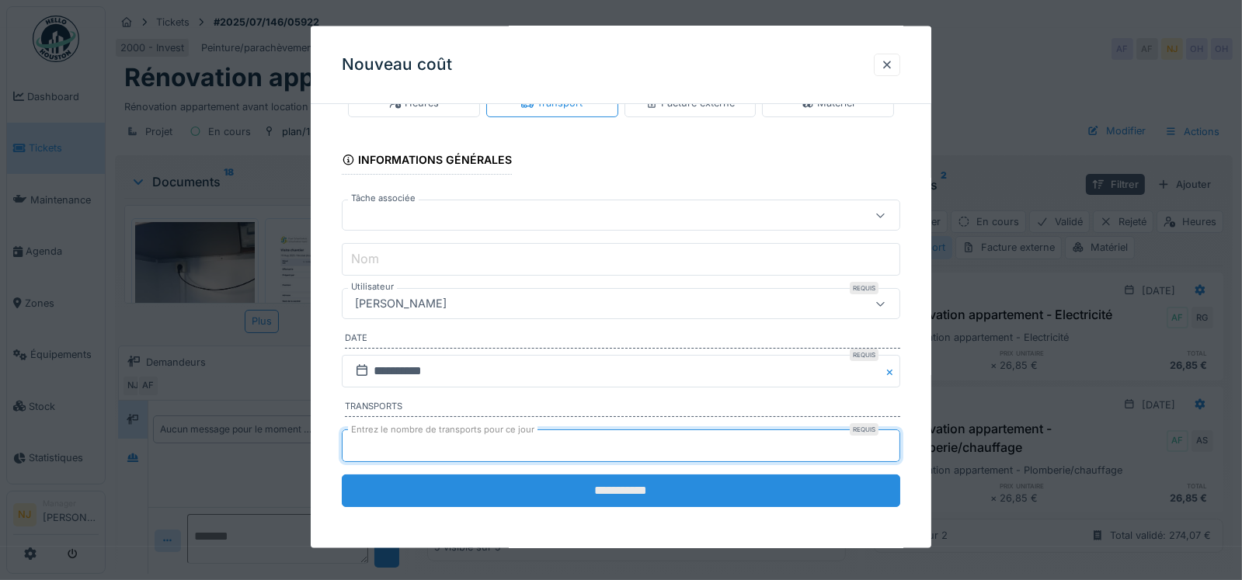
click at [657, 481] on input "**********" at bounding box center [621, 491] width 559 height 33
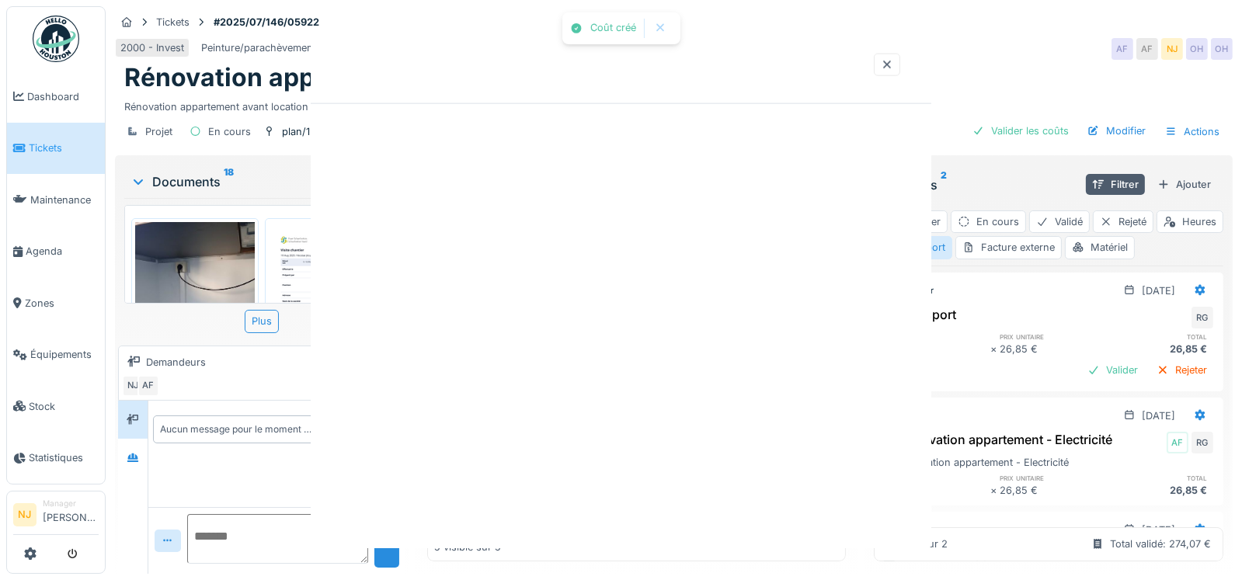
scroll to position [0, 0]
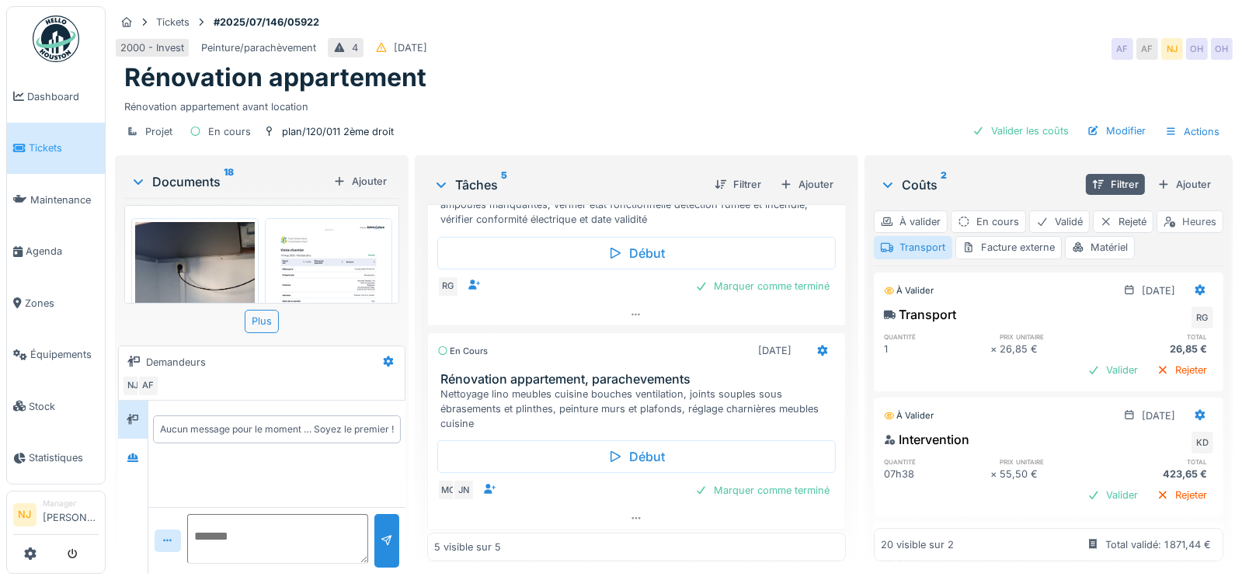
click at [1157, 233] on div "Heures" at bounding box center [1190, 222] width 67 height 23
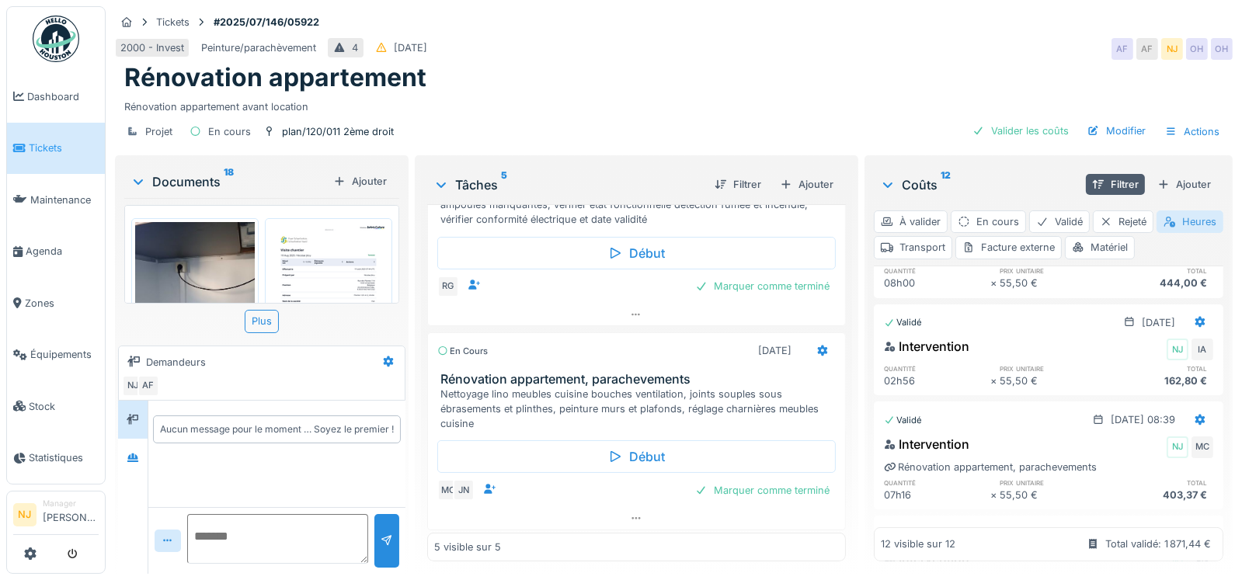
scroll to position [466, 0]
click at [953, 237] on div "Transport" at bounding box center [913, 247] width 78 height 23
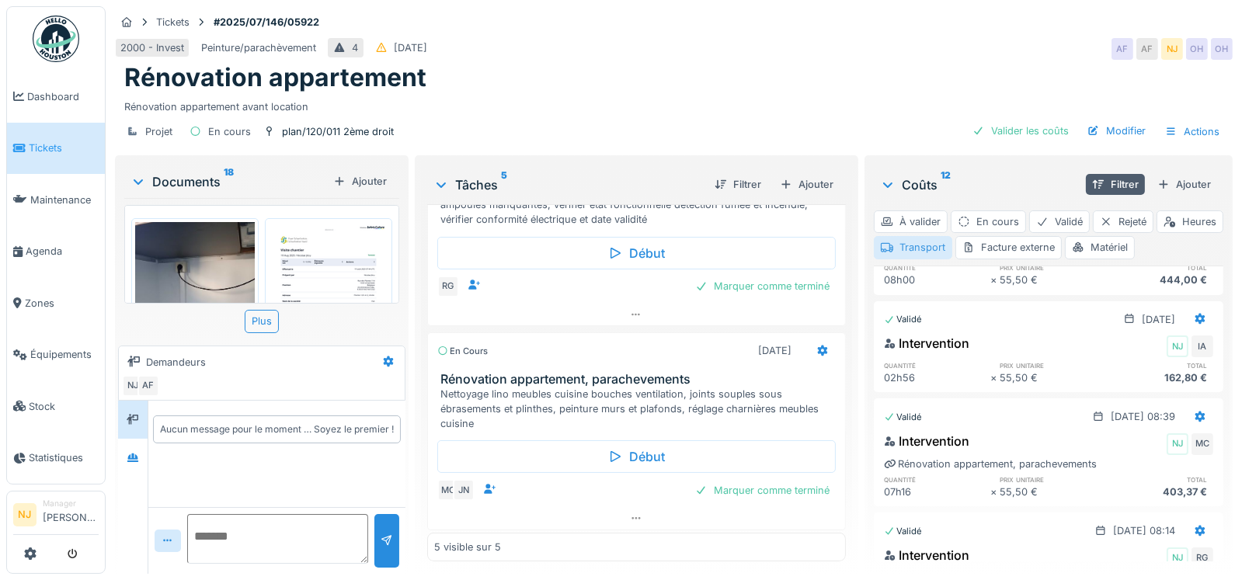
scroll to position [138, 0]
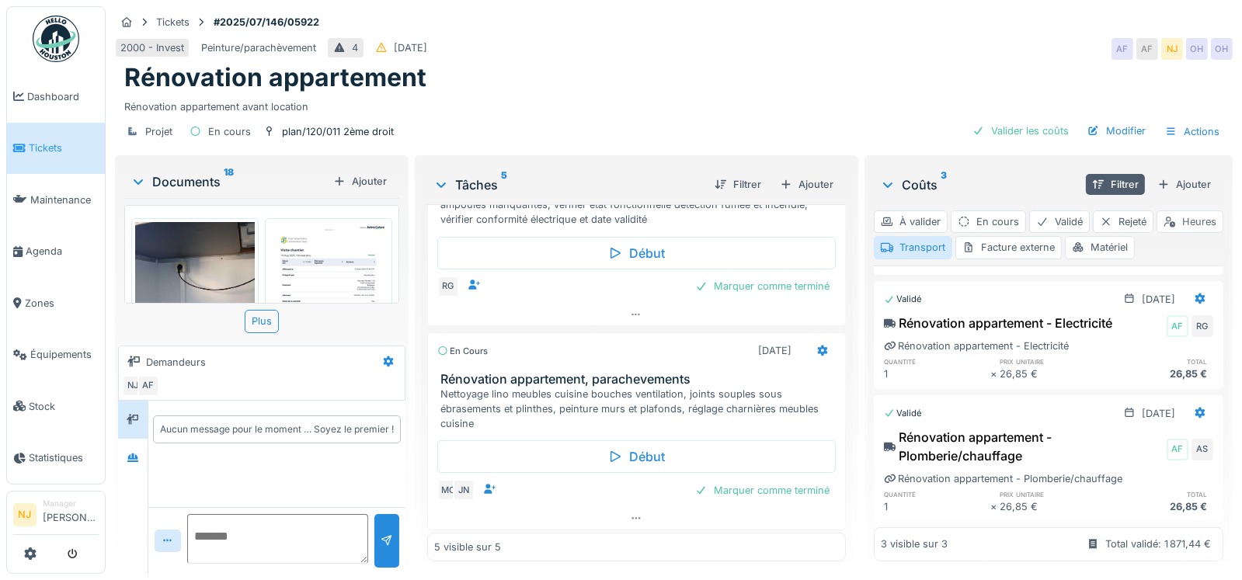
click at [1157, 233] on div "Heures" at bounding box center [1190, 222] width 67 height 23
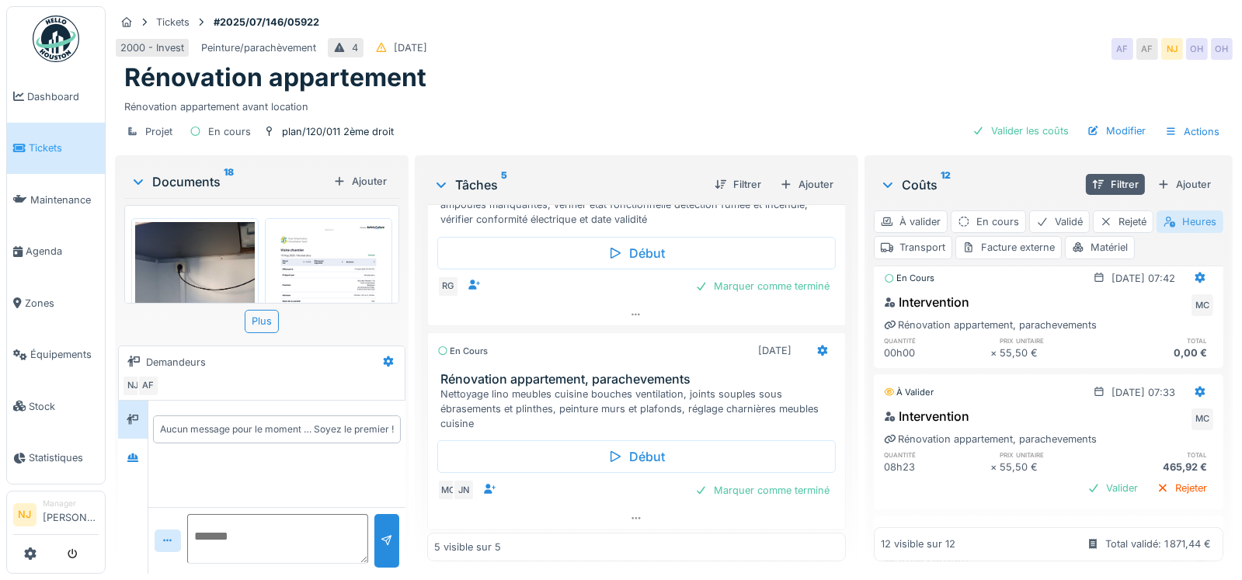
click at [1157, 233] on div "Heures" at bounding box center [1190, 222] width 67 height 23
click at [1135, 236] on div "Matériel" at bounding box center [1100, 247] width 70 height 23
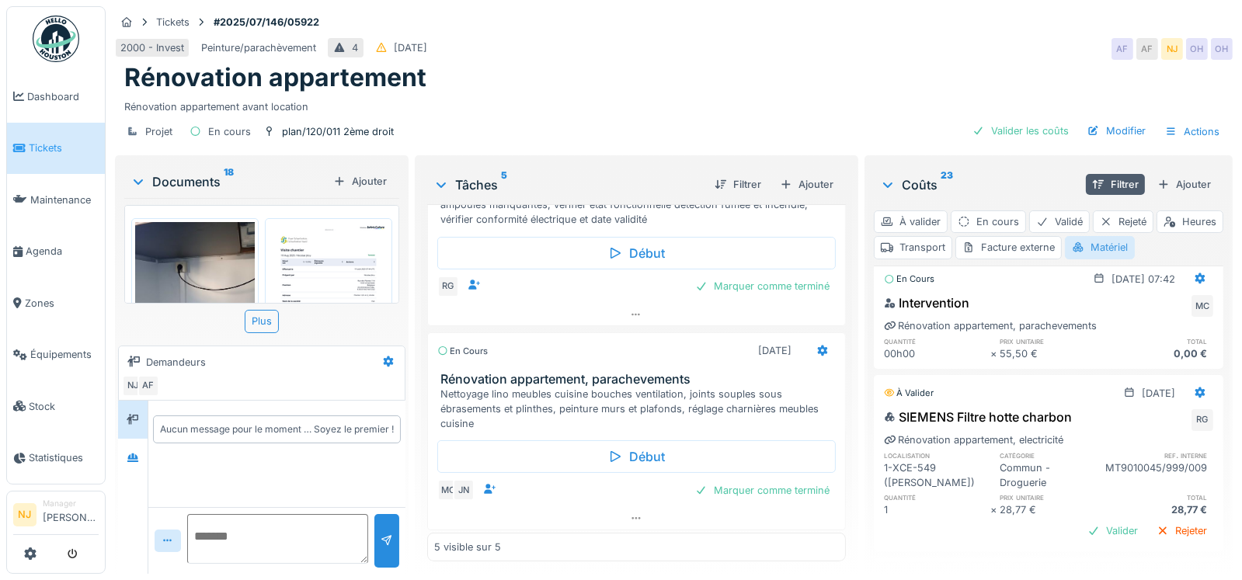
scroll to position [0, 0]
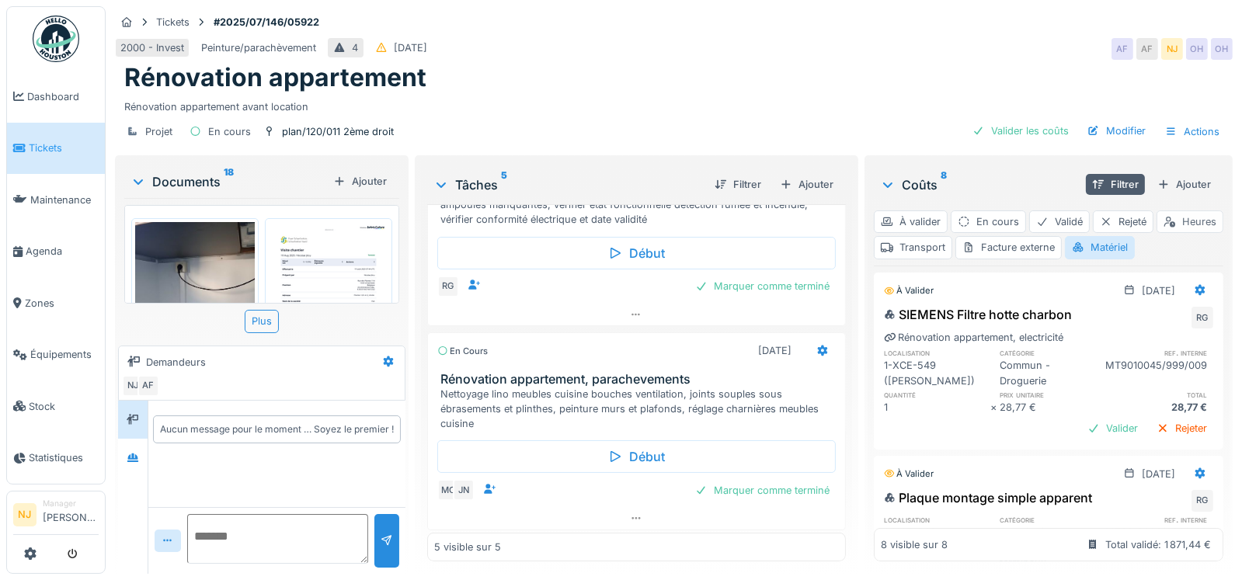
click at [1157, 233] on div "Heures" at bounding box center [1190, 222] width 67 height 23
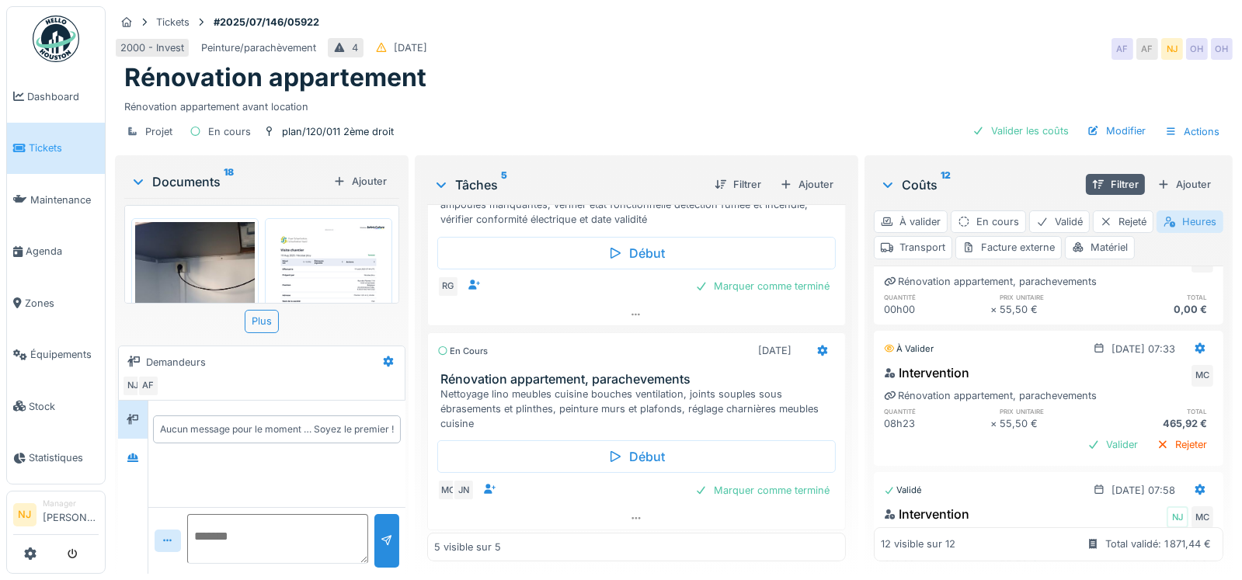
scroll to position [217, 0]
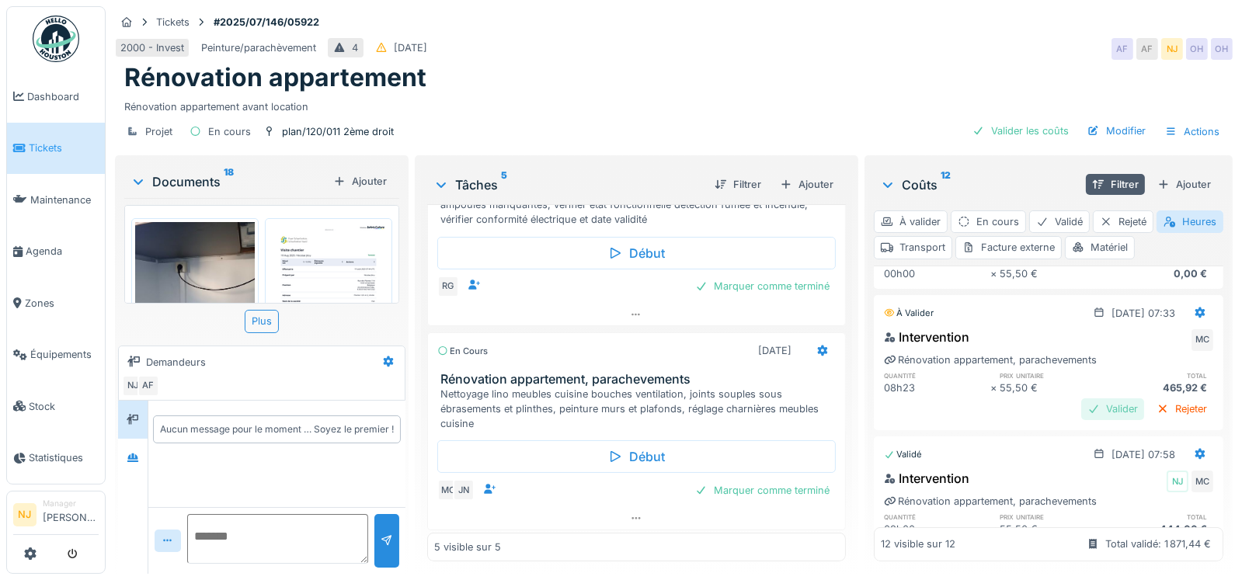
click at [1082, 399] on div "Valider" at bounding box center [1113, 409] width 63 height 21
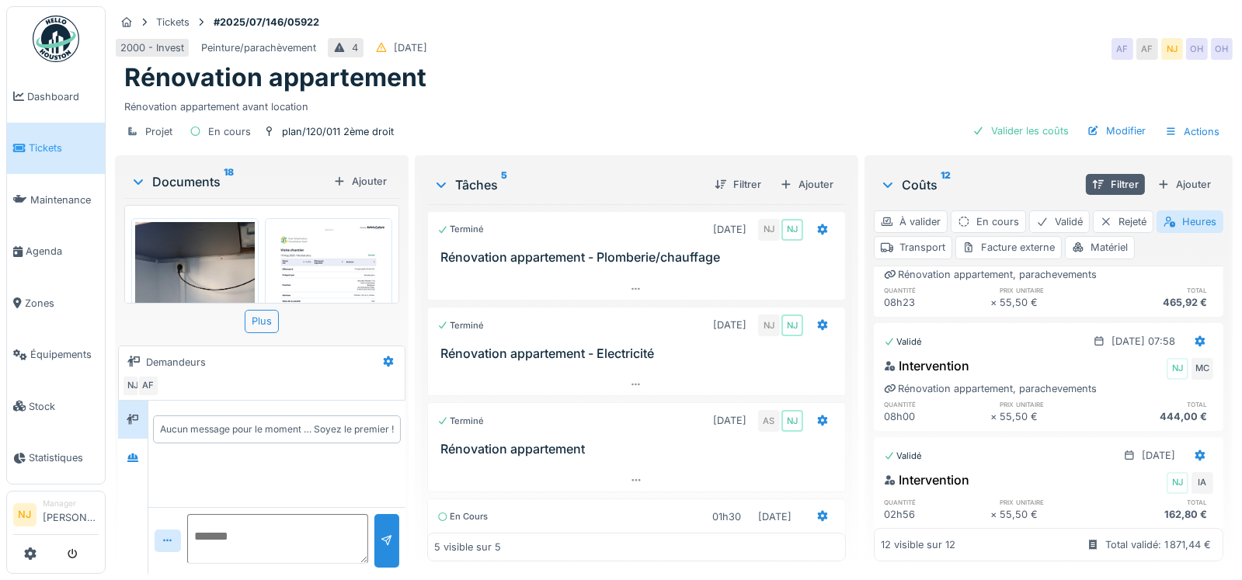
scroll to position [233, 0]
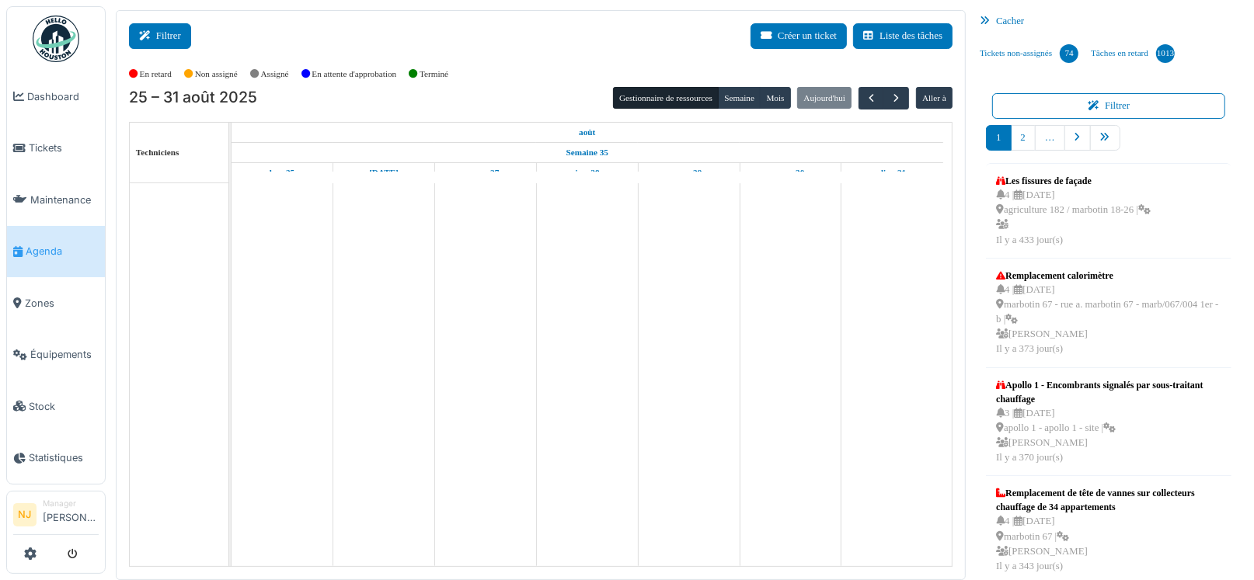
click at [169, 37] on button "Filtrer" at bounding box center [160, 36] width 62 height 26
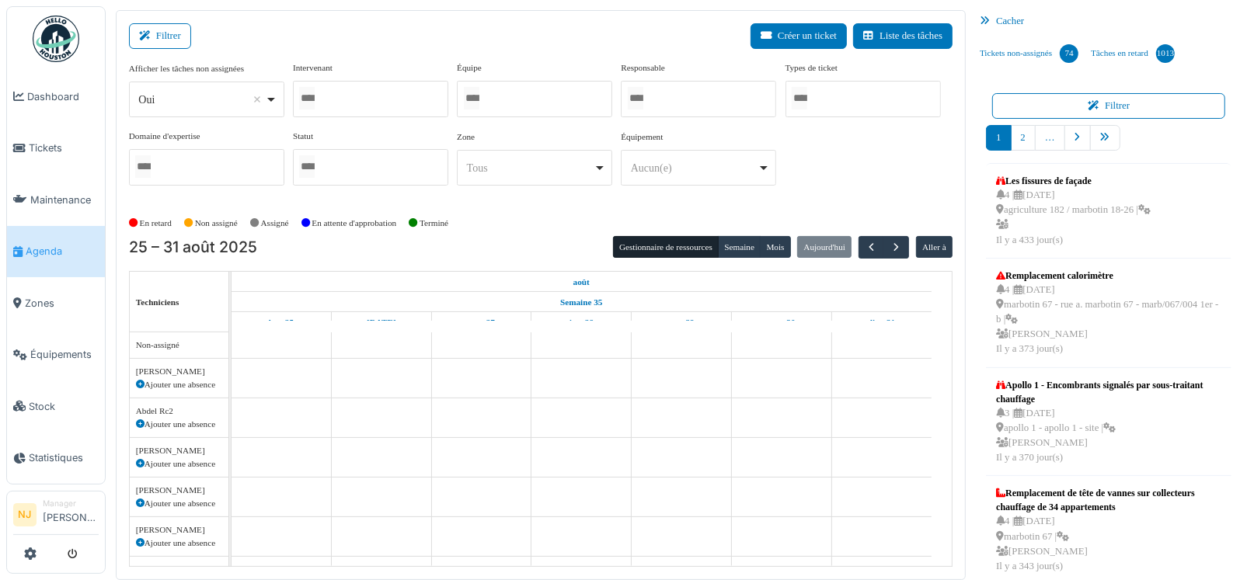
click at [479, 102] on input "Tous" at bounding box center [472, 98] width 16 height 23
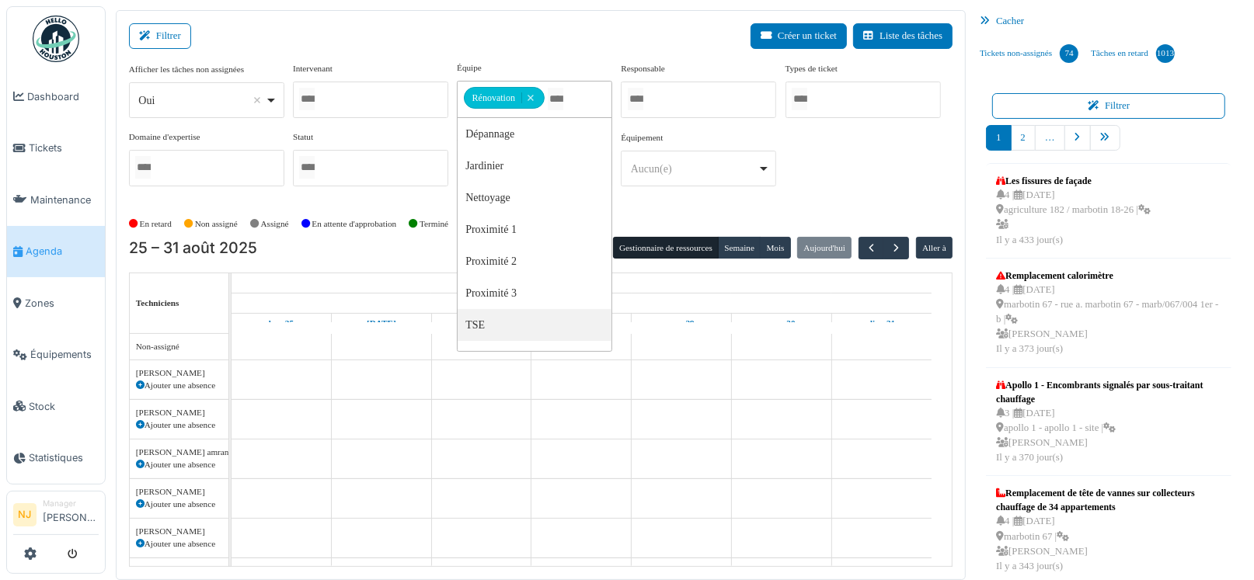
click at [494, 32] on div "Filtrer Créer un ticket Liste des tâches" at bounding box center [541, 42] width 824 height 38
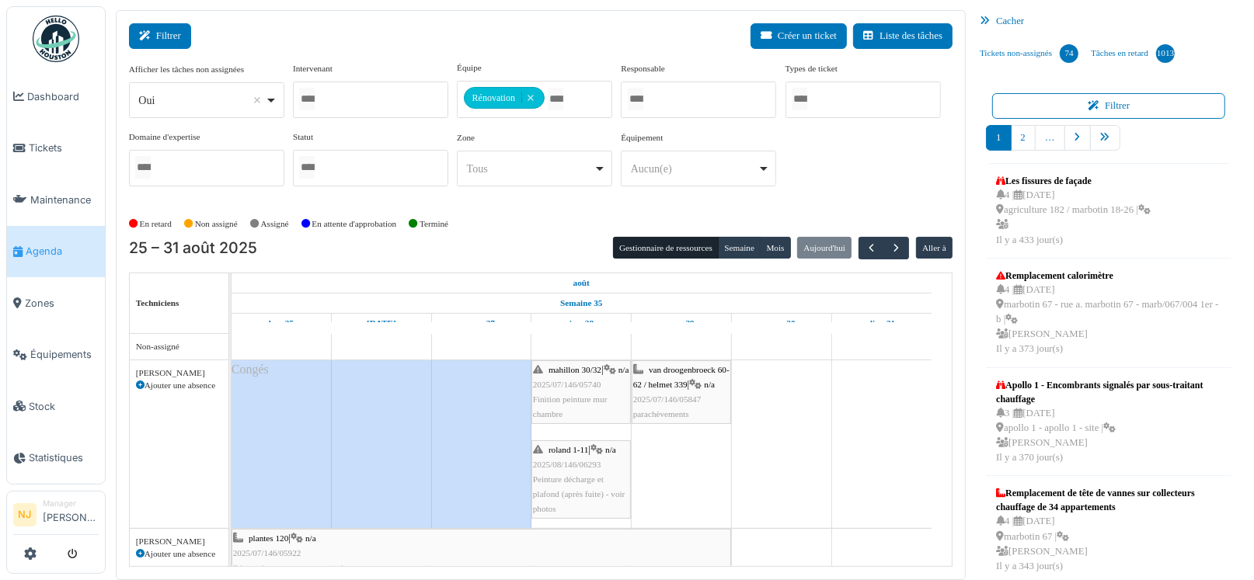
click at [155, 37] on icon at bounding box center [147, 36] width 17 height 10
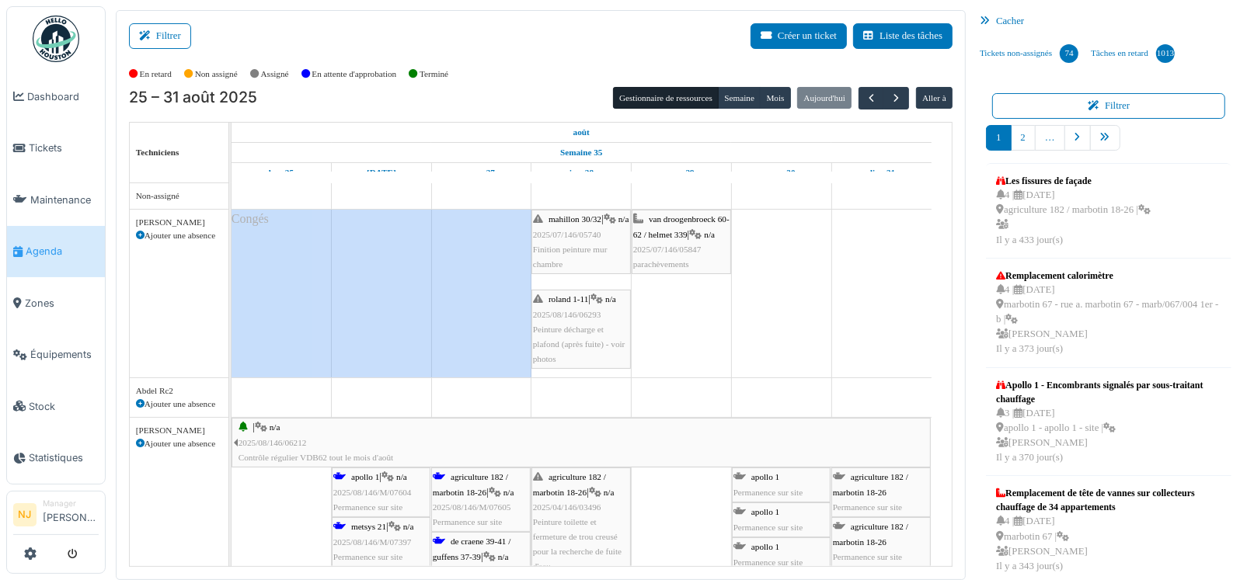
scroll to position [9, 0]
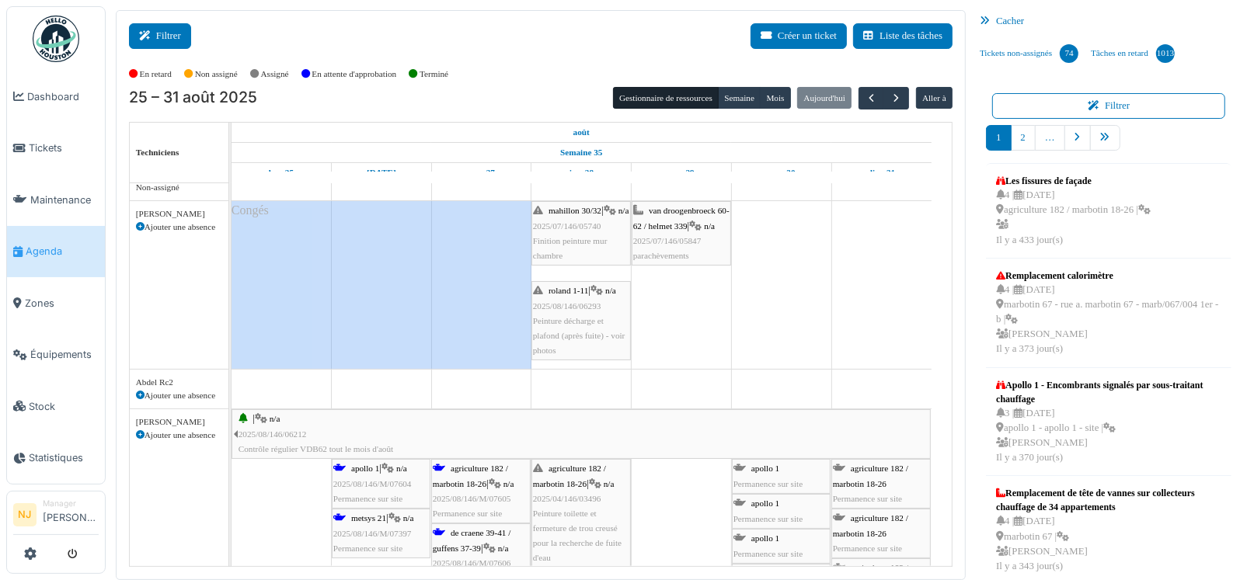
click at [163, 33] on button "Filtrer" at bounding box center [160, 36] width 62 height 26
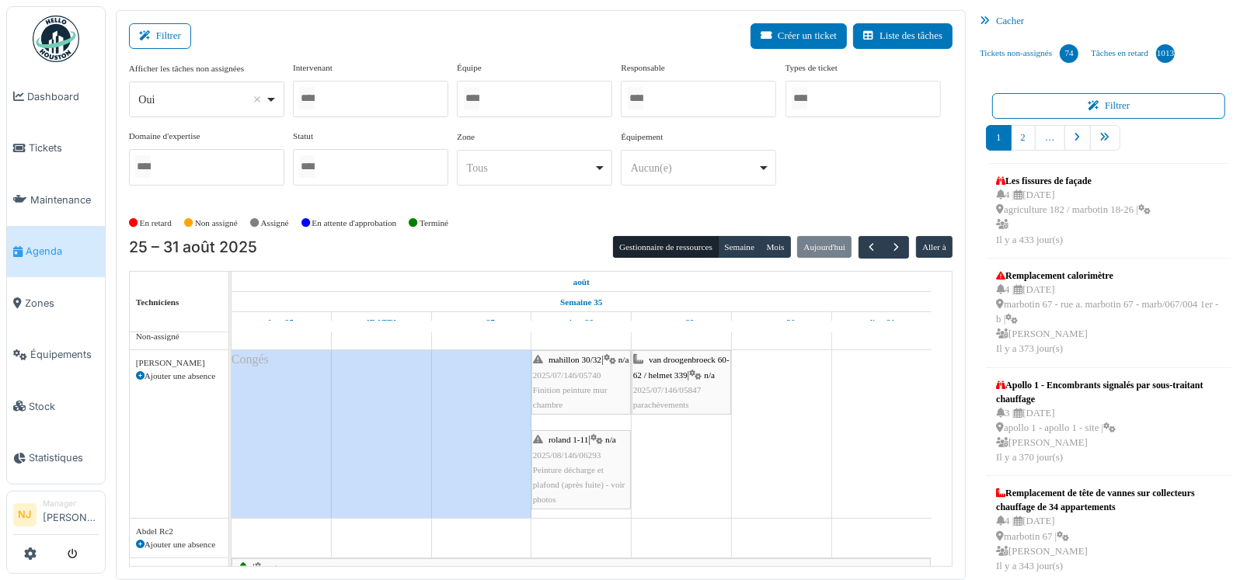
click at [540, 102] on div at bounding box center [534, 99] width 155 height 37
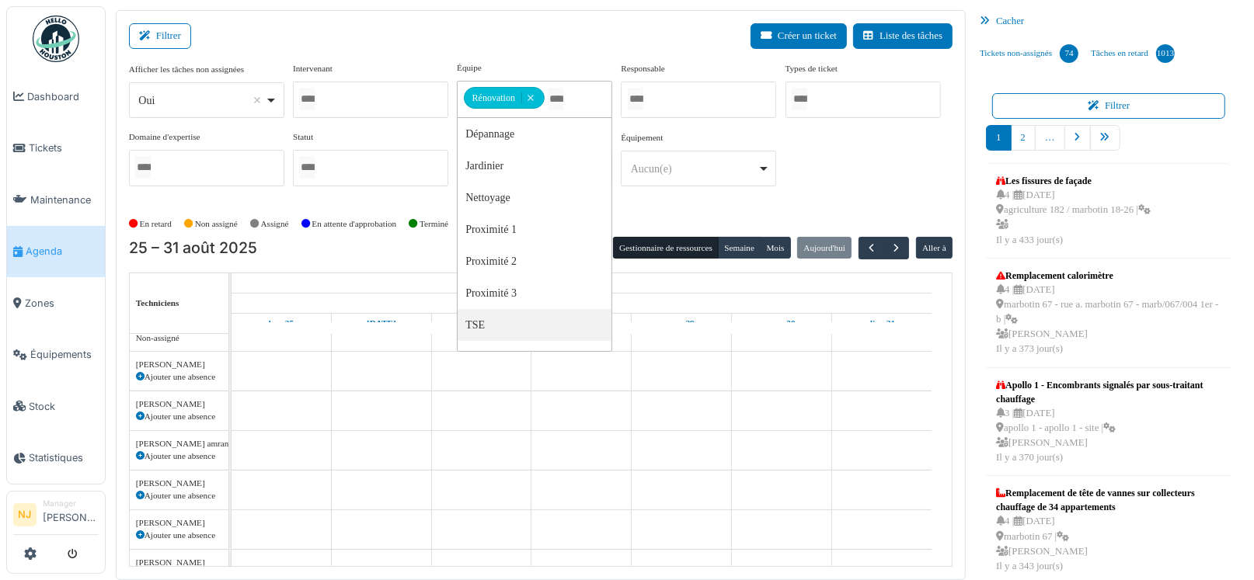
click at [468, 28] on div "Filtrer Créer un ticket Liste des tâches" at bounding box center [541, 42] width 824 height 38
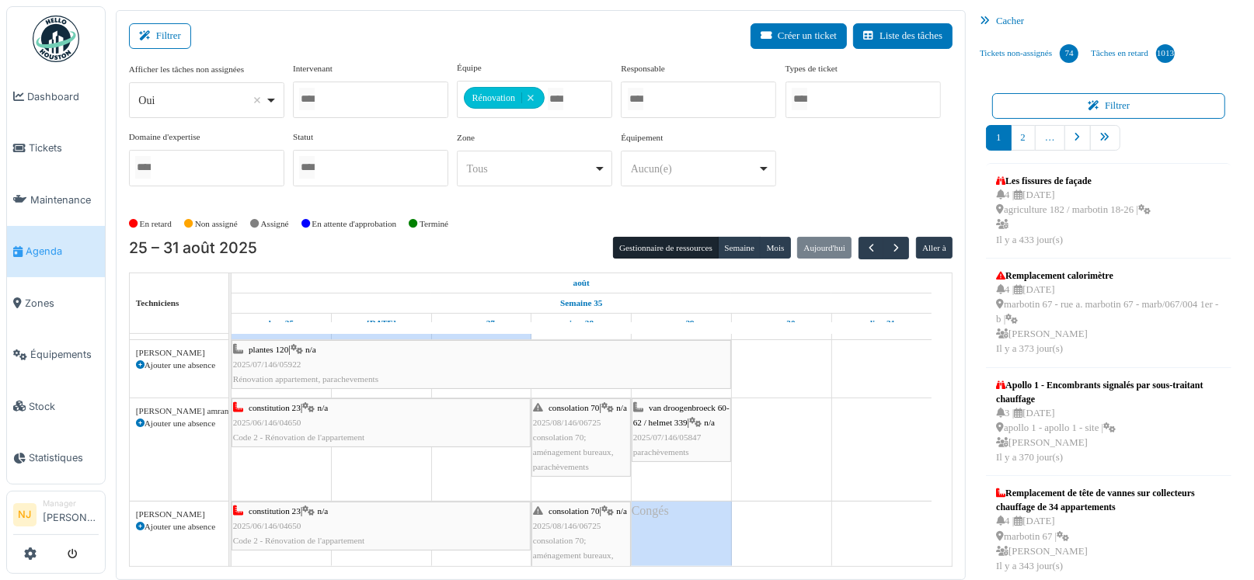
scroll to position [0, 0]
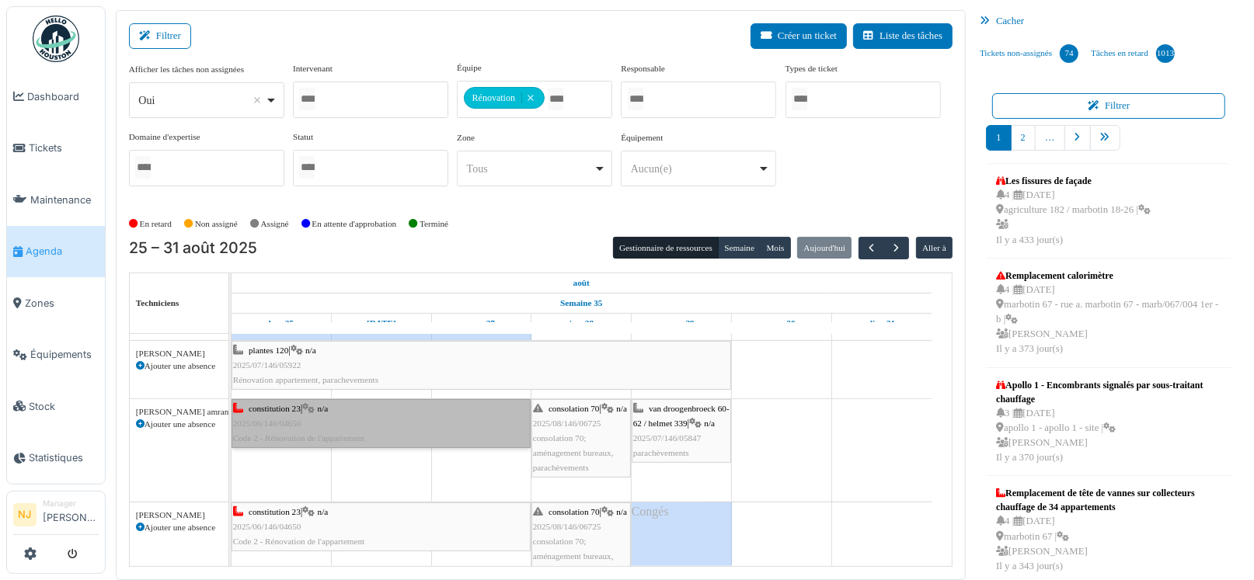
click at [351, 414] on link "constitution 23 | n/a 2025/06/146/04650 Code 2 - Rénovation de l'appartement" at bounding box center [381, 424] width 299 height 50
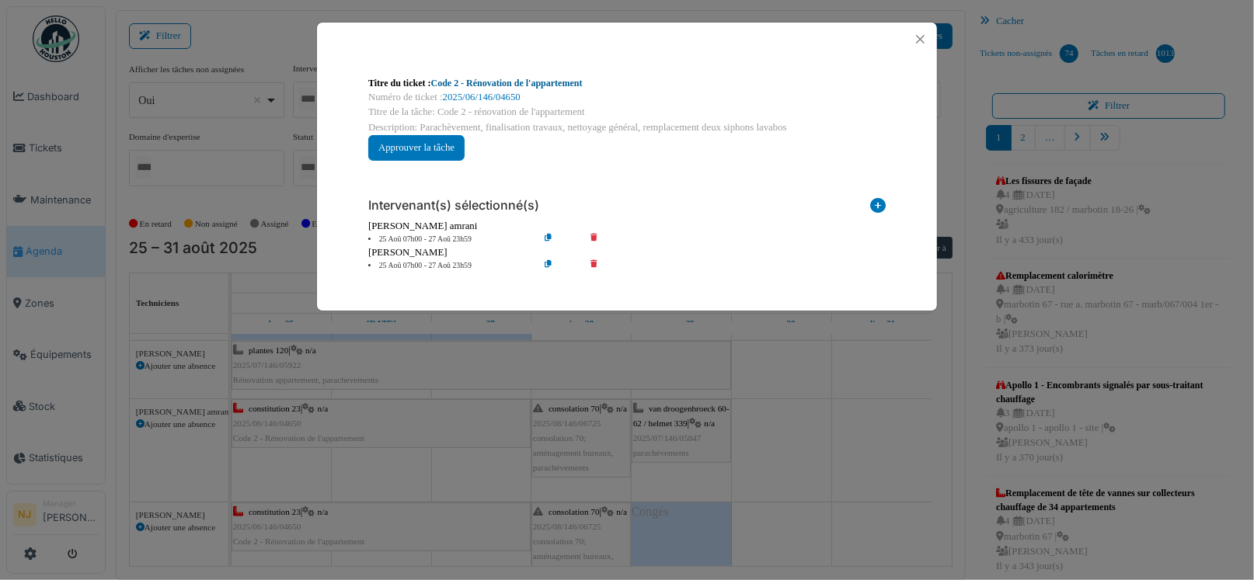
click at [563, 82] on link "Code 2 - Rénovation de l'appartement" at bounding box center [507, 83] width 152 height 11
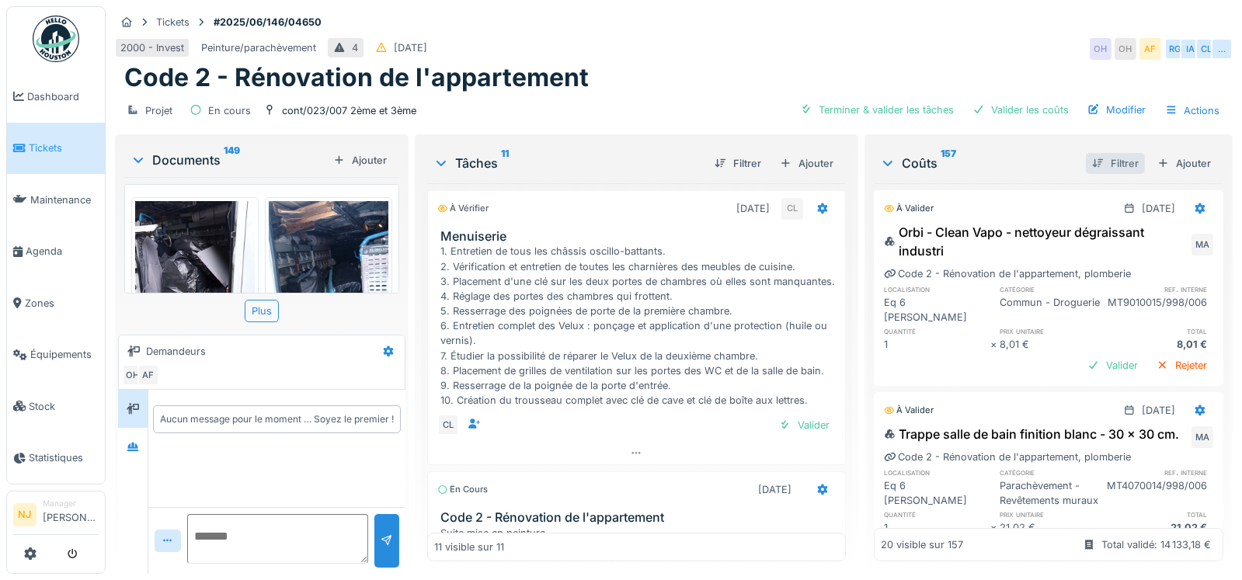
click at [1087, 162] on div "Filtrer" at bounding box center [1115, 163] width 59 height 21
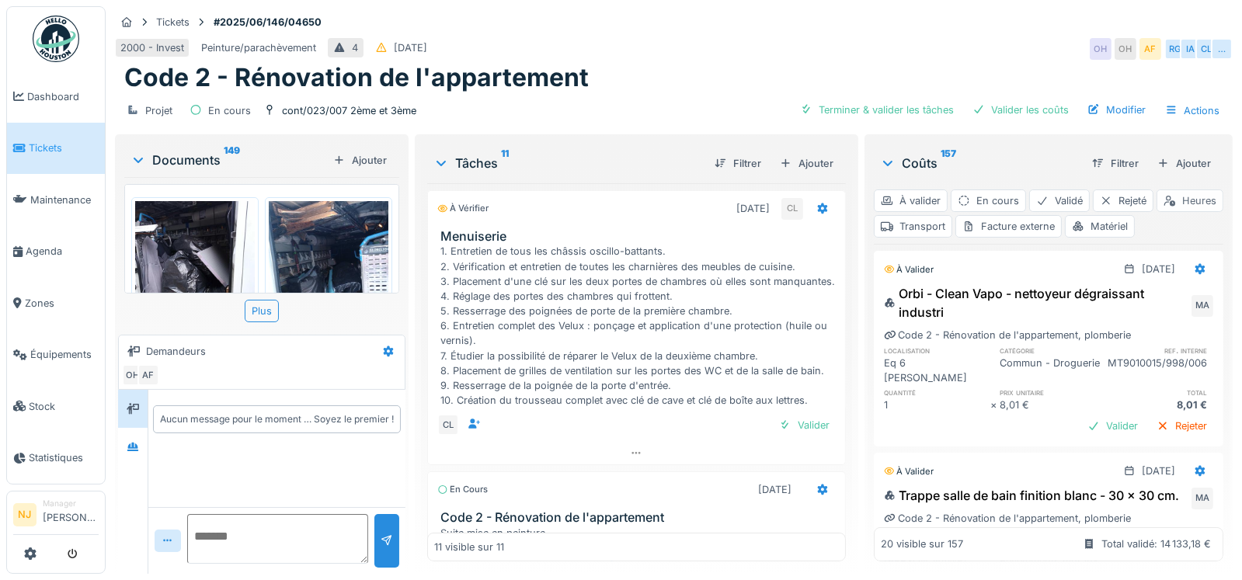
click at [1157, 212] on div "Heures" at bounding box center [1190, 201] width 67 height 23
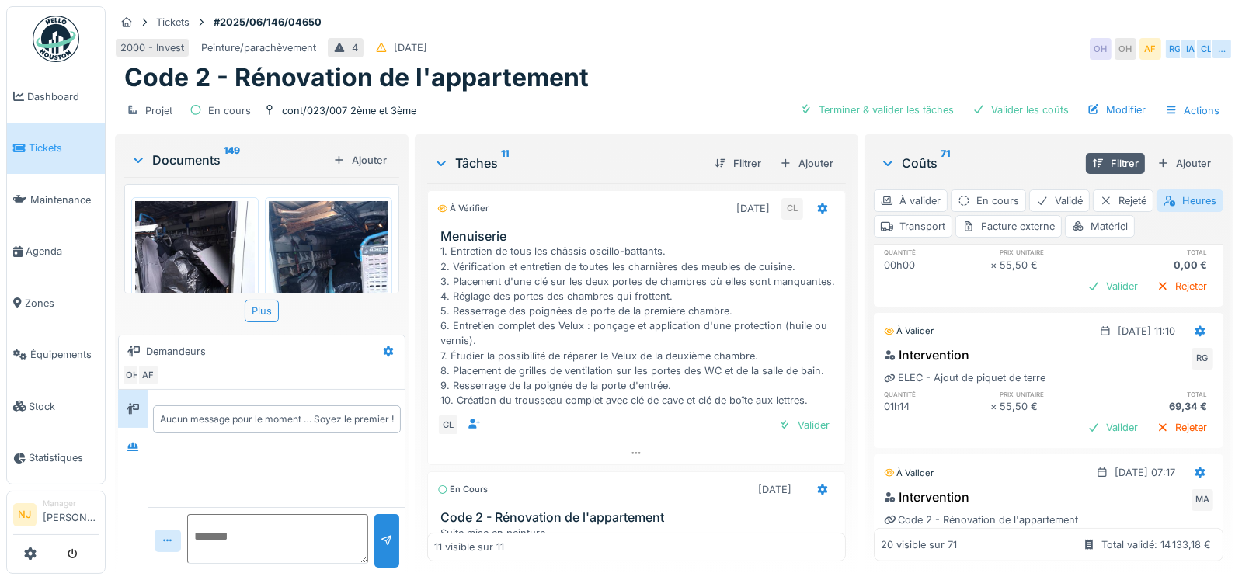
scroll to position [1501, 0]
